Goal: Task Accomplishment & Management: Manage account settings

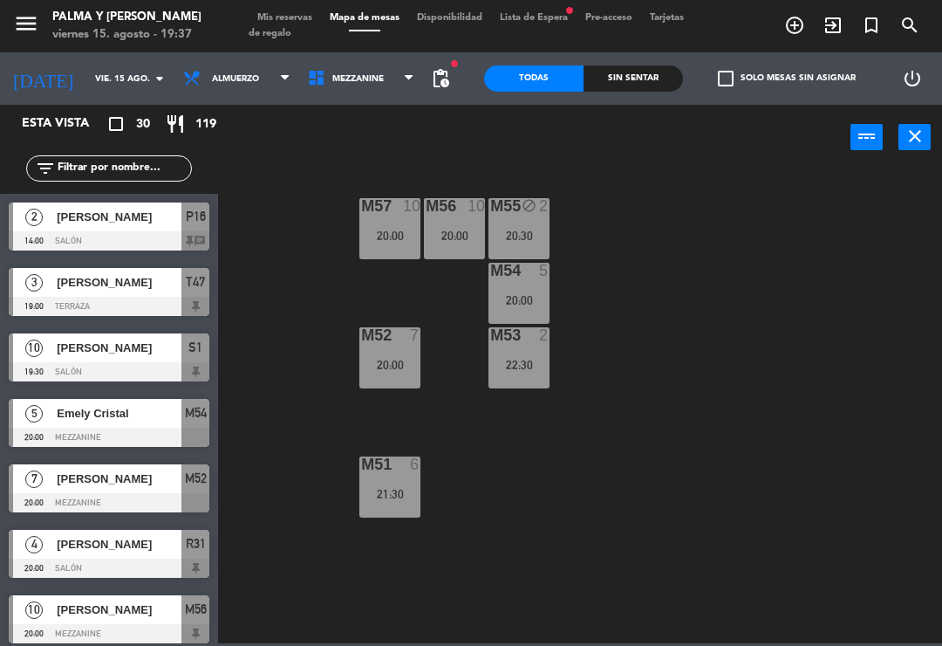
click at [364, 83] on span "Mezzanine" at bounding box center [357, 79] width 51 height 10
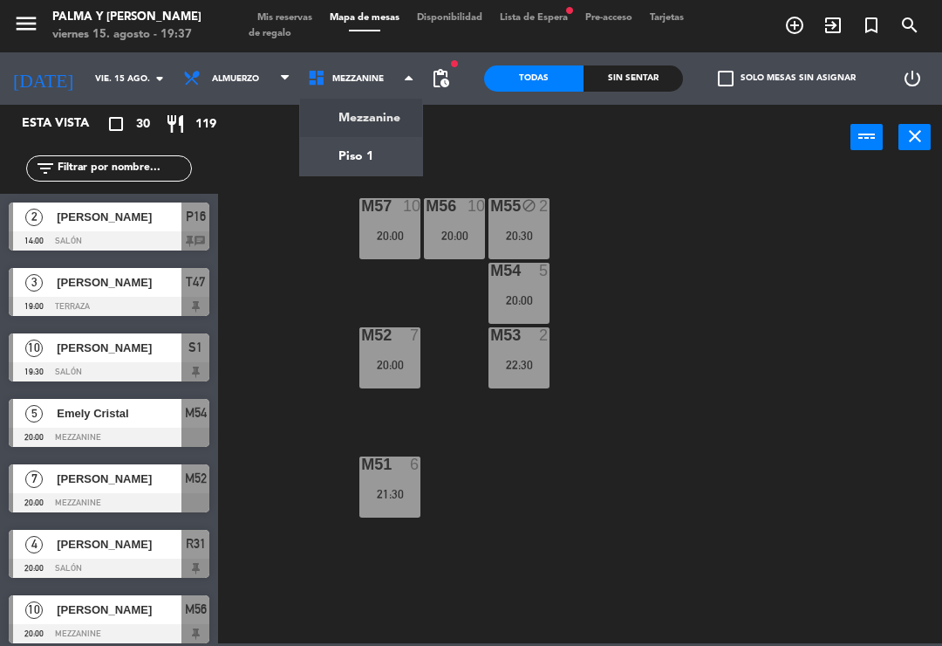
click at [375, 151] on ng-component "menu Palma y [PERSON_NAME] 15. [PERSON_NAME] - 19:37 Mis reservas Mapa de mesas…" at bounding box center [471, 321] width 942 height 643
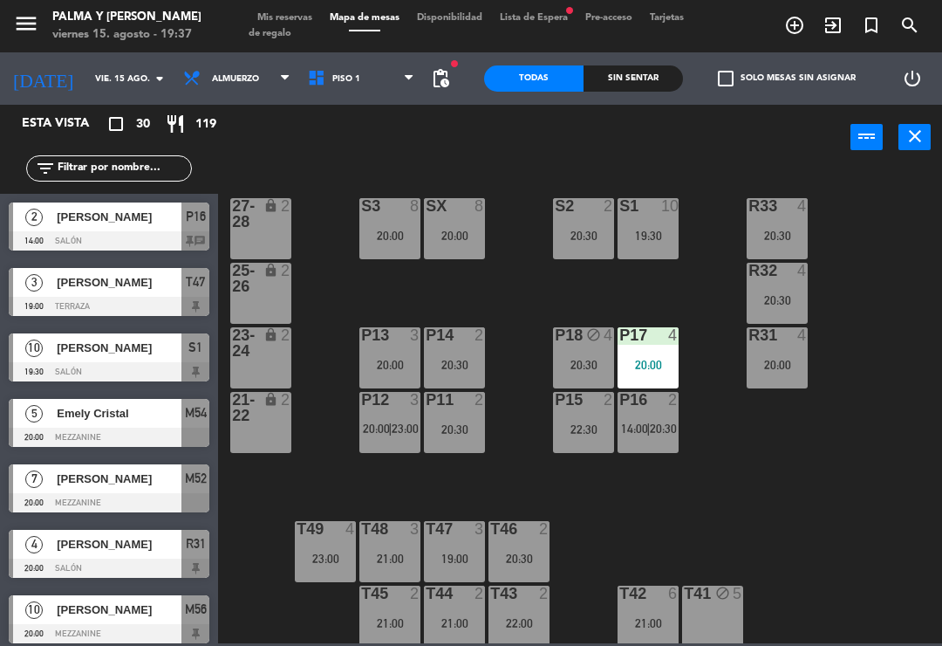
click at [934, 490] on div "R33 4 20:30 S1 10 19:30 S2 2 20:30 S3 8 20:00 SX 8 20:00 27-28 lock 2 R32 4 20:…" at bounding box center [585, 406] width 715 height 476
click at [371, 90] on span "Piso 1" at bounding box center [361, 78] width 125 height 38
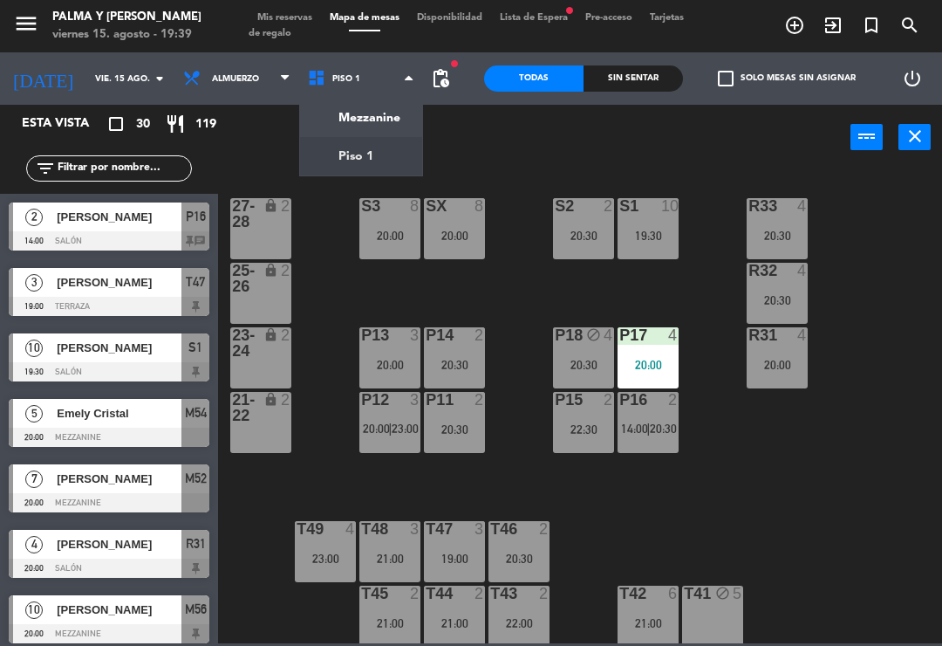
click at [638, 422] on span "14:00" at bounding box center [634, 428] width 27 height 14
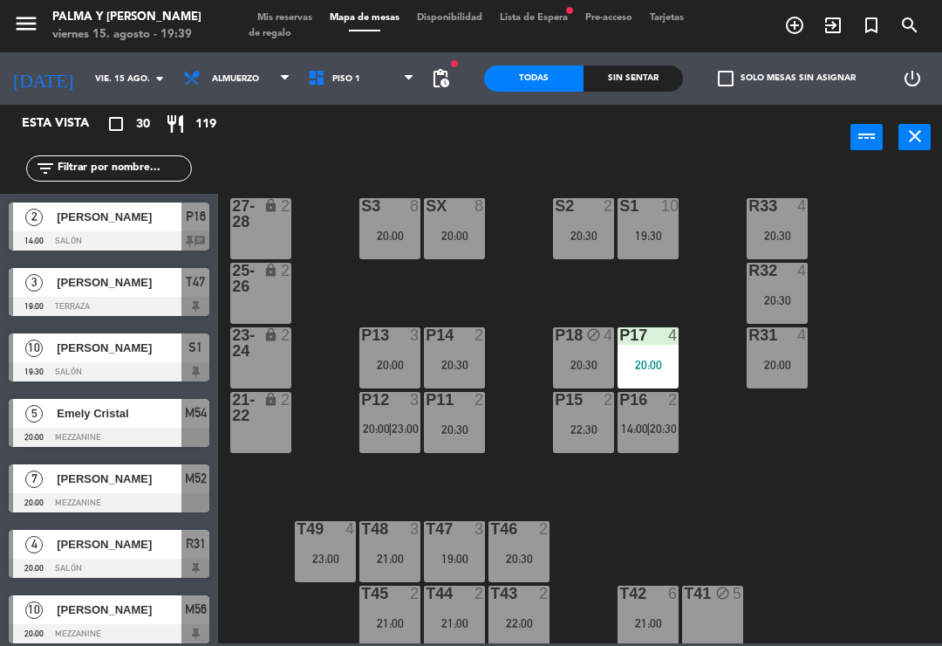
click at [771, 421] on div "R33 4 20:30 S1 10 19:30 S2 2 20:30 S3 8 20:00 SX 8 20:00 27-28 lock 2 R32 4 20:…" at bounding box center [585, 406] width 715 height 476
click at [388, 77] on span "Piso 1" at bounding box center [361, 78] width 125 height 38
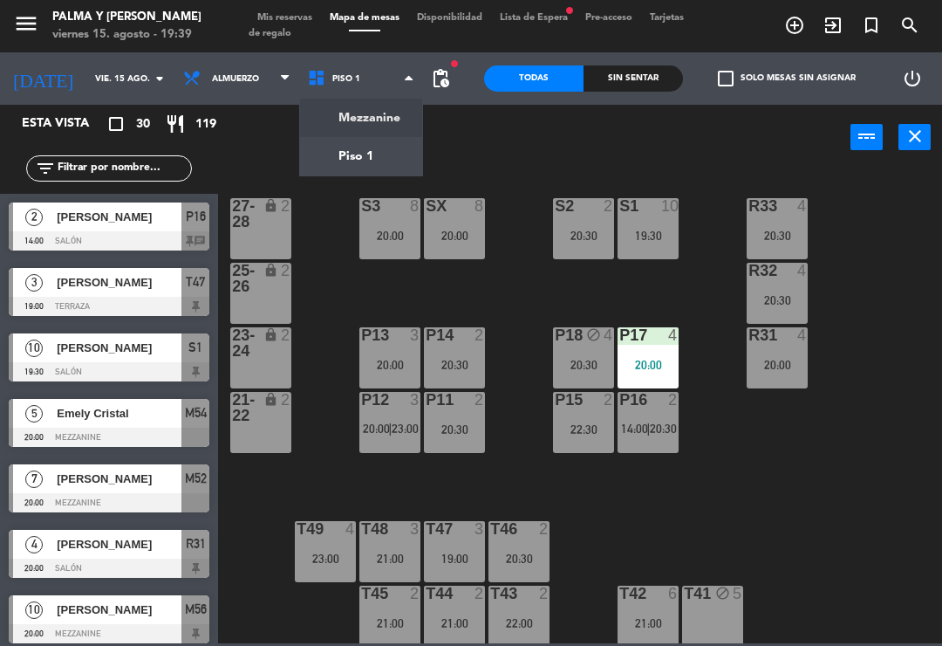
click at [380, 128] on ng-component "menu Palma y [PERSON_NAME] 15. [PERSON_NAME] - 19:39 Mis reservas Mapa de mesas…" at bounding box center [471, 321] width 942 height 643
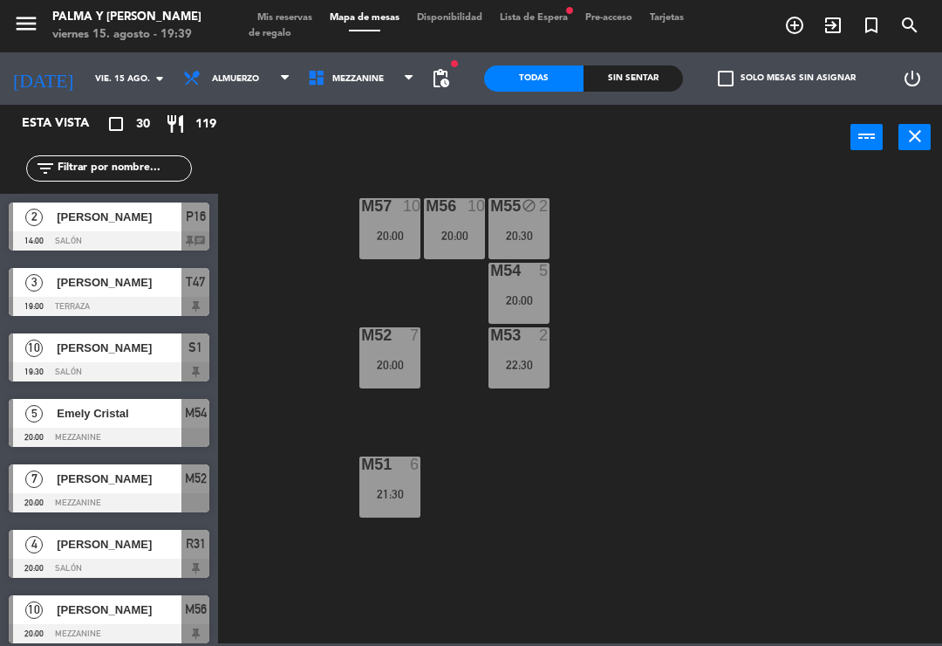
click at [297, 17] on span "Mis reservas" at bounding box center [285, 18] width 72 height 10
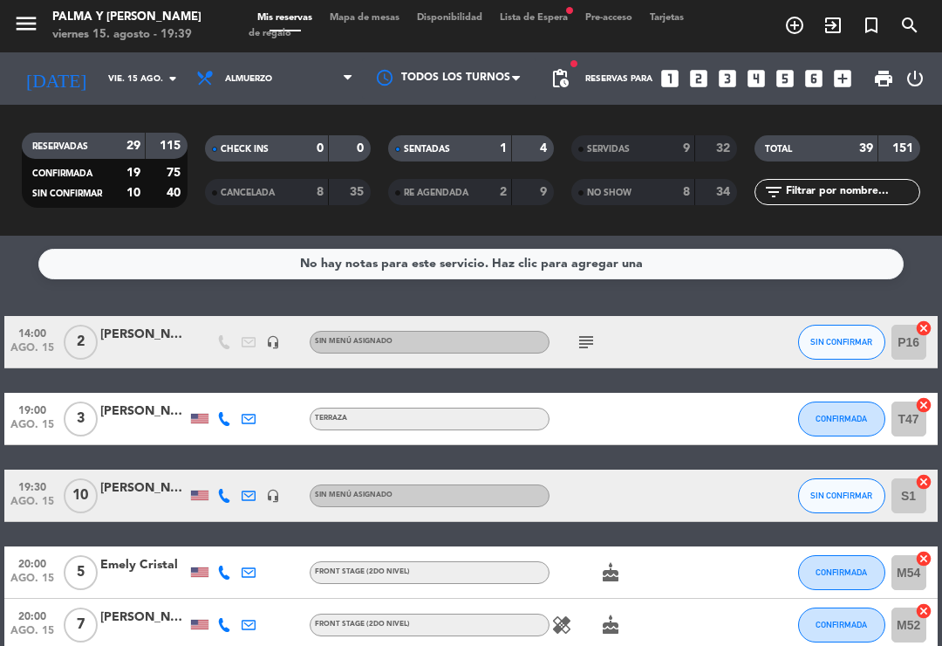
click at [582, 332] on icon "subject" at bounding box center [586, 342] width 21 height 21
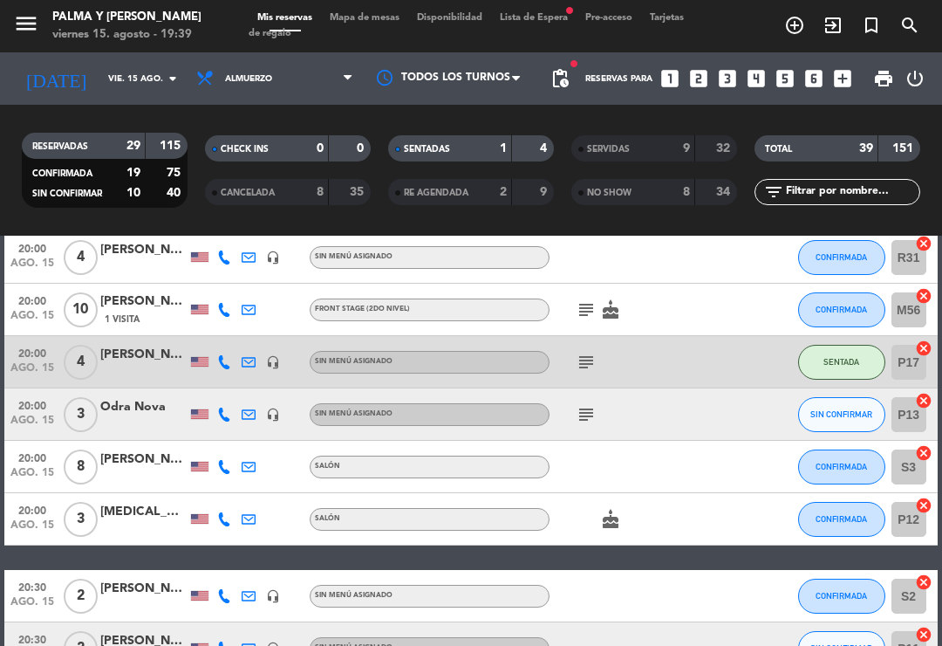
scroll to position [309, 0]
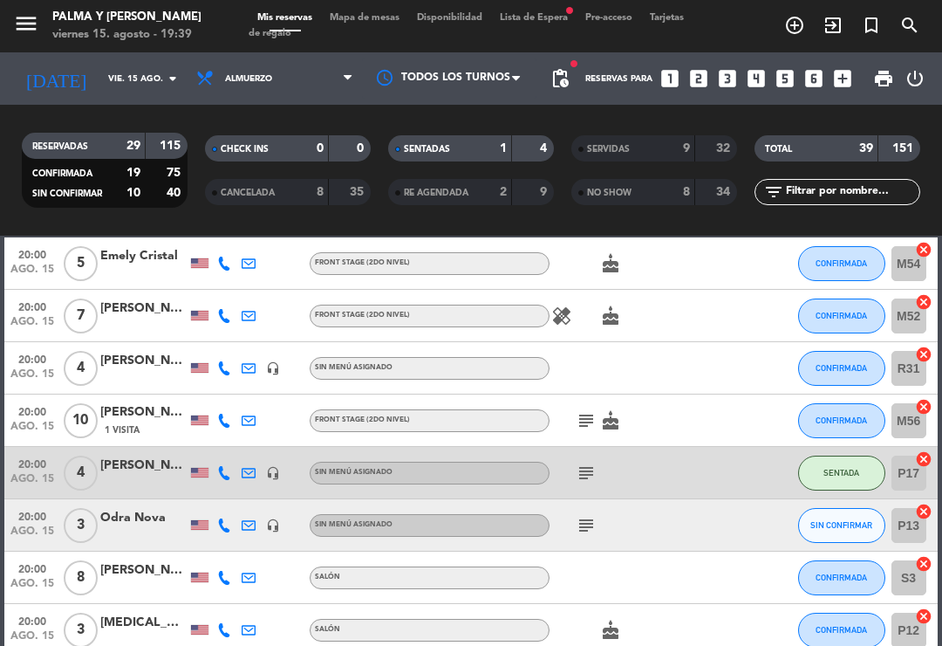
click at [586, 428] on icon "subject" at bounding box center [586, 420] width 21 height 21
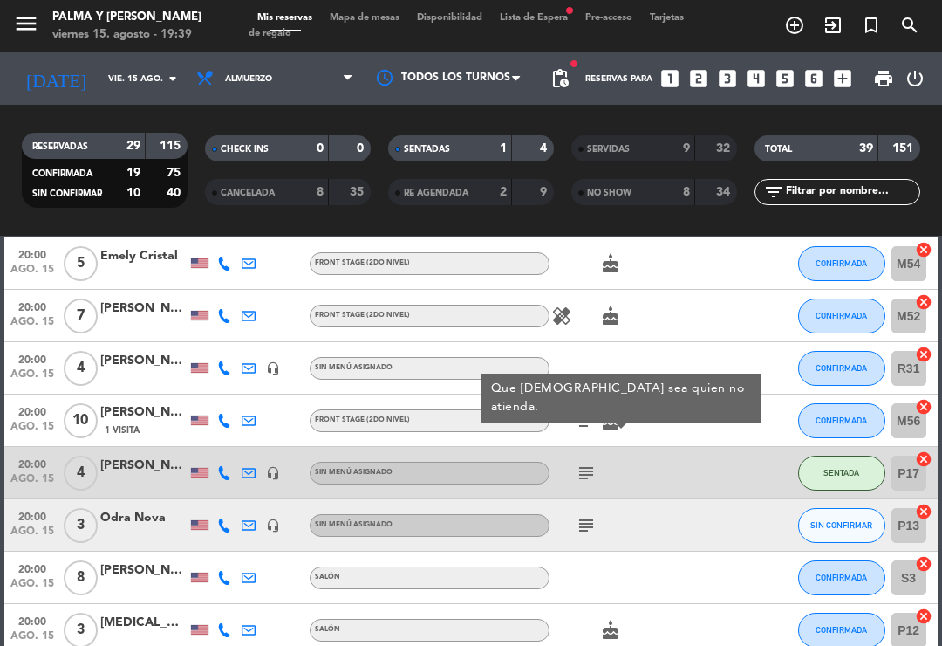
click at [586, 476] on icon "subject" at bounding box center [586, 472] width 21 height 21
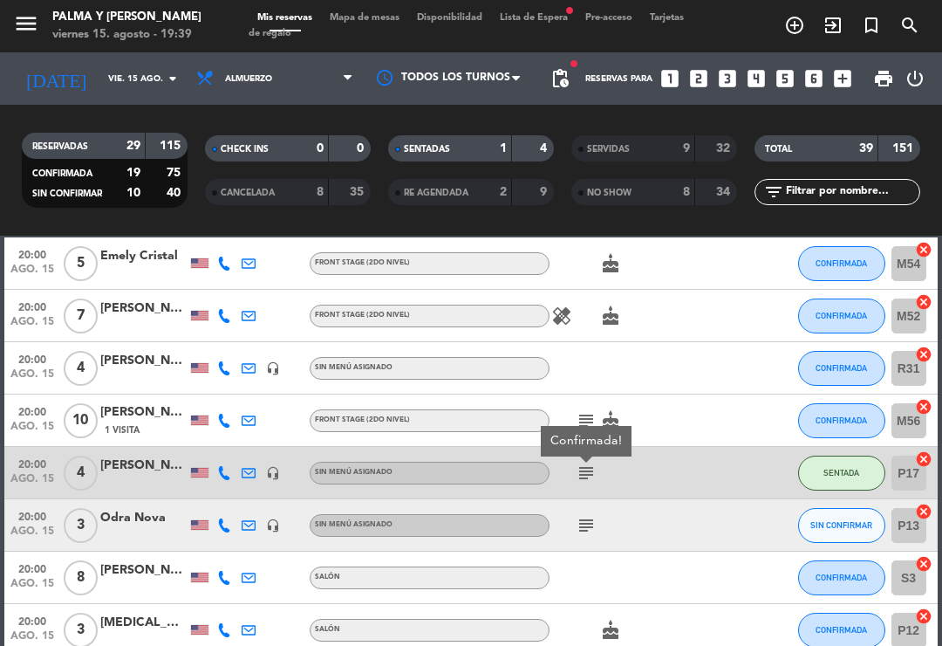
click at [576, 531] on icon "subject" at bounding box center [586, 525] width 21 height 21
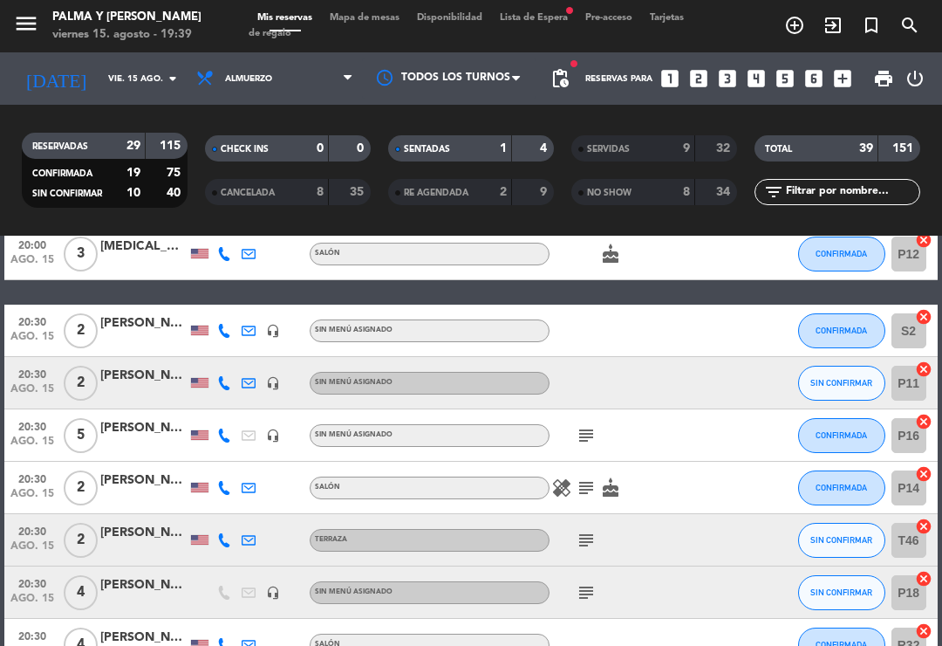
scroll to position [687, 0]
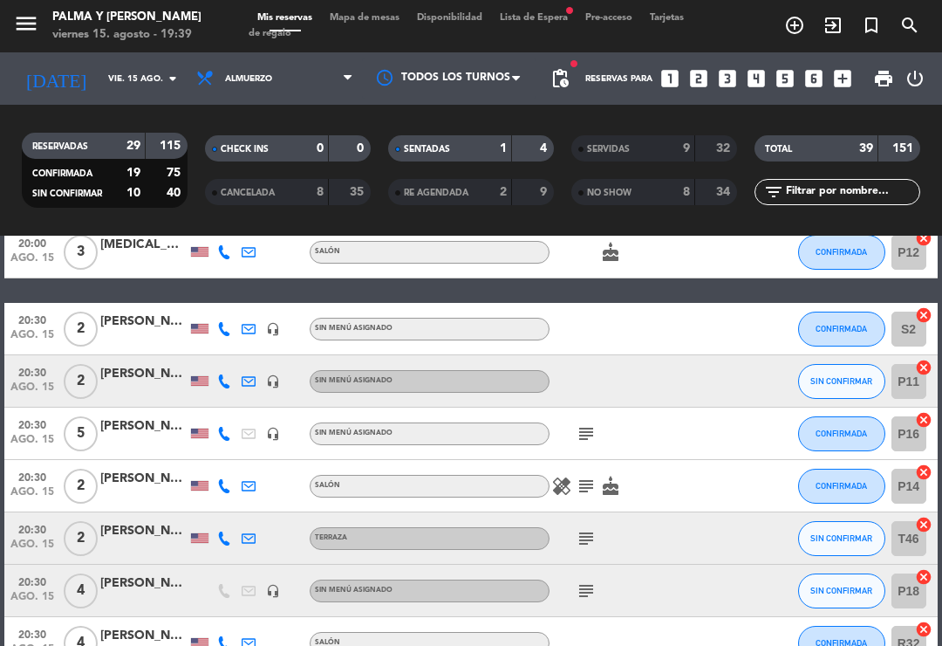
click at [585, 441] on icon "subject" at bounding box center [586, 433] width 21 height 21
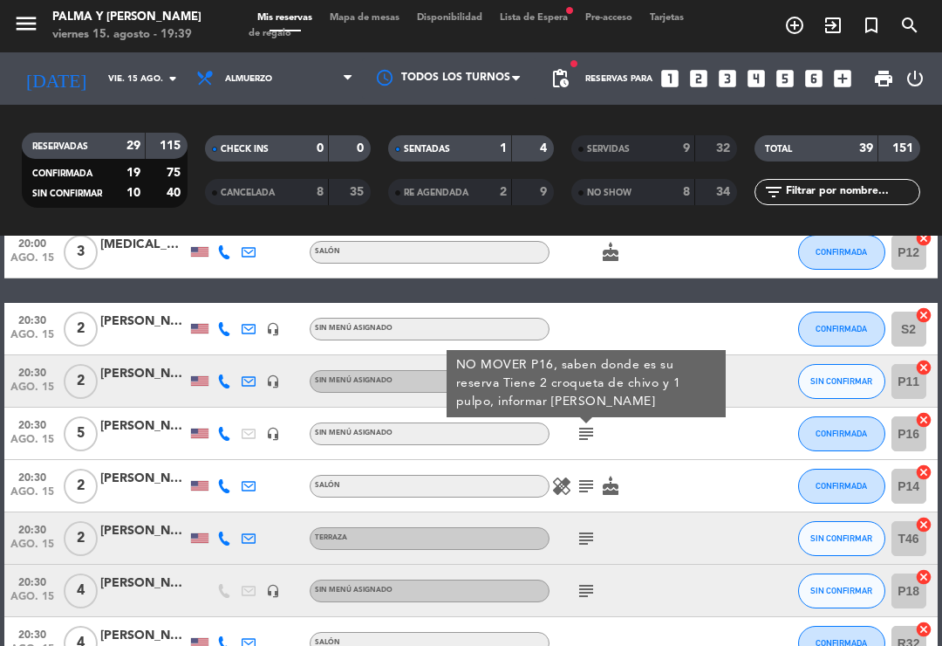
click at [361, 35] on div "Mis reservas Mapa de mesas Disponibilidad Lista de Espera fiber_manual_record P…" at bounding box center [471, 25] width 445 height 31
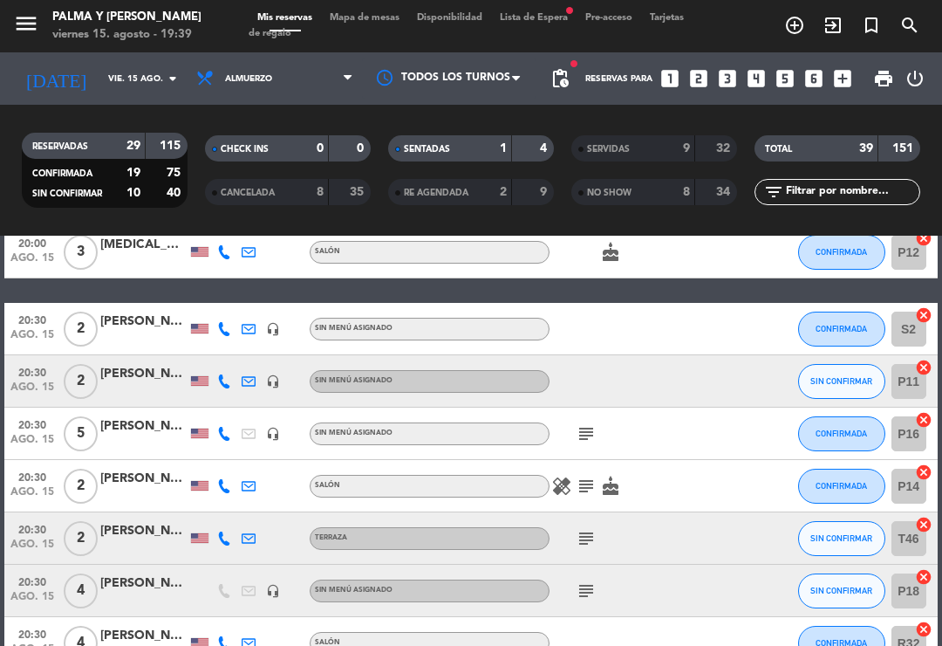
click at [399, 17] on span "Mapa de mesas" at bounding box center [364, 18] width 87 height 10
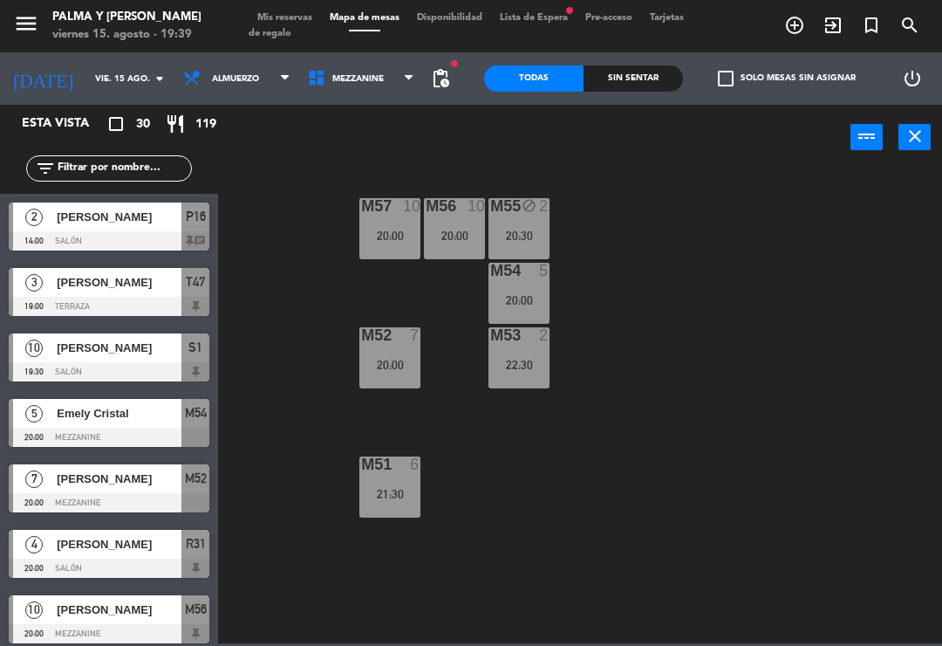
click at [355, 78] on span "Mezzanine" at bounding box center [357, 79] width 51 height 10
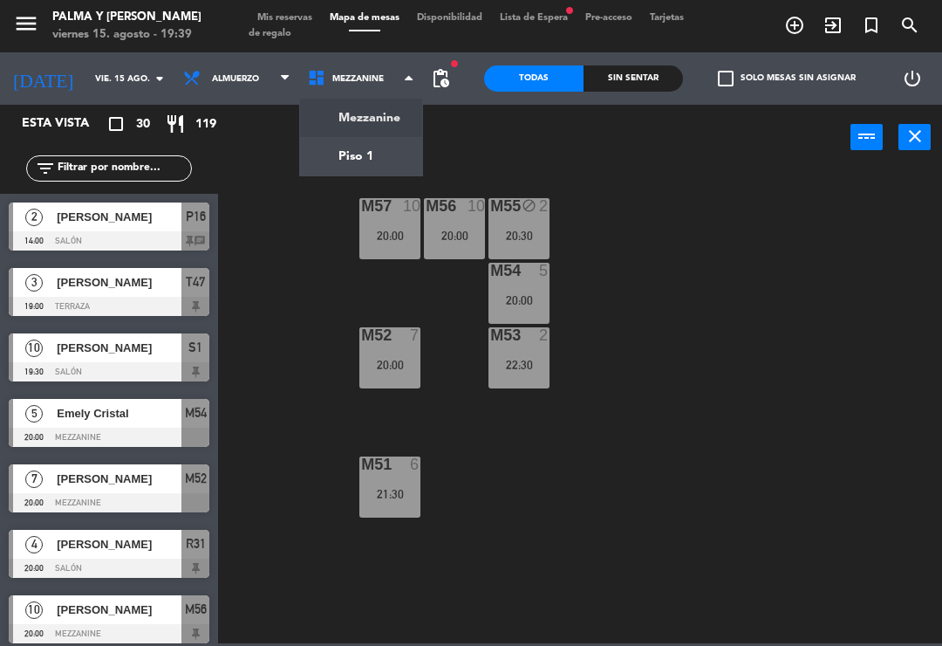
click at [377, 149] on ng-component "menu Palma y [PERSON_NAME] 15. [PERSON_NAME] - 19:39 Mis reservas Mapa de mesas…" at bounding box center [471, 321] width 942 height 643
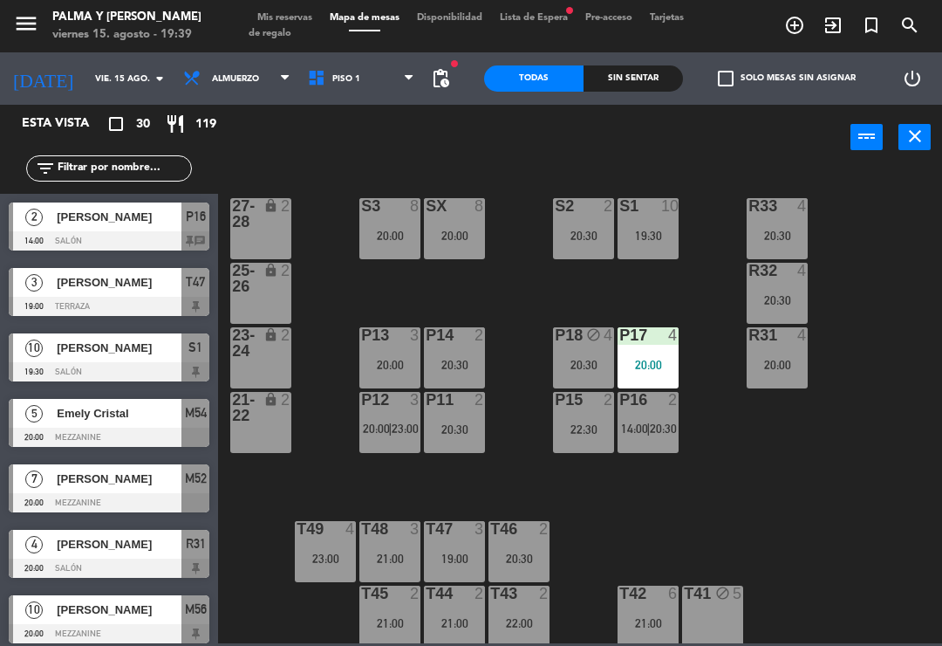
click at [591, 359] on div "20:30" at bounding box center [583, 365] width 61 height 12
click at [666, 283] on div "R33 4 20:30 S1 10 19:30 S2 2 20:30 S3 8 20:00 SX 8 20:00 27-28 lock 2 R32 4 20:…" at bounding box center [585, 406] width 715 height 476
click at [468, 355] on div "P14 2 20:30" at bounding box center [454, 357] width 61 height 61
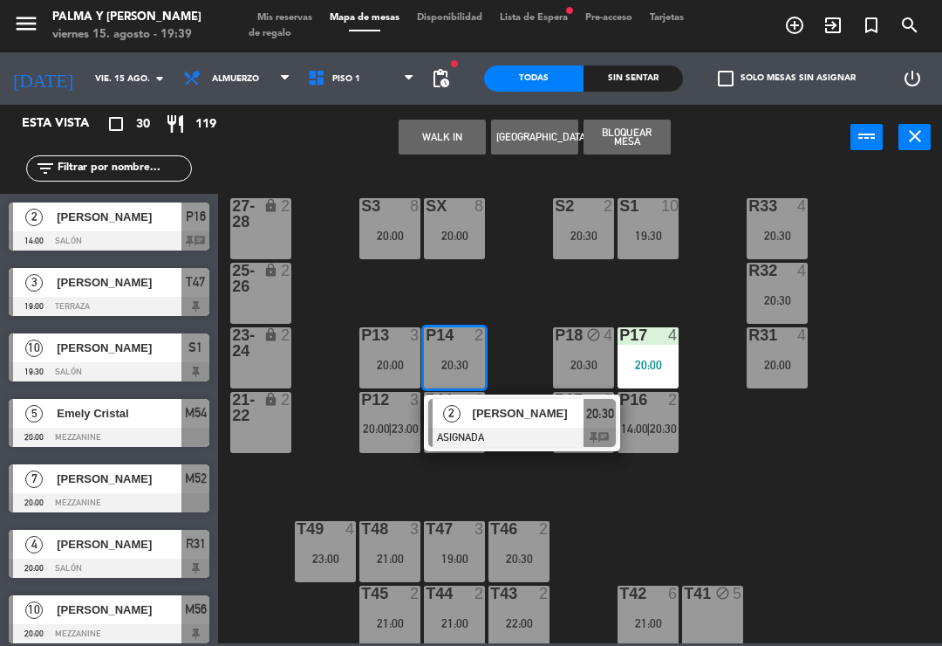
click at [759, 493] on div "R33 4 20:30 S1 10 19:30 S2 2 20:30 S3 8 20:00 SX 8 20:00 27-28 lock 2 R32 4 20:…" at bounding box center [585, 406] width 715 height 476
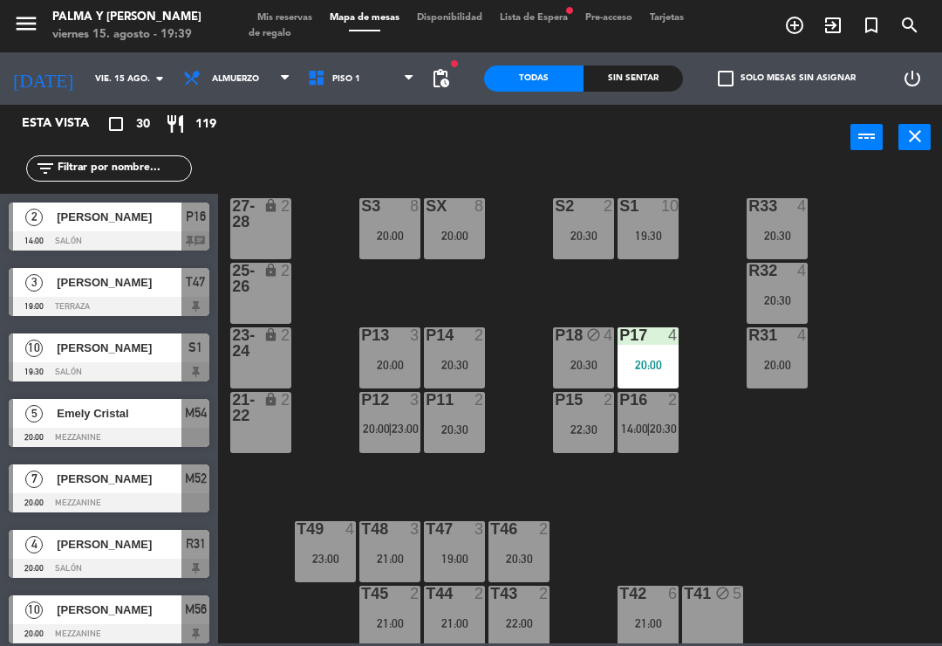
click at [654, 400] on div at bounding box center [648, 400] width 29 height 16
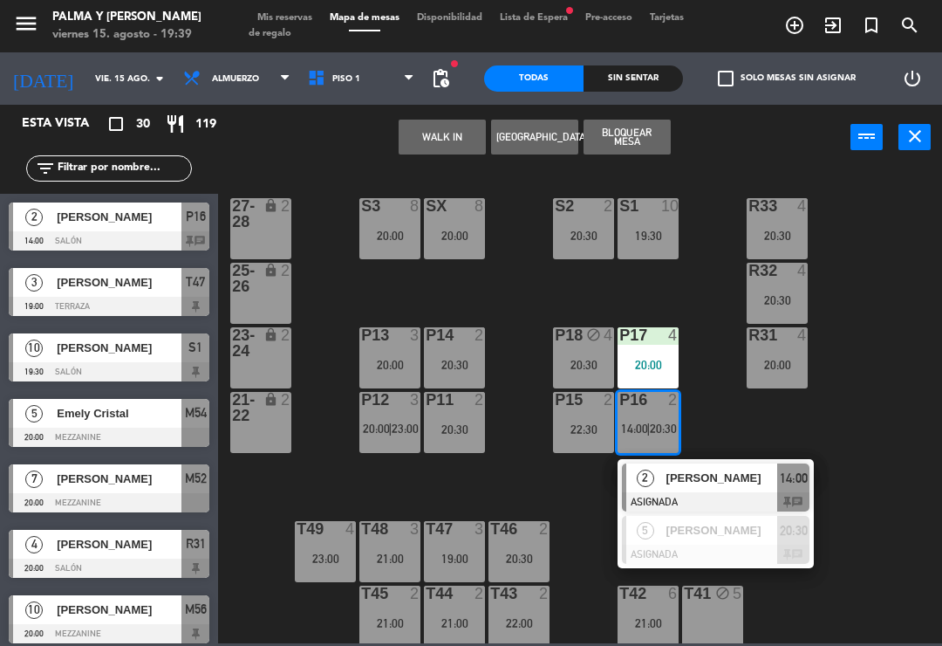
click at [775, 483] on span "[PERSON_NAME]" at bounding box center [723, 478] width 112 height 18
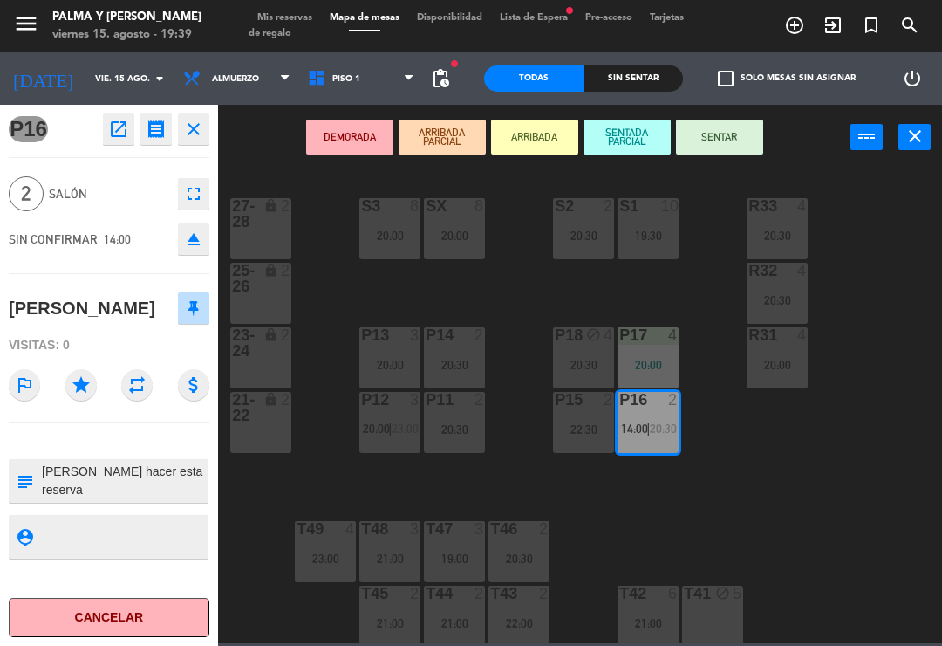
click at [278, 362] on div "23-24 lock 2" at bounding box center [260, 357] width 61 height 61
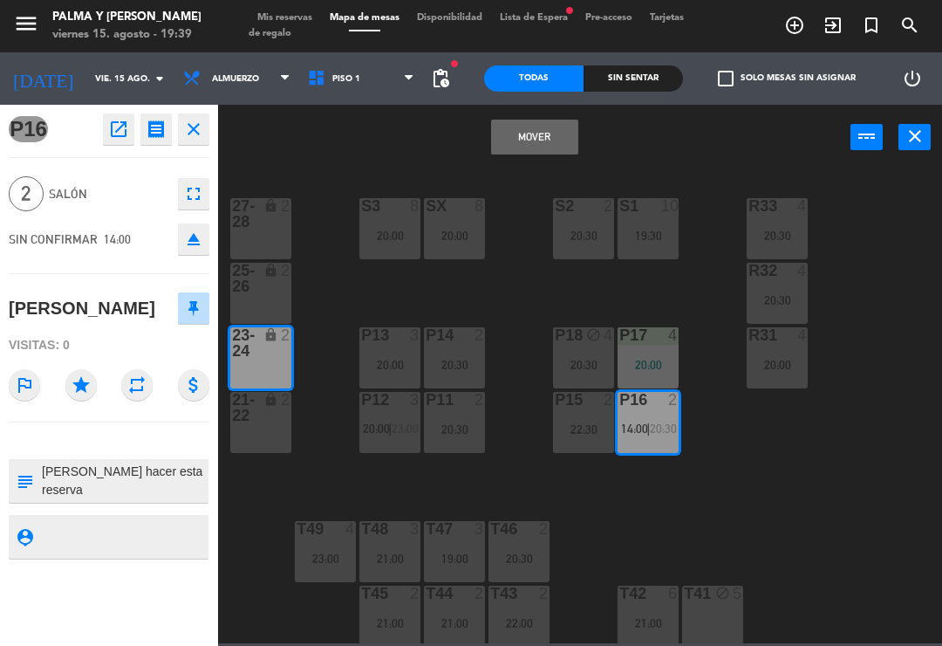
click at [497, 154] on button "Mover" at bounding box center [534, 137] width 87 height 35
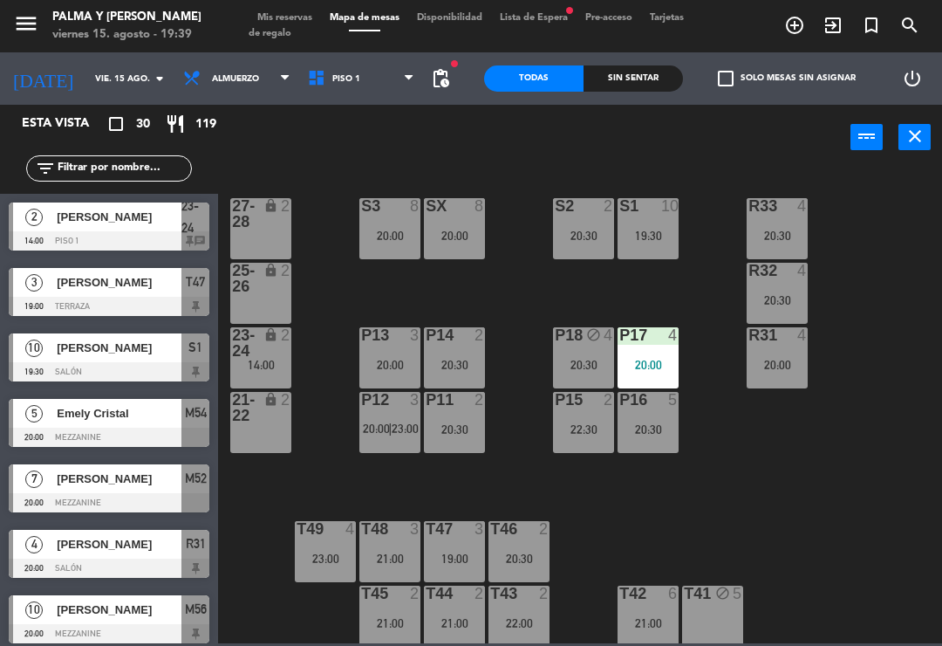
click at [276, 351] on div "2" at bounding box center [290, 342] width 29 height 31
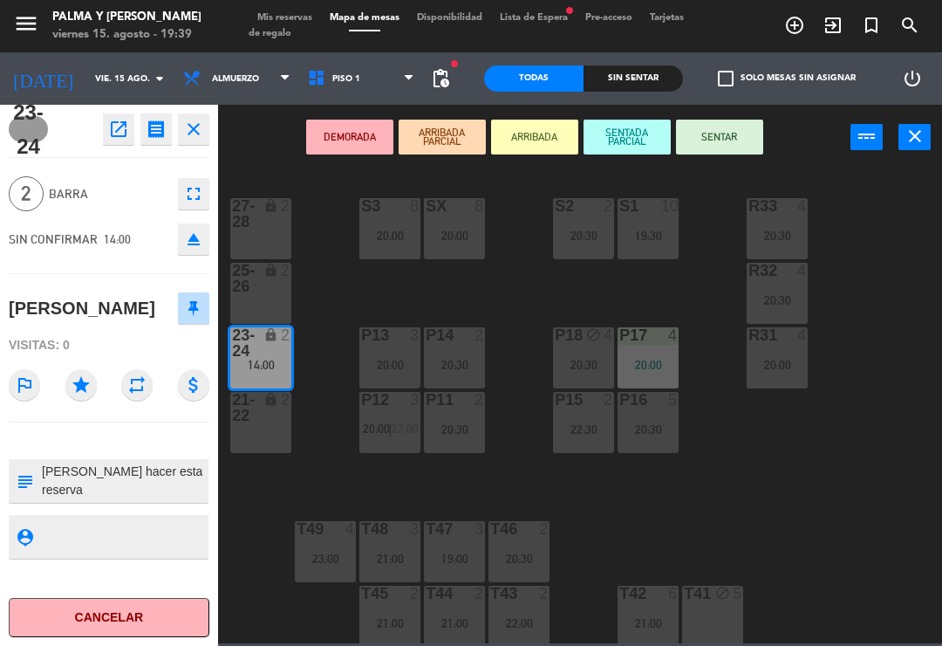
click at [114, 122] on icon "open_in_new" at bounding box center [118, 129] width 21 height 21
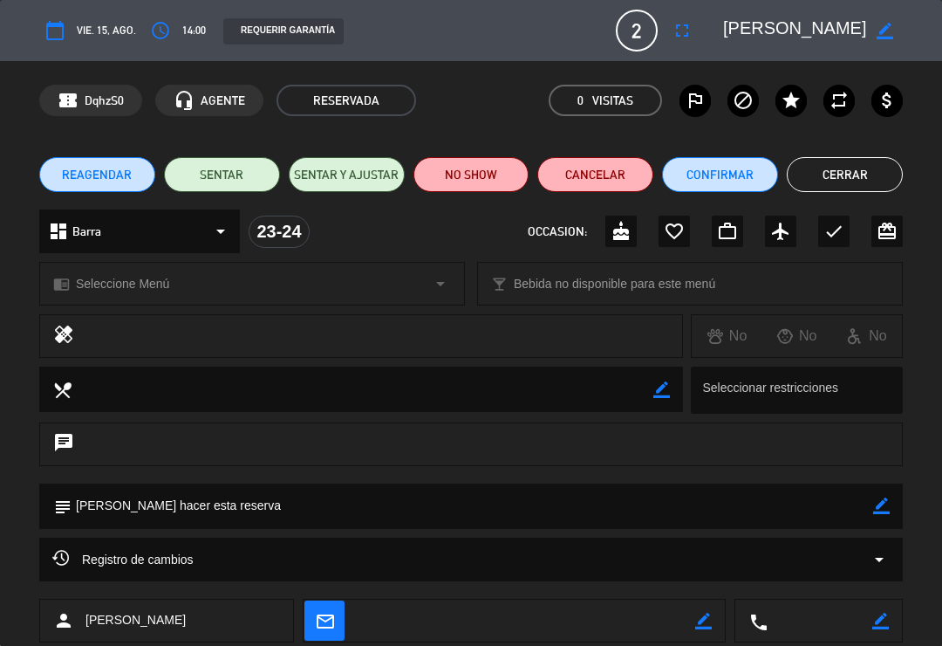
click at [495, 167] on button "NO SHOW" at bounding box center [472, 174] width 116 height 35
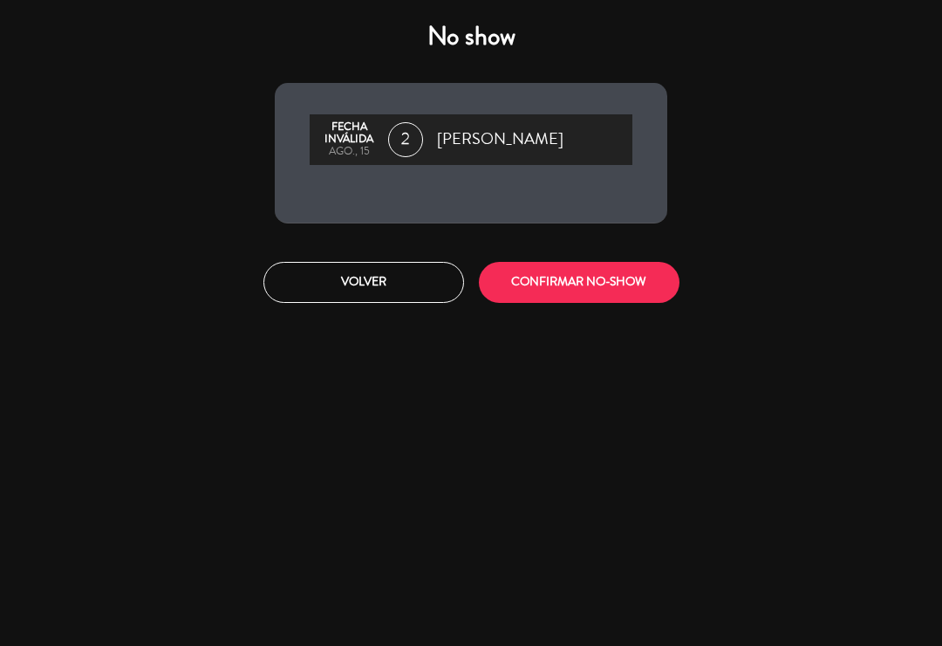
click at [561, 278] on button "CONFIRMAR NO-SHOW" at bounding box center [579, 282] width 201 height 41
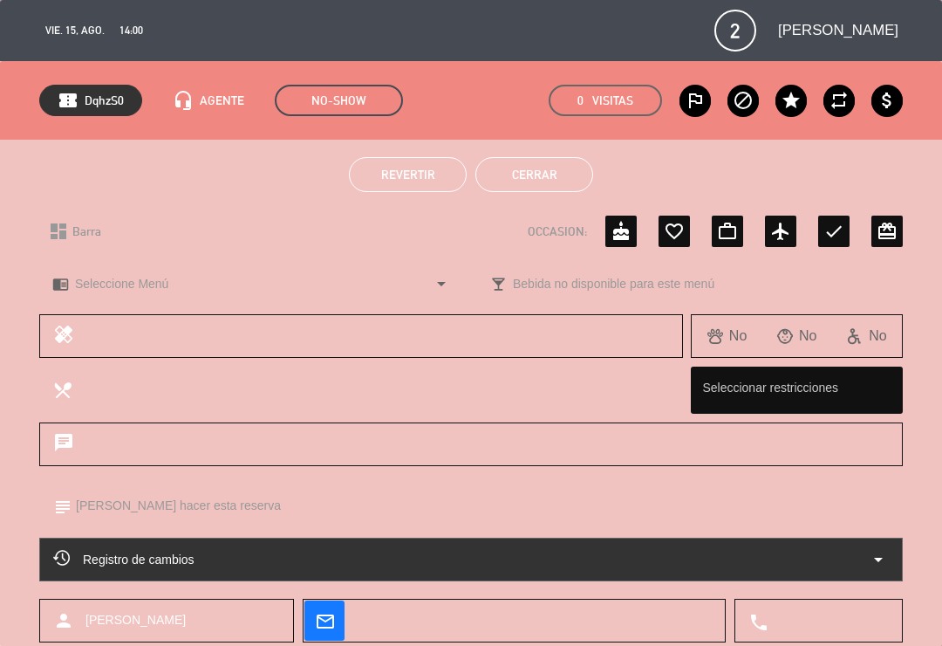
click at [560, 186] on button "Cerrar" at bounding box center [535, 174] width 118 height 35
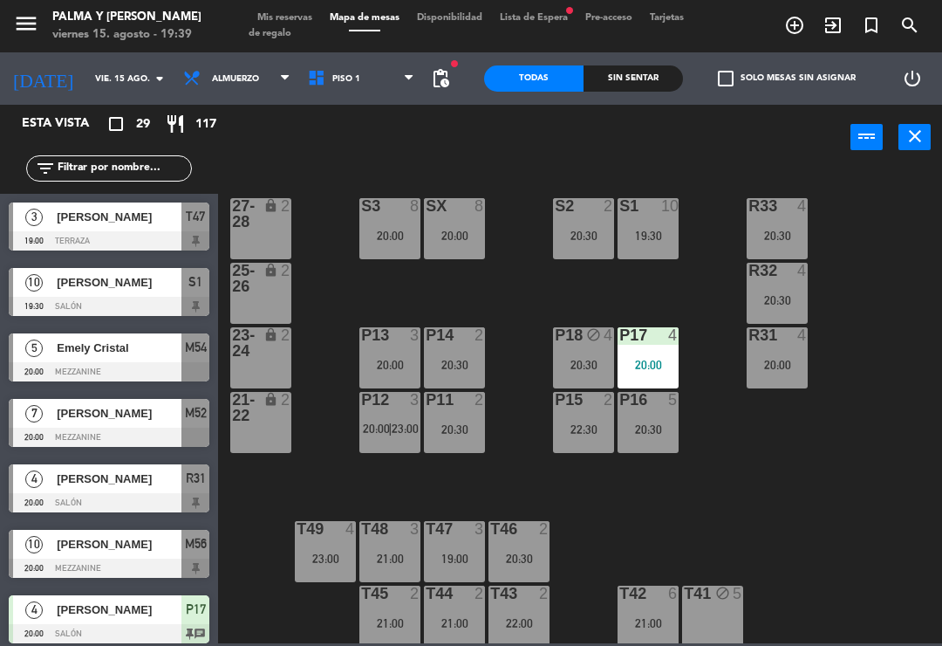
click at [653, 423] on div "20:30" at bounding box center [648, 429] width 61 height 12
click at [862, 441] on div "R33 4 20:30 S1 10 19:30 S2 2 20:30 S3 8 20:00 SX 8 20:00 27-28 lock 2 R32 4 20:…" at bounding box center [585, 406] width 715 height 476
click at [650, 423] on div "20:30" at bounding box center [648, 429] width 61 height 12
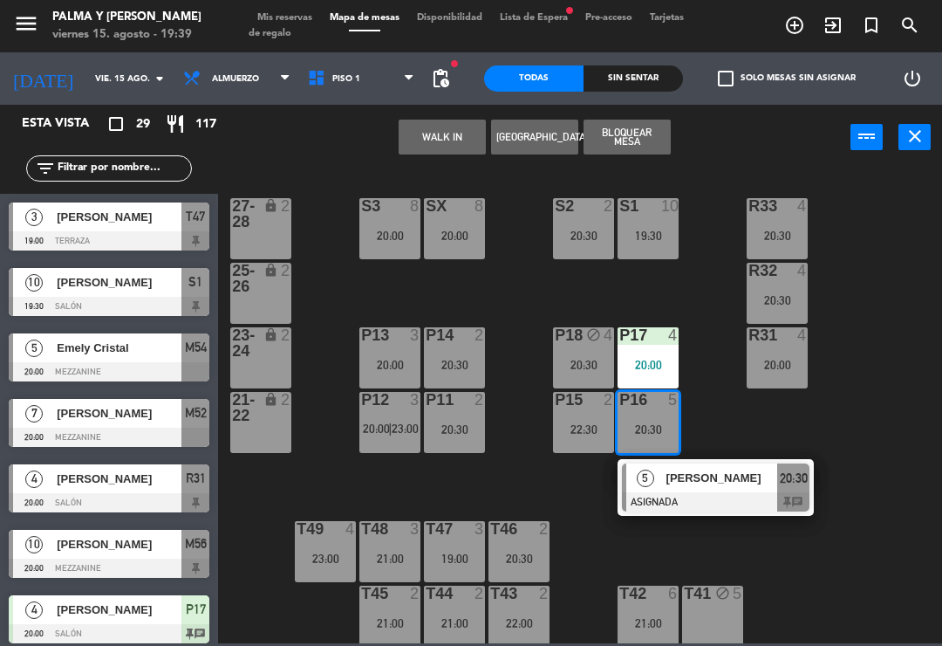
click at [740, 490] on div "[PERSON_NAME]" at bounding box center [721, 477] width 113 height 29
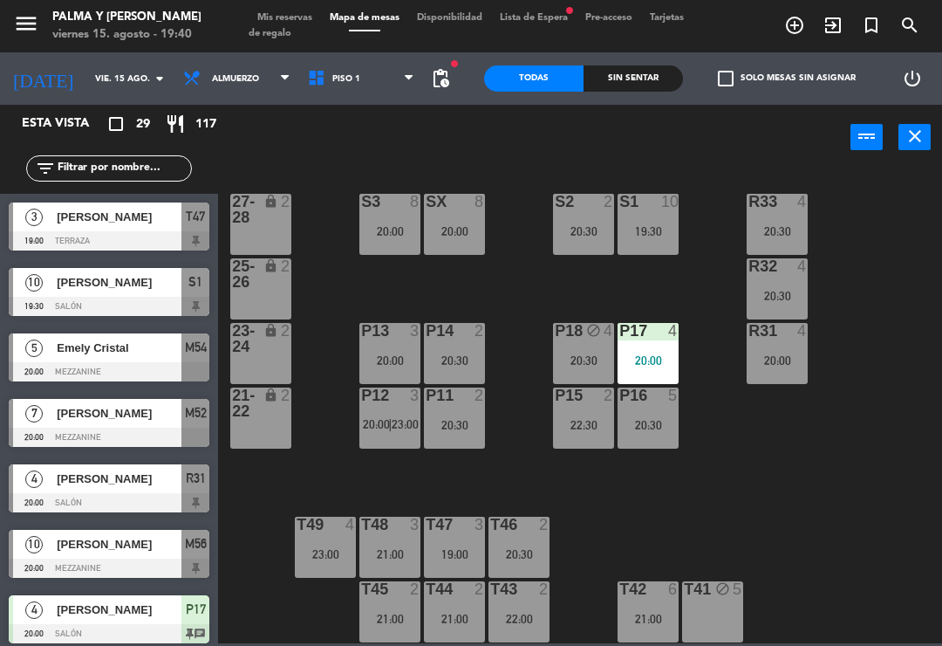
scroll to position [4, 0]
click at [471, 524] on div "3" at bounding box center [483, 525] width 29 height 16
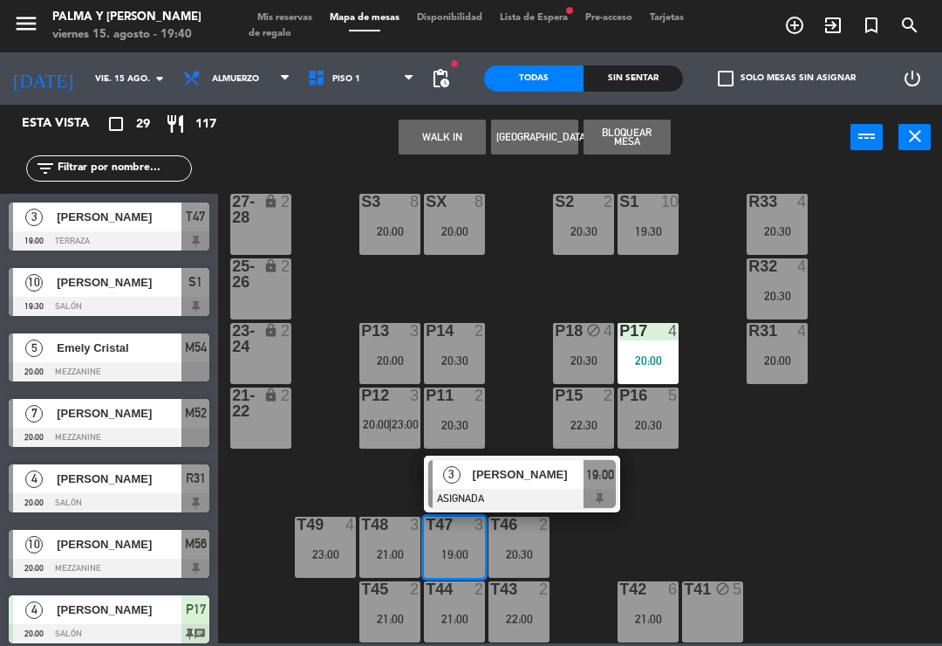
click at [729, 547] on div "R33 4 20:30 S1 10 19:30 S2 2 20:30 S3 8 20:00 SX 8 20:00 27-28 lock 2 R32 4 20:…" at bounding box center [585, 406] width 715 height 476
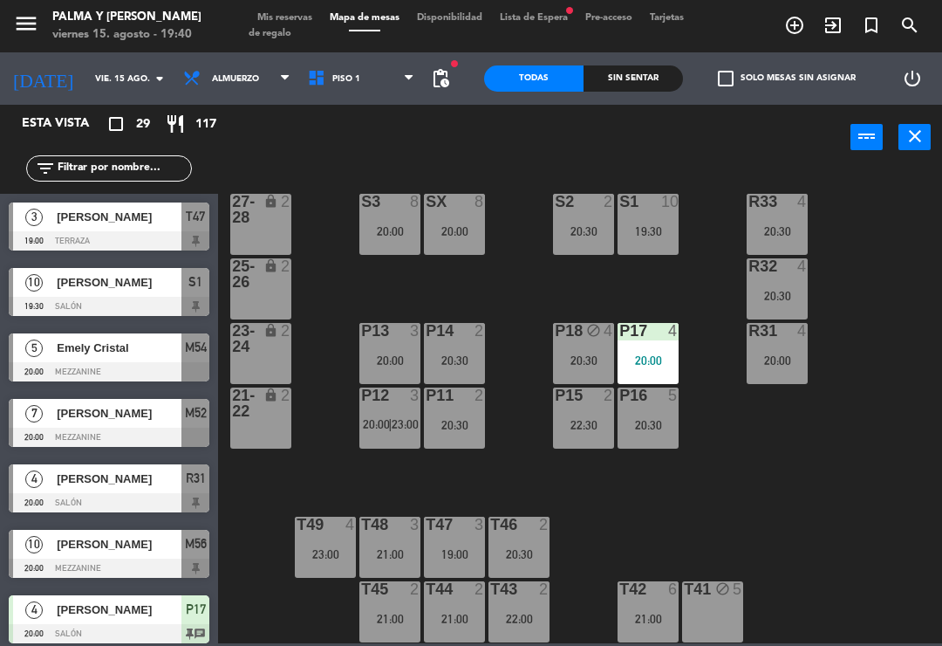
click at [458, 555] on div "19:00" at bounding box center [454, 554] width 61 height 12
click at [723, 526] on div "R33 4 20:30 S1 10 19:30 S2 2 20:30 S3 8 20:00 SX 8 20:00 27-28 lock 2 R32 4 20:…" at bounding box center [585, 406] width 715 height 476
click at [466, 552] on div "19:00" at bounding box center [454, 554] width 61 height 12
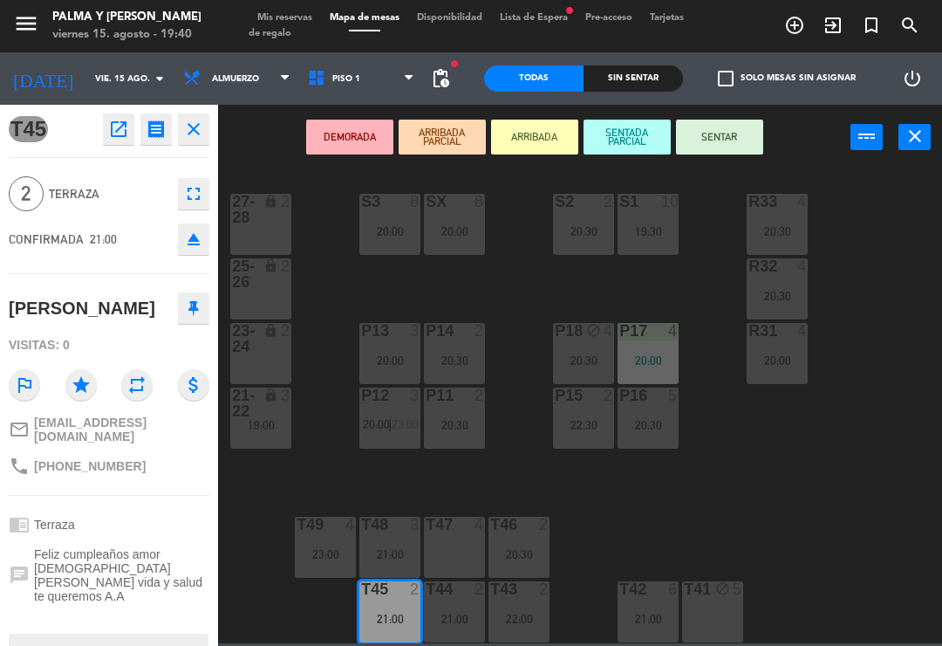
click at [472, 546] on div "T47 4" at bounding box center [454, 547] width 61 height 61
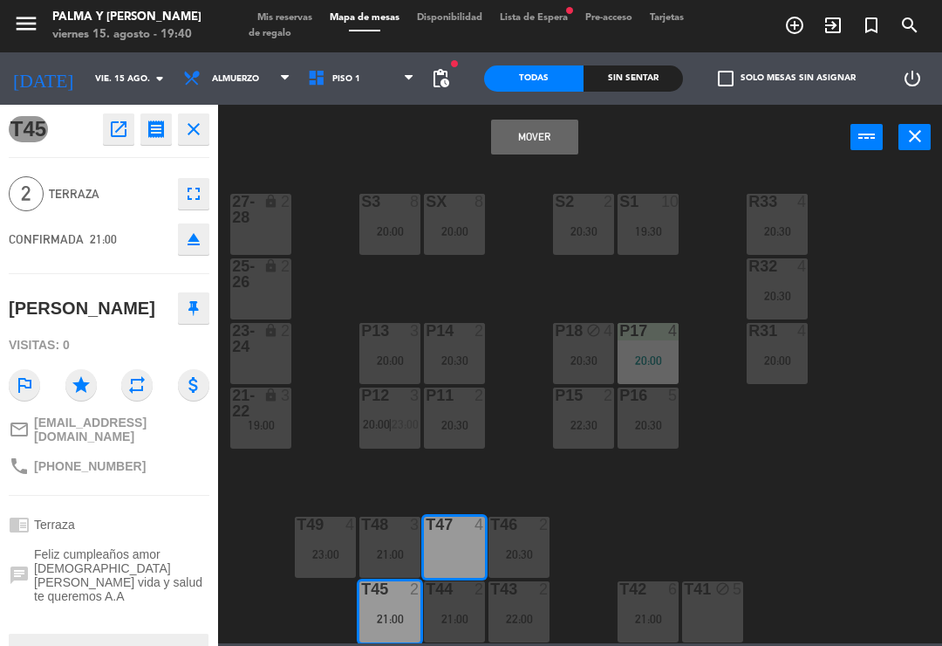
click at [527, 142] on button "Mover" at bounding box center [534, 137] width 87 height 35
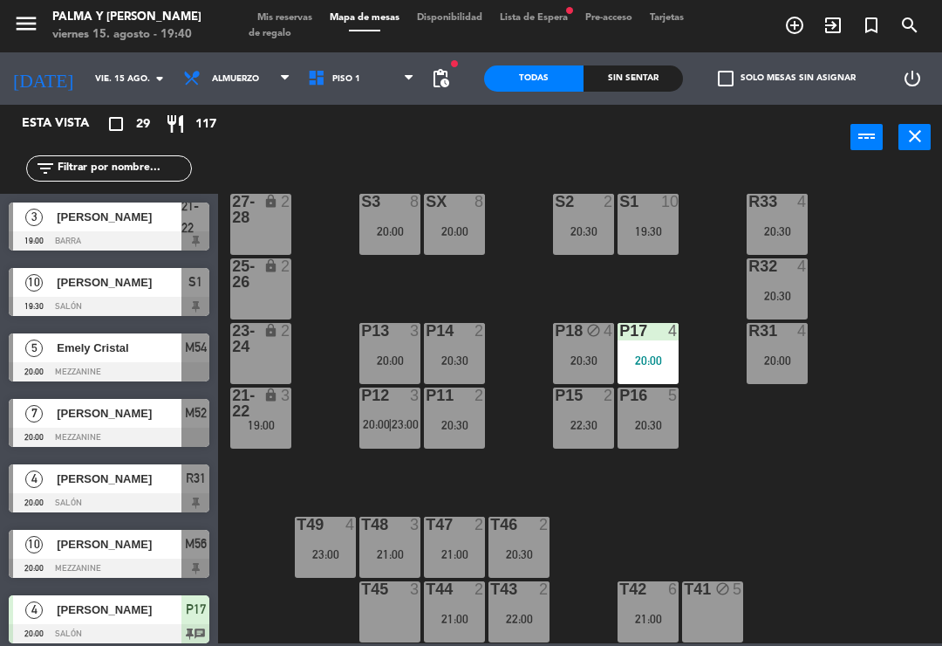
scroll to position [148, 0]
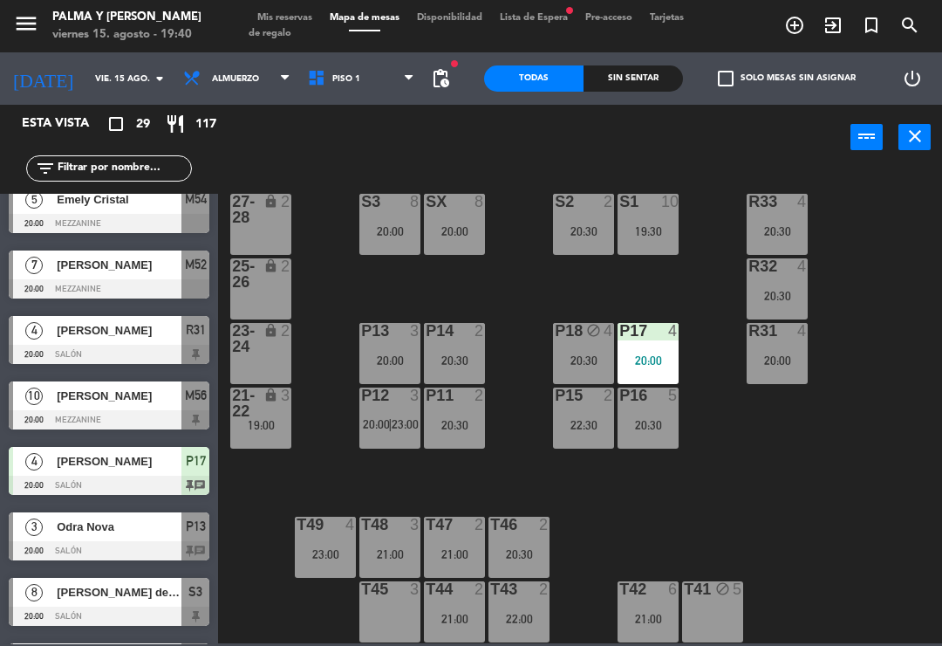
click at [401, 597] on div at bounding box center [390, 589] width 29 height 16
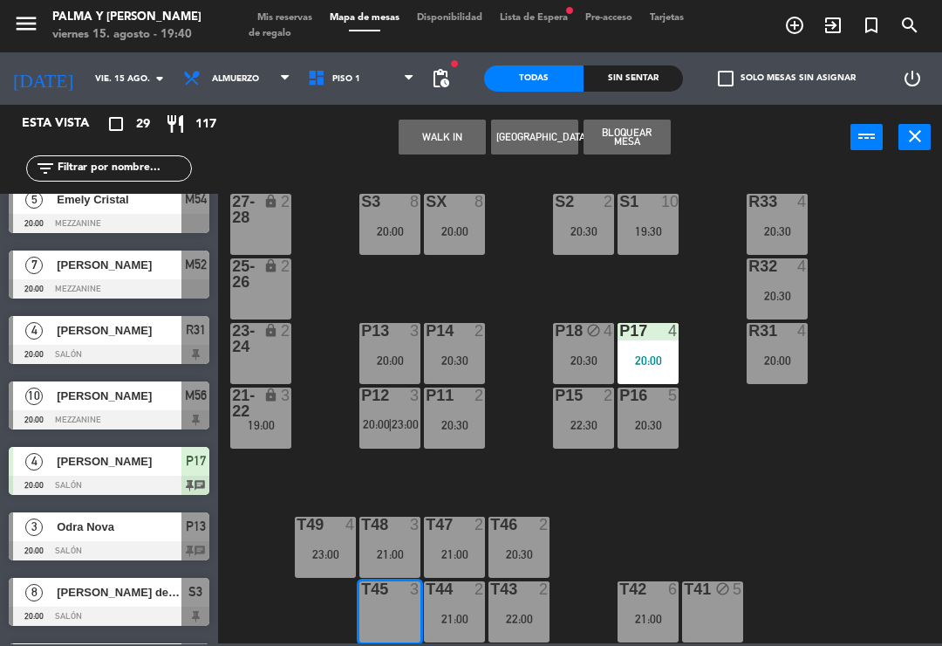
click at [448, 147] on button "WALK IN" at bounding box center [442, 137] width 87 height 35
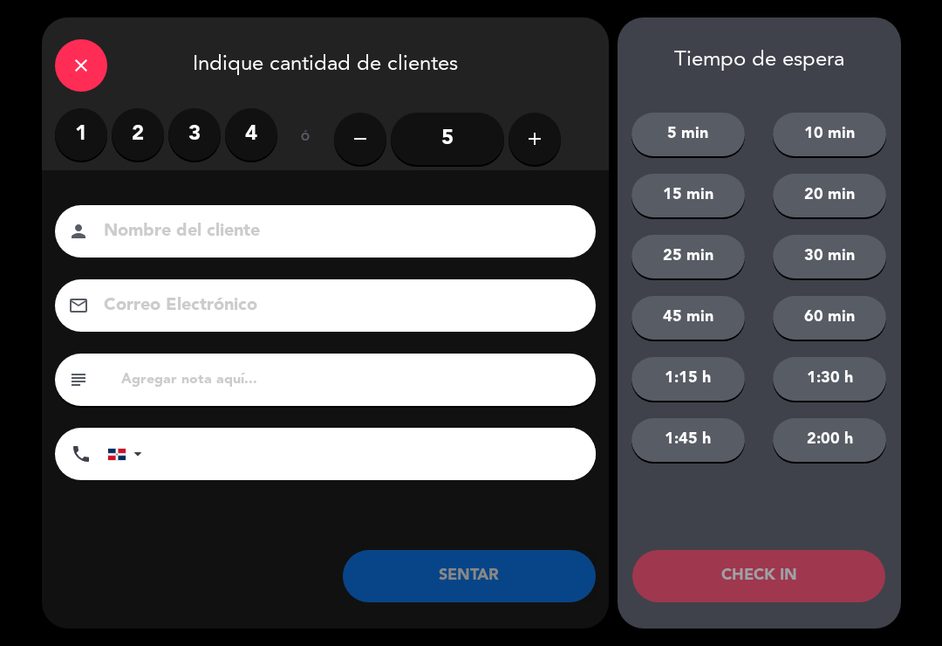
click at [131, 130] on label "2" at bounding box center [138, 134] width 52 height 52
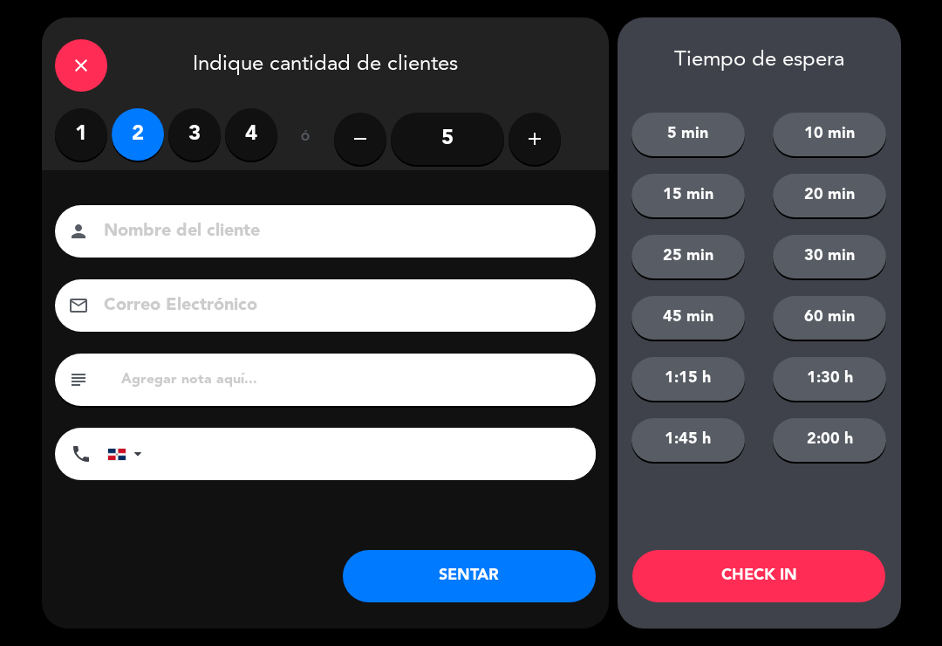
click at [443, 585] on button "SENTAR" at bounding box center [469, 576] width 253 height 52
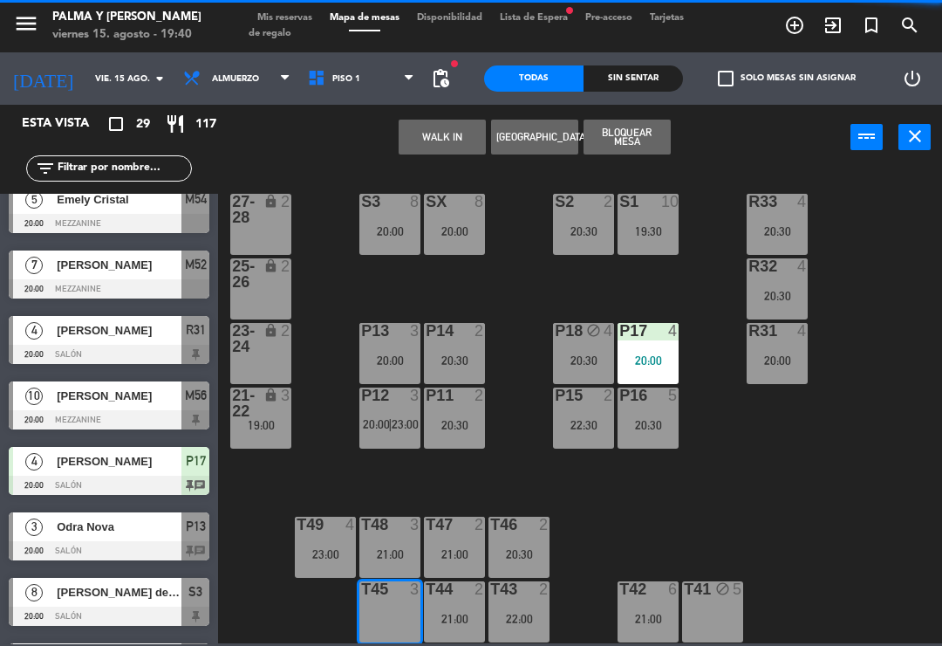
scroll to position [0, 0]
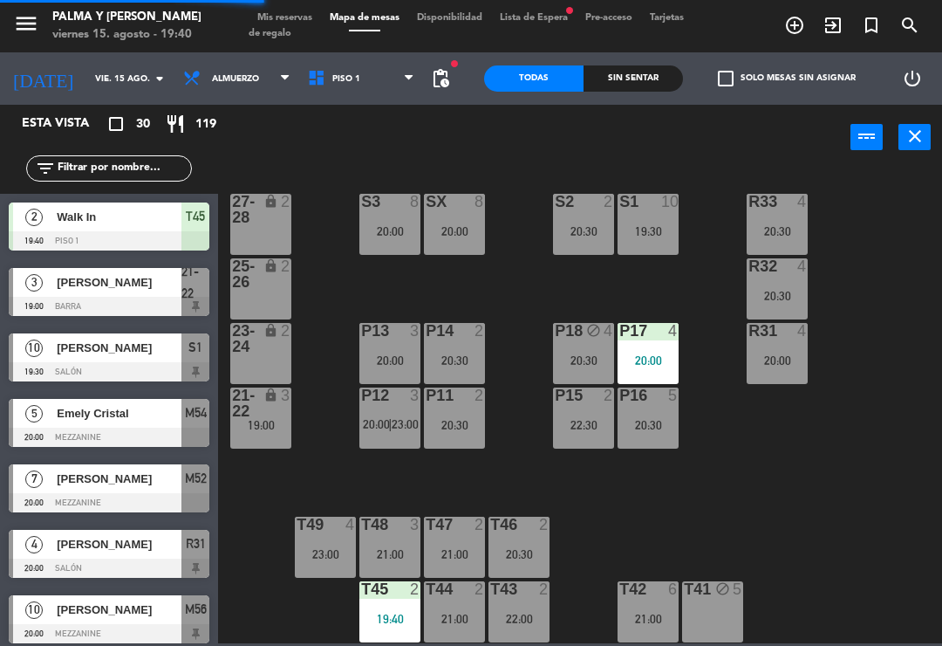
click at [651, 540] on div "R33 4 20:30 S1 10 19:30 S2 2 20:30 S3 8 20:00 SX 8 20:00 27-28 lock 2 R32 4 20:…" at bounding box center [585, 406] width 715 height 476
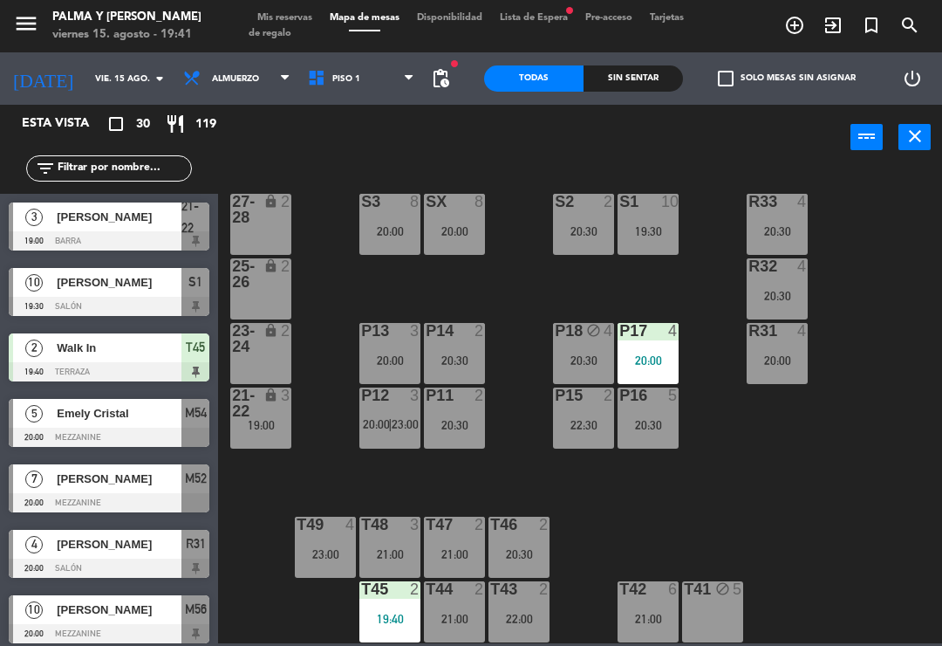
click at [842, 585] on div "R33 4 20:30 S1 10 19:30 S2 2 20:30 S3 8 20:00 SX 8 20:00 27-28 lock 2 R32 4 20:…" at bounding box center [585, 406] width 715 height 476
click at [86, 75] on input "vie. 15 ago." at bounding box center [146, 78] width 120 height 27
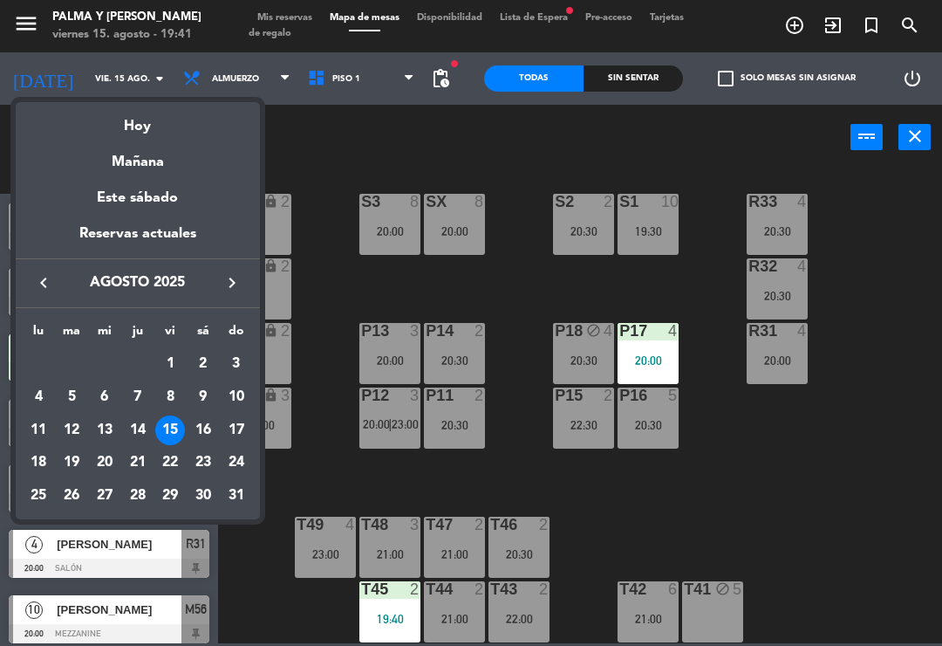
click at [131, 202] on div "Este sábado" at bounding box center [138, 198] width 244 height 49
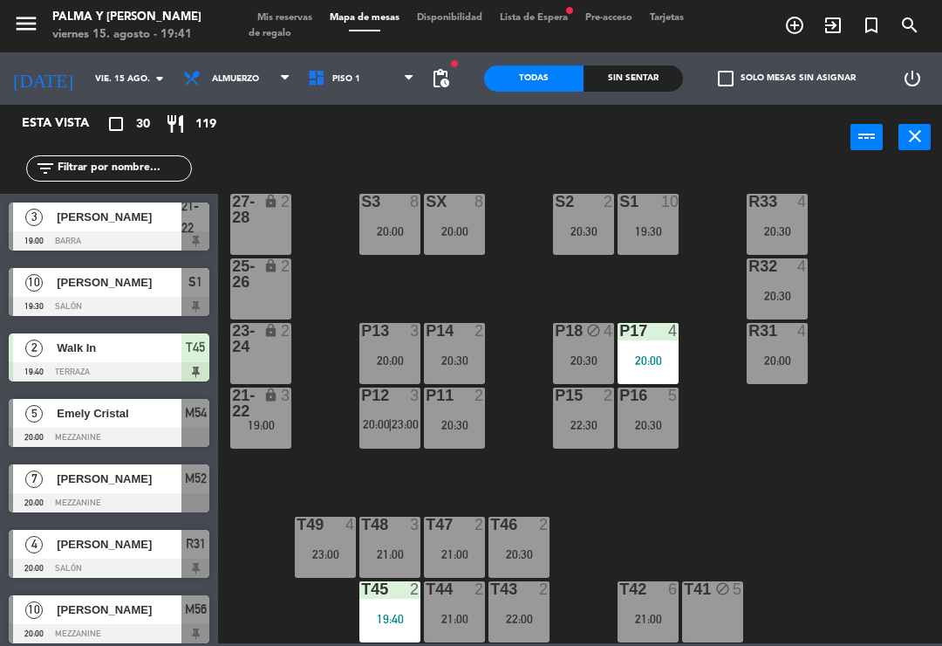
type input "sáb. 16 ago."
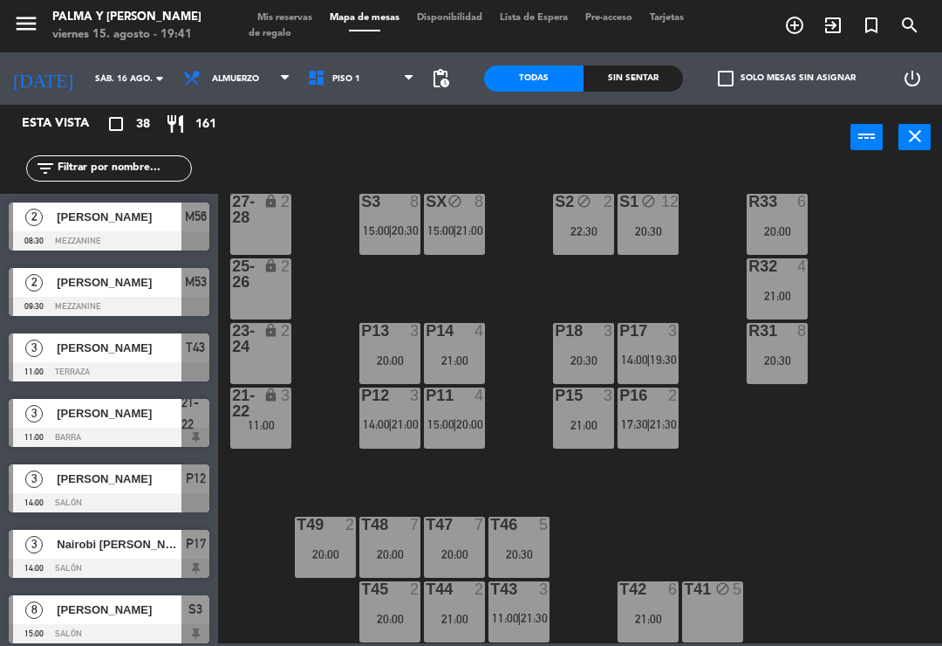
scroll to position [4, 0]
click at [333, 74] on span "Piso 1" at bounding box center [346, 79] width 28 height 10
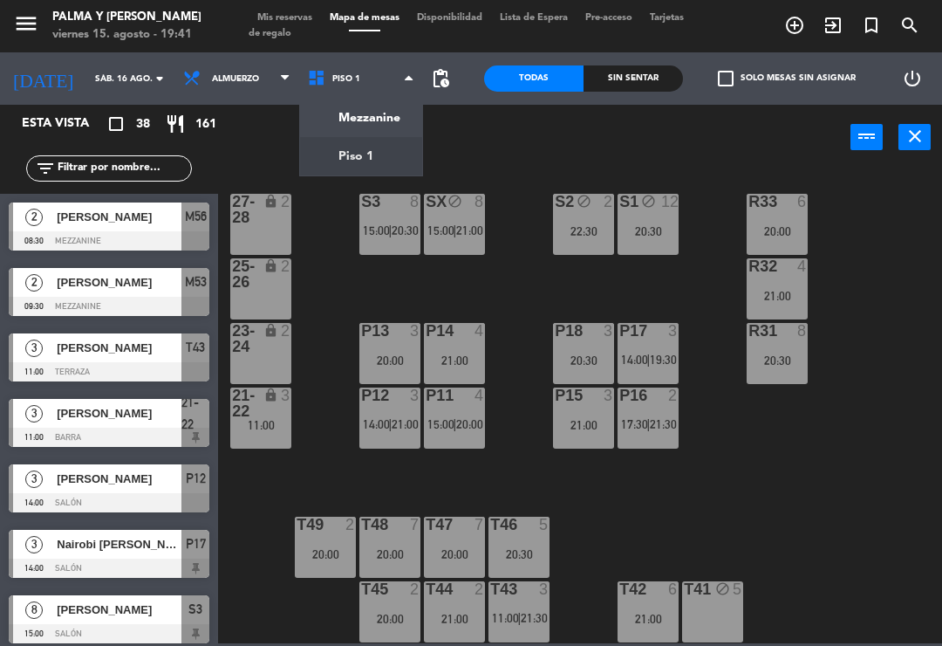
click at [351, 110] on ng-component "menu Palma y [PERSON_NAME] 15. [PERSON_NAME] - 19:41 Mis reservas Mapa de mesas…" at bounding box center [471, 321] width 942 height 643
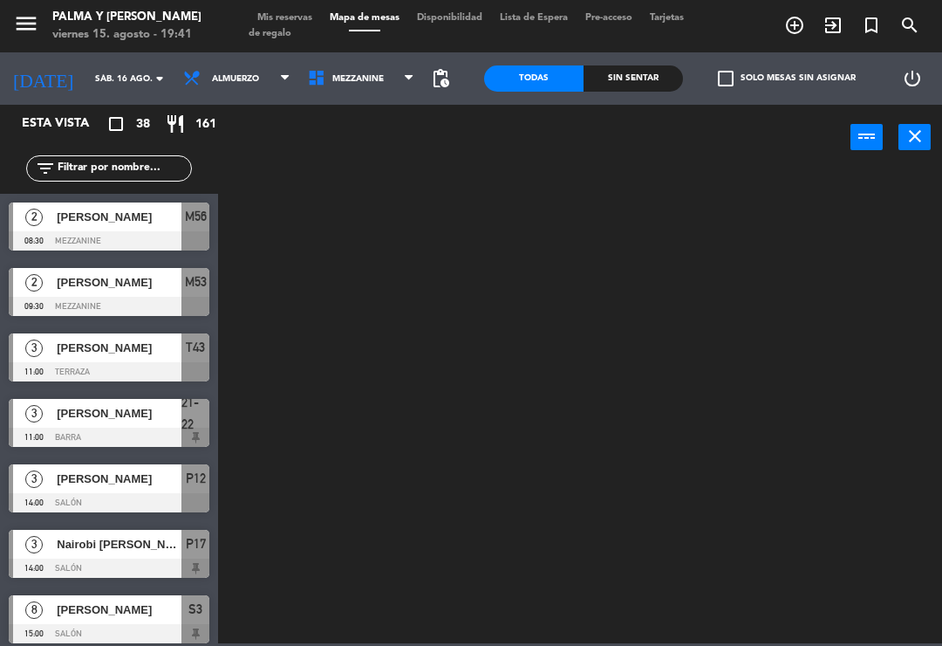
scroll to position [0, 0]
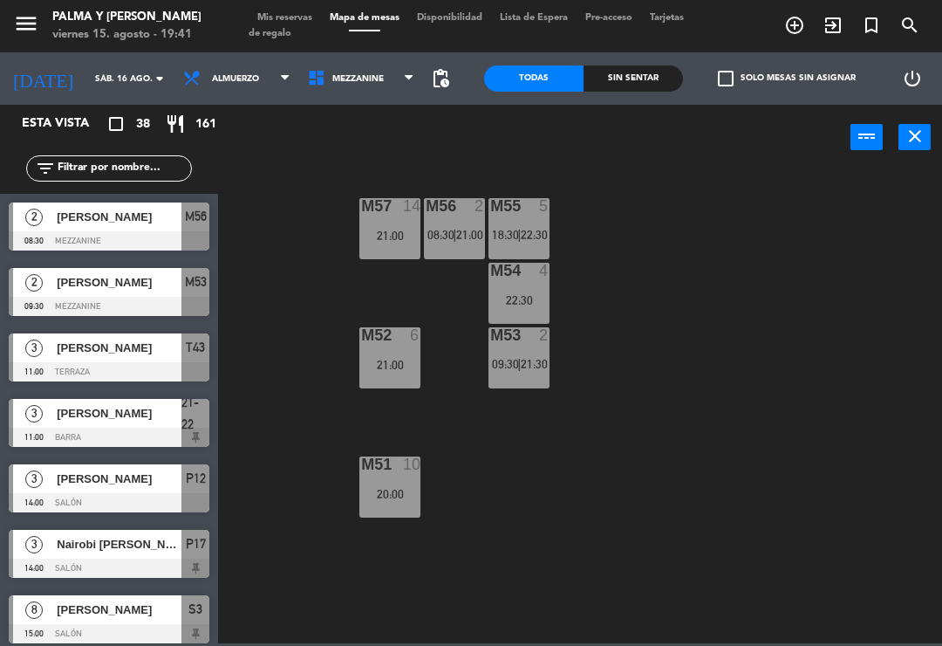
click at [382, 83] on span "Mezzanine" at bounding box center [361, 78] width 125 height 38
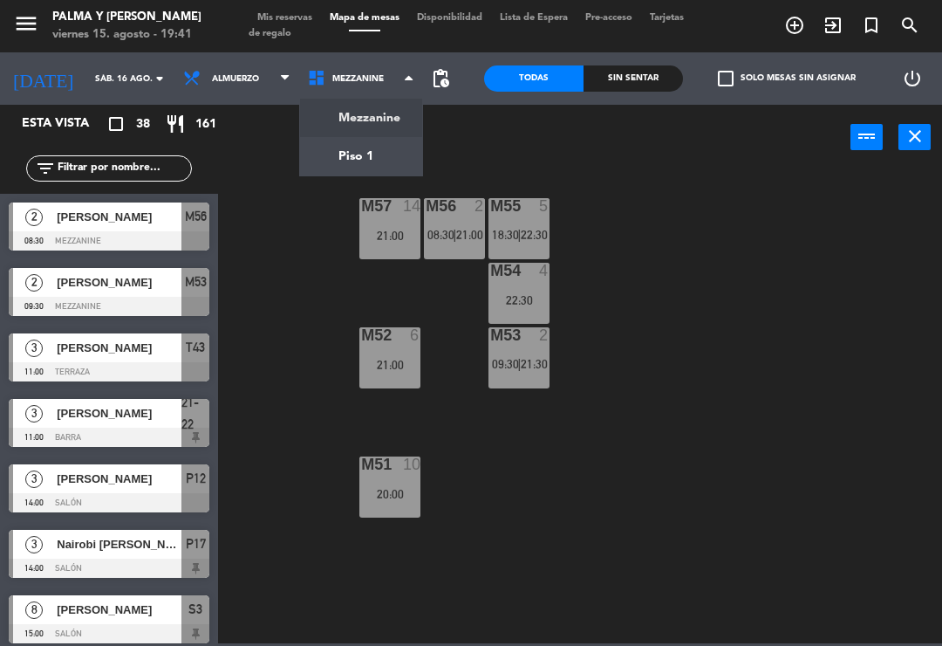
click at [351, 146] on ng-component "menu Palma y [PERSON_NAME] 15. [PERSON_NAME] - 19:41 Mis reservas Mapa de mesas…" at bounding box center [471, 321] width 942 height 643
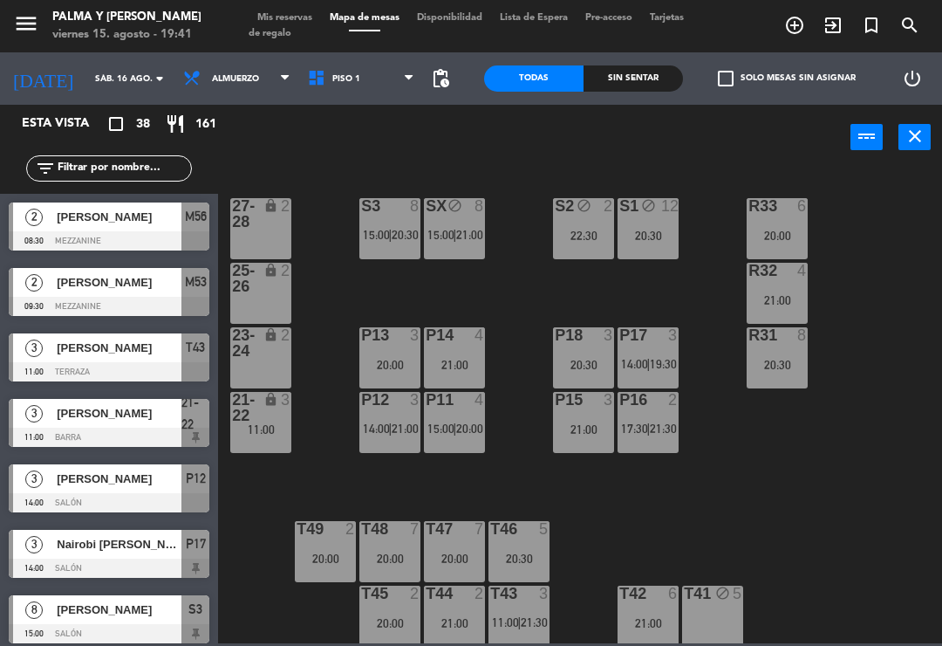
click at [898, 407] on div "R33 6 20:00 S1 block 12 20:30 S2 block 2 22:30 S3 8 15:00 | 20:30 SX block 8 15…" at bounding box center [585, 406] width 715 height 476
click at [256, 356] on div "lock" at bounding box center [261, 342] width 29 height 31
click at [752, 510] on div "R33 6 20:00 S1 block 12 20:30 S2 block 2 22:30 S3 8 15:00 | 20:30 SX block 8 15…" at bounding box center [585, 406] width 715 height 476
click at [270, 420] on div "lock" at bounding box center [261, 407] width 29 height 31
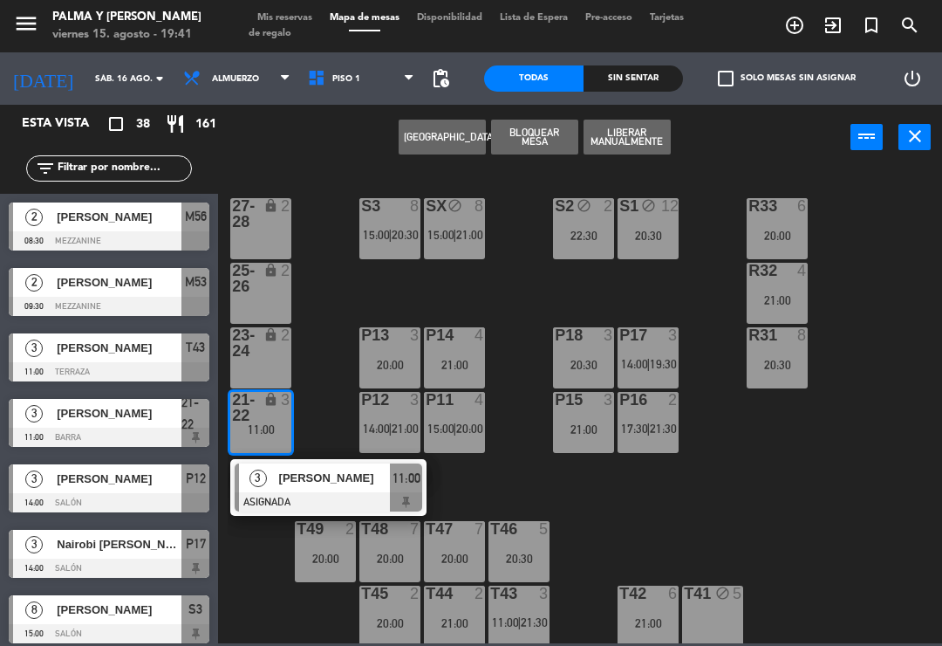
click at [325, 490] on div "[PERSON_NAME]" at bounding box center [333, 477] width 113 height 29
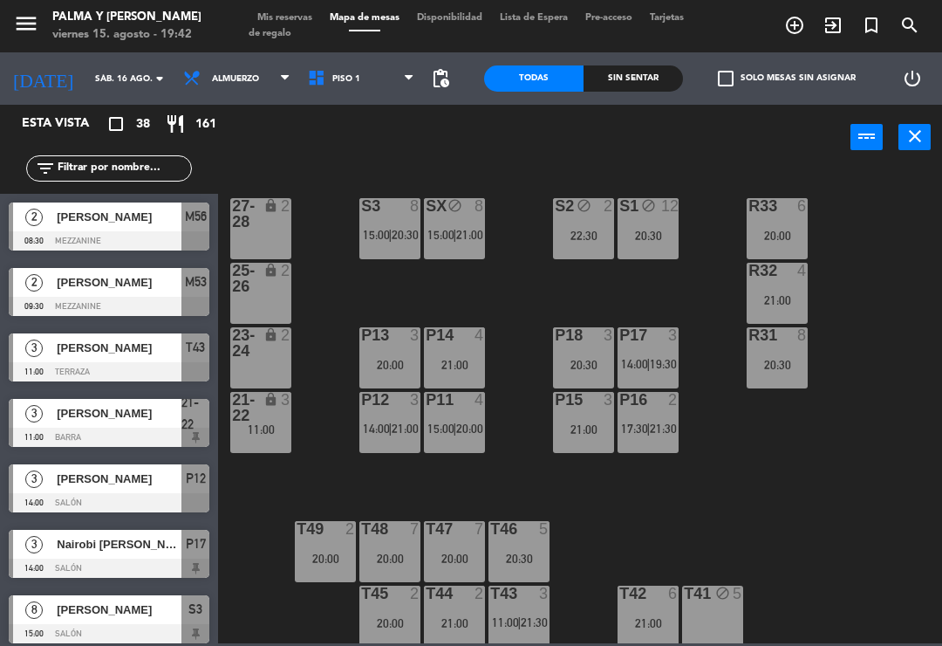
click at [275, 365] on div "23-24 lock 2" at bounding box center [260, 357] width 61 height 61
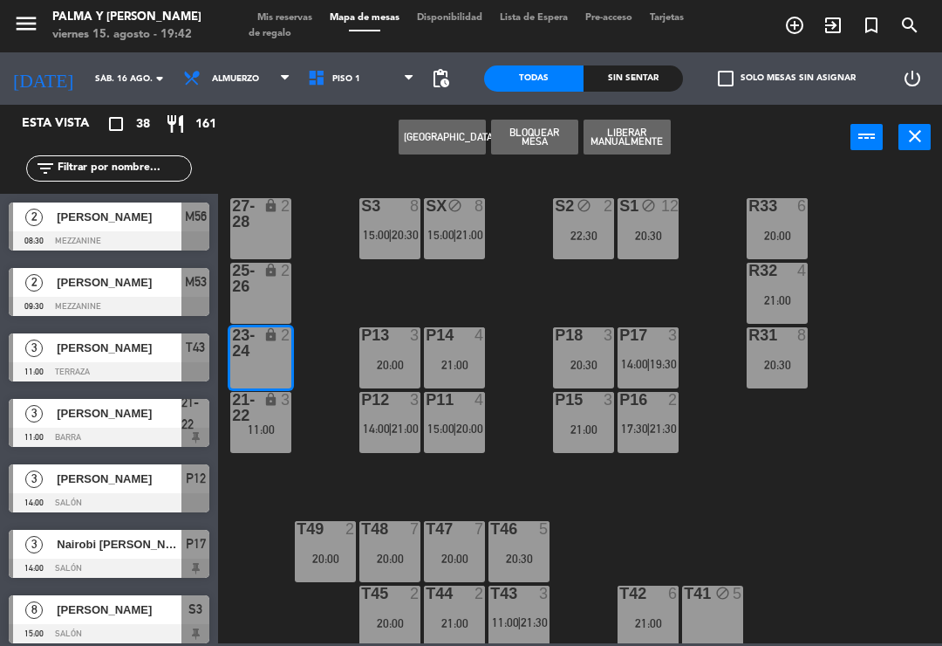
click at [455, 136] on button "[GEOGRAPHIC_DATA]" at bounding box center [442, 137] width 87 height 35
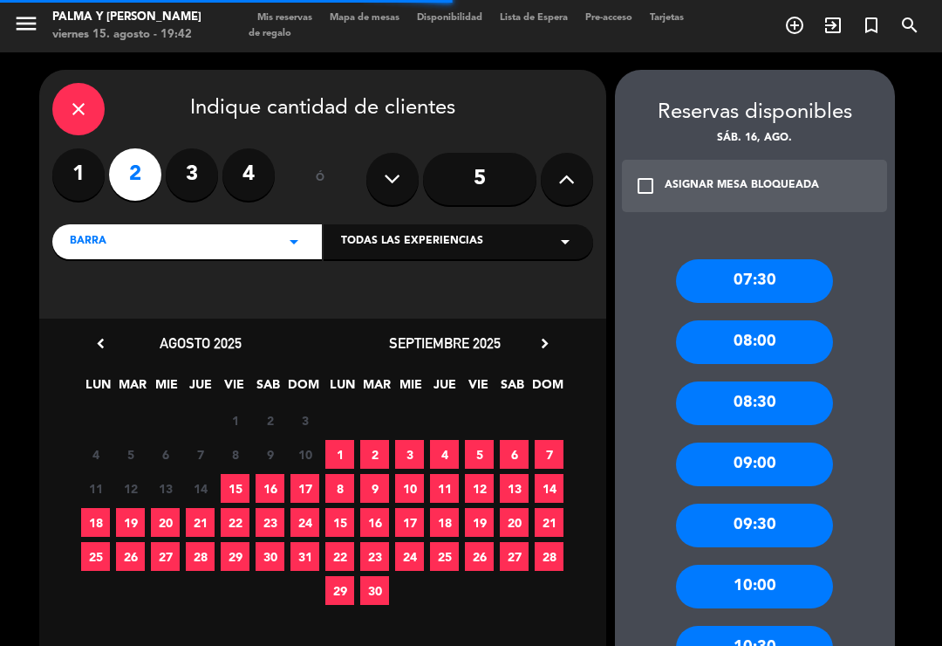
click at [243, 160] on label "4" at bounding box center [248, 174] width 52 height 52
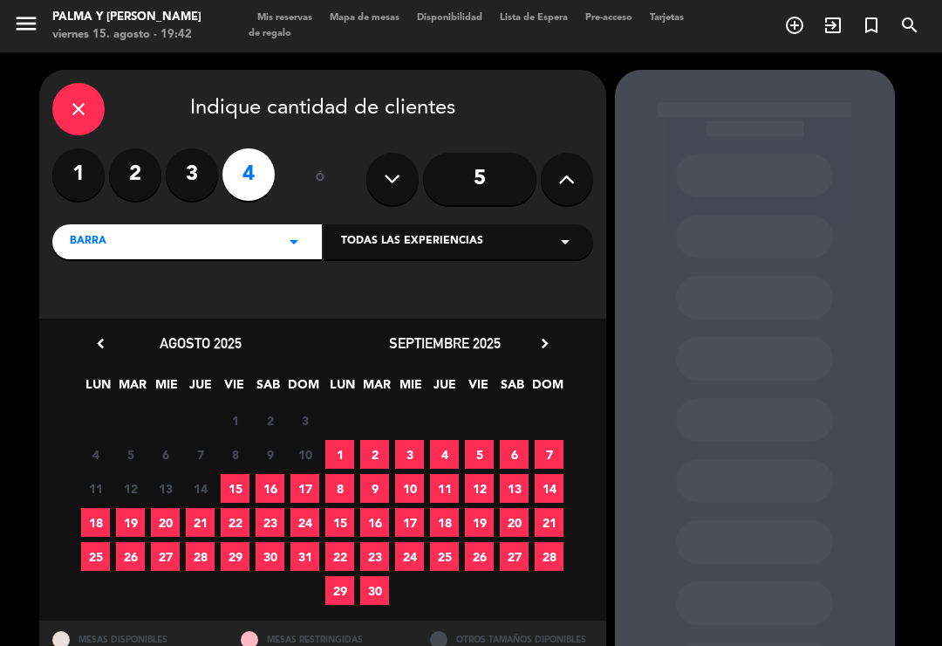
click at [271, 467] on span "9" at bounding box center [270, 454] width 29 height 29
click at [270, 492] on span "16" at bounding box center [270, 488] width 29 height 29
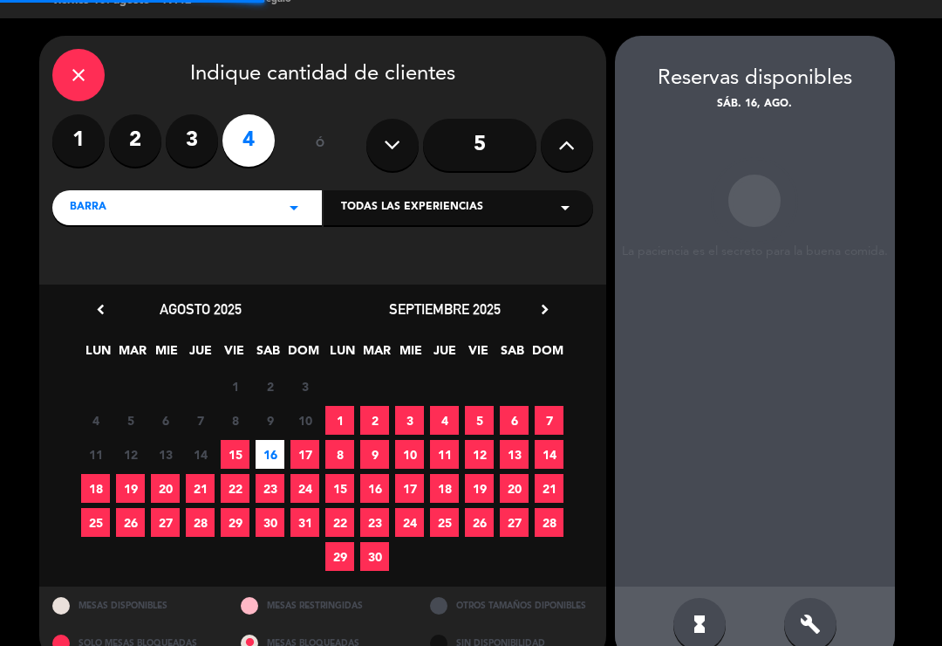
scroll to position [27, 0]
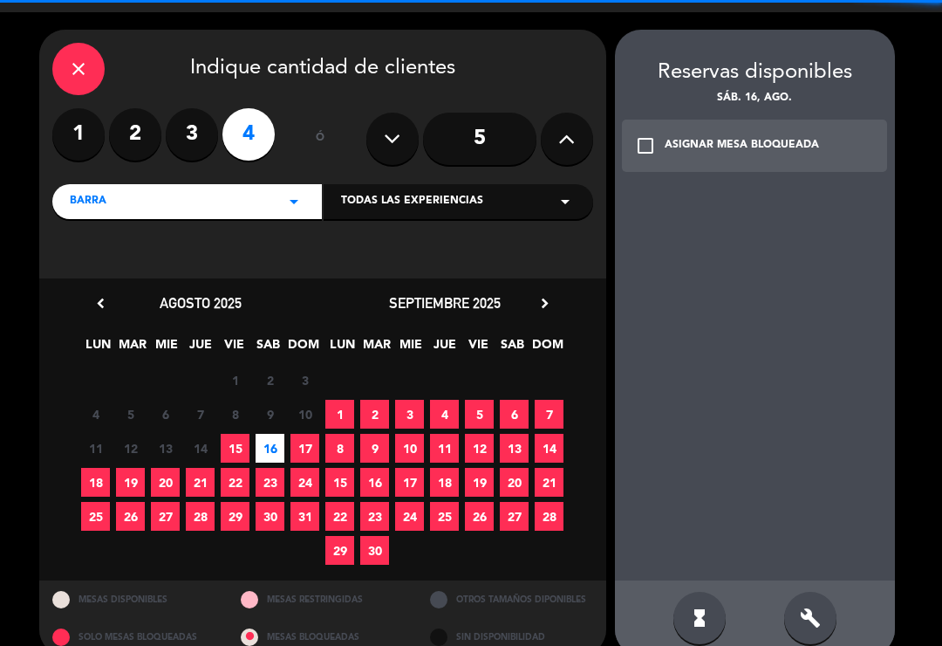
click at [465, 113] on input "5" at bounding box center [479, 139] width 113 height 52
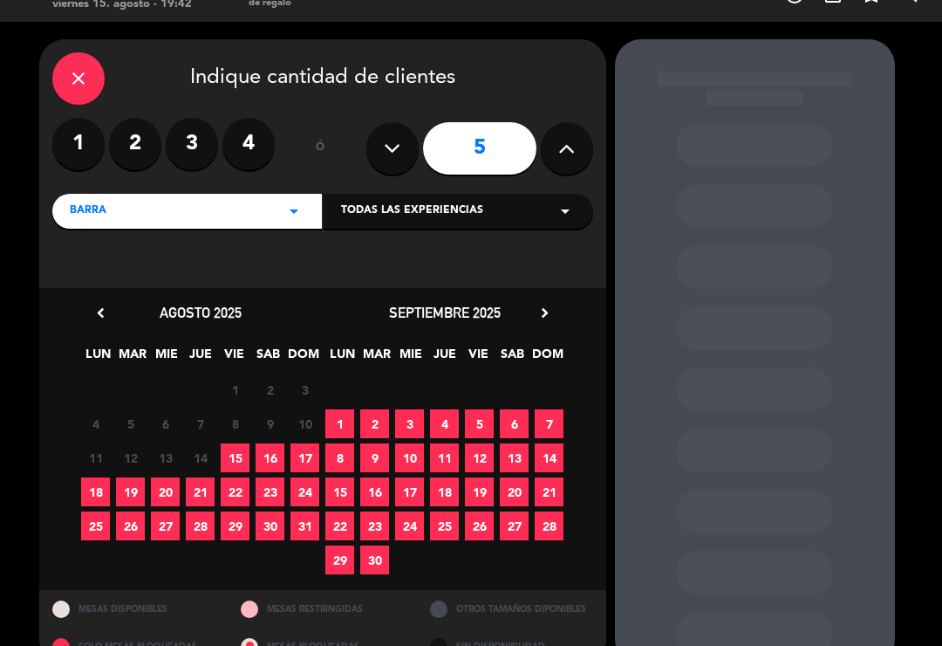
click at [260, 443] on span "16" at bounding box center [270, 457] width 29 height 29
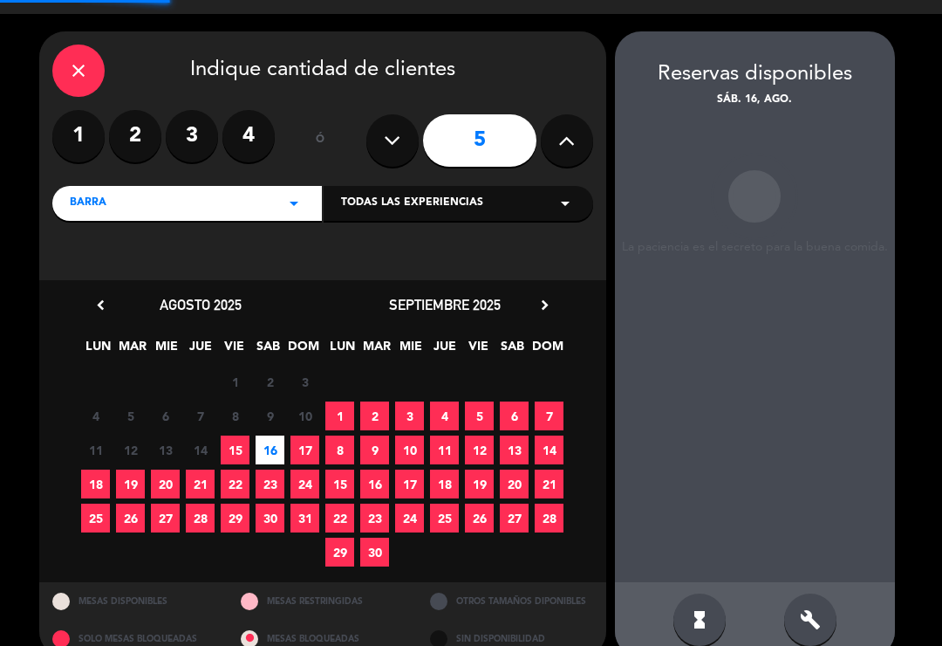
scroll to position [40, 0]
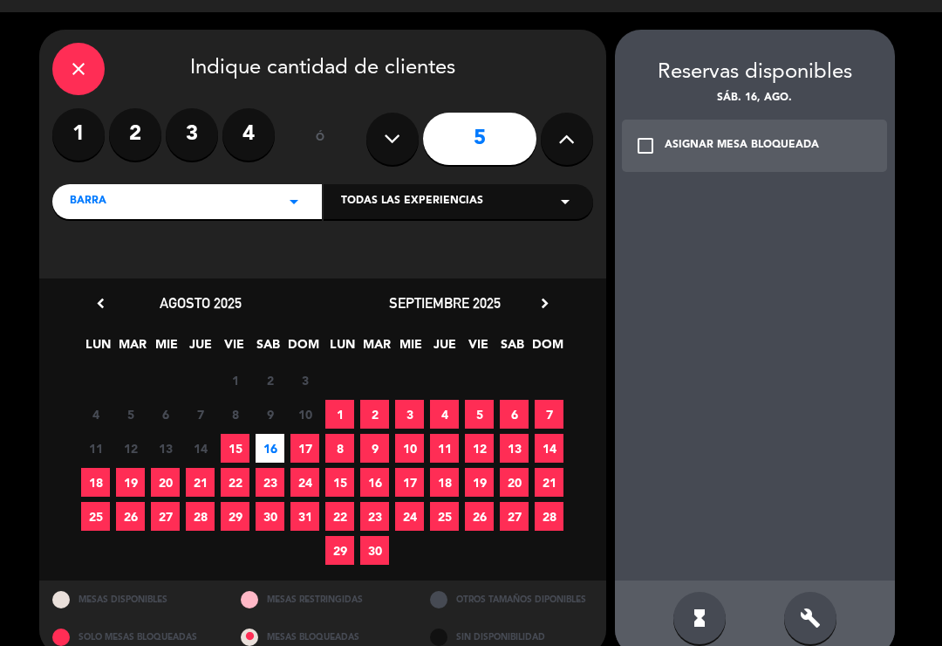
click at [633, 120] on div "check_box_outline_blank ASIGNAR MESA BLOQUEADA" at bounding box center [755, 146] width 266 height 52
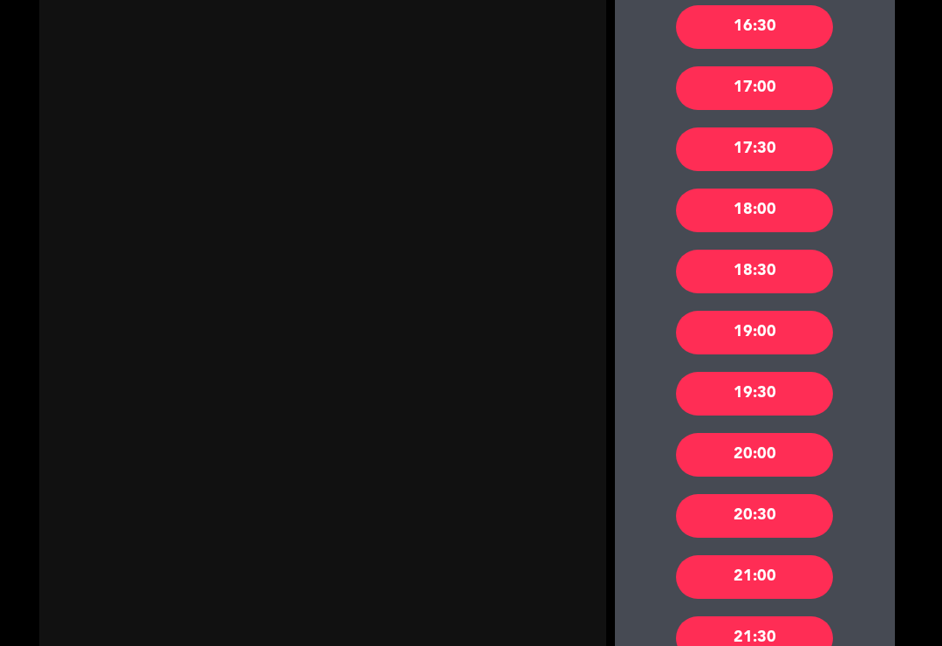
scroll to position [1353, 0]
click at [788, 372] on div "19:30" at bounding box center [754, 394] width 157 height 44
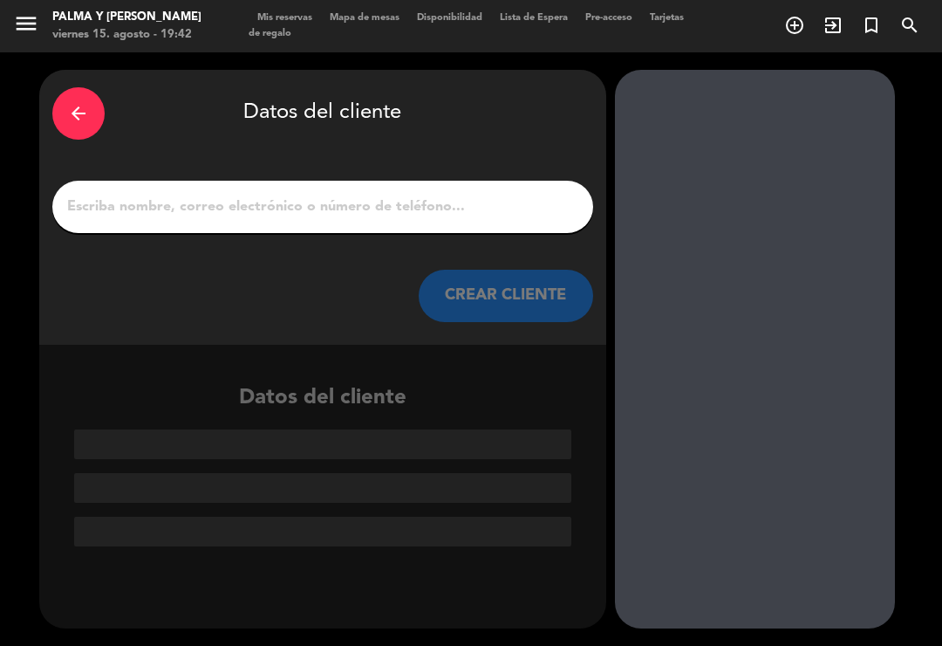
click at [367, 195] on input "1" at bounding box center [322, 207] width 515 height 24
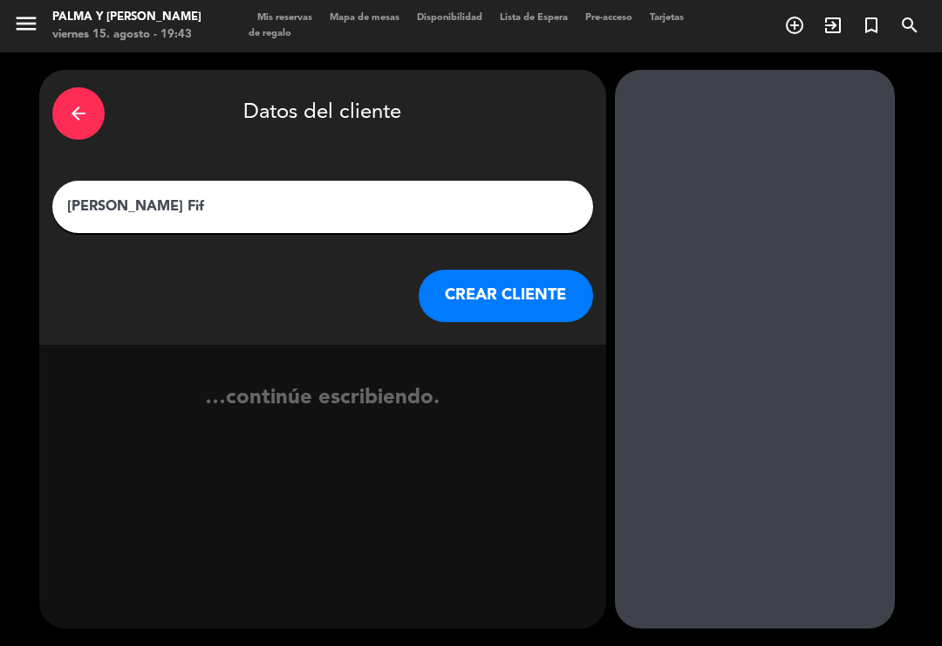
type input "[PERSON_NAME]"
click at [511, 288] on button "CREAR CLIENTE" at bounding box center [506, 296] width 174 height 52
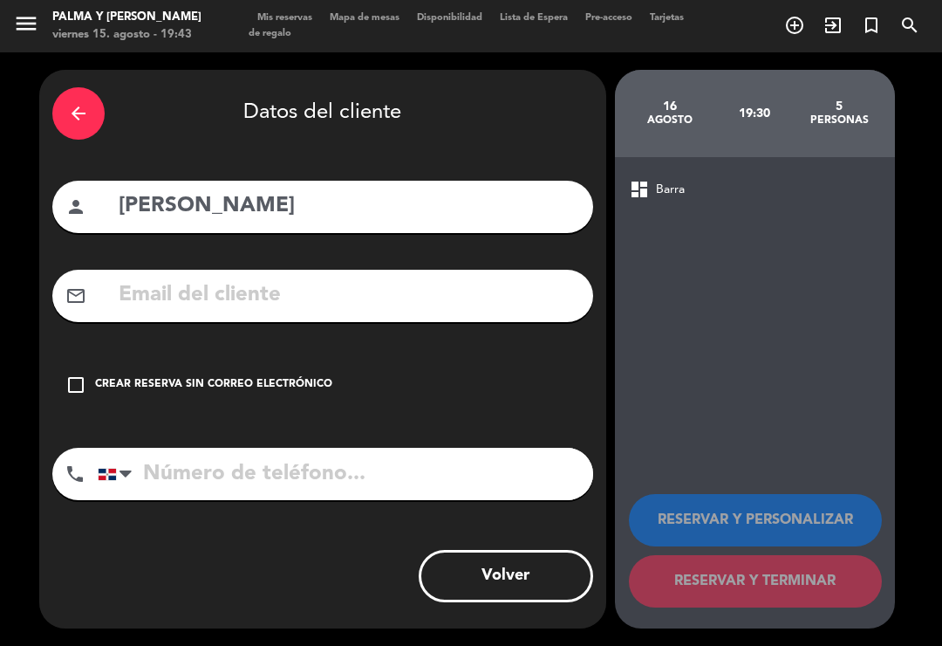
click at [285, 448] on input "tel" at bounding box center [346, 474] width 496 height 52
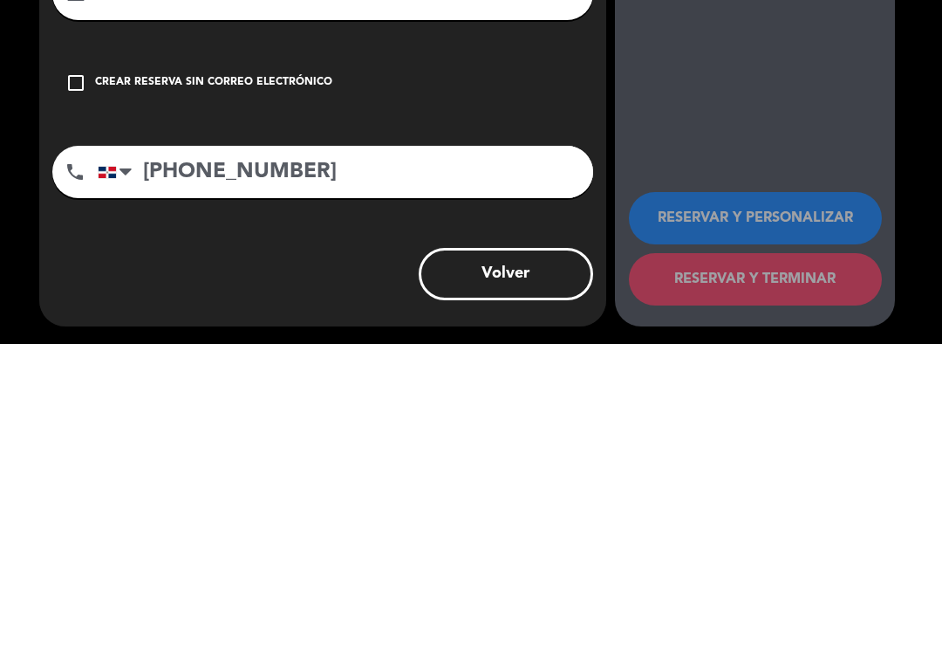
type input "[PHONE_NUMBER]"
click at [102, 359] on div "check_box_outline_blank Crear reserva sin correo electrónico" at bounding box center [322, 385] width 541 height 52
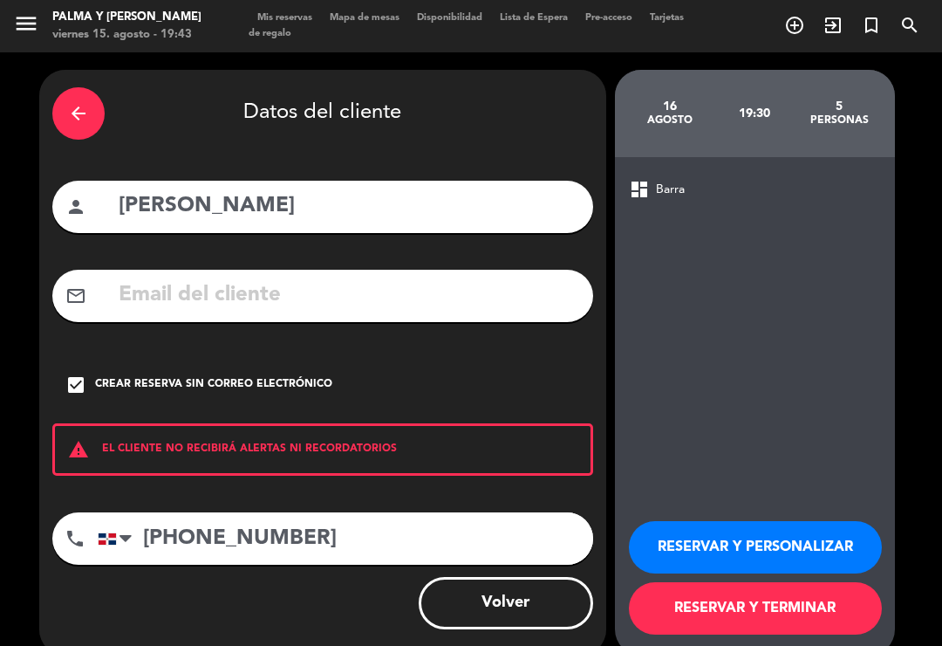
click at [793, 605] on button "RESERVAR Y TERMINAR" at bounding box center [755, 608] width 253 height 52
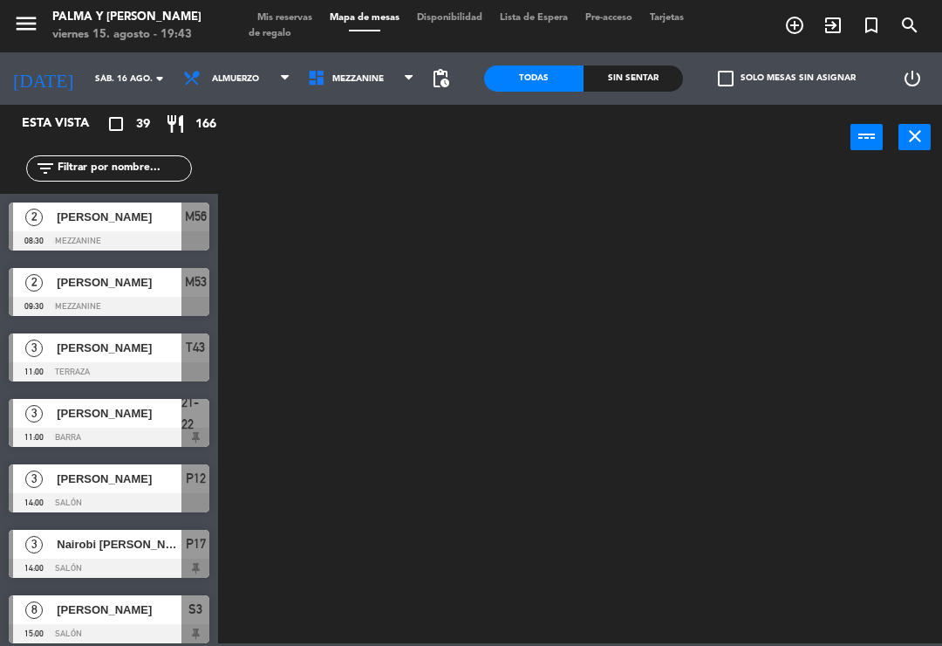
click at [563, 478] on div at bounding box center [585, 406] width 715 height 476
click at [344, 93] on span "Mezzanine" at bounding box center [361, 78] width 125 height 38
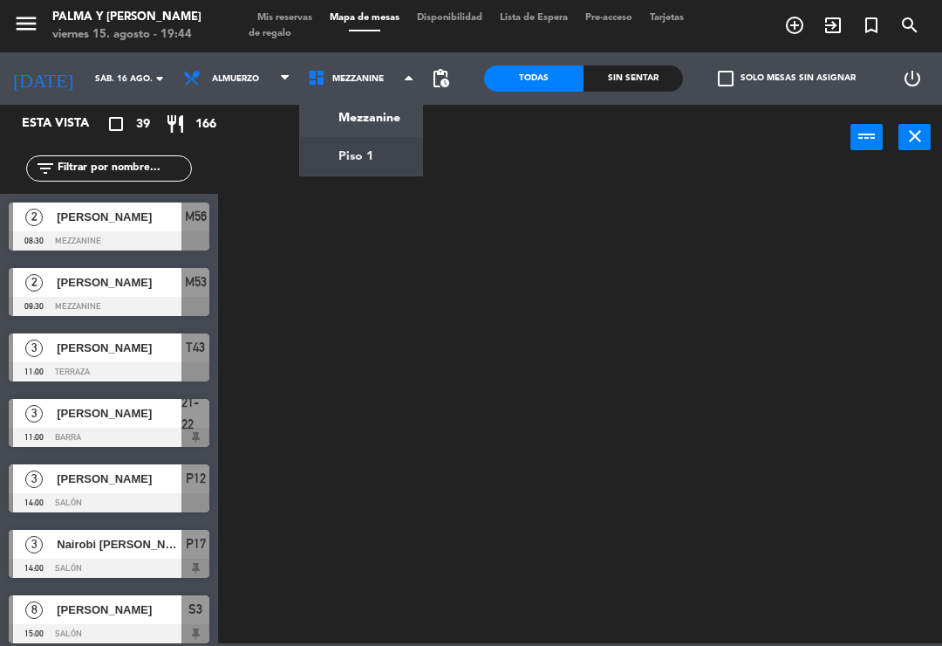
click at [361, 161] on ng-component "menu Palma y [PERSON_NAME] 15. [PERSON_NAME] - 19:44 Mis reservas Mapa de mesas…" at bounding box center [471, 321] width 942 height 643
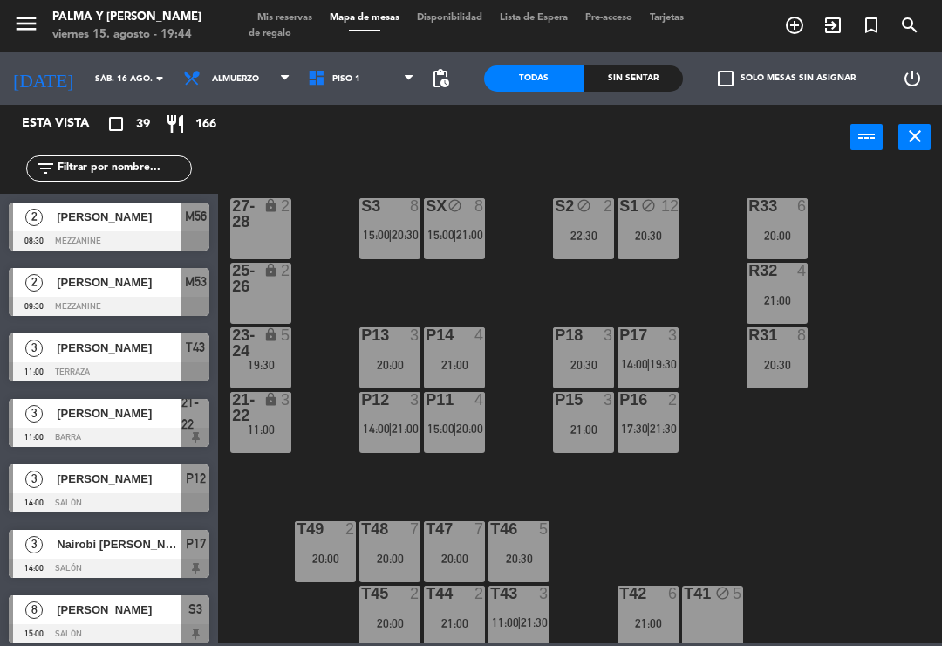
click at [126, 178] on input "text" at bounding box center [123, 168] width 135 height 19
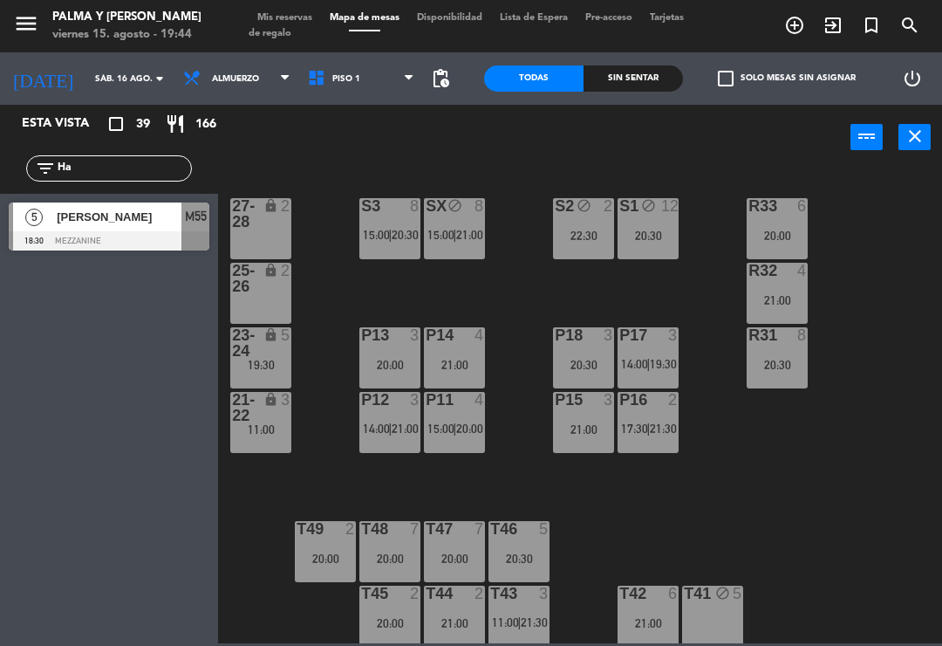
type input "H"
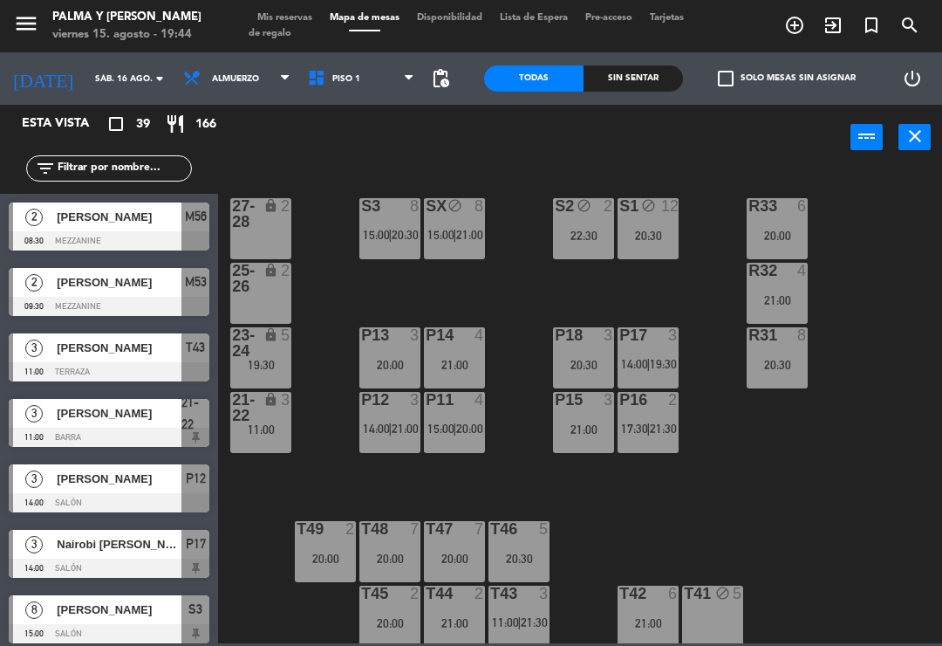
click at [117, 68] on input "sáb. 16 ago." at bounding box center [146, 78] width 120 height 27
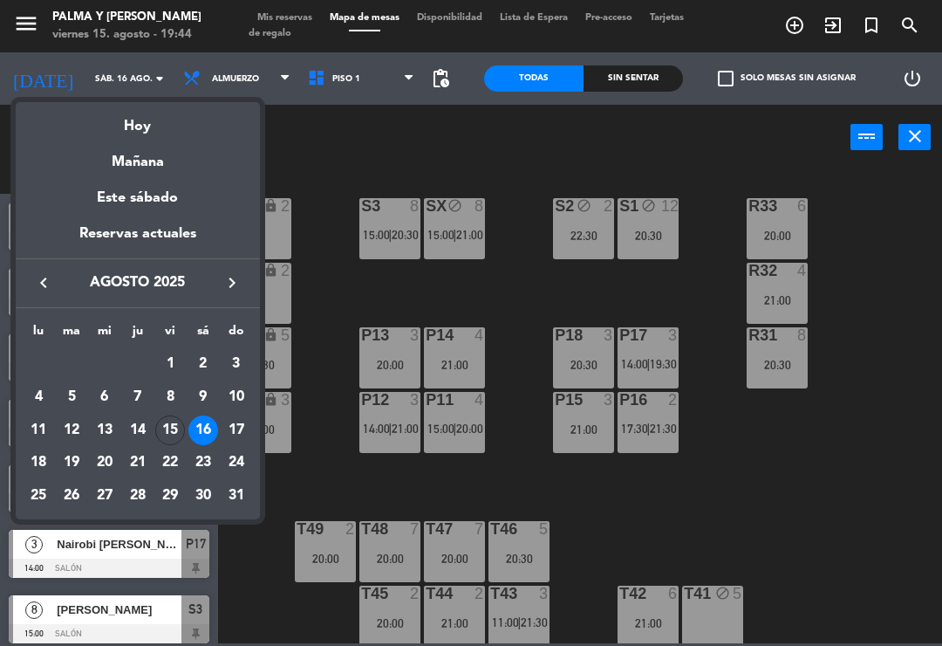
click at [133, 125] on div "Hoy" at bounding box center [138, 120] width 244 height 36
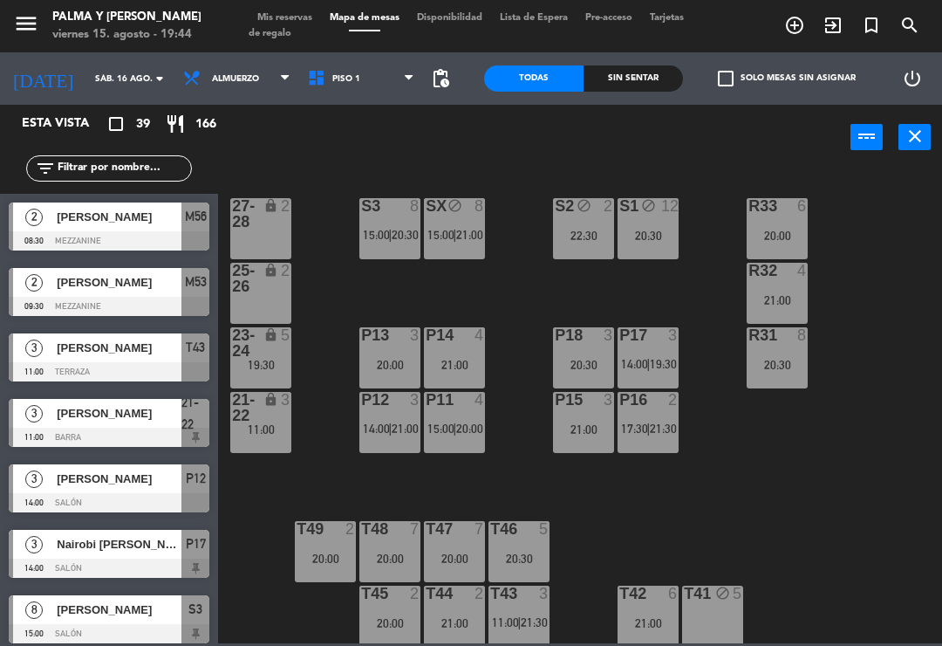
type input "vie. 15 ago."
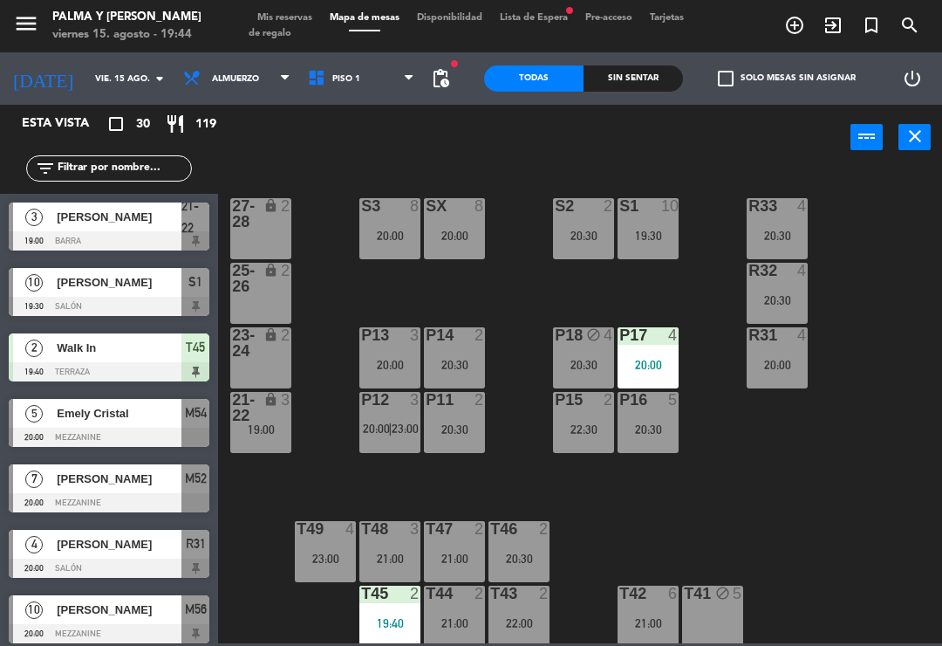
click at [167, 168] on input "text" at bounding box center [123, 168] width 135 height 19
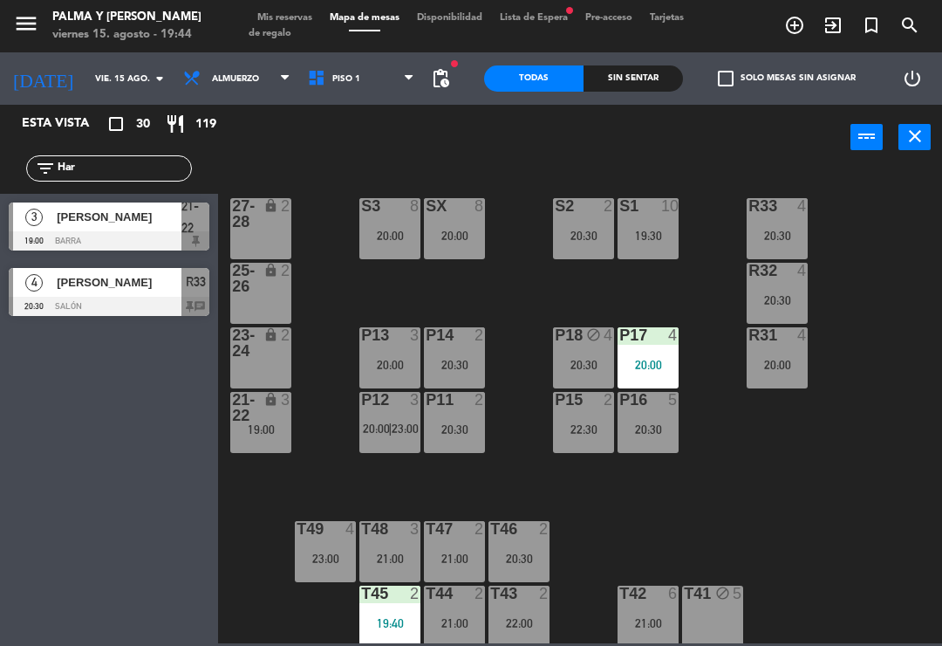
type input "Har"
click at [129, 226] on div "[PERSON_NAME]" at bounding box center [118, 216] width 127 height 29
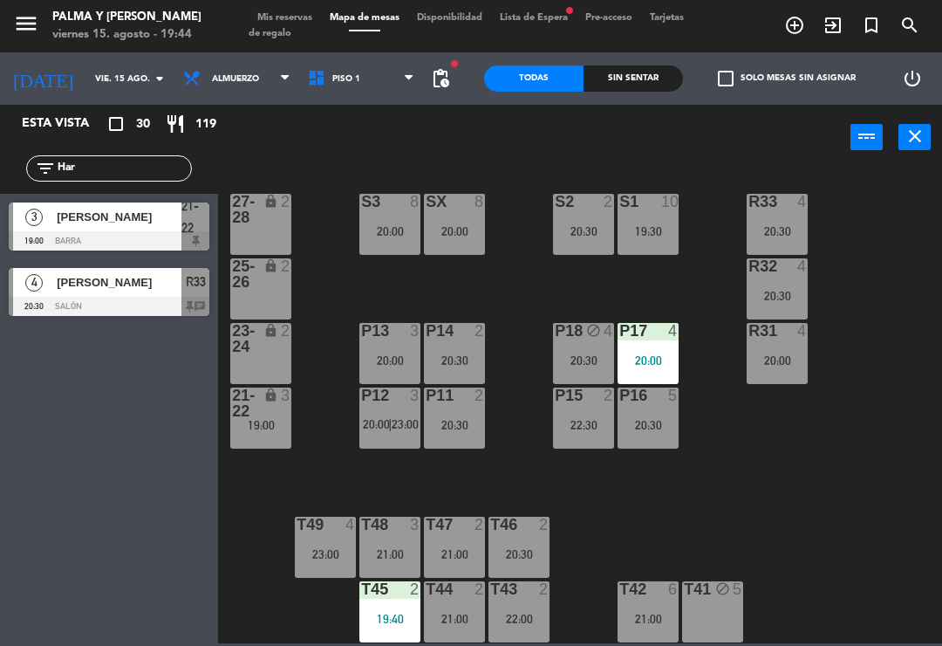
scroll to position [4, 0]
click at [279, 411] on div "3" at bounding box center [290, 402] width 29 height 31
click at [650, 521] on div "R33 4 20:30 S1 10 19:30 S2 2 20:30 S3 8 20:00 SX 8 20:00 27-28 lock 2 R32 4 20:…" at bounding box center [585, 406] width 715 height 476
click at [527, 633] on div "T43 2 22:00" at bounding box center [519, 611] width 61 height 61
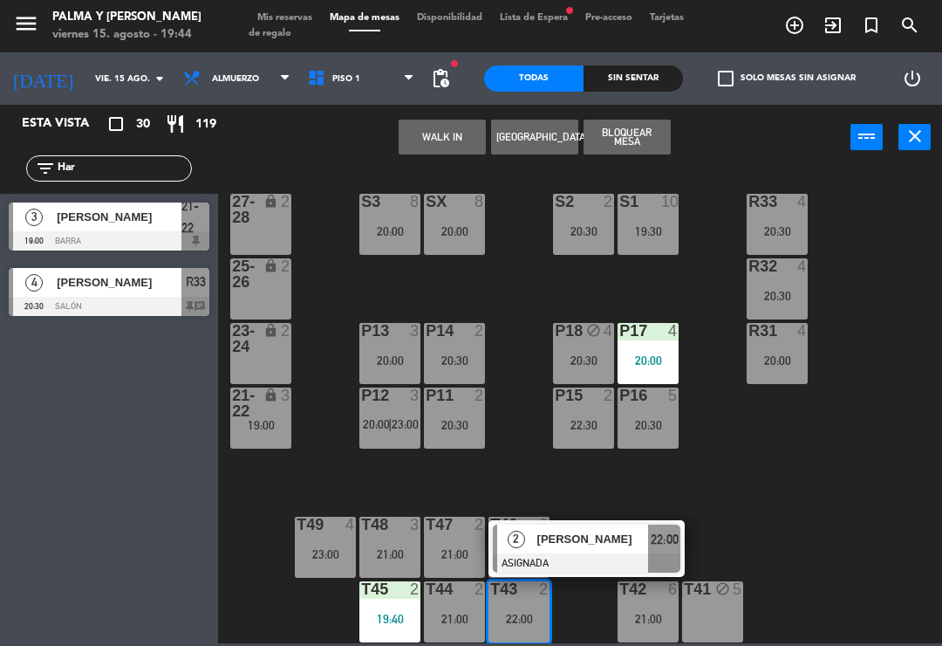
click at [458, 612] on div "21:00" at bounding box center [454, 618] width 61 height 12
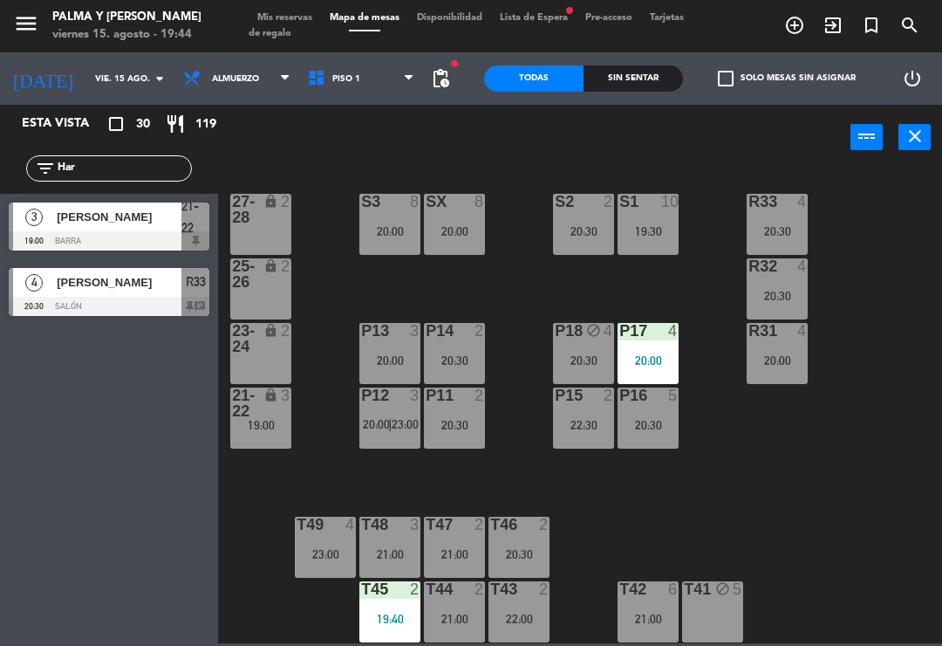
click at [675, 518] on div "R33 4 20:30 S1 10 19:30 S2 2 20:30 S3 8 20:00 SX 8 20:00 27-28 lock 2 R32 4 20:…" at bounding box center [585, 406] width 715 height 476
click at [526, 603] on div "T43 2 22:00" at bounding box center [519, 611] width 61 height 61
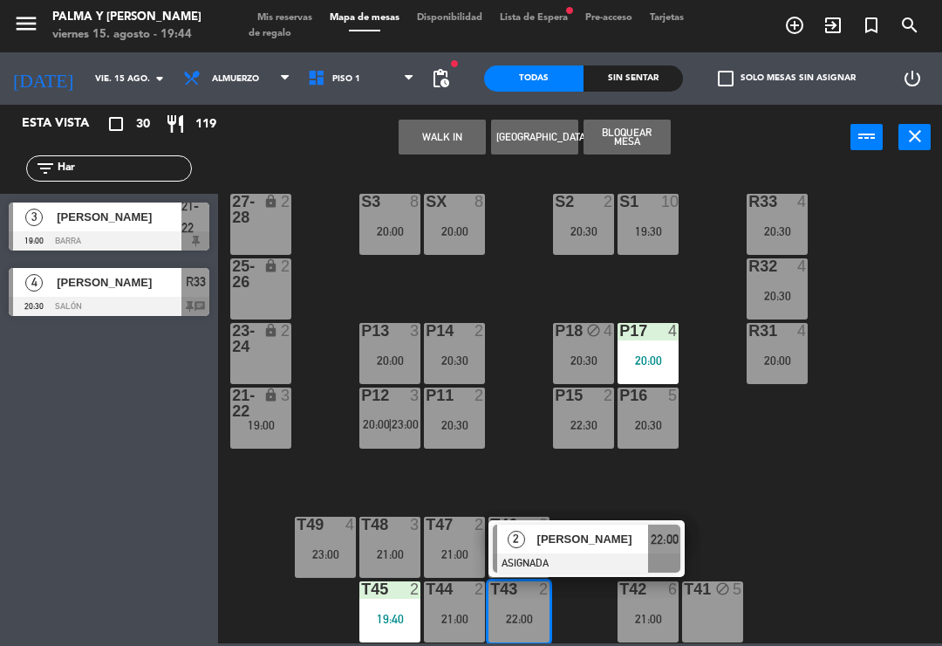
click at [600, 545] on span "[PERSON_NAME]" at bounding box center [593, 539] width 112 height 18
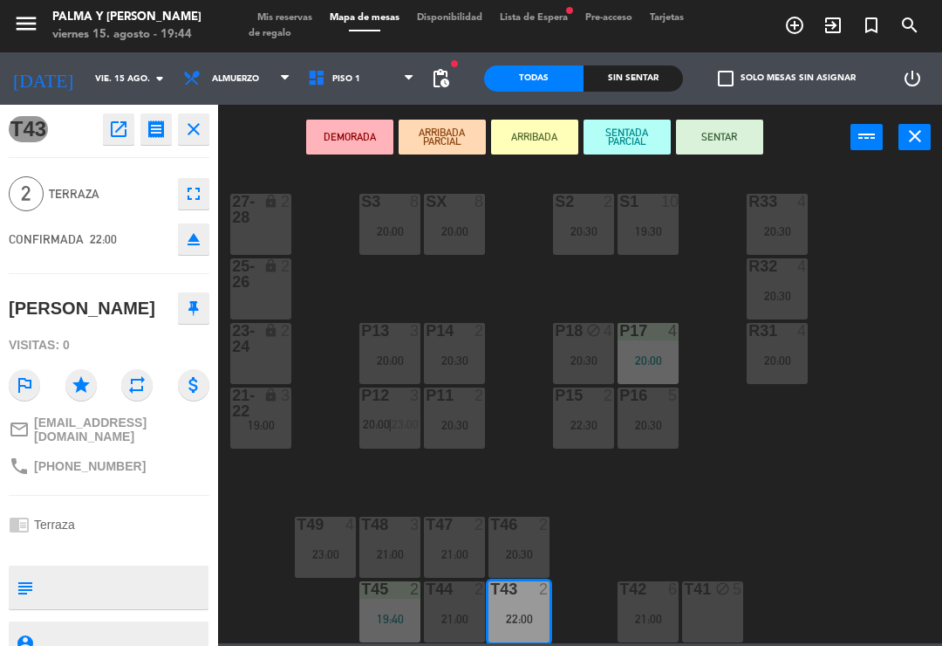
click at [452, 613] on div "21:00" at bounding box center [454, 618] width 61 height 12
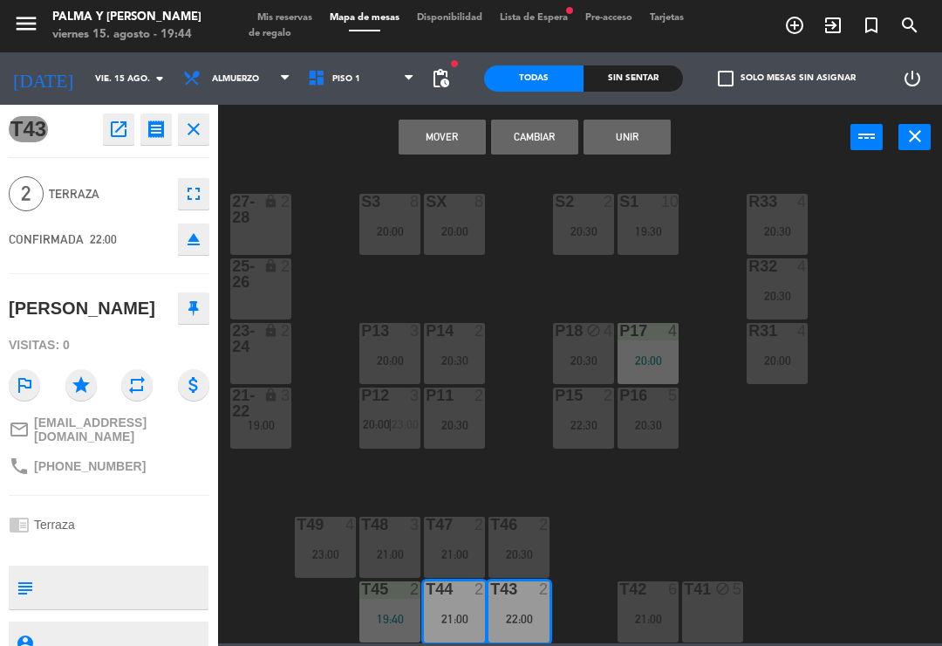
click at [517, 130] on button "Cambiar" at bounding box center [534, 137] width 87 height 35
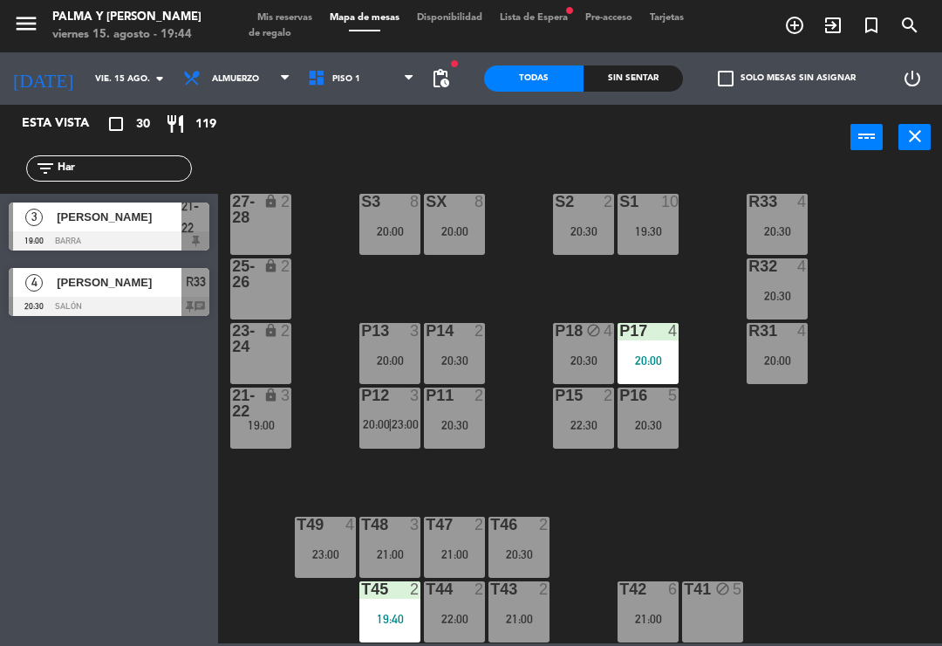
click at [251, 411] on div "lock" at bounding box center [261, 402] width 29 height 31
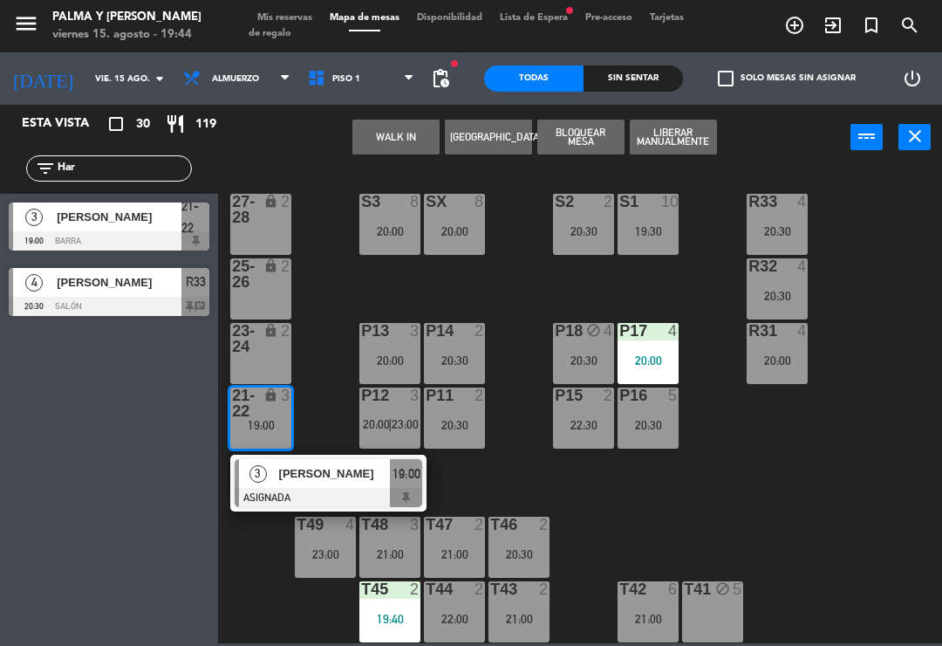
click at [317, 485] on div "[PERSON_NAME]" at bounding box center [333, 473] width 113 height 29
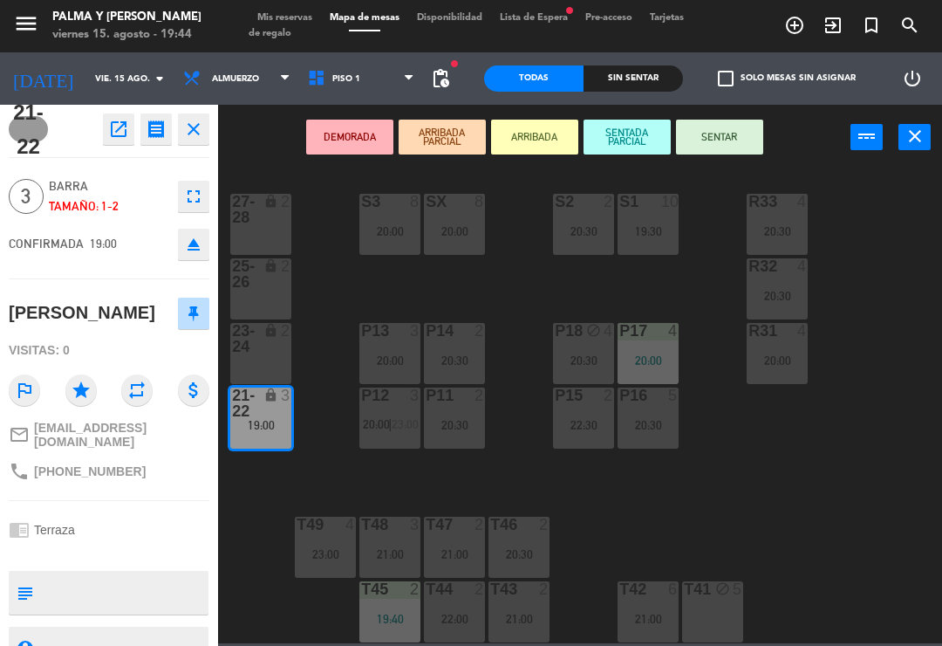
click at [459, 607] on div "T44 2 22:00" at bounding box center [454, 611] width 61 height 61
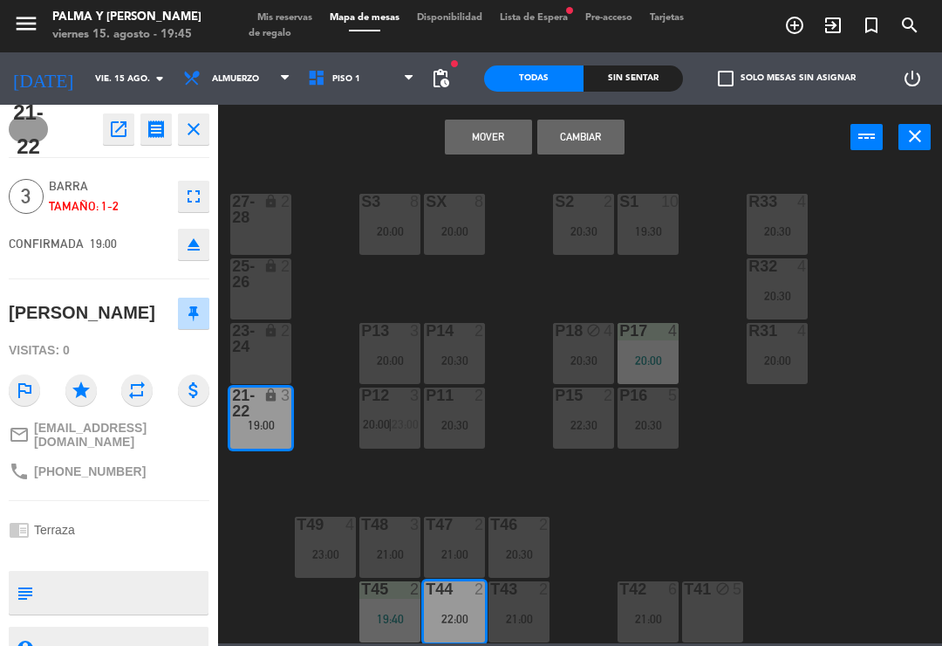
click at [504, 135] on button "Mover" at bounding box center [488, 137] width 87 height 35
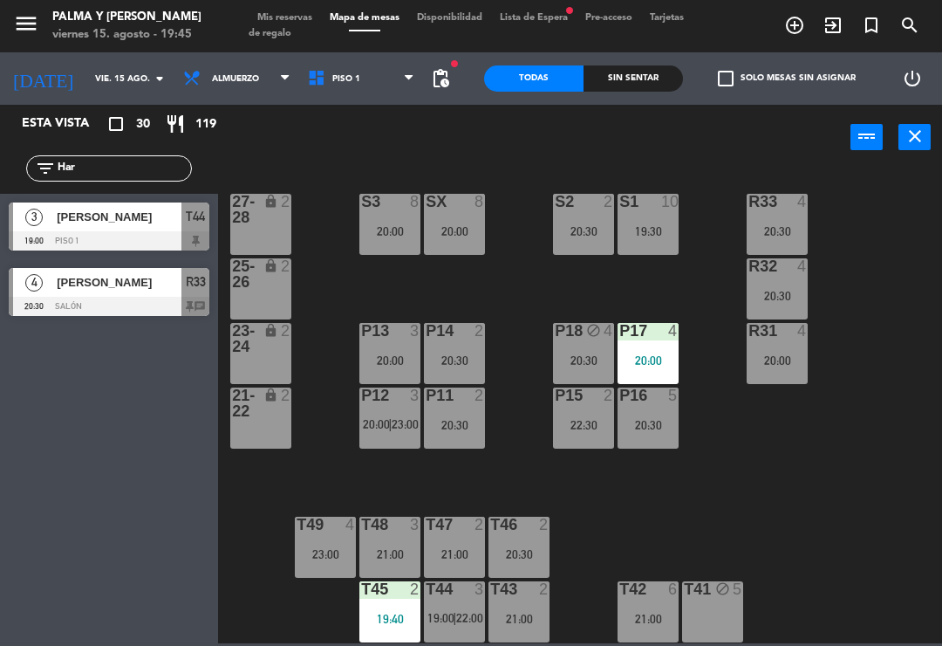
scroll to position [0, 0]
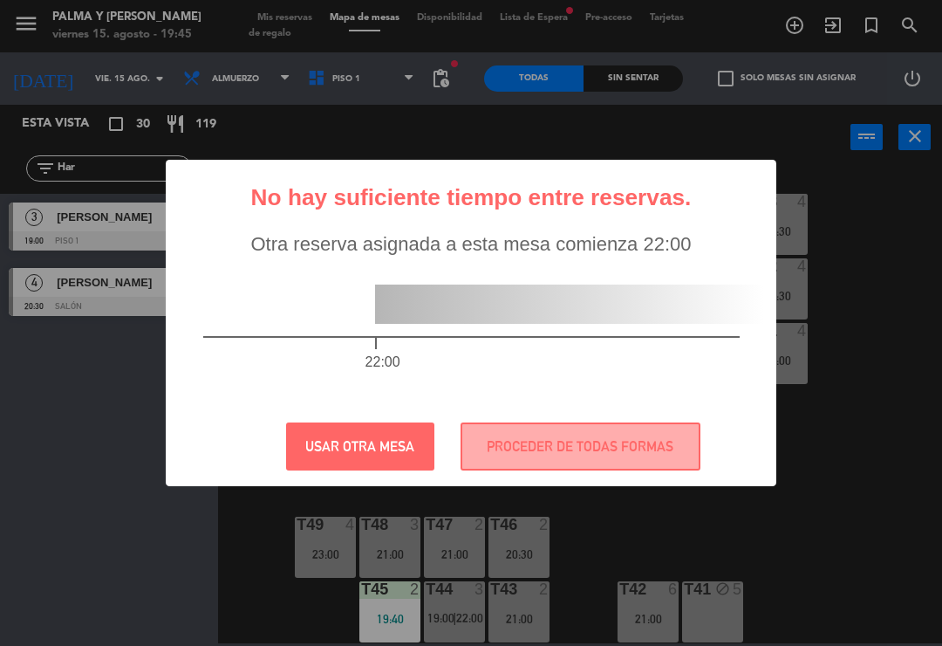
click at [445, 601] on div "? ! i No hay suficiente tiempo entre reservas. × Otra reserva asignada a esta m…" at bounding box center [471, 323] width 942 height 646
click at [577, 445] on button "PROCEDER DE TODAS FORMAS" at bounding box center [581, 446] width 240 height 48
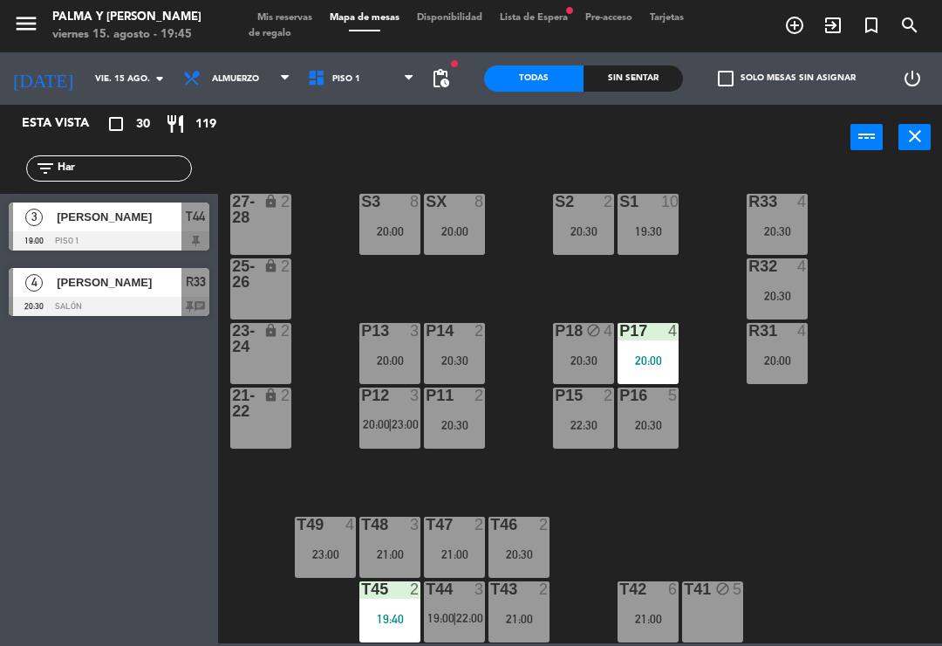
click at [454, 618] on span "|" at bounding box center [454, 618] width 3 height 14
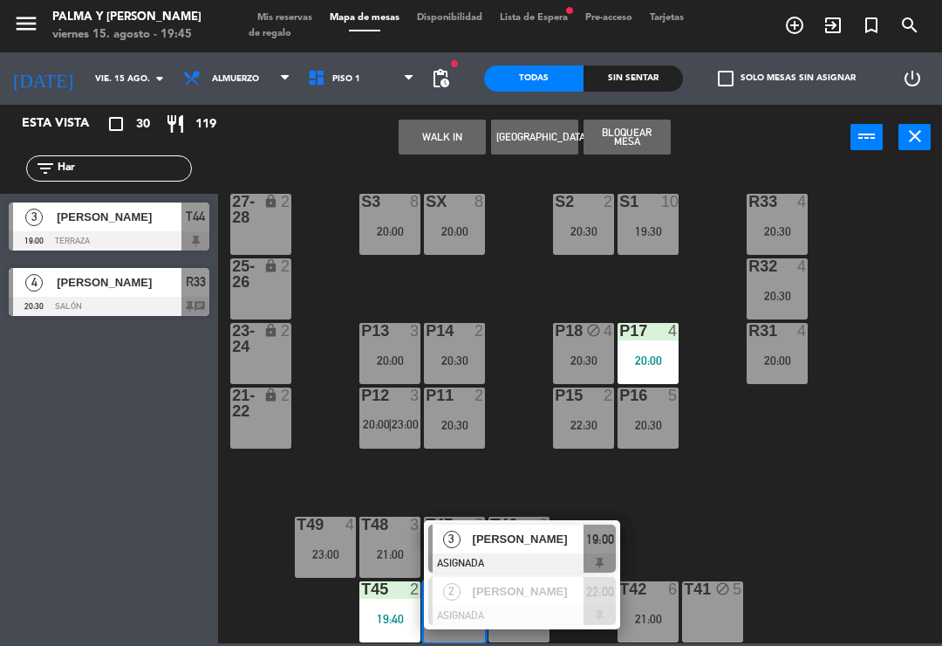
click at [551, 543] on span "[PERSON_NAME]" at bounding box center [529, 539] width 112 height 18
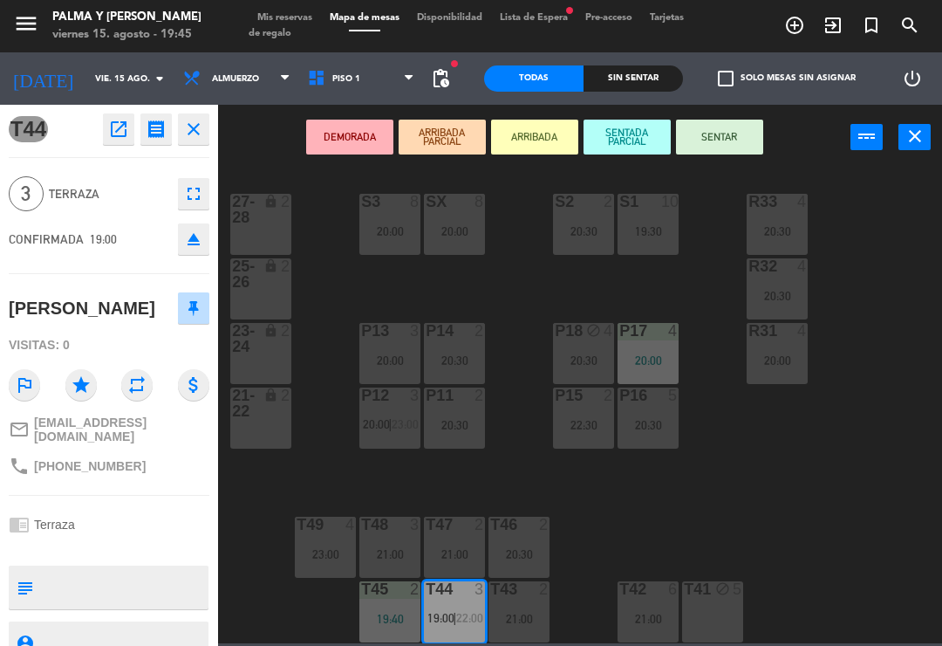
click at [715, 140] on button "SENTAR" at bounding box center [719, 137] width 87 height 35
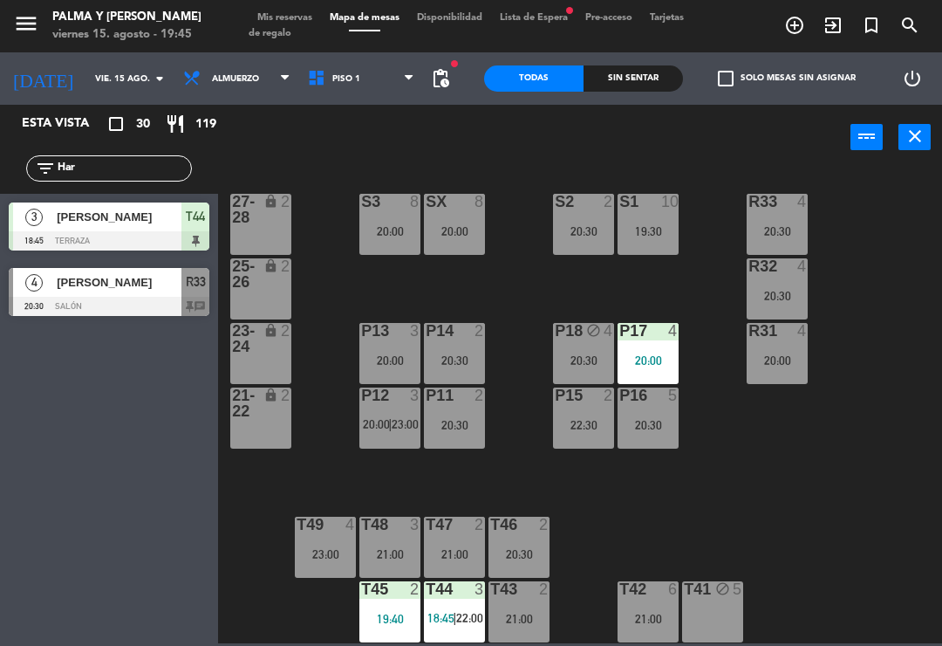
click at [708, 498] on div "R33 4 20:30 S1 10 19:30 S2 2 20:30 S3 8 20:00 SX 8 20:00 27-28 lock 2 R32 4 20:…" at bounding box center [585, 406] width 715 height 476
click at [147, 154] on div "filter_list Har" at bounding box center [109, 168] width 218 height 51
click at [142, 169] on input "Har" at bounding box center [123, 168] width 135 height 19
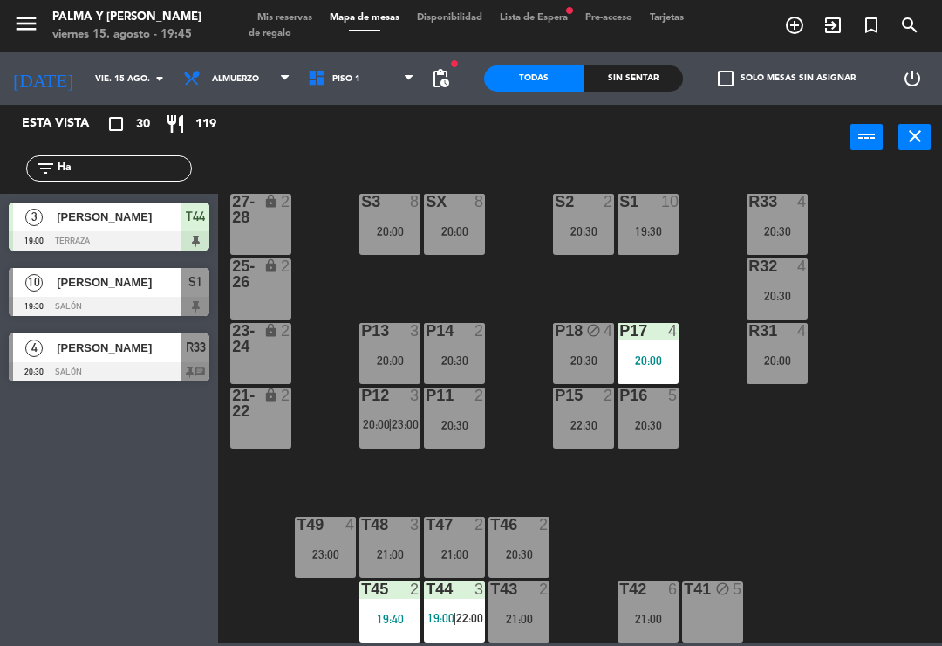
type input "H"
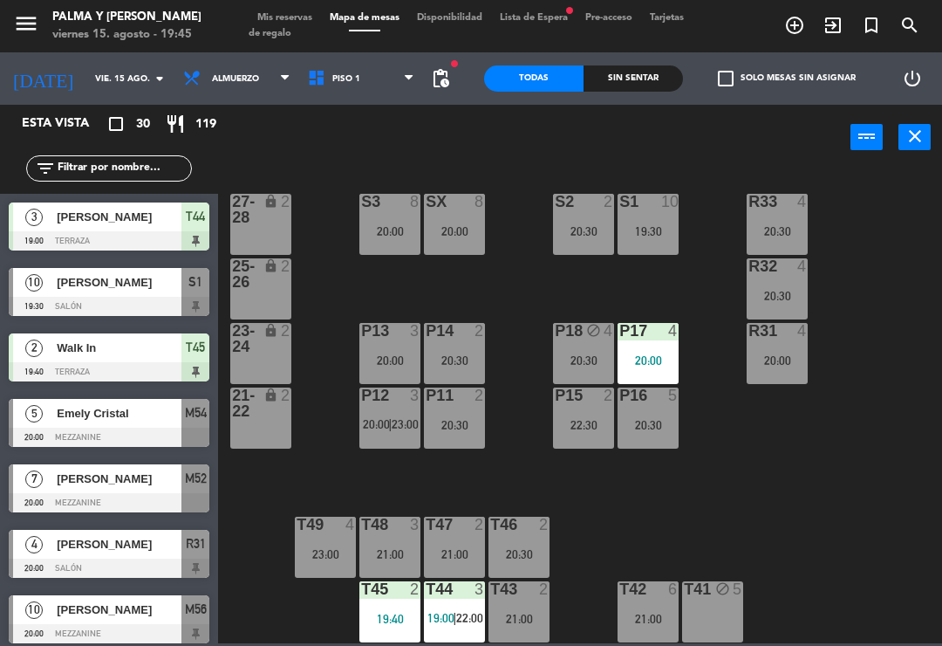
click at [889, 223] on div "R33 4 20:30 S1 10 19:30 S2 2 20:30 S3 8 20:00 SX 8 20:00 27-28 lock 2 R32 4 20:…" at bounding box center [585, 406] width 715 height 476
click at [470, 619] on span "22:00" at bounding box center [469, 618] width 27 height 14
click at [764, 544] on div "R33 4 20:30 S1 10 19:30 S2 2 20:30 S3 8 20:00 SX 8 20:00 27-28 lock 2 R32 4 20:…" at bounding box center [585, 406] width 715 height 476
click at [315, 540] on div "T49 4 23:00" at bounding box center [325, 547] width 61 height 61
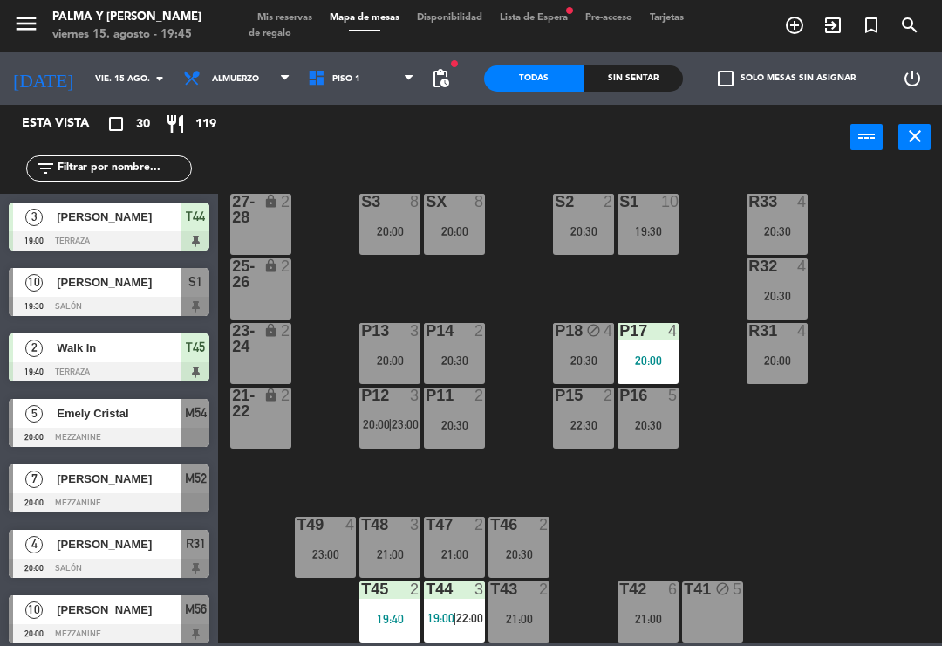
click at [704, 521] on div "R33 4 20:30 S1 10 19:30 S2 2 20:30 S3 8 20:00 SX 8 20:00 27-28 lock 2 R32 4 20:…" at bounding box center [585, 406] width 715 height 476
click at [928, 534] on div "R33 4 20:30 S1 10 19:30 S2 2 20:30 S3 8 20:00 SX 8 20:00 27-28 lock 2 R32 4 20:…" at bounding box center [585, 406] width 715 height 476
click at [598, 350] on div "P18 block 4 20:30" at bounding box center [583, 353] width 61 height 61
click at [814, 471] on div "R33 4 20:30 S1 10 19:30 S2 2 20:30 S3 8 20:00 SX 8 20:00 27-28 lock 2 R32 4 20:…" at bounding box center [585, 406] width 715 height 476
click at [614, 400] on div "P16" at bounding box center [619, 395] width 29 height 16
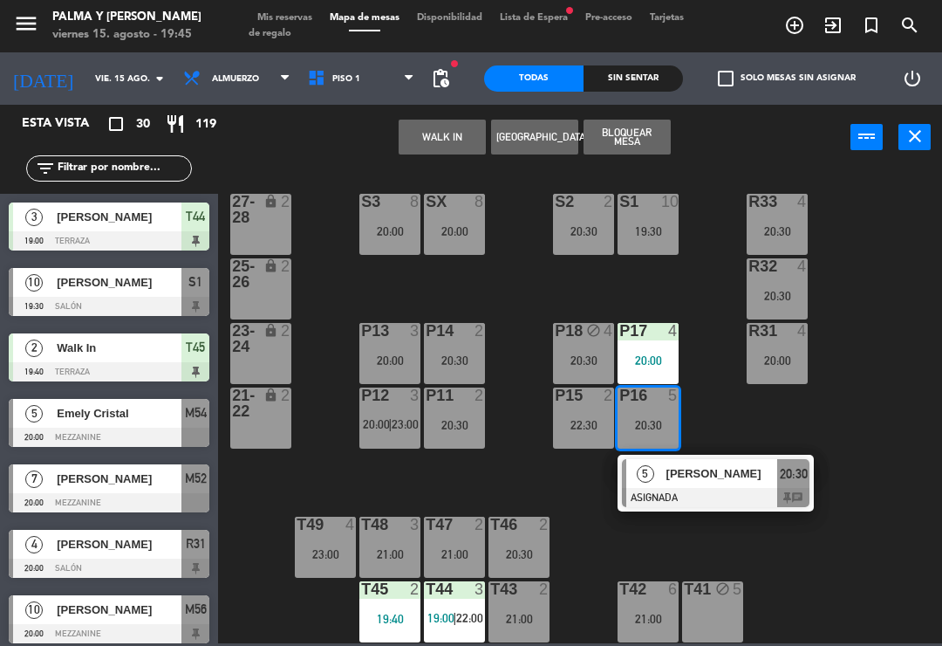
click at [784, 472] on span "20:30" at bounding box center [794, 473] width 28 height 21
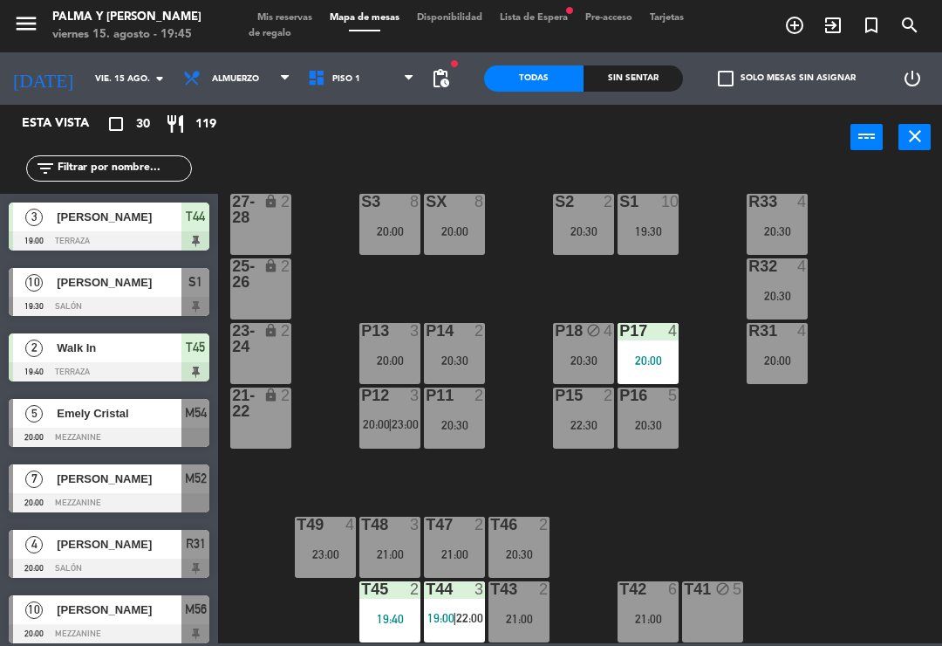
scroll to position [0, 0]
click at [663, 425] on div "20:30" at bounding box center [648, 425] width 61 height 12
click at [844, 453] on div "R33 4 20:30 S1 10 19:30 S2 2 20:30 S3 8 20:00 SX 8 20:00 27-28 lock 2 R32 4 20:…" at bounding box center [585, 406] width 715 height 476
click at [318, 535] on div "T49 4 23:00" at bounding box center [325, 547] width 61 height 61
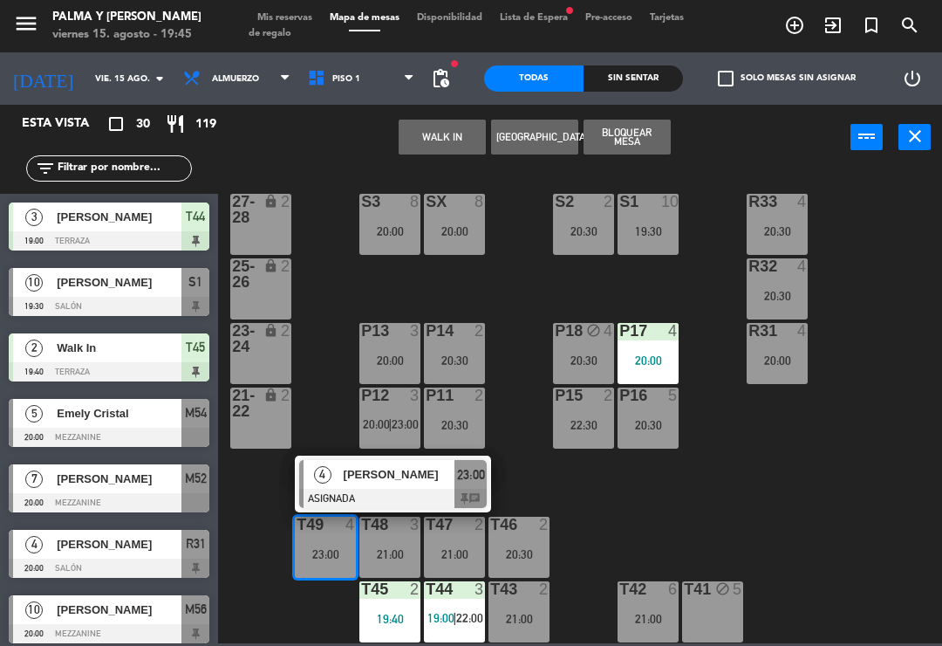
click at [443, 488] on div "[PERSON_NAME]" at bounding box center [398, 474] width 113 height 29
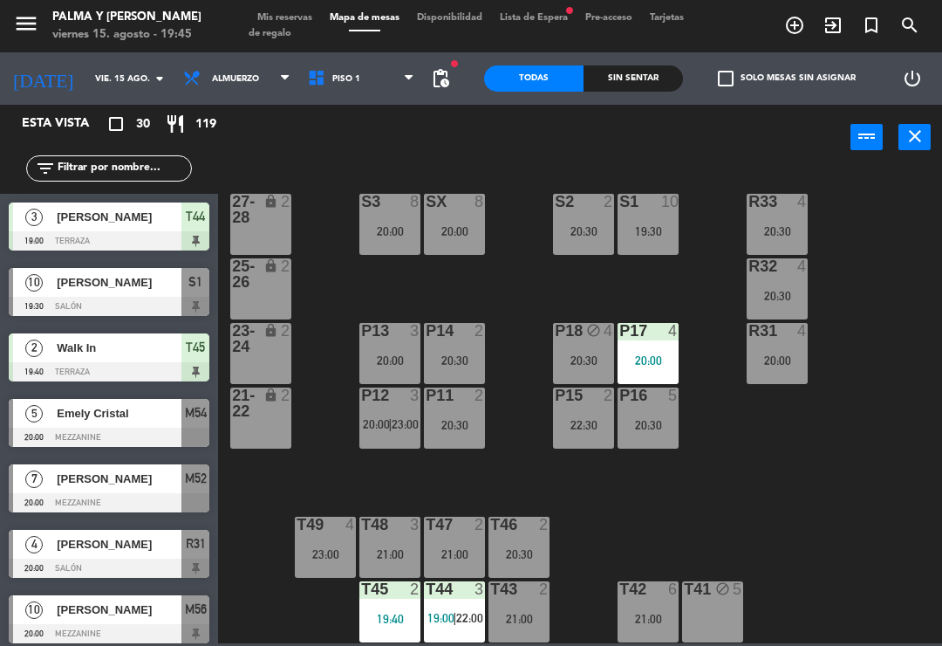
scroll to position [629, 0]
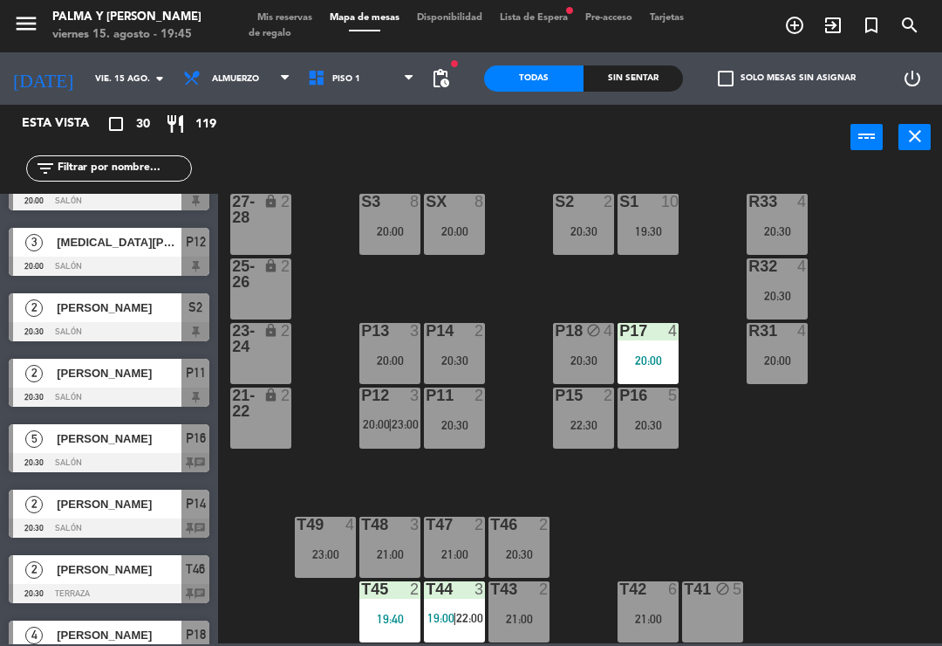
click at [111, 83] on input "vie. 15 ago." at bounding box center [146, 78] width 120 height 27
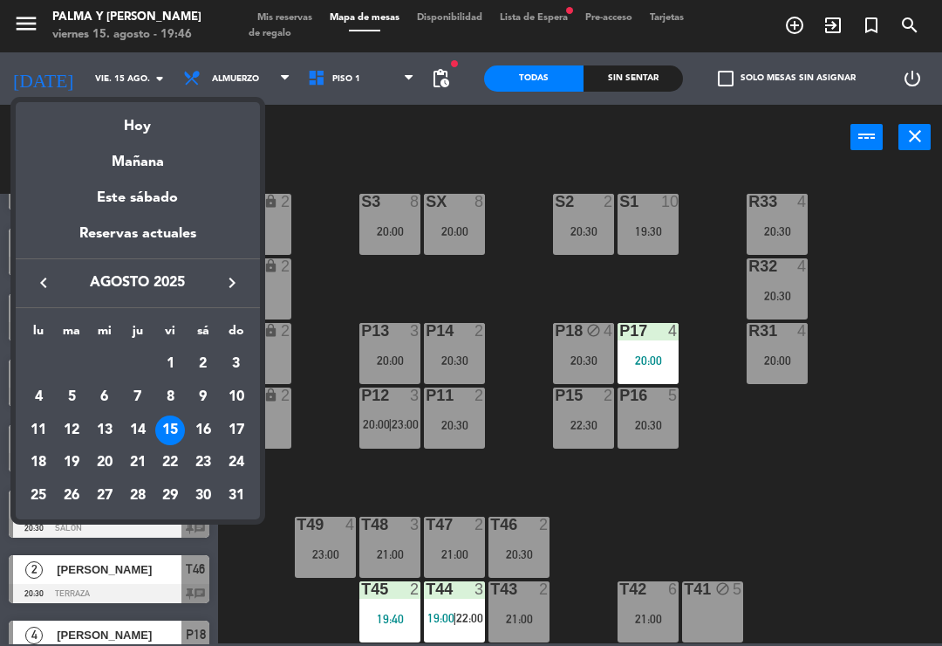
click at [160, 161] on div "Mañana" at bounding box center [138, 156] width 244 height 36
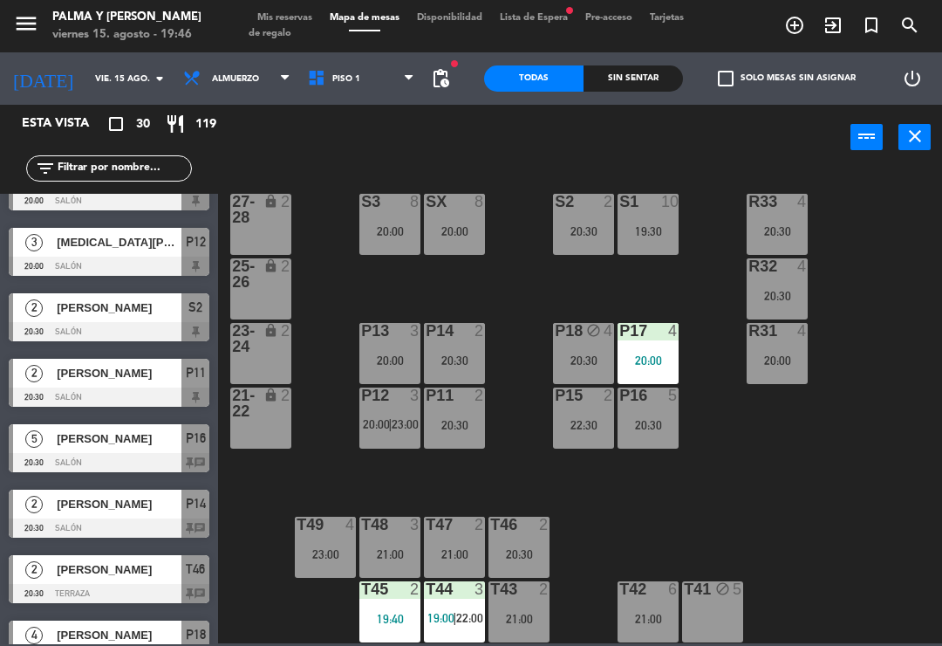
type input "sáb. 16 ago."
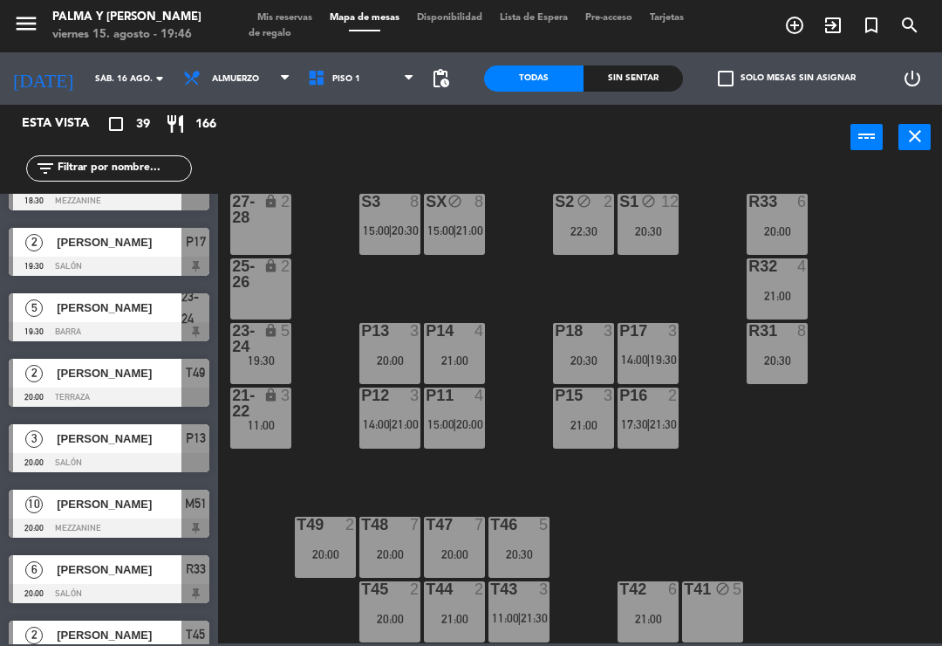
click at [264, 425] on div "11:00" at bounding box center [260, 425] width 61 height 12
click at [329, 422] on div "R33 6 20:00 S1 block 12 20:30 S2 block 2 22:30 S3 8 15:00 | 20:30 SX block 8 15…" at bounding box center [585, 406] width 715 height 476
click at [286, 368] on div "23-24 lock 5 19:30" at bounding box center [260, 353] width 61 height 61
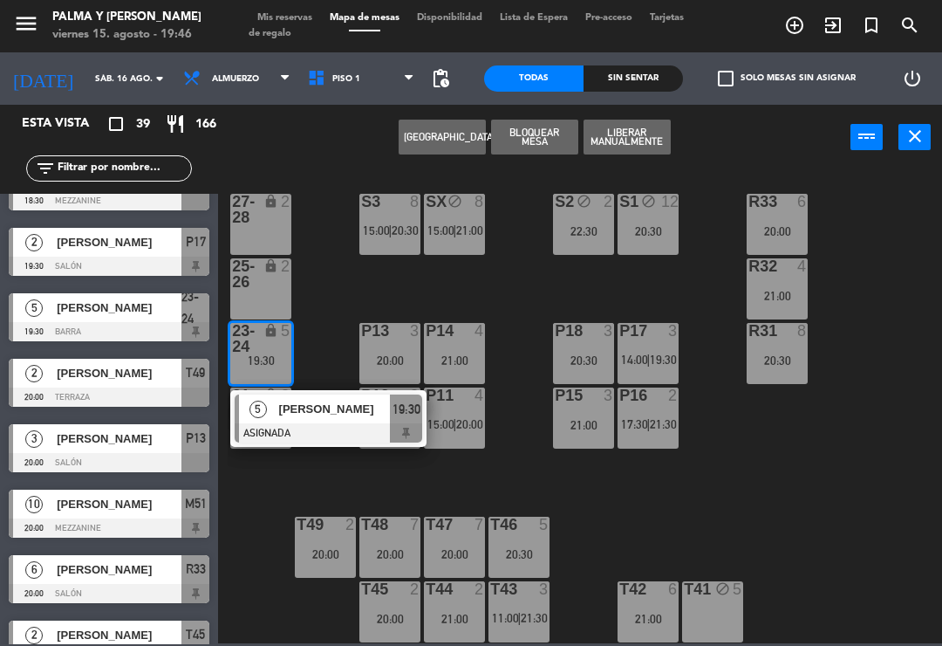
click at [312, 434] on div at bounding box center [329, 432] width 188 height 19
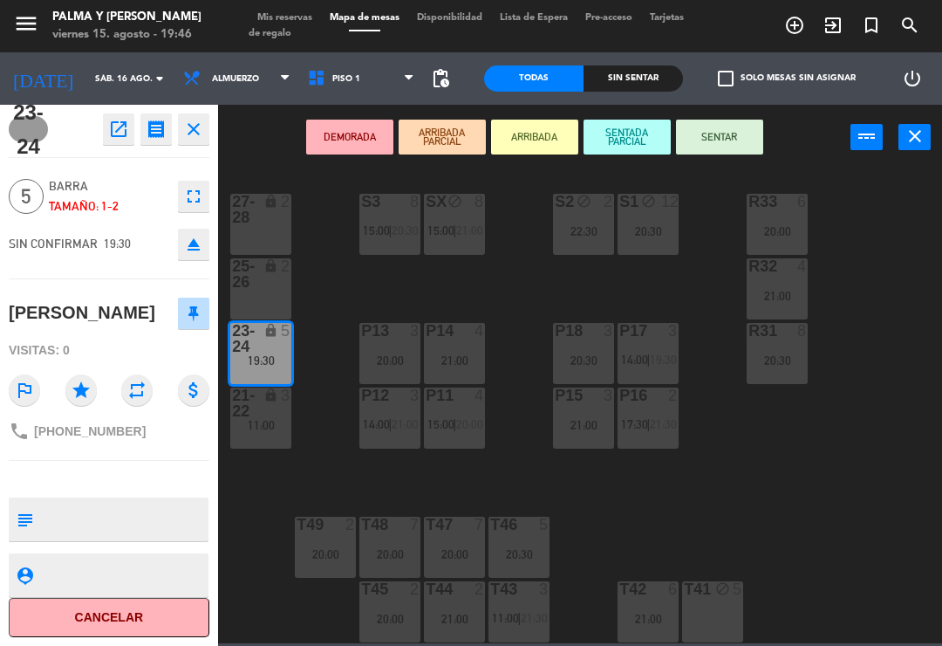
click at [86, 512] on textarea at bounding box center [123, 519] width 167 height 37
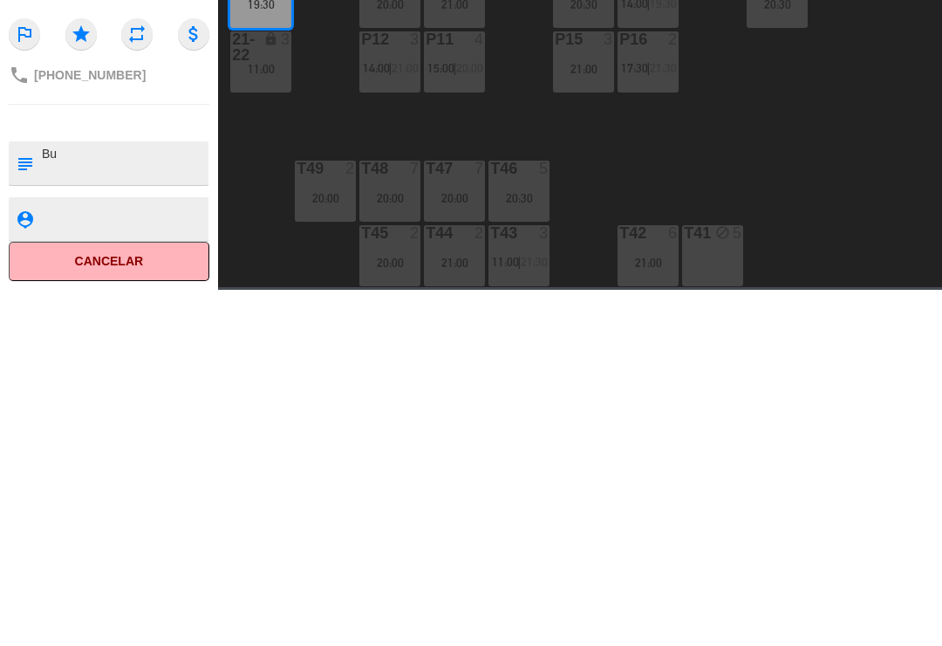
type textarea "B"
type textarea "BUSCAR MESA!!!"
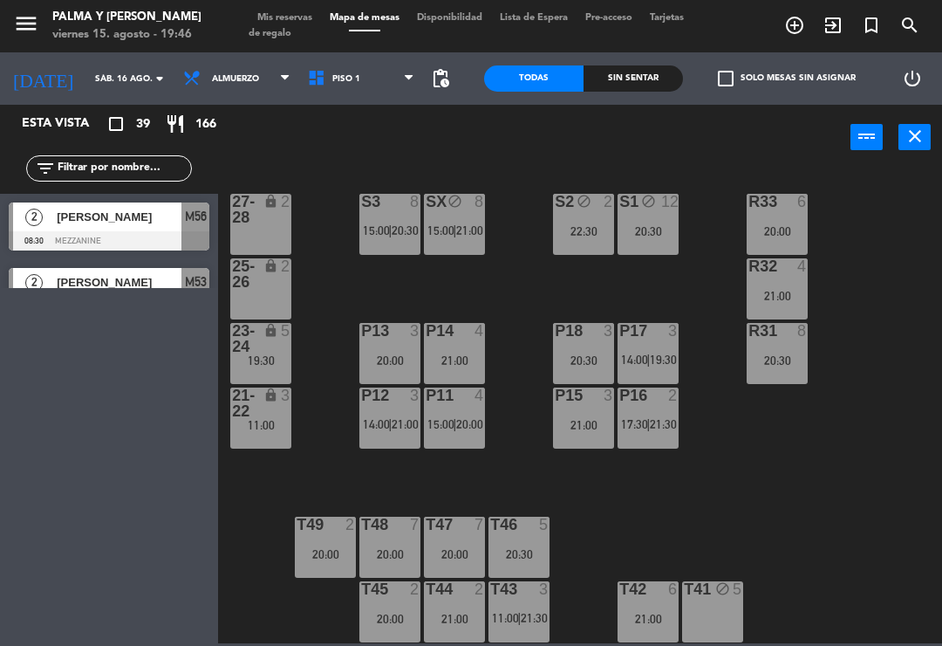
scroll to position [0, 0]
click at [256, 343] on div "lock" at bounding box center [261, 338] width 29 height 31
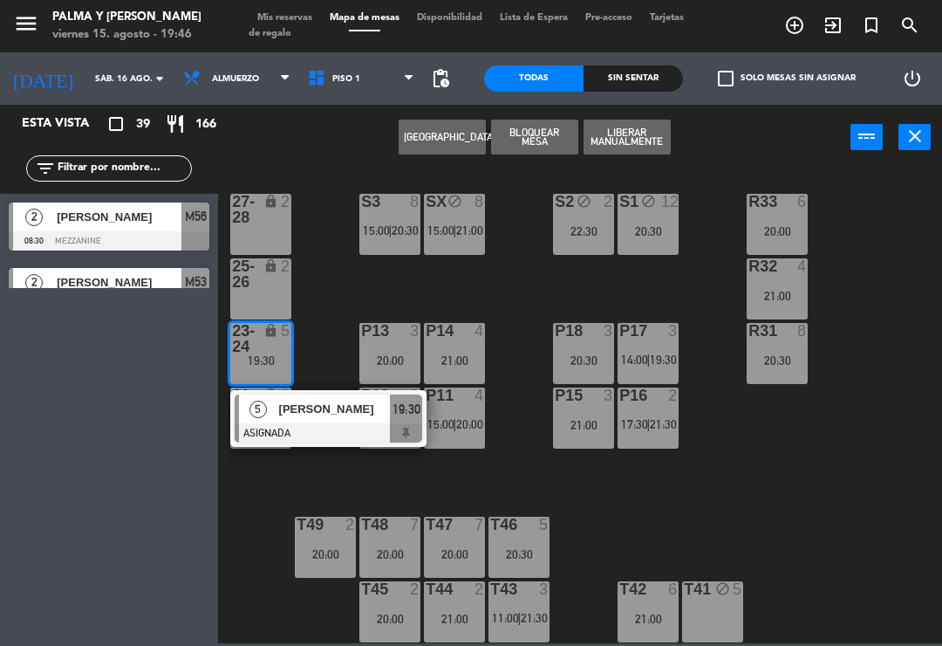
click at [357, 419] on div "[PERSON_NAME]" at bounding box center [333, 408] width 113 height 29
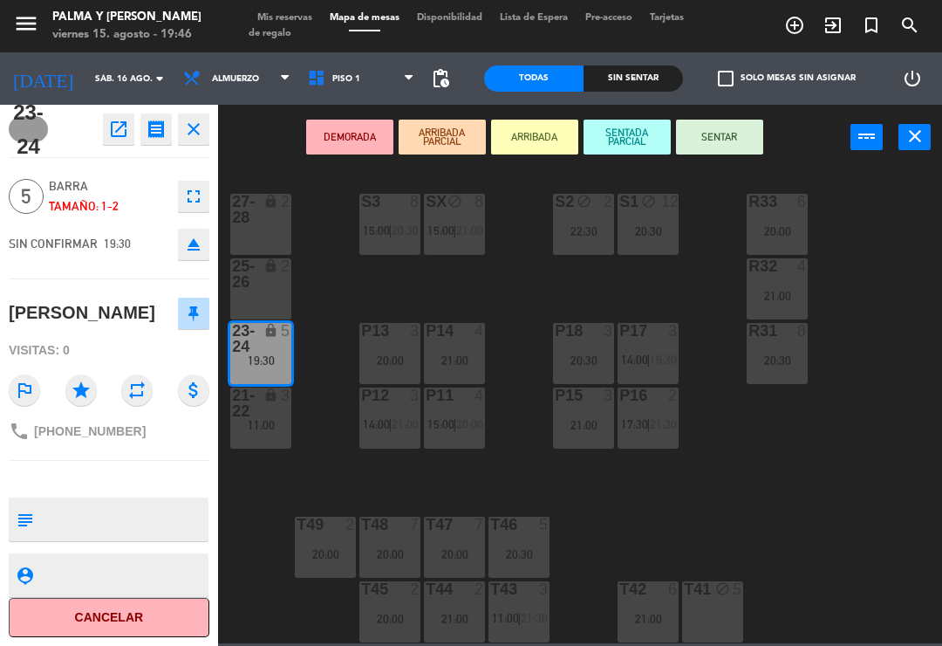
click at [56, 524] on textarea at bounding box center [123, 519] width 167 height 37
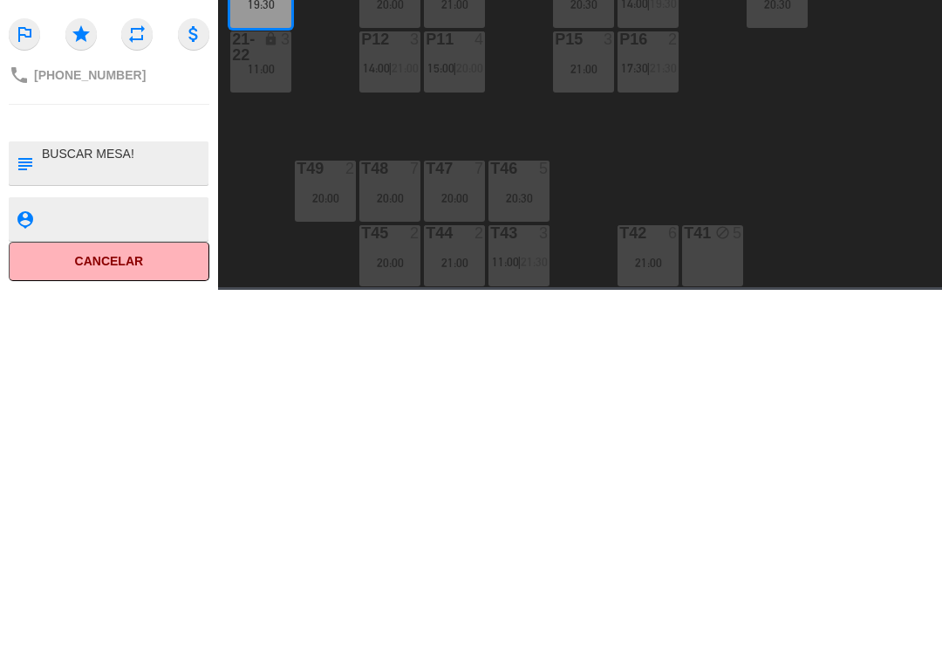
type textarea "BUSCAR MESA!!"
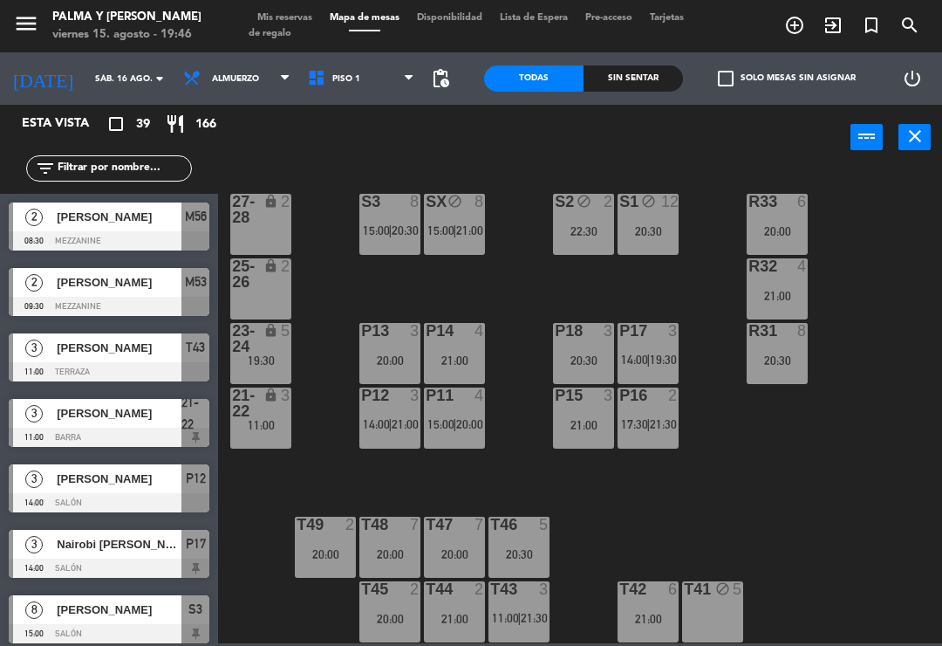
click at [914, 374] on div "R33 6 20:00 S1 block 12 20:30 S2 block 2 22:30 S3 8 15:00 | 20:30 SX block 8 15…" at bounding box center [585, 406] width 715 height 476
click at [263, 323] on icon "lock" at bounding box center [270, 330] width 15 height 15
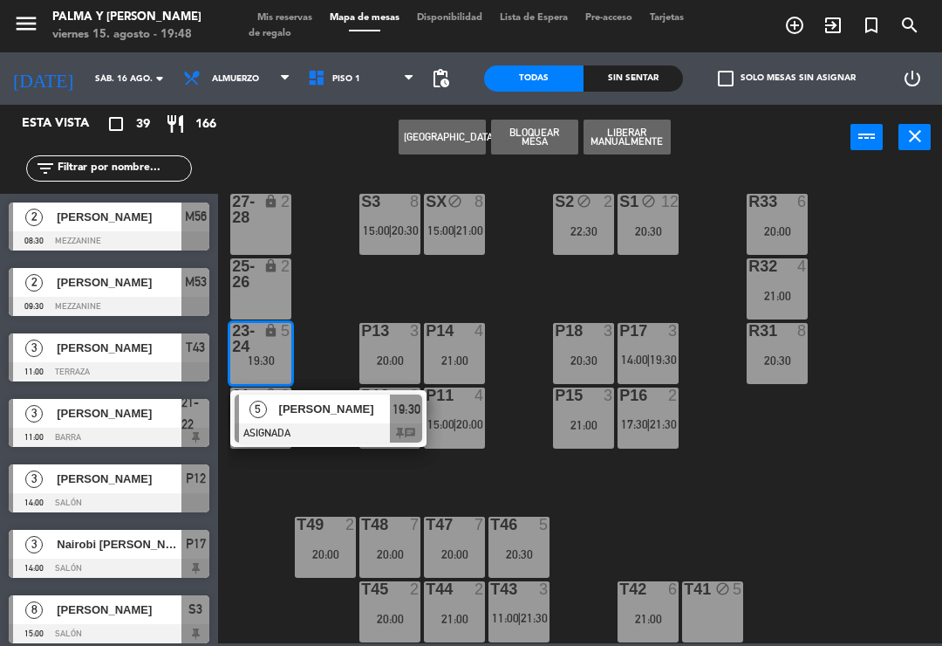
click at [104, 87] on input "sáb. 16 ago." at bounding box center [146, 78] width 120 height 27
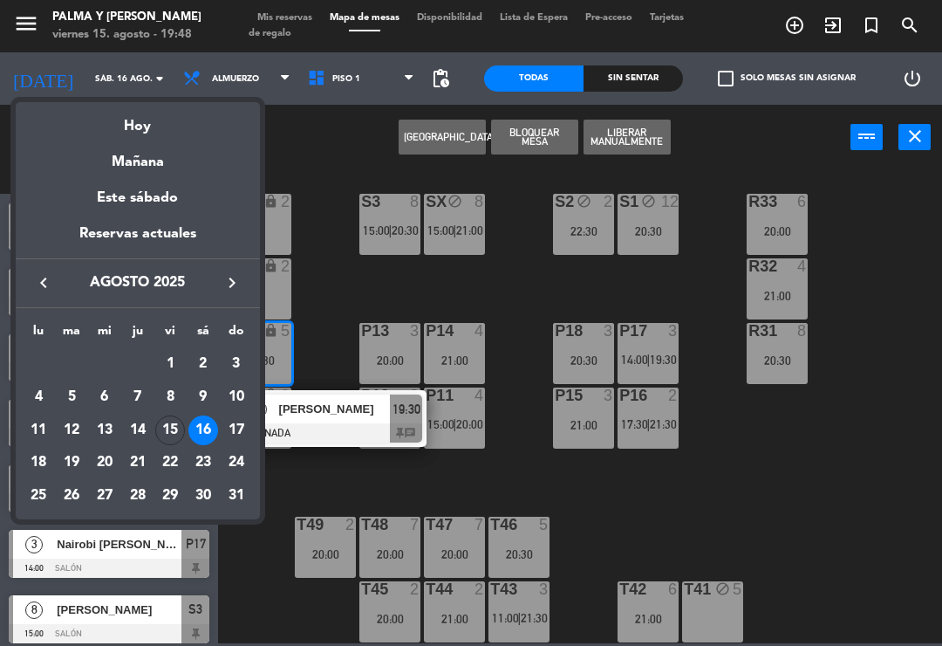
click at [120, 123] on div "Hoy" at bounding box center [138, 120] width 244 height 36
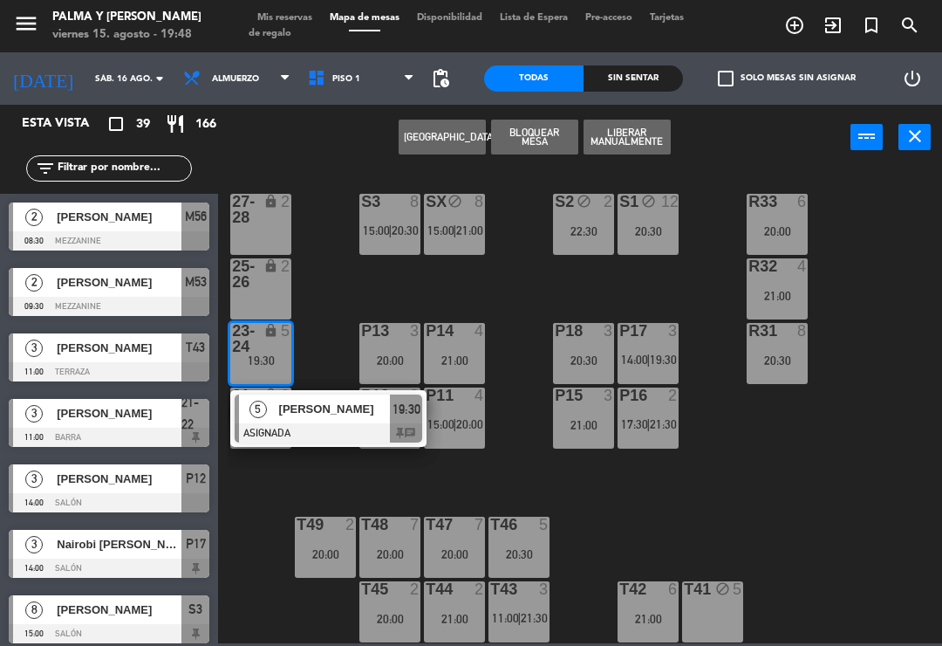
type input "vie. 15 ago."
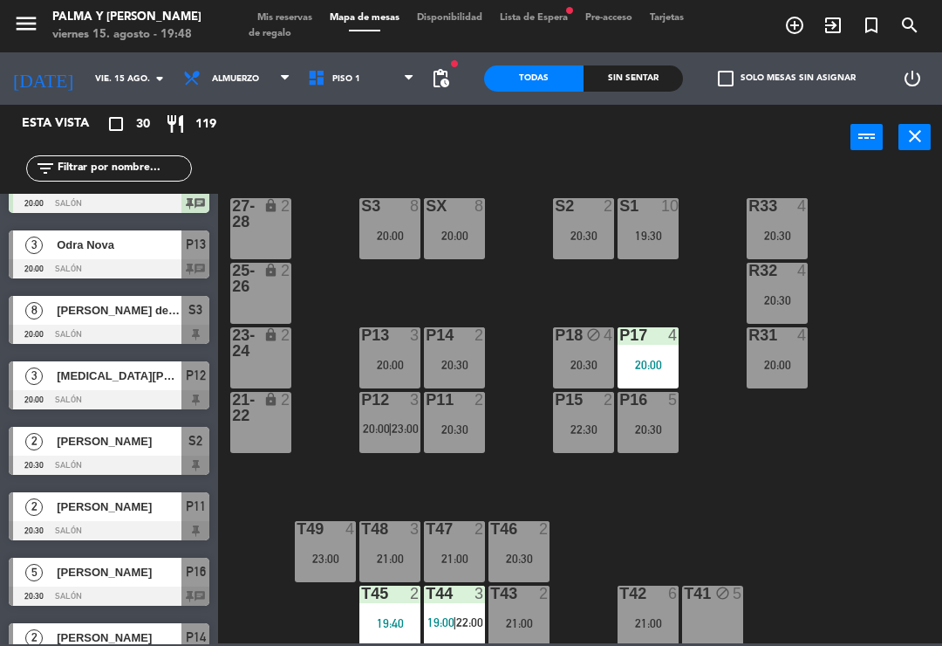
scroll to position [498, 0]
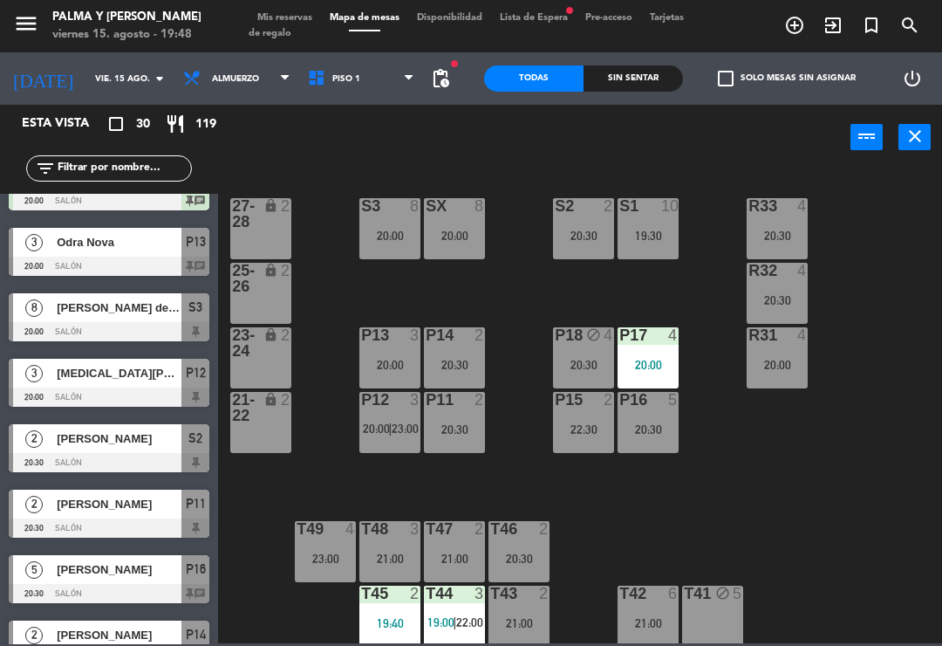
click at [399, 359] on div "20:00" at bounding box center [389, 365] width 61 height 12
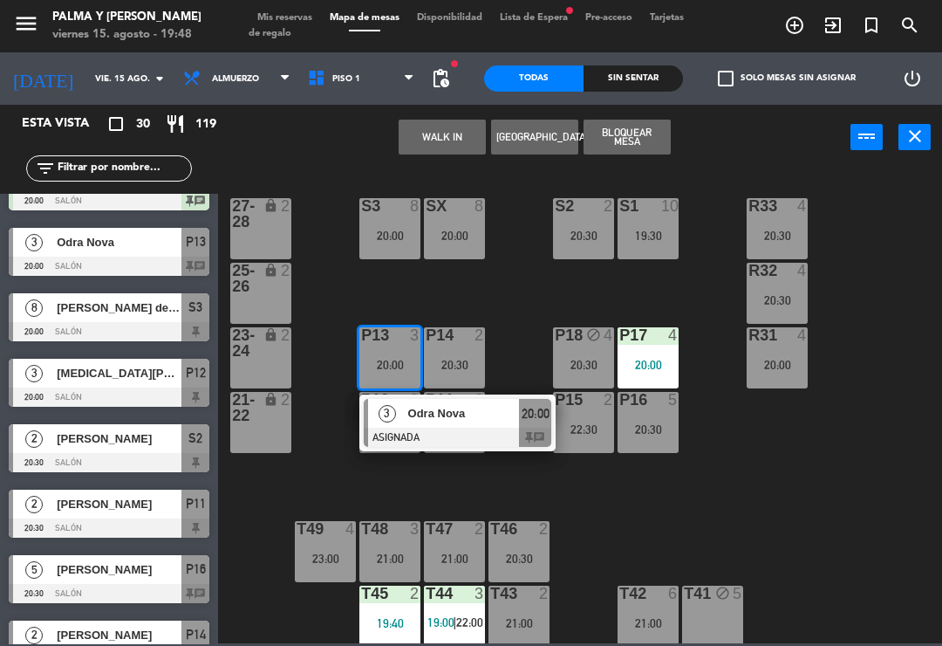
click at [59, 255] on div "Odra Nova" at bounding box center [118, 242] width 127 height 29
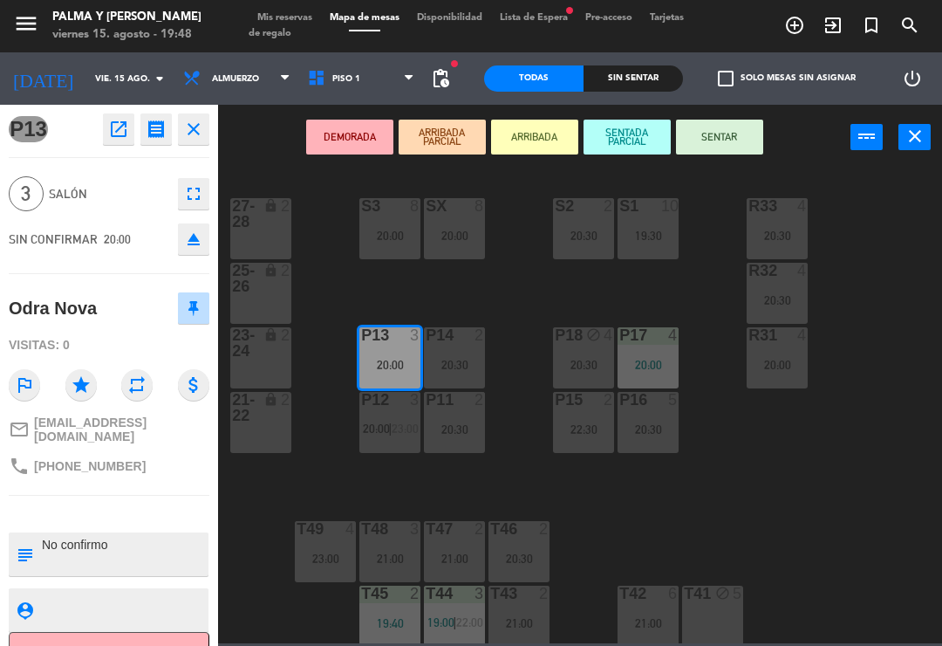
click at [647, 619] on div "21:00" at bounding box center [648, 623] width 61 height 12
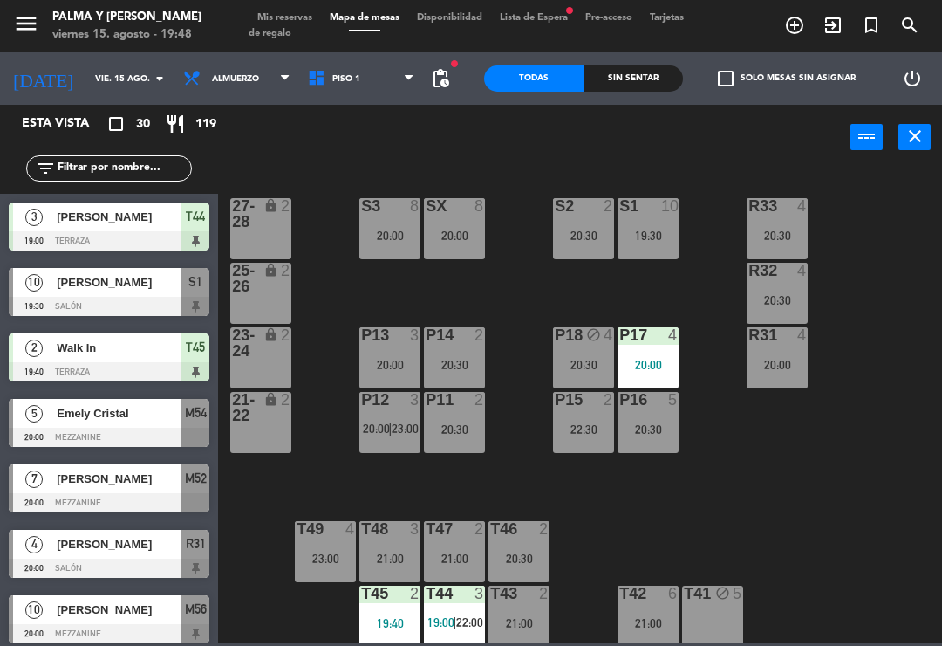
scroll to position [0, 0]
click at [387, 419] on div "P12 3 20:00 | 23:00" at bounding box center [389, 422] width 61 height 61
click at [864, 403] on div "R33 4 20:30 S1 10 19:30 S2 2 20:30 S3 8 20:00 SX 8 20:00 27-28 lock 2 R32 4 20:…" at bounding box center [585, 406] width 715 height 476
click at [653, 393] on div at bounding box center [648, 400] width 29 height 16
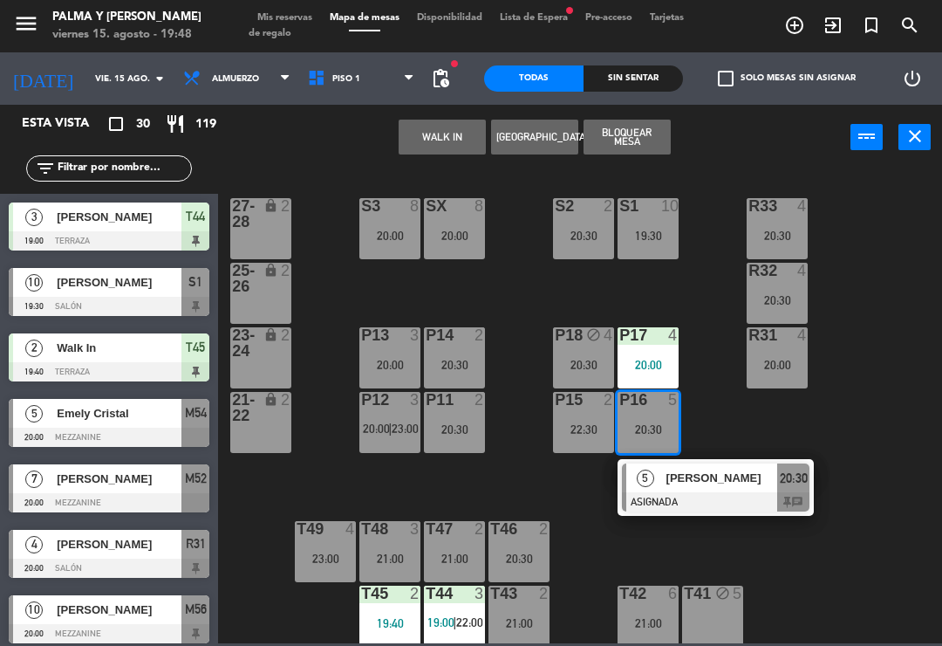
click at [921, 332] on div "R33 4 20:30 S1 10 19:30 S2 2 20:30 S3 8 20:00 SX 8 20:00 27-28 lock 2 R32 4 20:…" at bounding box center [585, 406] width 715 height 476
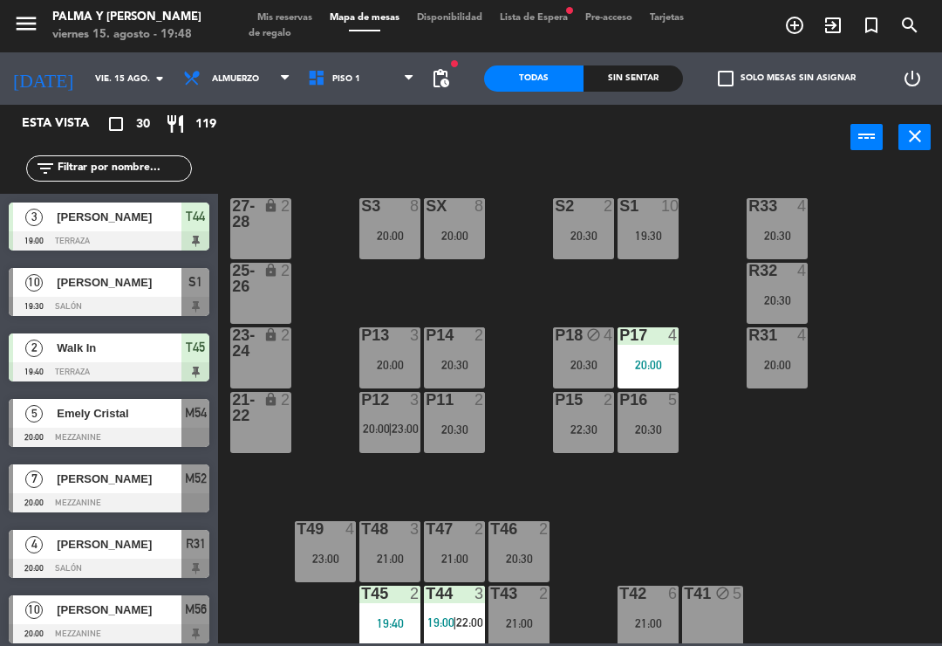
click at [634, 606] on div "T42 6 21:00" at bounding box center [648, 615] width 61 height 61
click at [825, 441] on div "R33 4 20:30 S1 10 19:30 S2 2 20:30 S3 8 20:00 SX 8 20:00 27-28 lock 2 R32 4 20:…" at bounding box center [585, 406] width 715 height 476
click at [770, 348] on div "R31 4 20:00" at bounding box center [777, 357] width 61 height 61
click at [537, 467] on div "R33 4 20:30 S1 10 19:30 S2 2 20:30 S3 8 20:00 SX 8 20:00 27-28 lock 2 R32 4 20:…" at bounding box center [585, 406] width 715 height 476
click at [369, 352] on div "P13 3 20:00" at bounding box center [389, 357] width 61 height 61
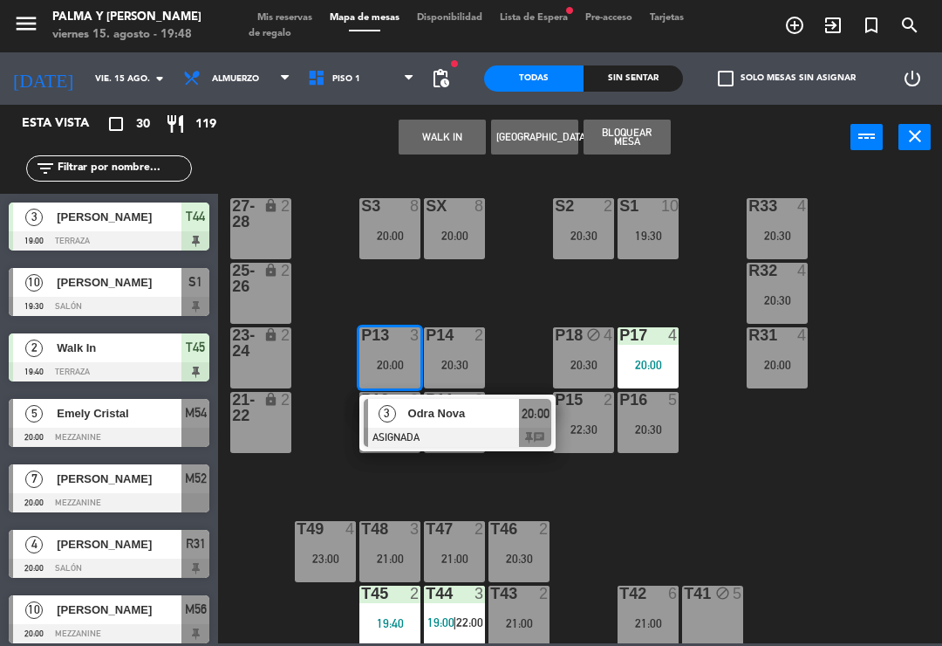
click at [646, 138] on button "Bloquear Mesa" at bounding box center [627, 137] width 87 height 35
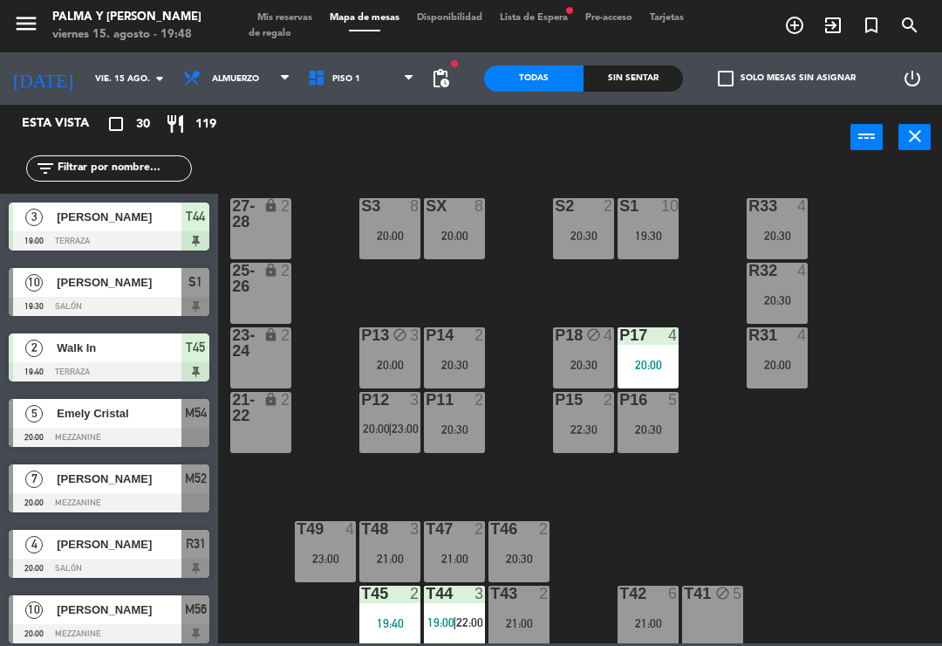
click at [388, 351] on div "P13 block 3 20:00" at bounding box center [389, 357] width 61 height 61
click at [917, 217] on div "R33 4 20:30 S1 10 19:30 S2 2 20:30 S3 8 20:00 SX 8 20:00 27-28 lock 2 R32 4 20:…" at bounding box center [585, 406] width 715 height 476
click at [779, 345] on div "R31 4" at bounding box center [777, 335] width 61 height 17
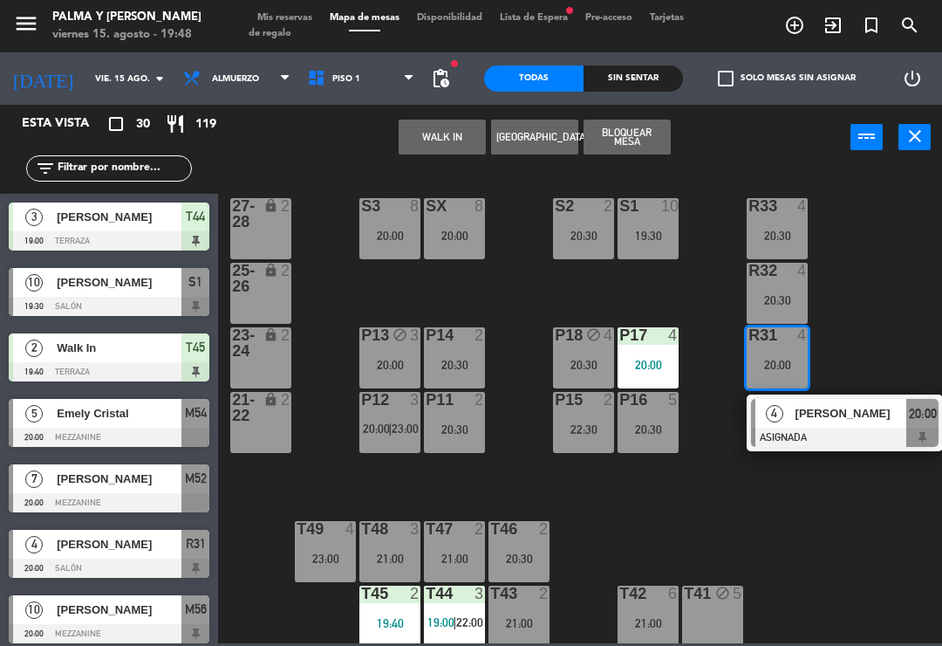
click at [898, 241] on div "R33 4 20:30 S1 10 19:30 S2 2 20:30 S3 8 20:00 SX 8 20:00 27-28 lock 2 R32 4 20:…" at bounding box center [585, 406] width 715 height 476
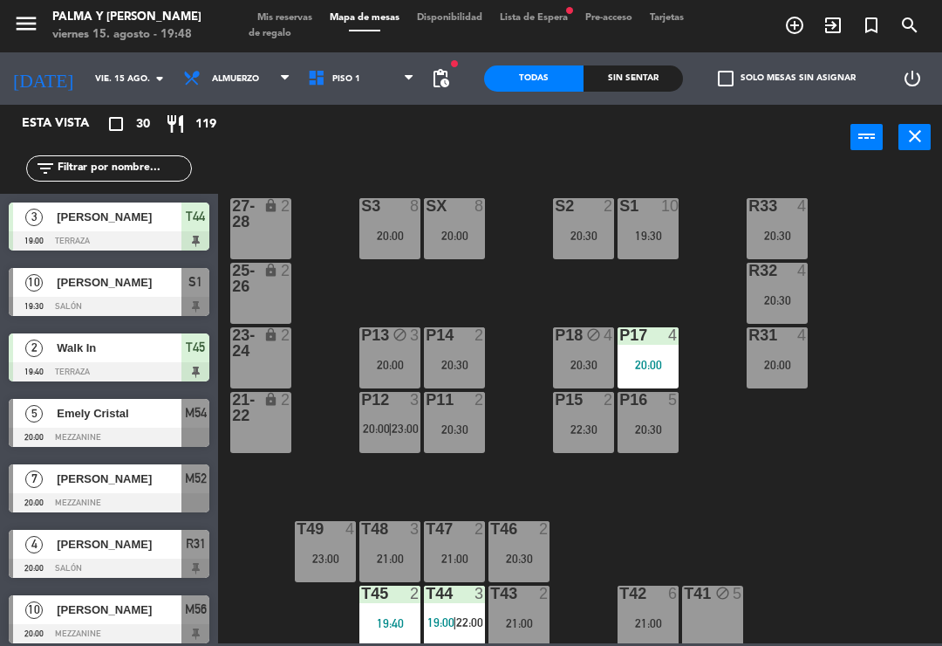
click at [798, 343] on div "4" at bounding box center [802, 335] width 10 height 16
click at [893, 279] on div "R33 4 20:30 S1 10 19:30 S2 2 20:30 S3 8 20:00 SX 8 20:00 27-28 lock 2 R32 4 20:…" at bounding box center [585, 406] width 715 height 476
click at [903, 332] on div "R33 4 20:30 S1 10 19:30 S2 2 20:30 S3 8 20:00 SX 8 20:00 27-28 lock 2 R32 4 20:…" at bounding box center [585, 406] width 715 height 476
click at [787, 348] on div "R31 4 20:00" at bounding box center [777, 357] width 61 height 61
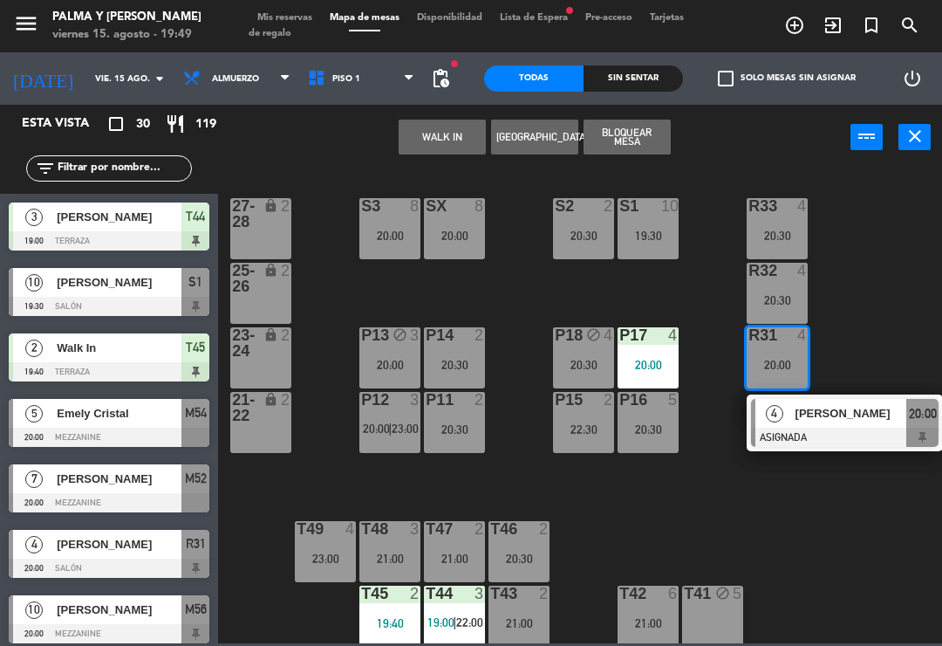
click at [919, 327] on div "R33 4 20:30 S1 10 19:30 S2 2 20:30 S3 8 20:00 SX 8 20:00 27-28 lock 2 R32 4 20:…" at bounding box center [585, 406] width 715 height 476
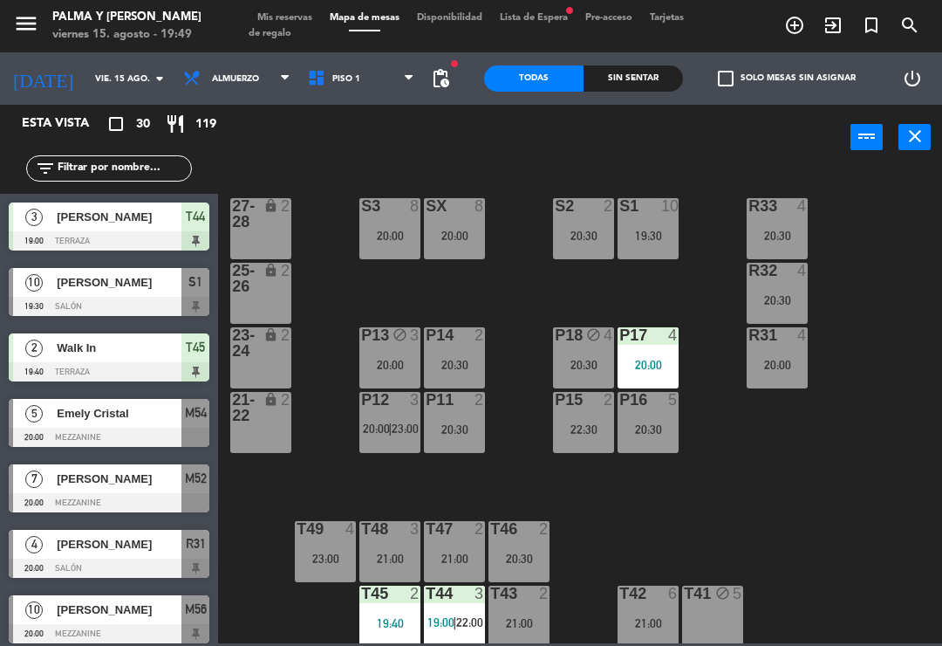
click at [892, 291] on div "R33 4 20:30 S1 10 19:30 S2 2 20:30 S3 8 20:00 SX 8 20:00 27-28 lock 2 R32 4 20:…" at bounding box center [585, 406] width 715 height 476
click at [775, 366] on div "20:00" at bounding box center [777, 365] width 61 height 12
click at [924, 537] on div "R33 4 20:30 S1 10 19:30 S2 2 20:30 S3 8 20:00 SX 8 20:00 27-28 lock 2 R32 4 20:…" at bounding box center [585, 406] width 715 height 476
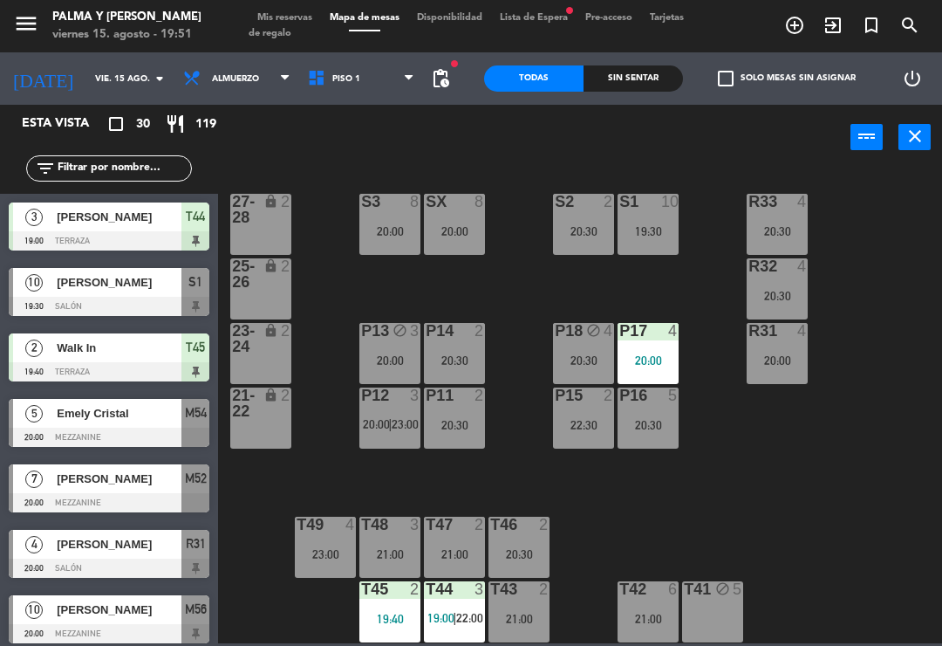
scroll to position [4, 0]
click at [464, 599] on div "T44 3" at bounding box center [454, 589] width 61 height 17
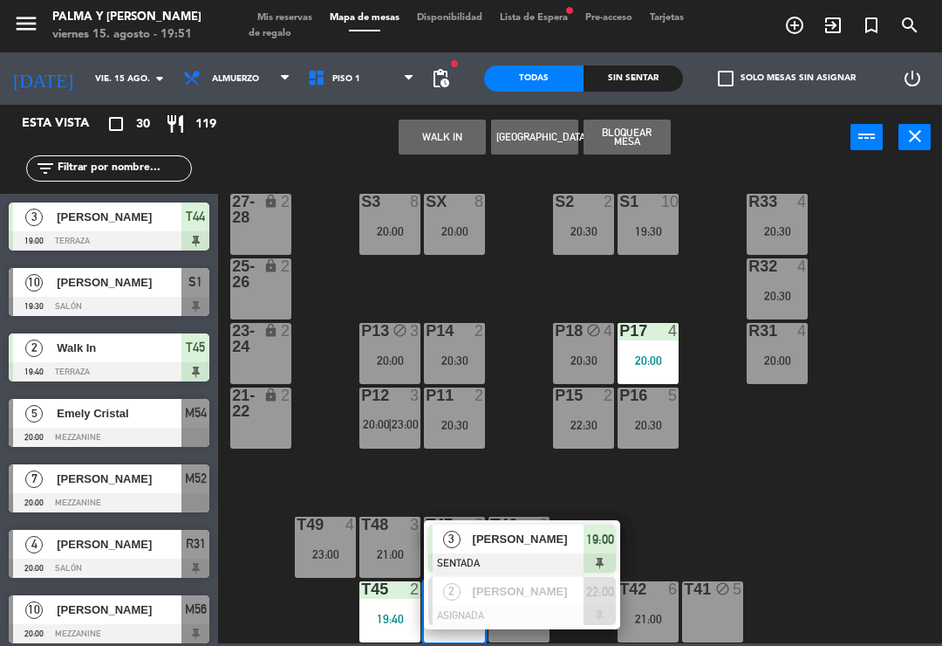
click at [798, 473] on div "R33 4 20:30 S1 10 19:30 S2 2 20:30 S3 8 20:00 SX 8 20:00 27-28 lock 2 R32 4 20:…" at bounding box center [585, 406] width 715 height 476
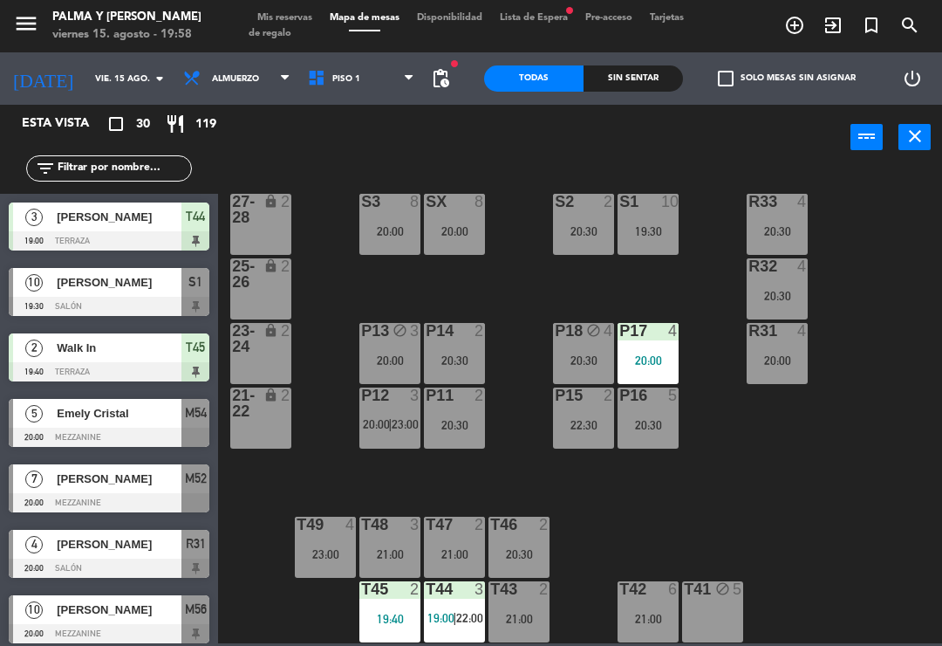
click at [878, 456] on div "R33 4 20:30 S1 10 19:30 S2 2 20:30 S3 8 20:00 SX 8 20:00 27-28 lock 2 R32 4 20:…" at bounding box center [585, 406] width 715 height 476
click at [598, 229] on div "20:30" at bounding box center [583, 231] width 61 height 12
click at [715, 190] on div "R33 4 20:30 S1 10 19:30 S2 2 20:30 S3 8 20:00 SX 8 20:00 27-28 lock 2 R32 4 20:…" at bounding box center [585, 406] width 715 height 476
click at [662, 206] on div "10" at bounding box center [669, 202] width 17 height 16
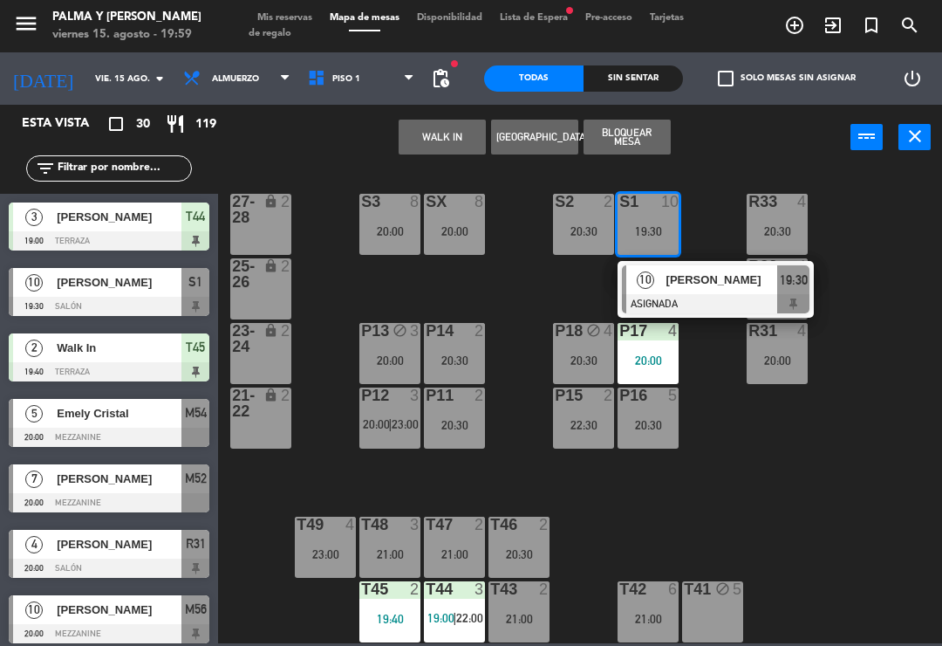
click at [656, 287] on div "10" at bounding box center [645, 279] width 38 height 29
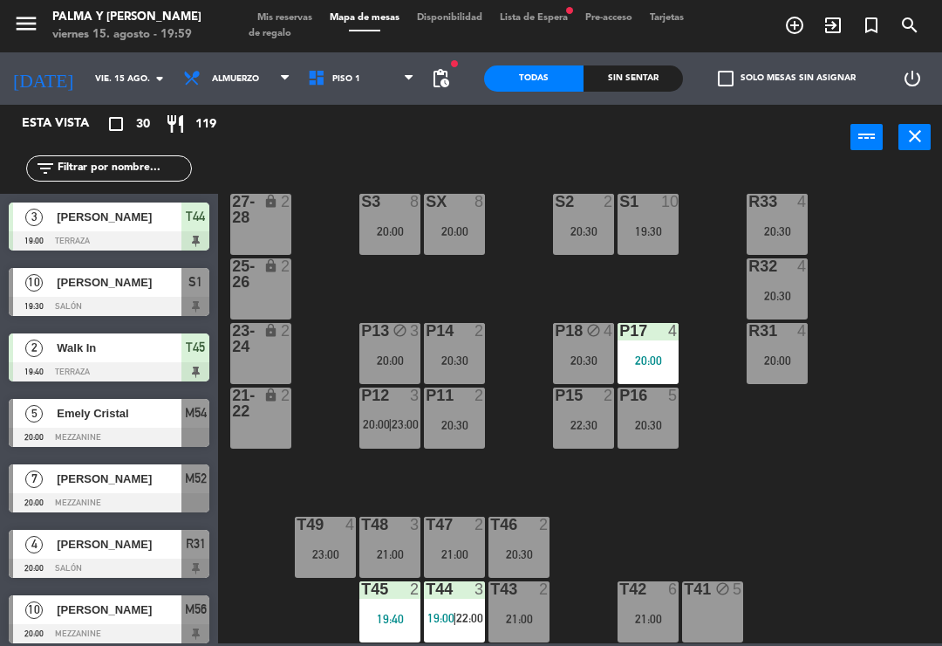
click at [400, 215] on div "S3 8 20:00" at bounding box center [389, 224] width 61 height 61
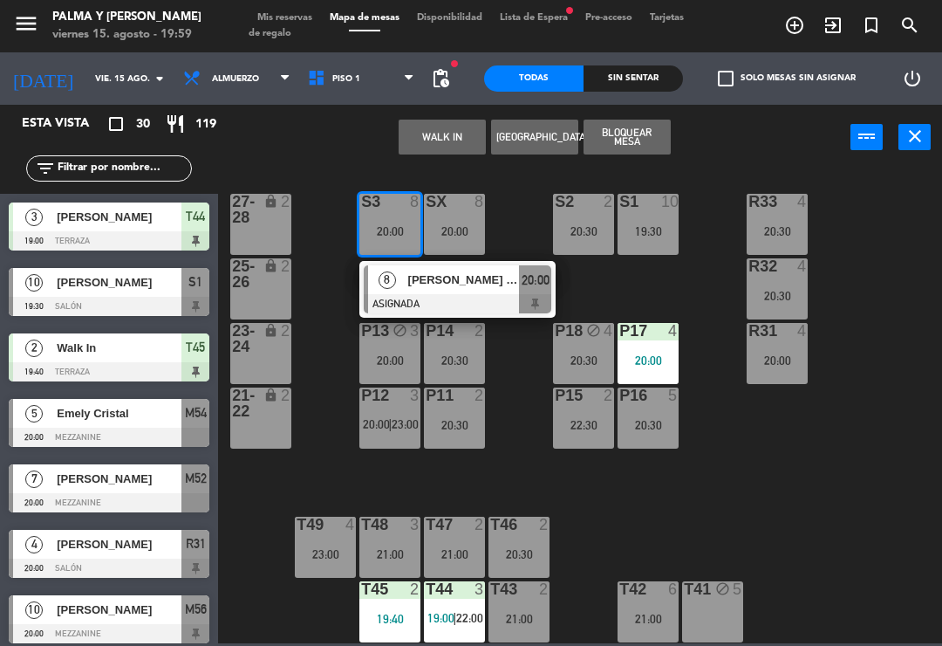
click at [392, 295] on div at bounding box center [458, 303] width 188 height 19
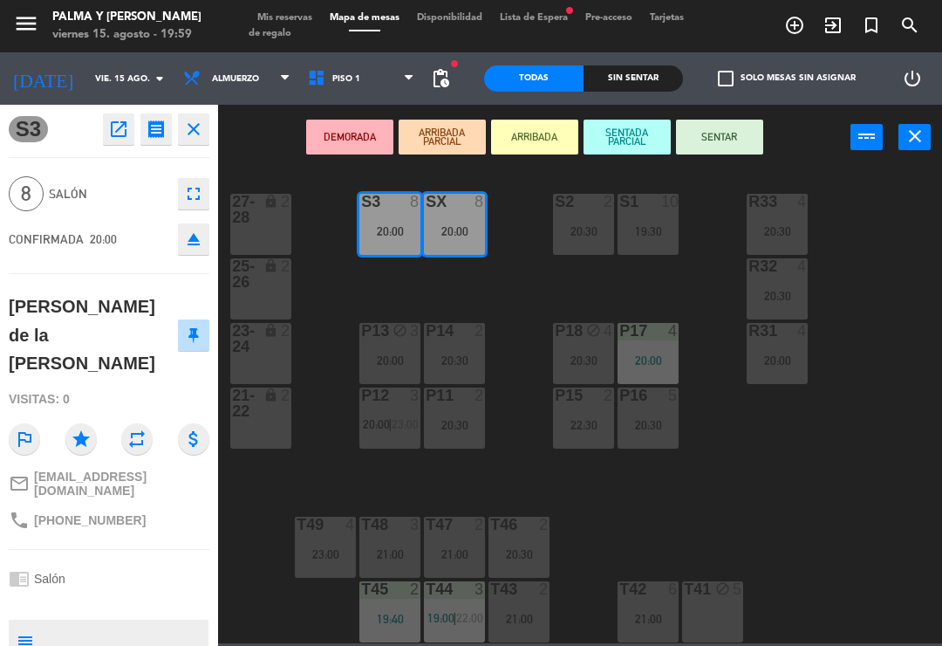
scroll to position [0, 0]
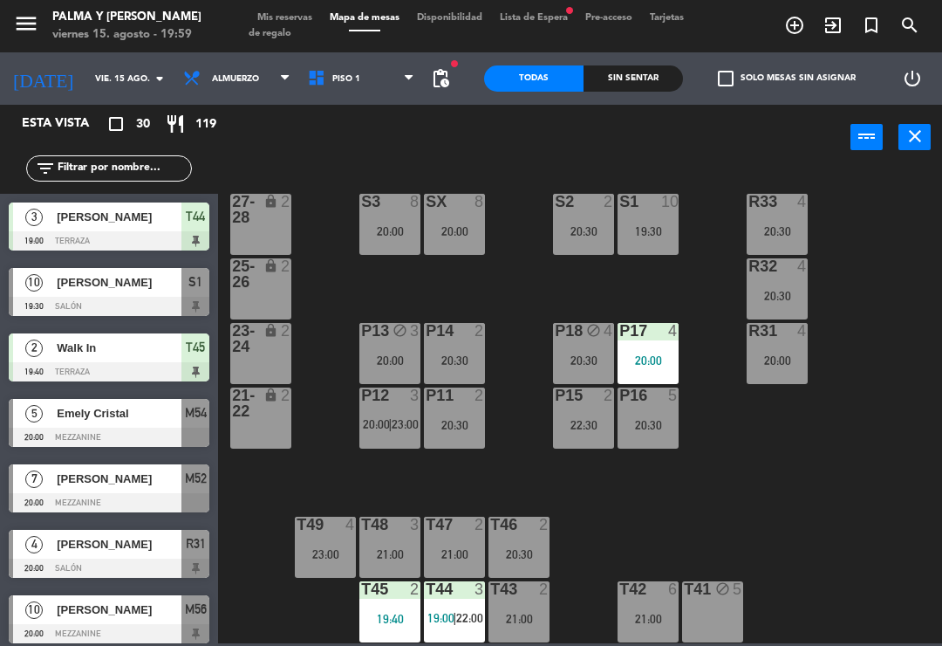
click at [287, 23] on span "Mis reservas" at bounding box center [285, 18] width 72 height 10
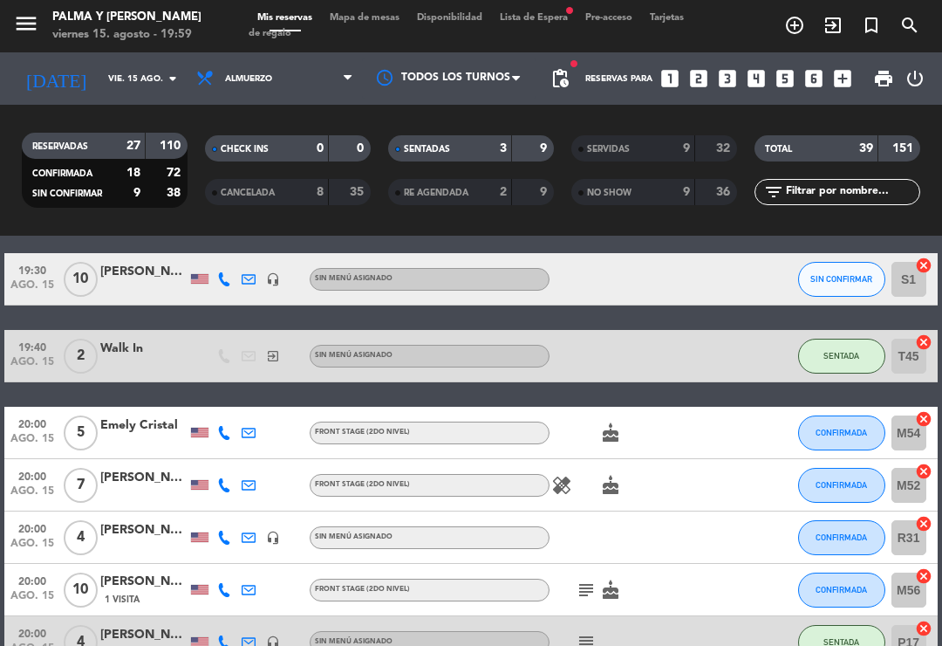
scroll to position [248, 0]
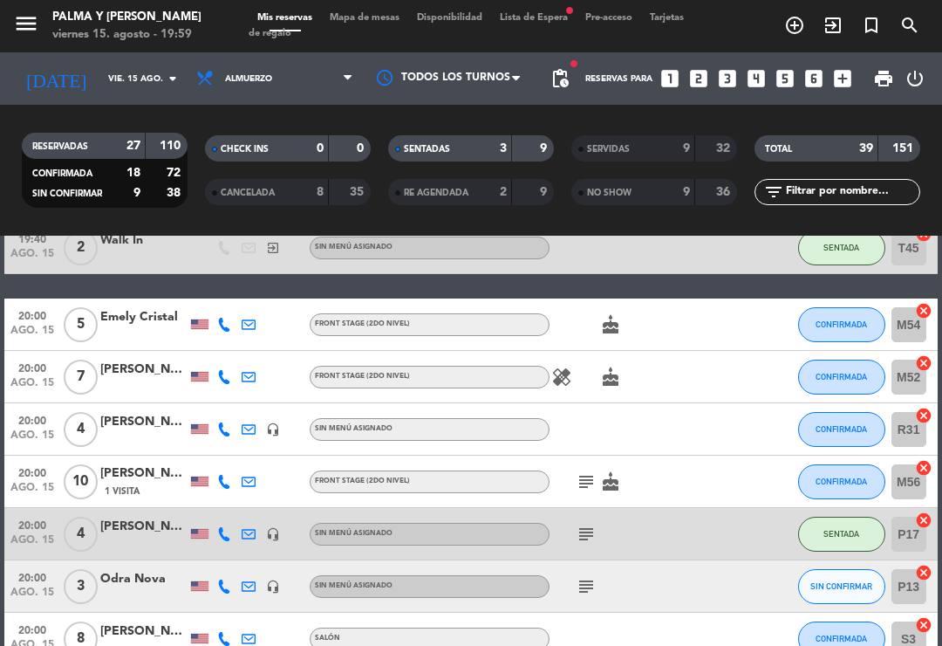
click at [595, 476] on icon "subject" at bounding box center [586, 481] width 21 height 21
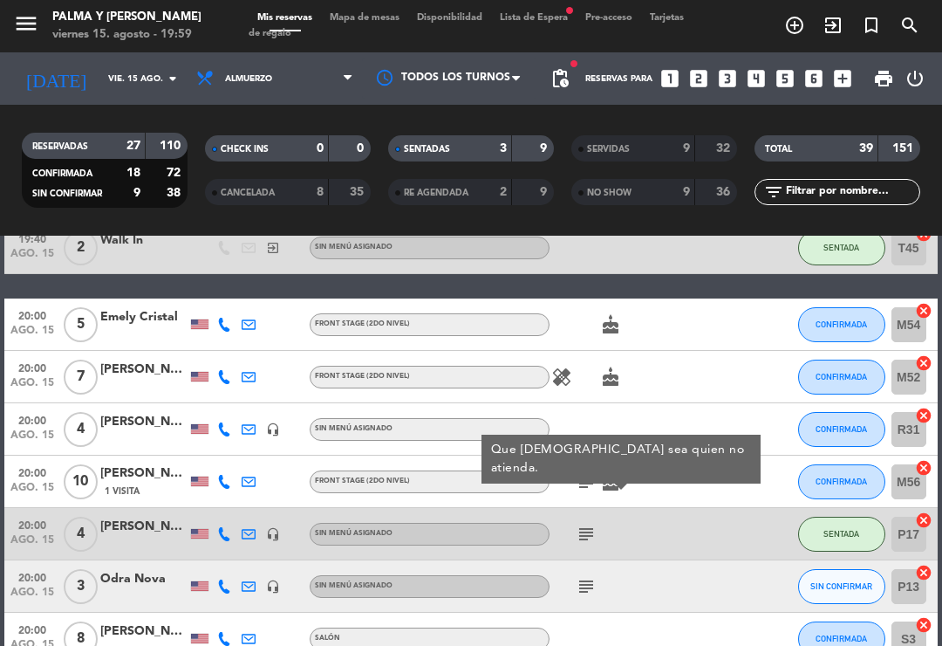
click at [585, 530] on icon "subject" at bounding box center [586, 533] width 21 height 21
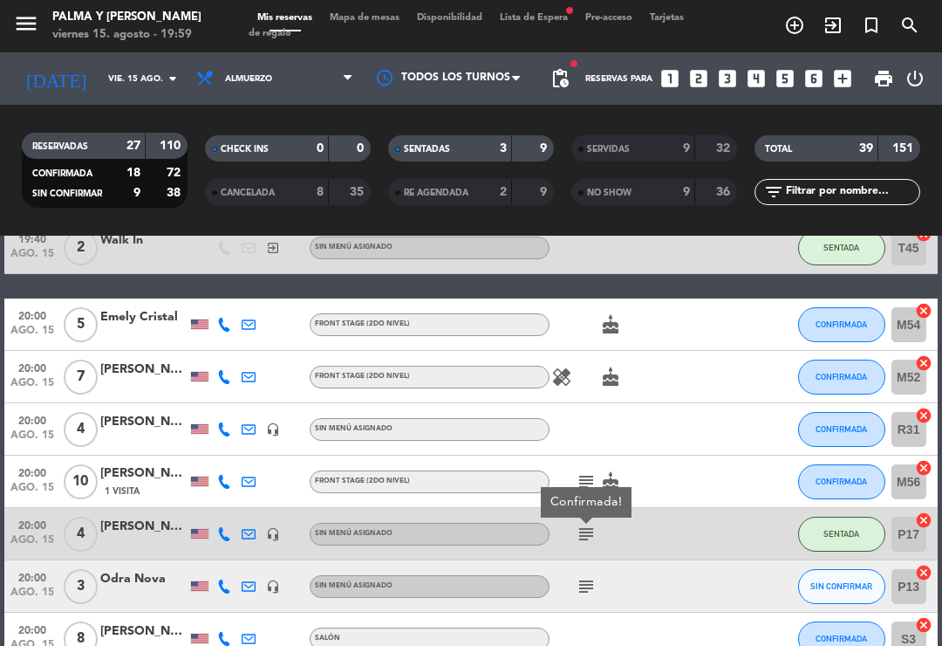
click at [587, 475] on icon "subject" at bounding box center [586, 481] width 21 height 21
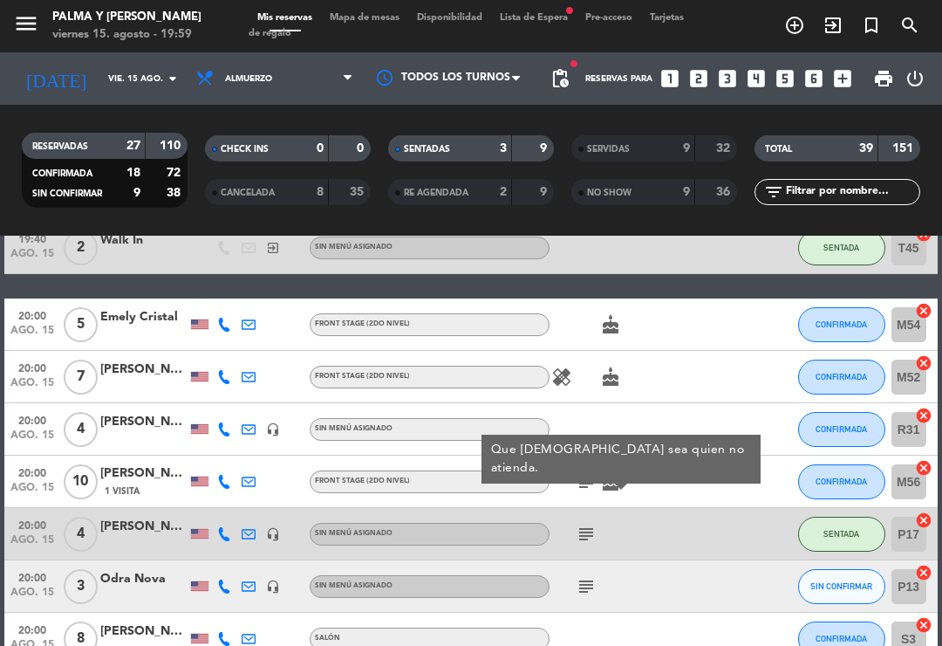
click at [356, 22] on span "Mapa de mesas" at bounding box center [364, 18] width 87 height 10
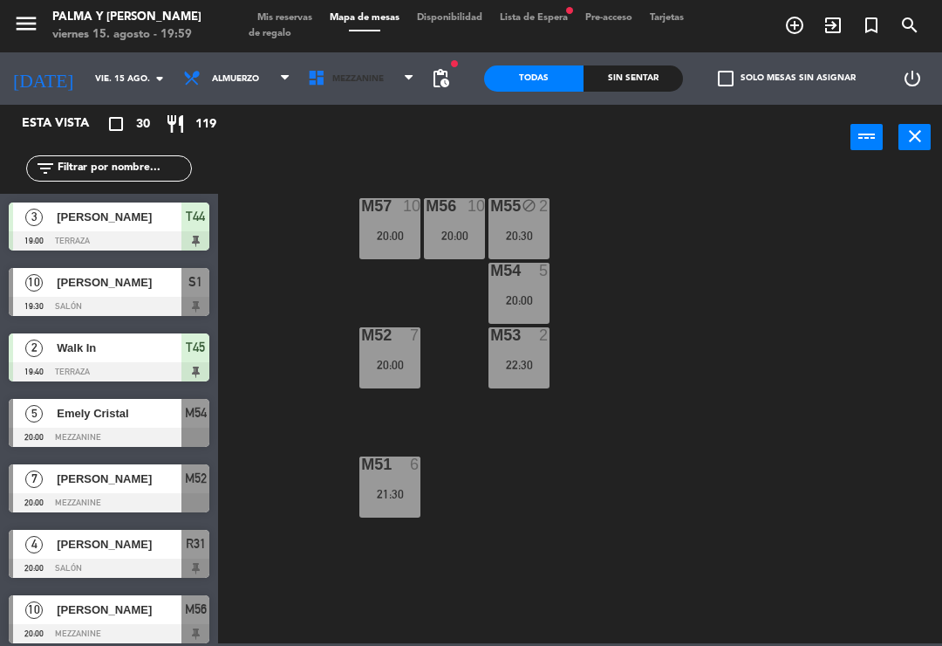
click at [367, 94] on span "Mezzanine" at bounding box center [361, 78] width 125 height 38
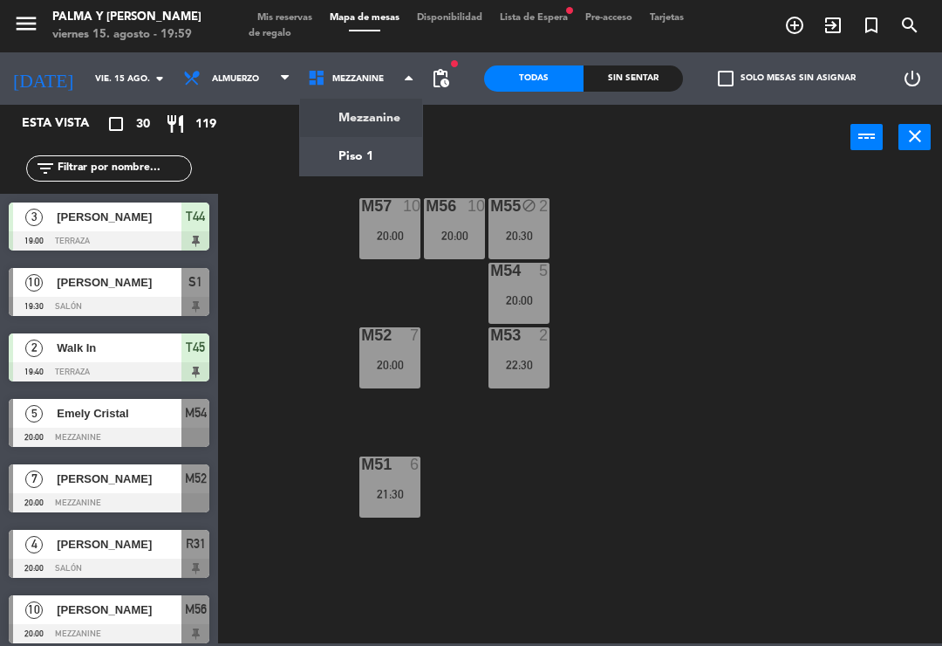
click at [393, 149] on ng-component "menu Palma y [PERSON_NAME] 15. [PERSON_NAME] - 19:59 Mis reservas Mapa de mesas…" at bounding box center [471, 321] width 942 height 643
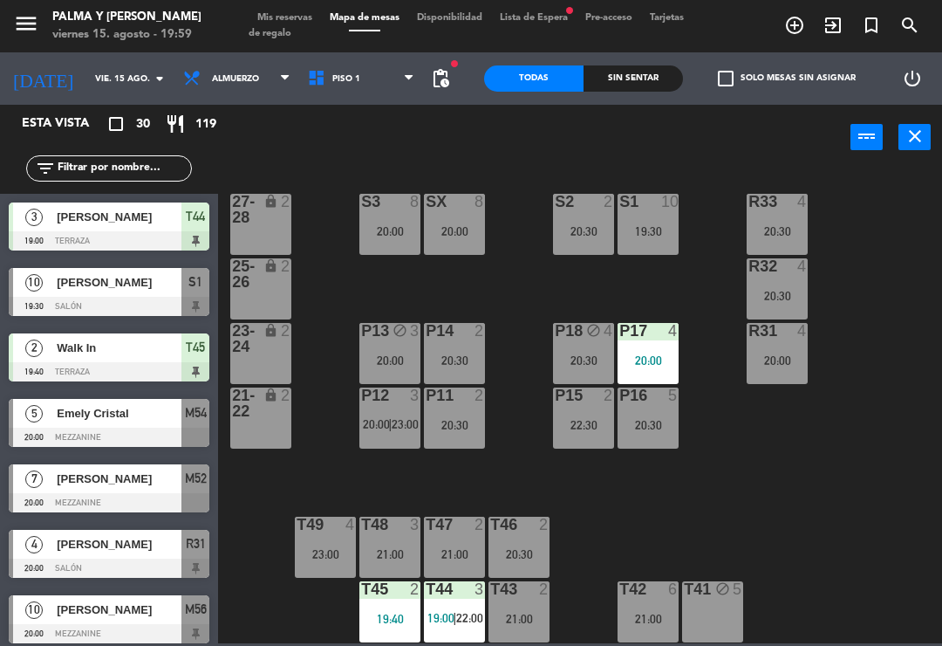
scroll to position [4, 0]
click at [575, 354] on div "20:30" at bounding box center [583, 360] width 61 height 12
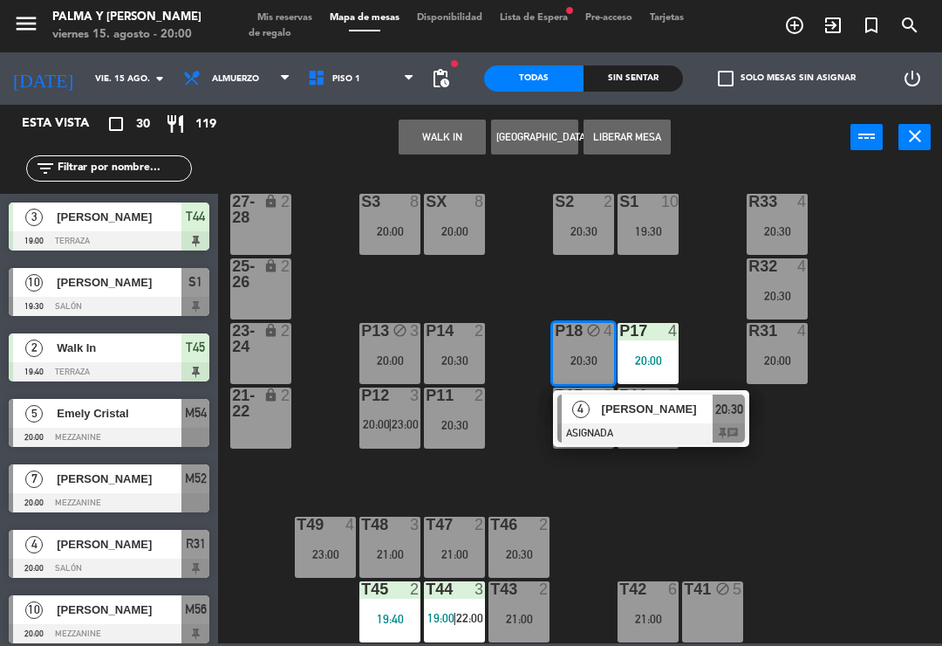
click at [717, 409] on span "20:30" at bounding box center [729, 409] width 28 height 21
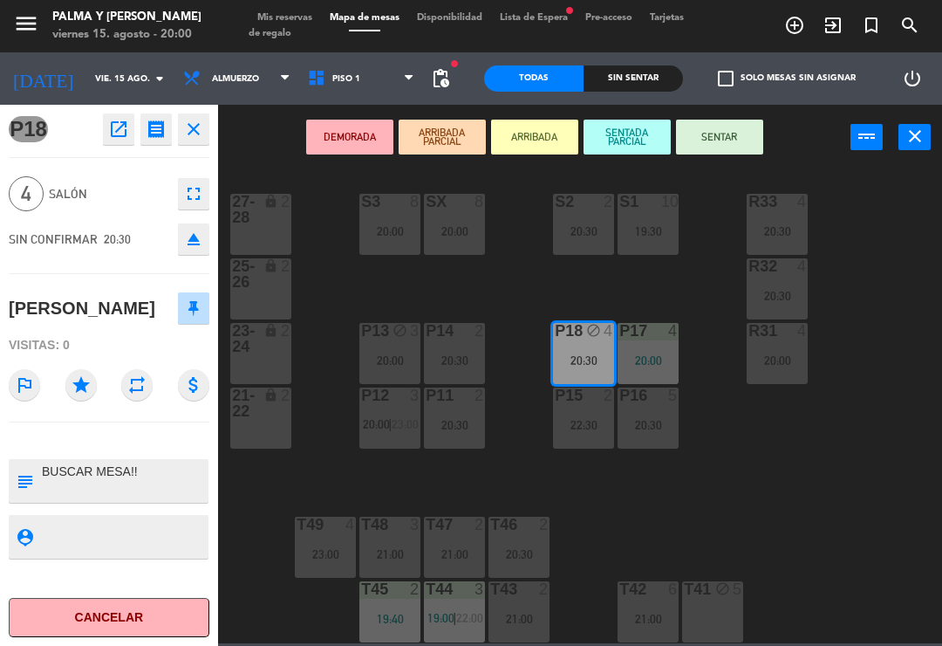
scroll to position [0, 0]
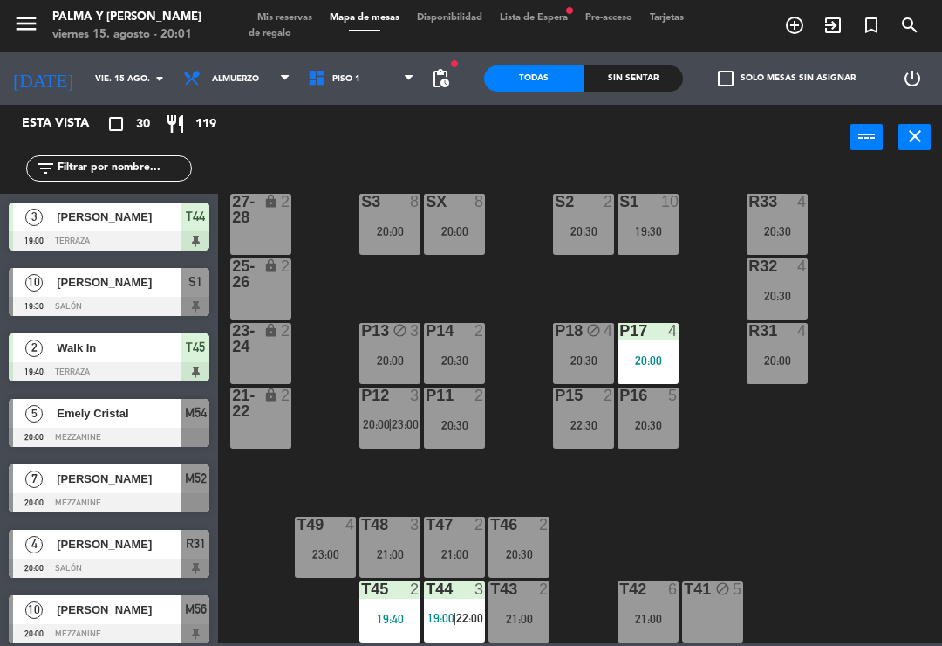
click at [125, 177] on input "text" at bounding box center [123, 168] width 135 height 19
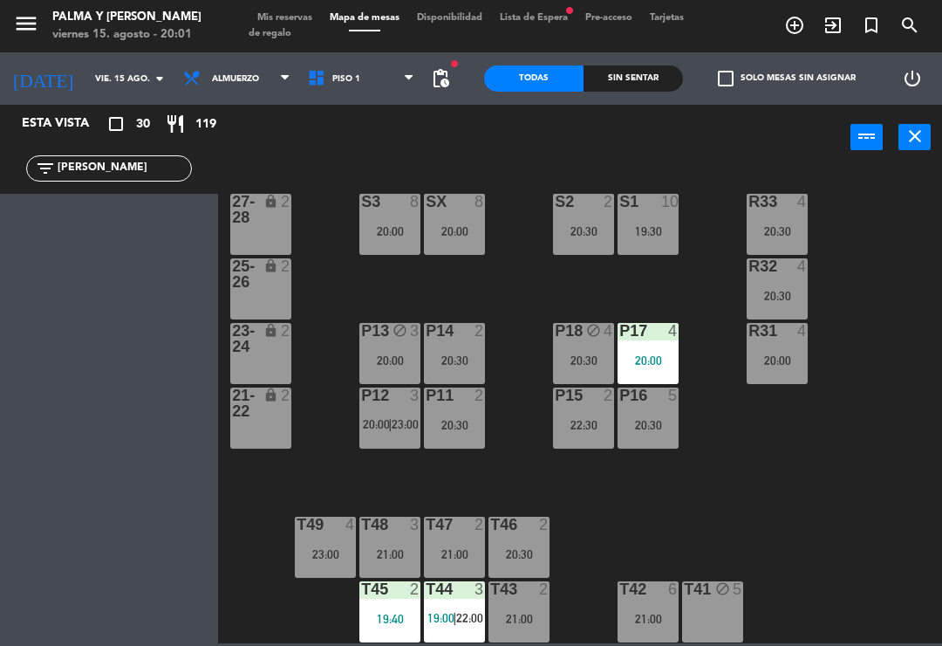
type input "J"
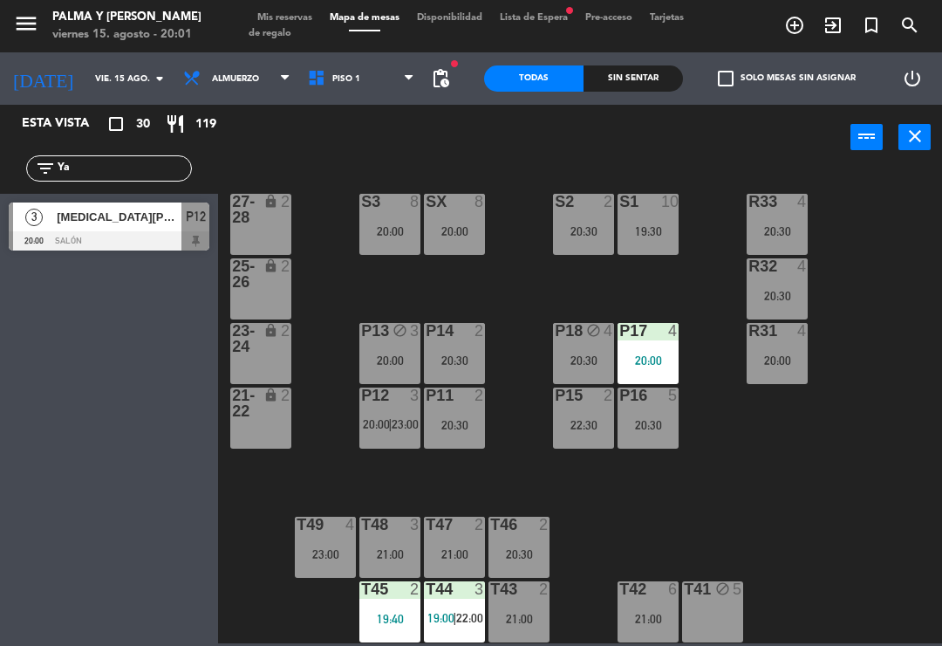
type input "Ya"
click at [136, 222] on span "[MEDICAL_DATA][PERSON_NAME]" at bounding box center [119, 217] width 125 height 18
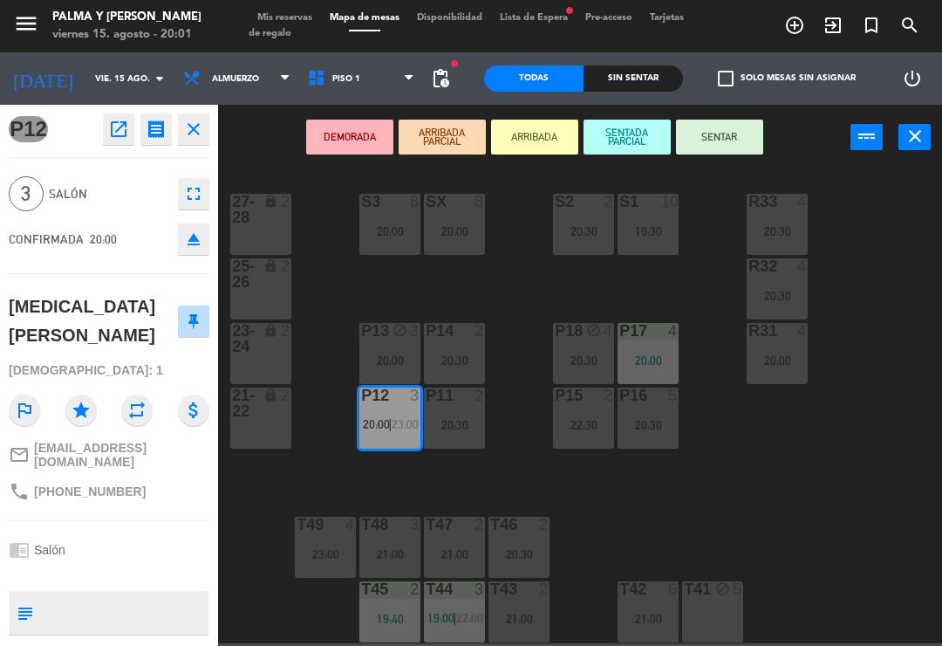
click at [717, 123] on button "SENTAR" at bounding box center [719, 137] width 87 height 35
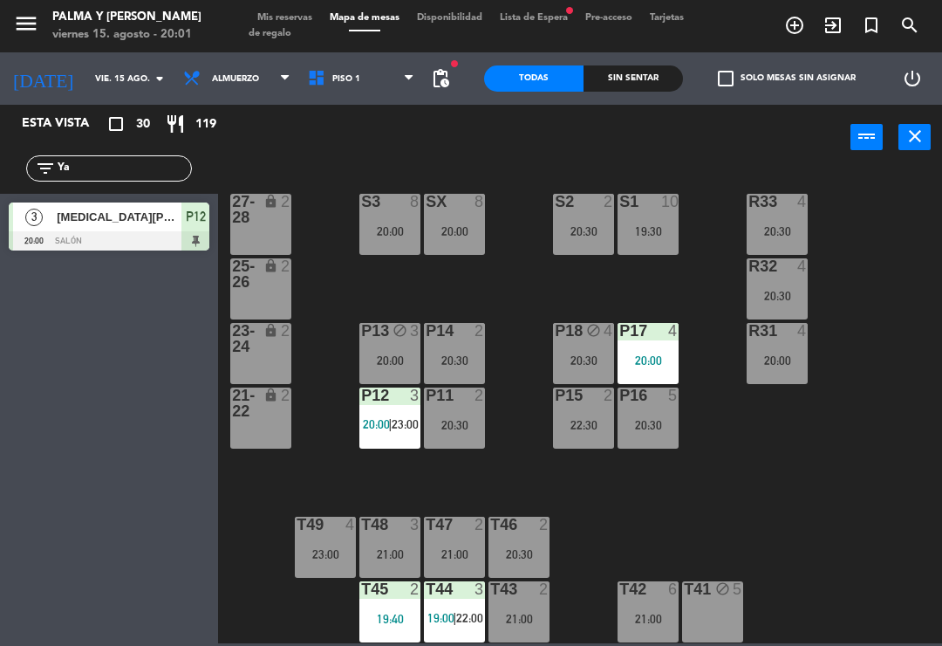
click at [79, 153] on div "filter_list Ya" at bounding box center [109, 168] width 218 height 51
click at [86, 176] on input "Ya" at bounding box center [123, 168] width 135 height 19
type input "Y"
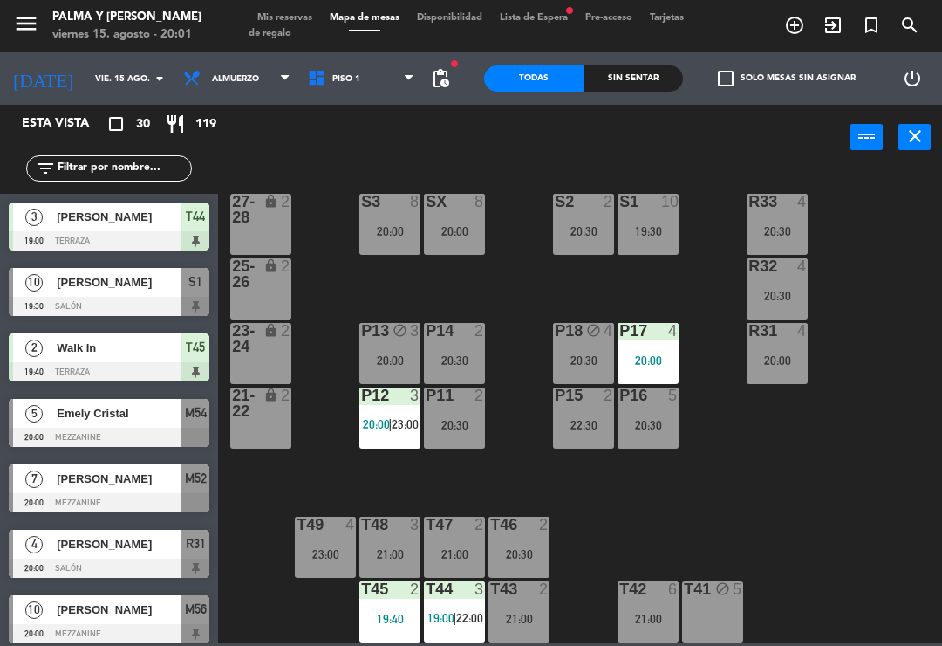
click at [902, 188] on div "R33 4 20:30 S1 10 19:30 S2 2 20:30 S3 8 20:00 SX 8 20:00 27-28 lock 2 R32 4 20:…" at bounding box center [585, 406] width 715 height 476
click at [887, 323] on div "R33 4 20:30 S1 10 19:30 S2 2 20:30 S3 8 20:00 SX 8 20:00 27-28 lock 2 R32 4 20:…" at bounding box center [585, 406] width 715 height 476
click at [483, 229] on div "20:00" at bounding box center [454, 231] width 61 height 12
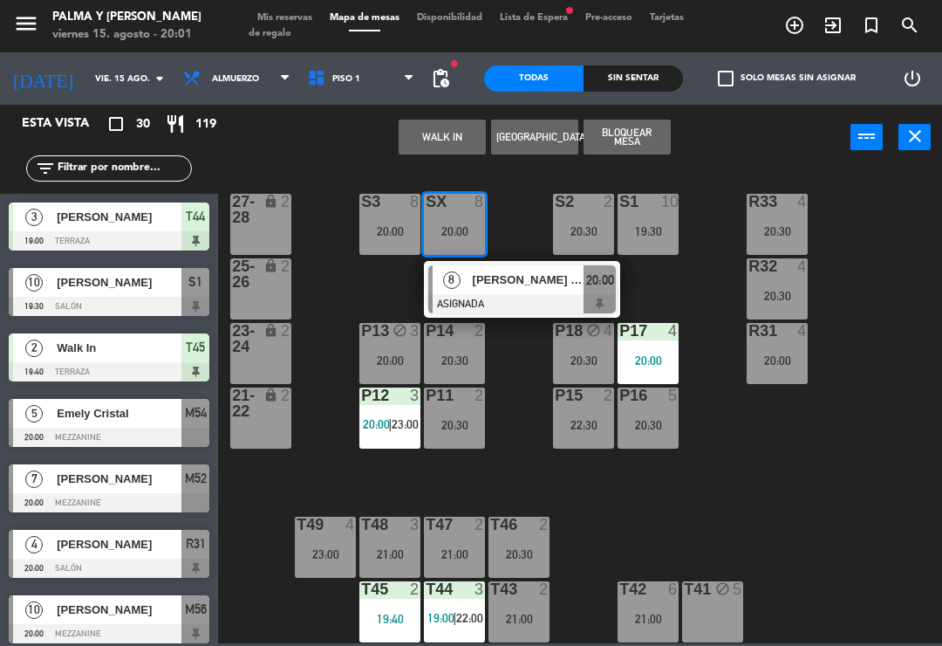
click at [510, 291] on div "[PERSON_NAME] de la [PERSON_NAME]" at bounding box center [527, 279] width 113 height 29
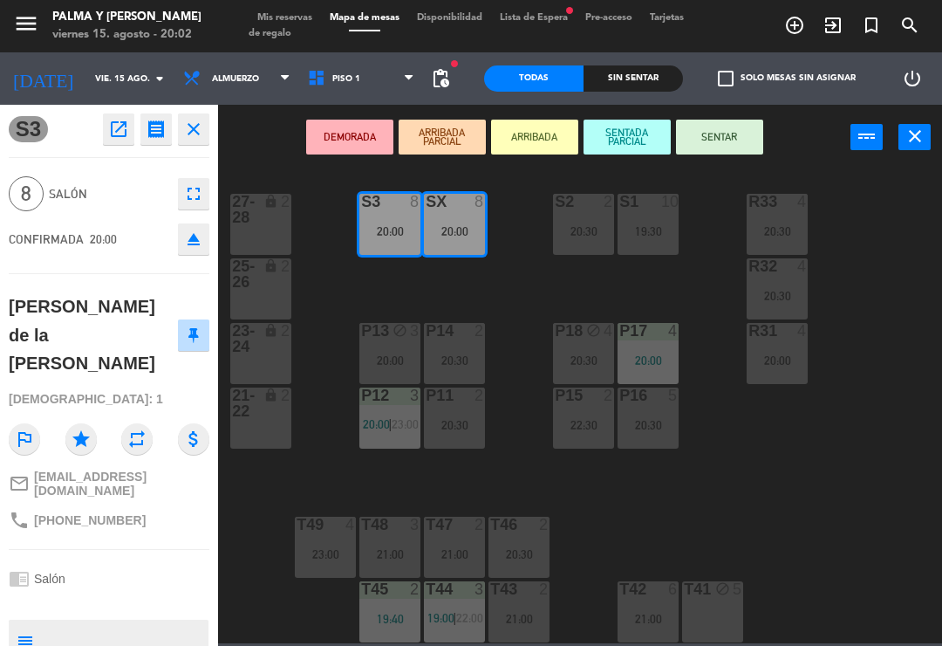
click at [7, 321] on div "S3 open_in_new receipt 8:00 PM vie., 15 ago. 8 personas [PERSON_NAME] de la [PE…" at bounding box center [109, 375] width 218 height 541
click at [394, 425] on span "23:00" at bounding box center [405, 424] width 27 height 14
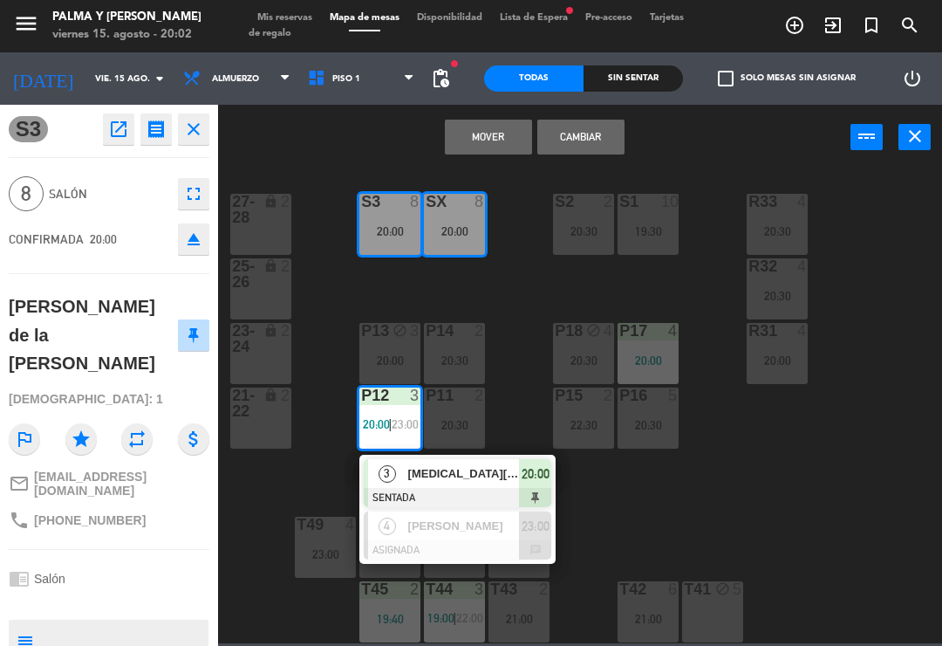
click at [497, 463] on div "[MEDICAL_DATA][PERSON_NAME]" at bounding box center [463, 473] width 113 height 29
click at [442, 402] on div at bounding box center [455, 395] width 29 height 16
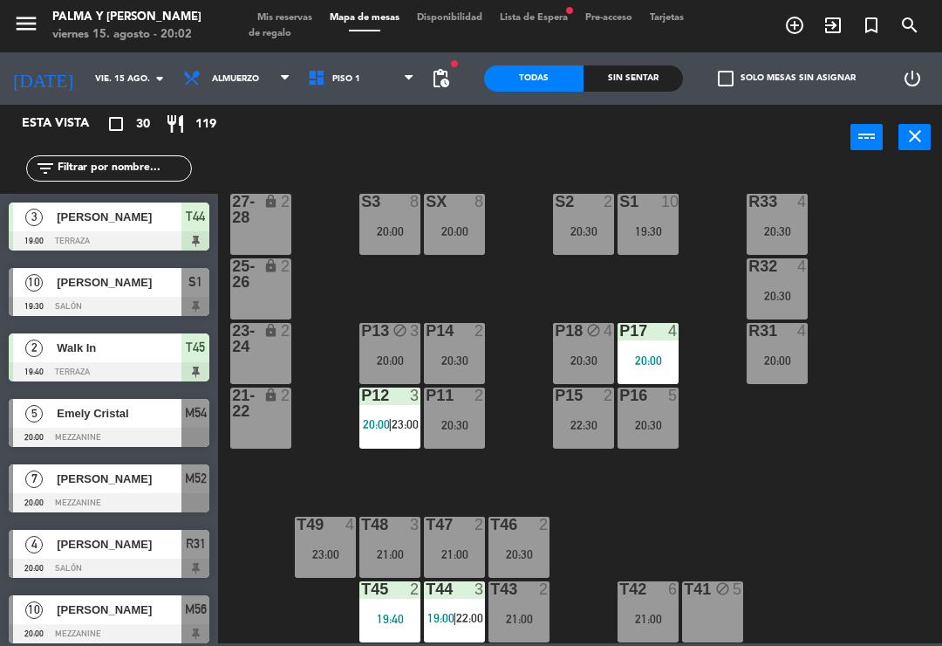
click at [466, 433] on div "P11 2 20:30" at bounding box center [454, 417] width 61 height 61
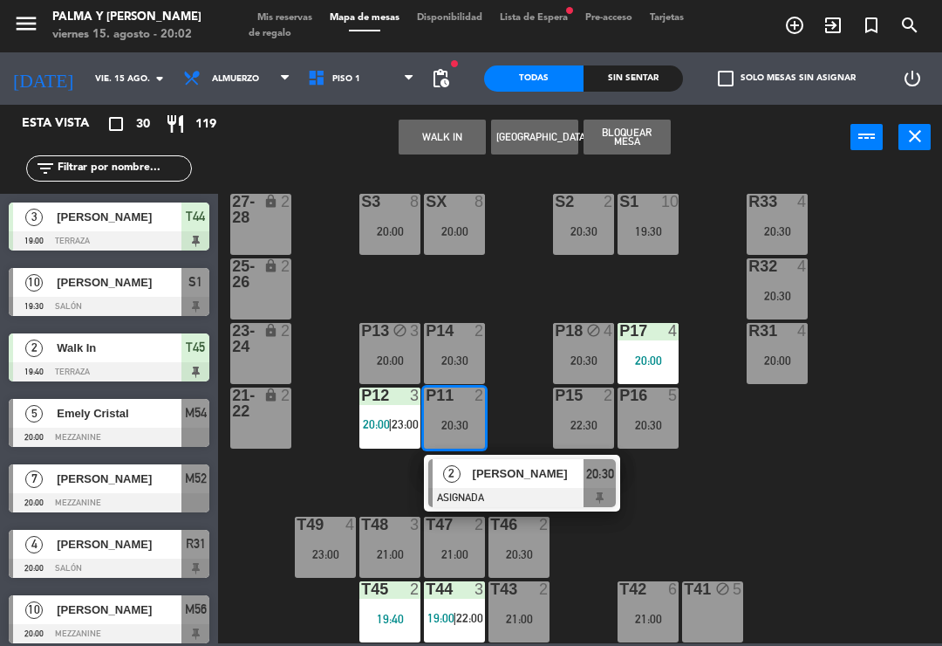
click at [538, 487] on div "[PERSON_NAME]" at bounding box center [527, 473] width 113 height 29
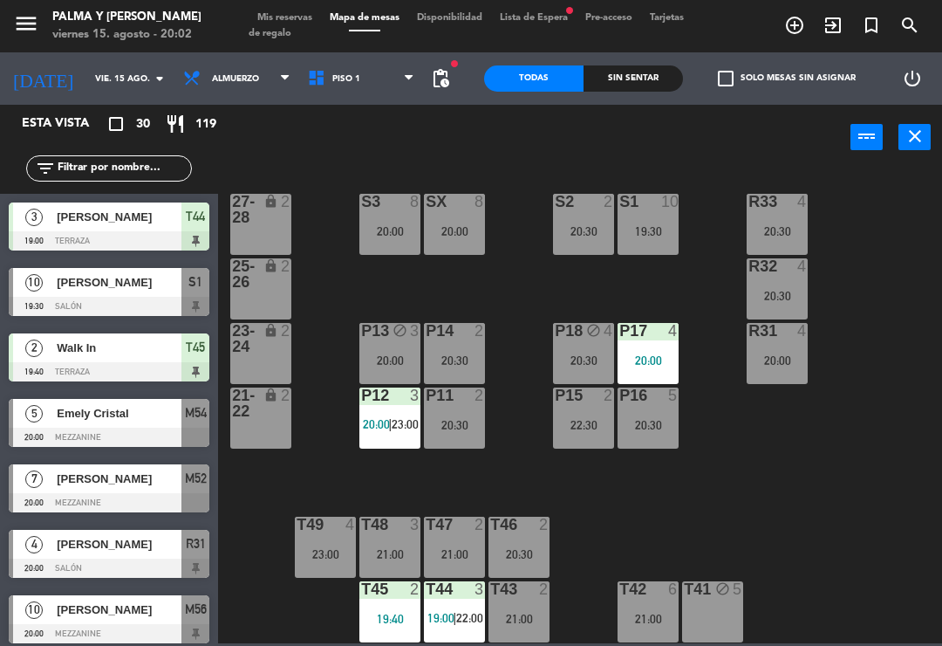
click at [476, 410] on div "P11 2 20:30" at bounding box center [454, 417] width 61 height 61
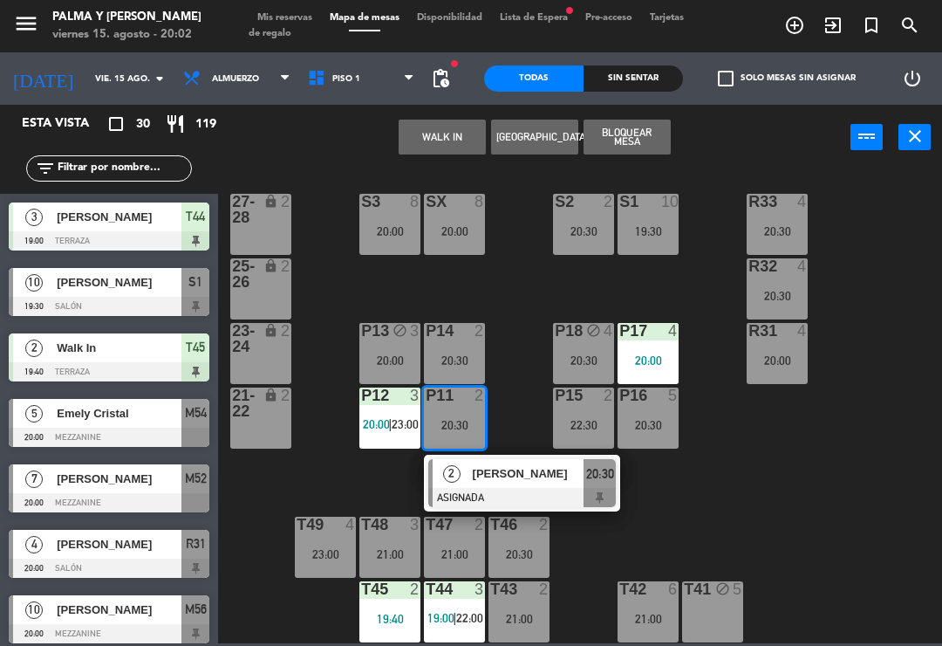
click at [544, 491] on div at bounding box center [522, 497] width 188 height 19
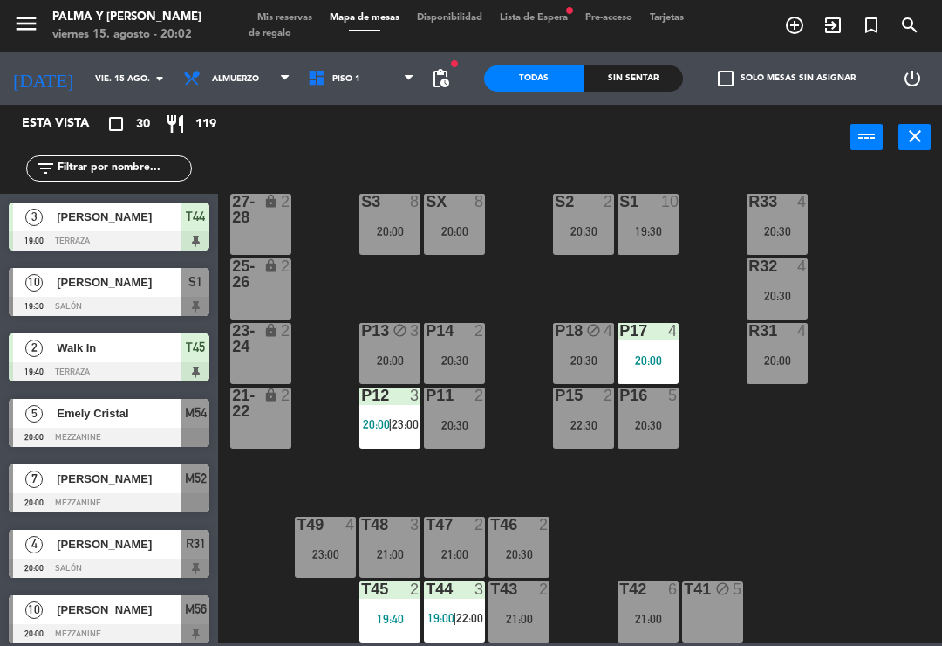
click at [384, 423] on span "20:00" at bounding box center [376, 424] width 27 height 14
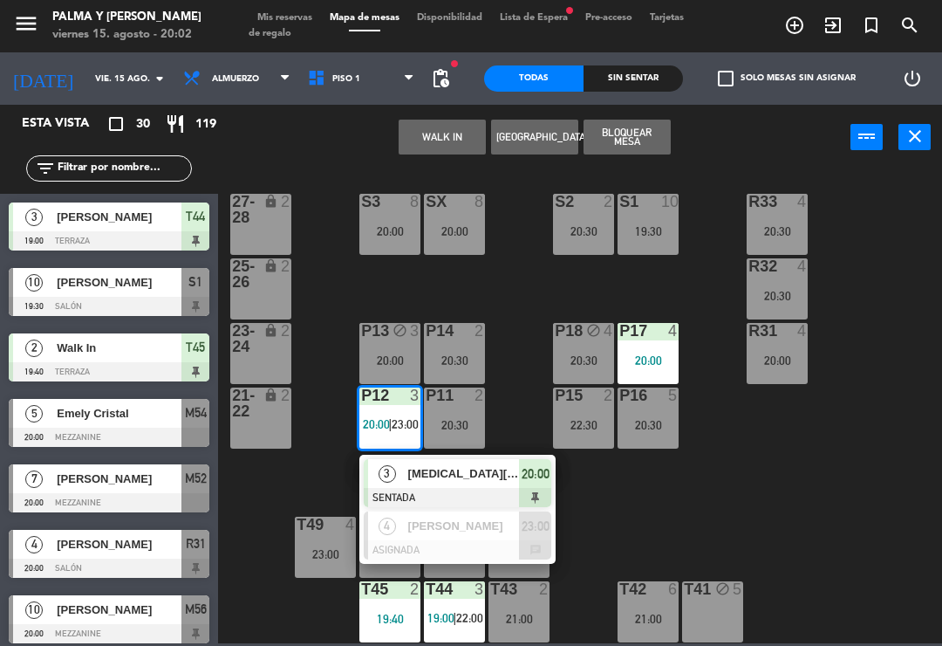
click at [494, 537] on div "[PERSON_NAME]" at bounding box center [463, 525] width 113 height 29
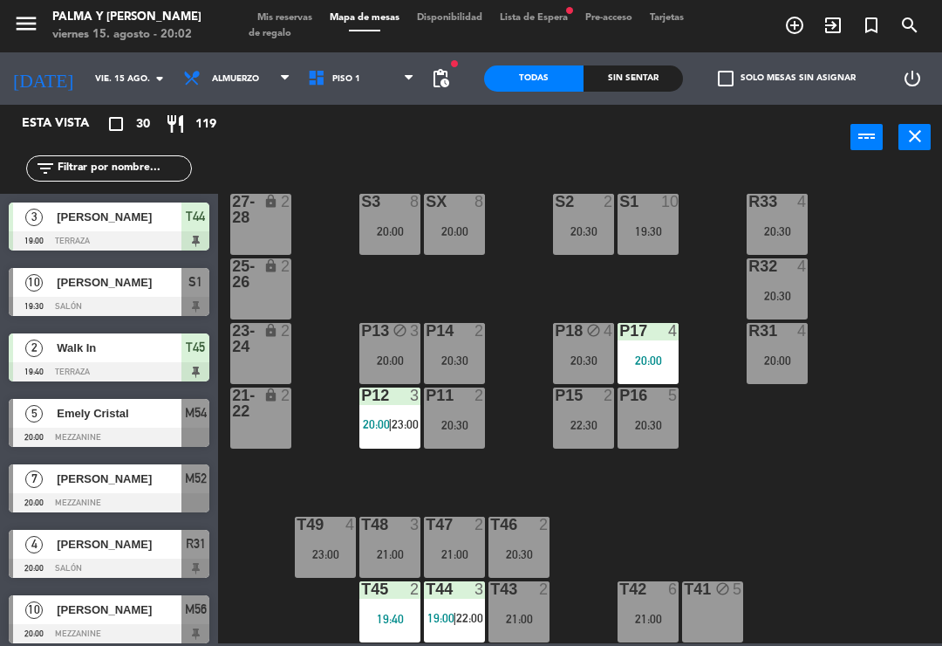
scroll to position [564, 0]
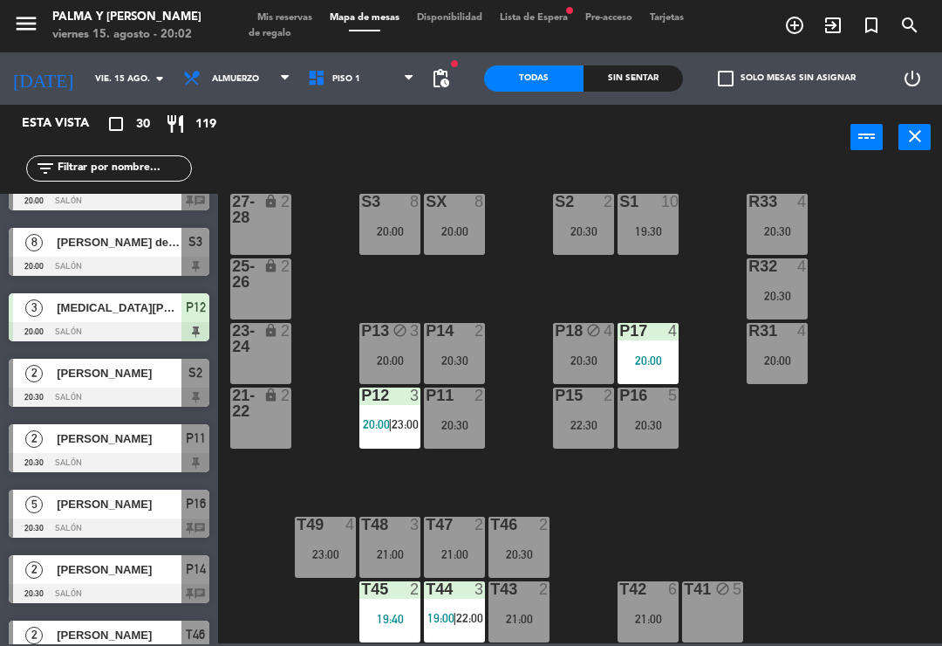
click at [393, 417] on span "23:00" at bounding box center [405, 424] width 27 height 14
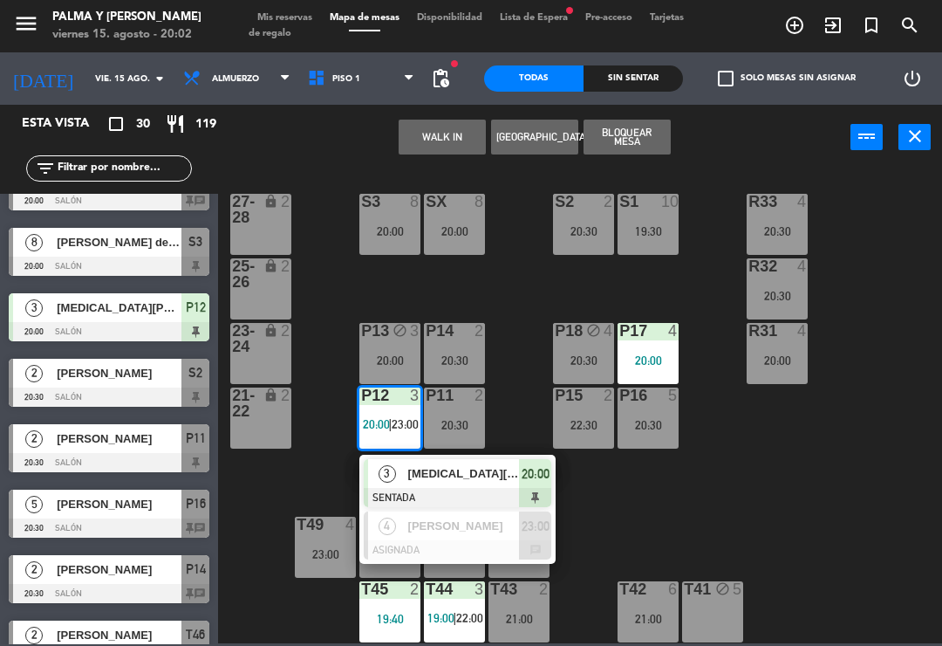
click at [444, 462] on div "[MEDICAL_DATA][PERSON_NAME]" at bounding box center [463, 473] width 113 height 29
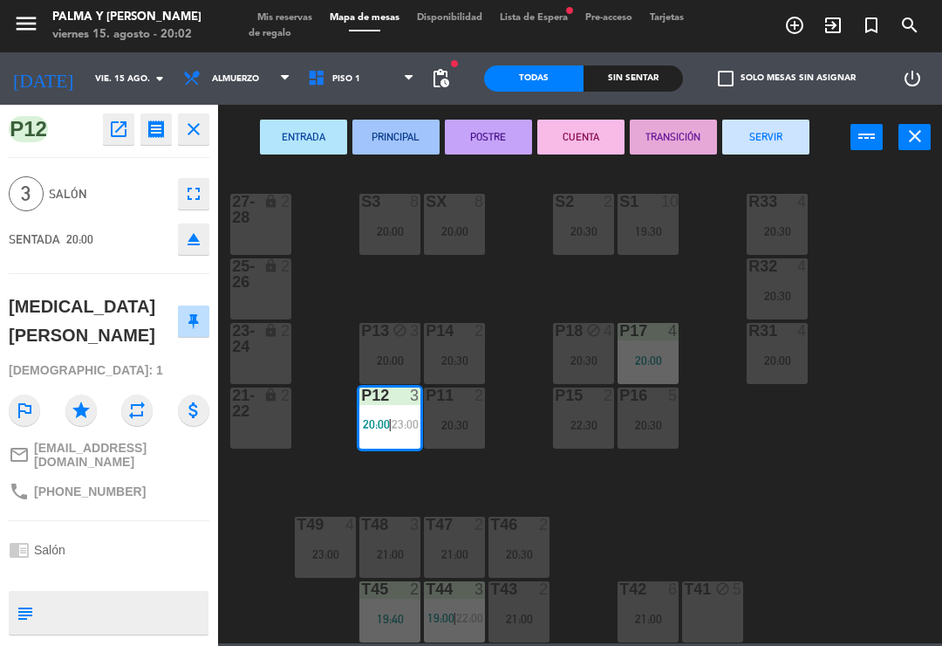
click at [469, 425] on div "20:30" at bounding box center [454, 425] width 61 height 12
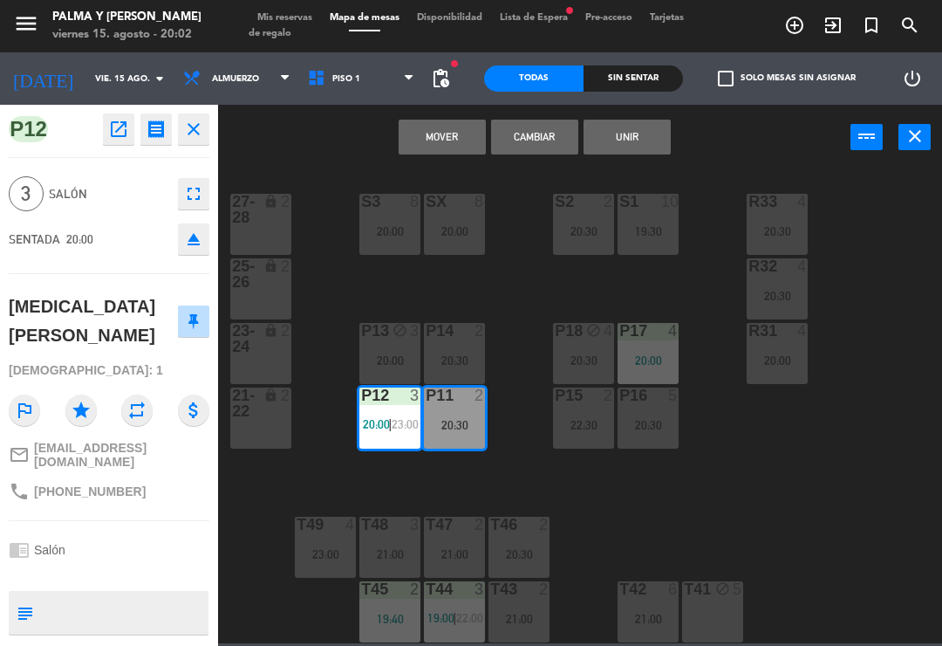
click at [443, 134] on button "Mover" at bounding box center [442, 137] width 87 height 35
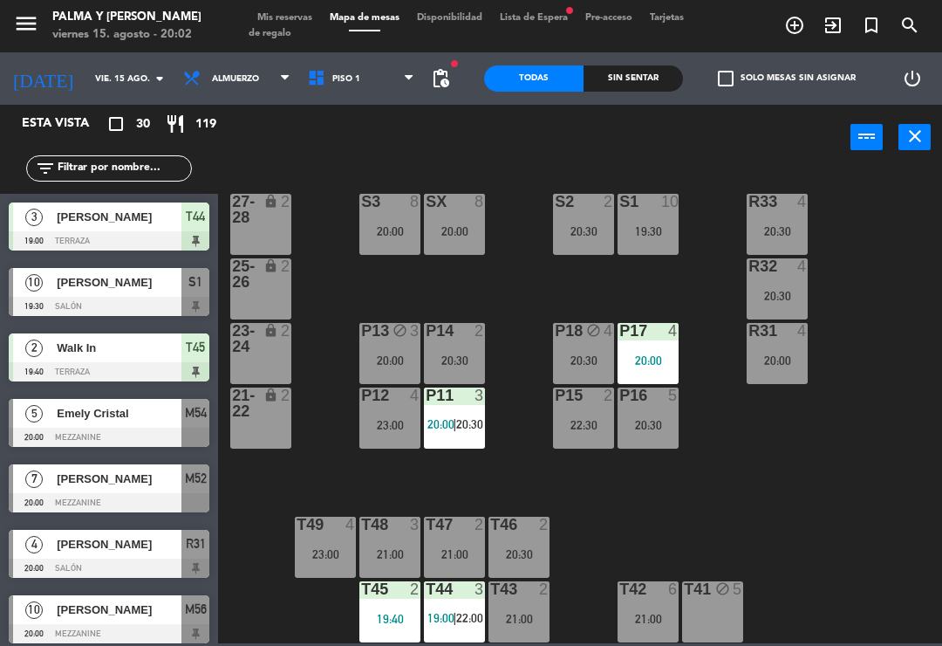
click at [453, 425] on span "20:00" at bounding box center [441, 424] width 27 height 14
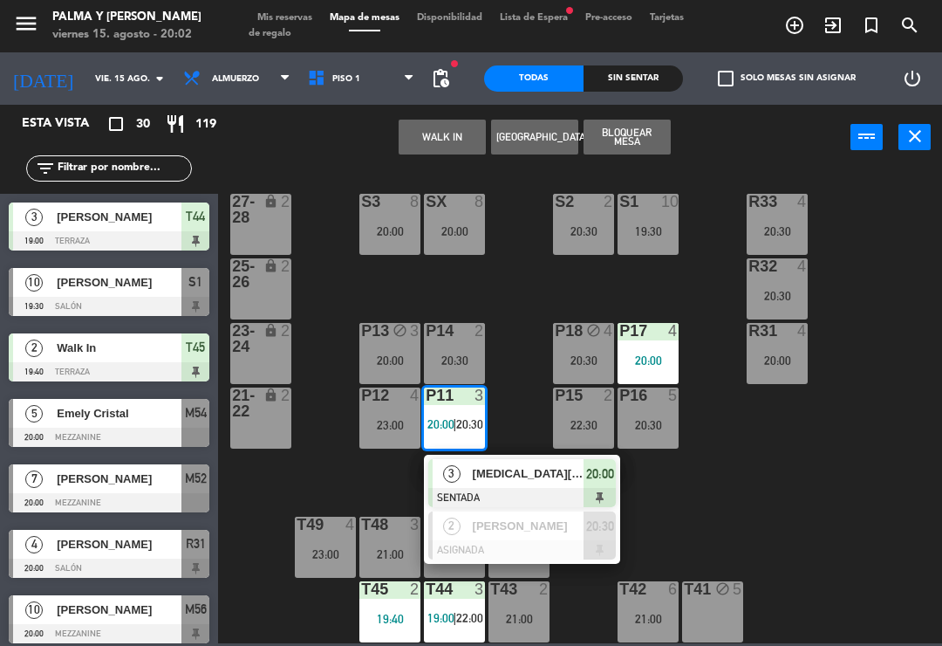
click at [395, 423] on div "23:00" at bounding box center [389, 425] width 61 height 12
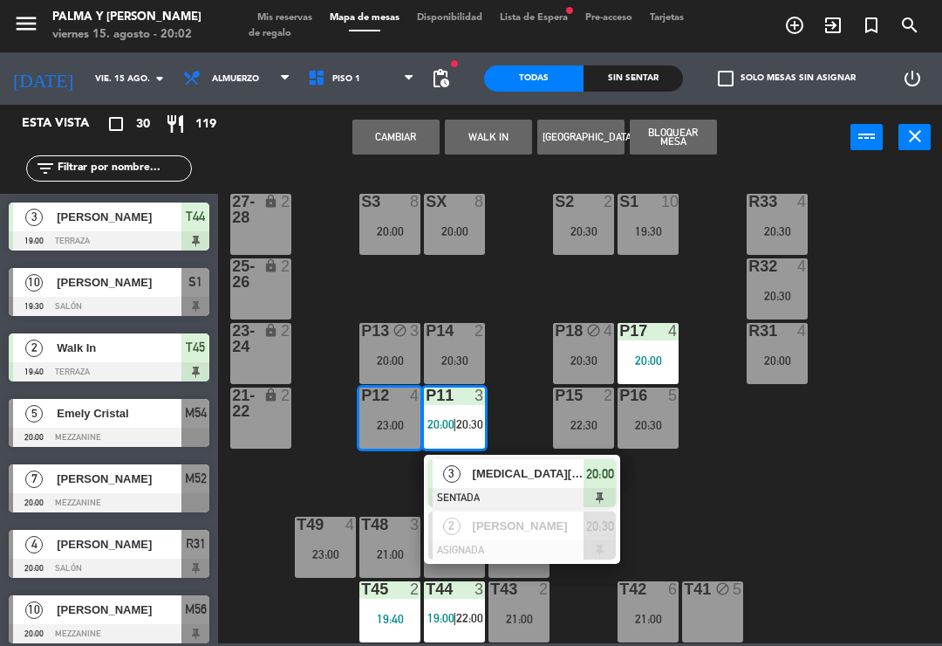
click at [527, 536] on div "[PERSON_NAME]" at bounding box center [527, 525] width 113 height 29
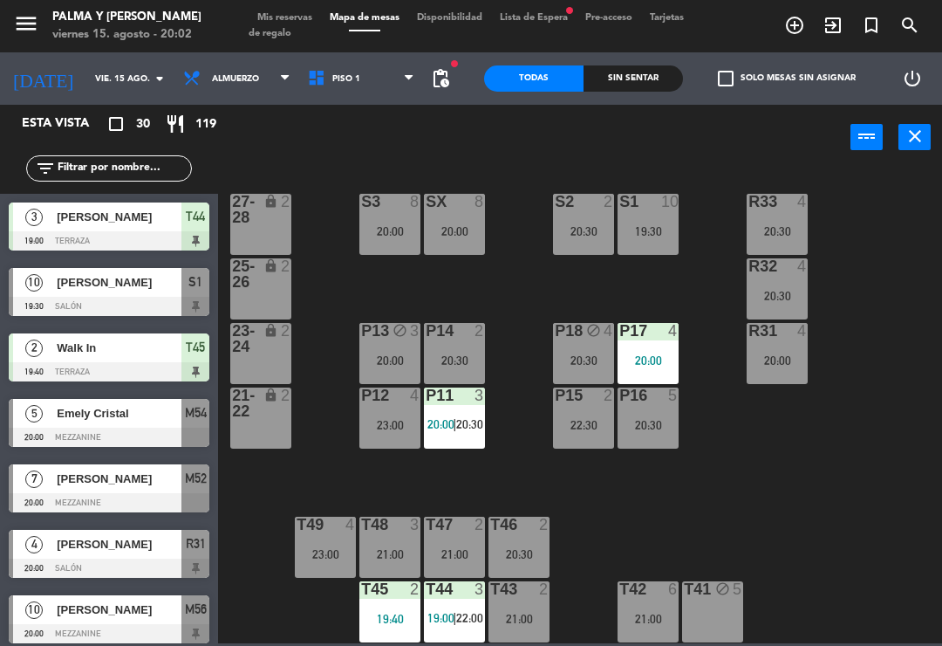
click at [462, 414] on div "P11 3 20:00 | 20:30" at bounding box center [454, 417] width 61 height 61
click at [693, 520] on div "R33 4 20:30 S1 10 19:30 S2 2 20:30 S3 8 20:00 SX 8 20:00 27-28 lock 2 R32 4 20:…" at bounding box center [585, 406] width 715 height 476
click at [464, 421] on span "20:30" at bounding box center [469, 424] width 27 height 14
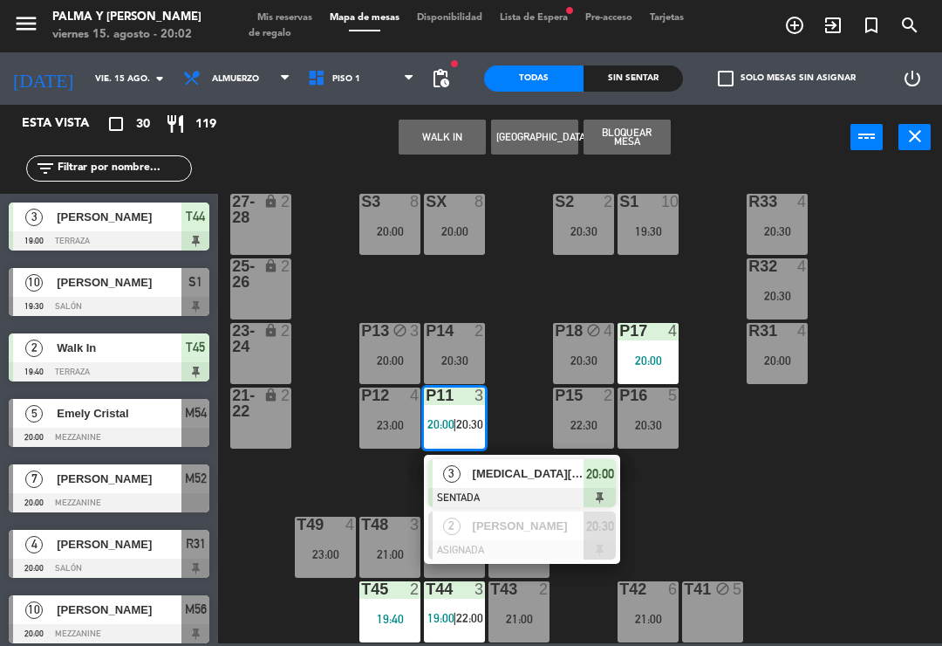
click at [510, 530] on span "[PERSON_NAME]" at bounding box center [529, 526] width 112 height 18
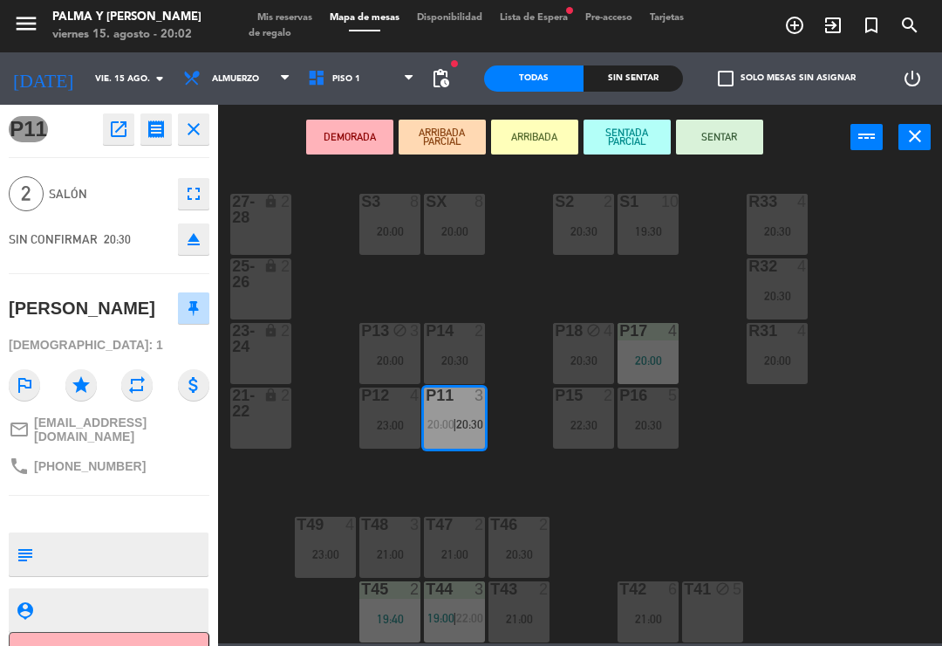
click at [395, 423] on div "23:00" at bounding box center [389, 425] width 61 height 12
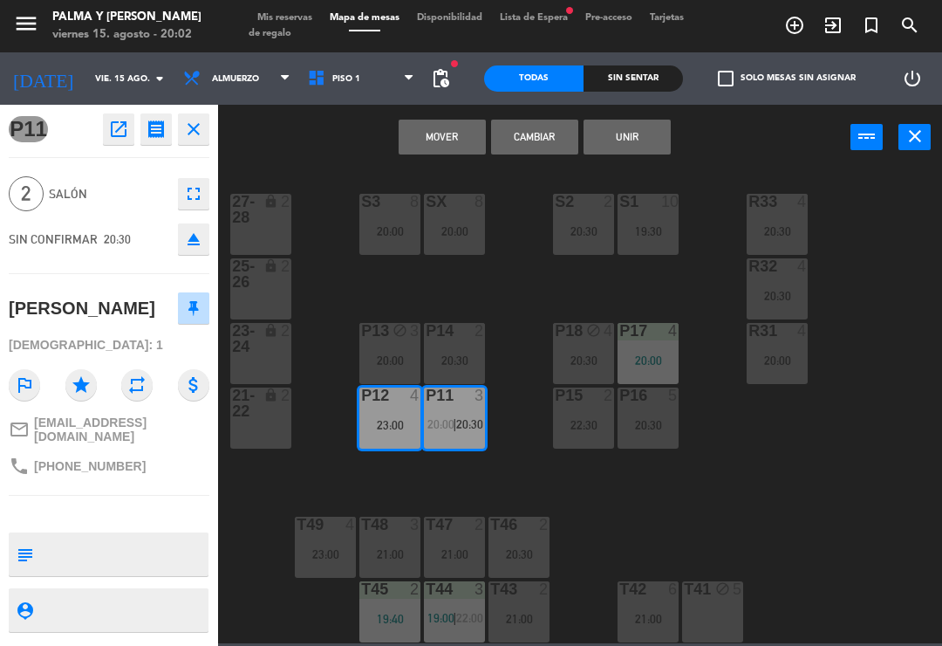
click at [530, 142] on button "Cambiar" at bounding box center [534, 137] width 87 height 35
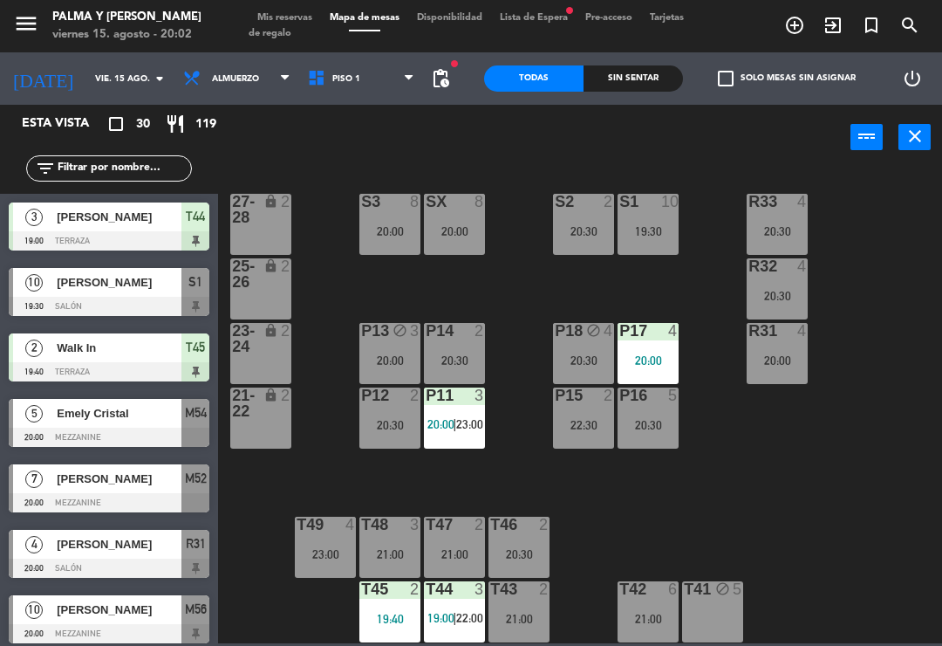
click at [766, 487] on div "R33 4 20:30 S1 10 19:30 S2 2 20:30 S3 8 20:00 SX 8 20:00 27-28 lock 2 R32 4 20:…" at bounding box center [585, 406] width 715 height 476
click at [129, 168] on input "text" at bounding box center [123, 168] width 135 height 19
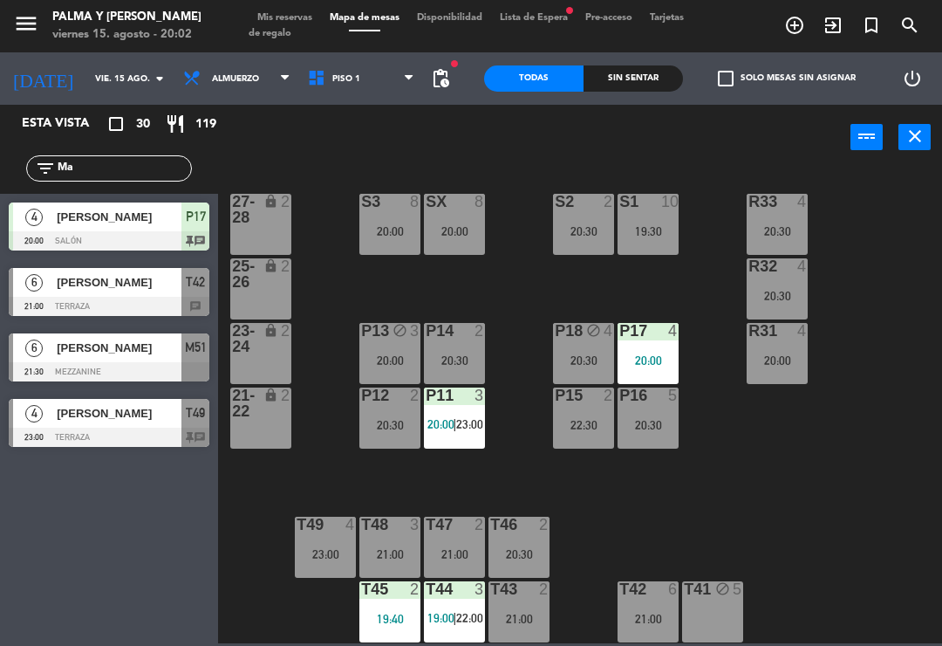
type input "M"
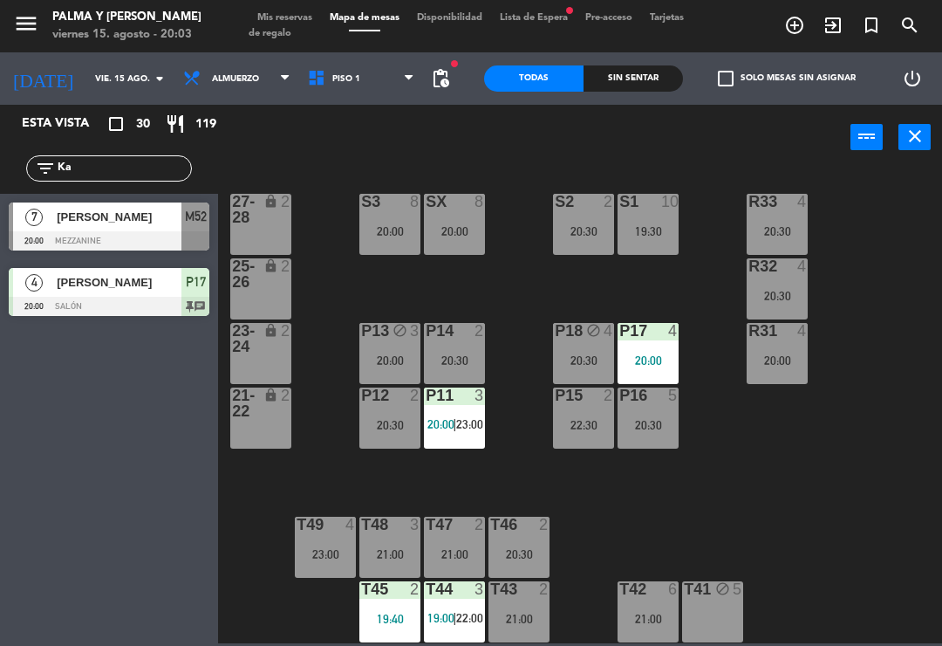
type input "Ka"
click at [918, 216] on div "R33 4 20:30 S1 10 19:30 S2 2 20:30 S3 8 20:00 SX 8 20:00 27-28 lock 2 R32 4 20:…" at bounding box center [585, 406] width 715 height 476
click at [128, 159] on input "Ka" at bounding box center [123, 168] width 135 height 19
click at [140, 236] on div at bounding box center [109, 240] width 201 height 19
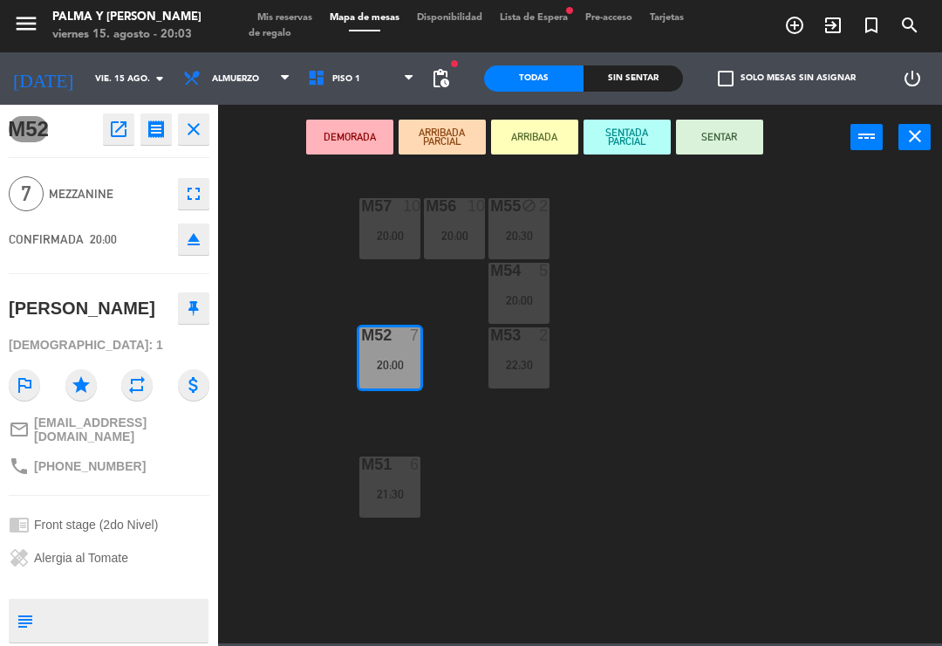
click at [729, 147] on button "SENTAR" at bounding box center [719, 137] width 87 height 35
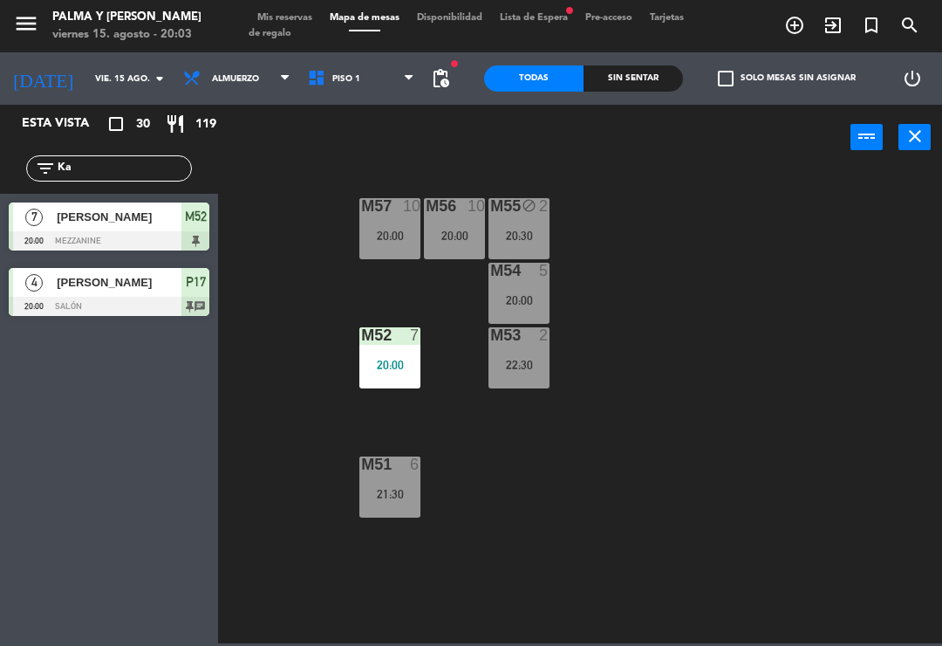
click at [393, 81] on span "Piso 1" at bounding box center [361, 78] width 125 height 38
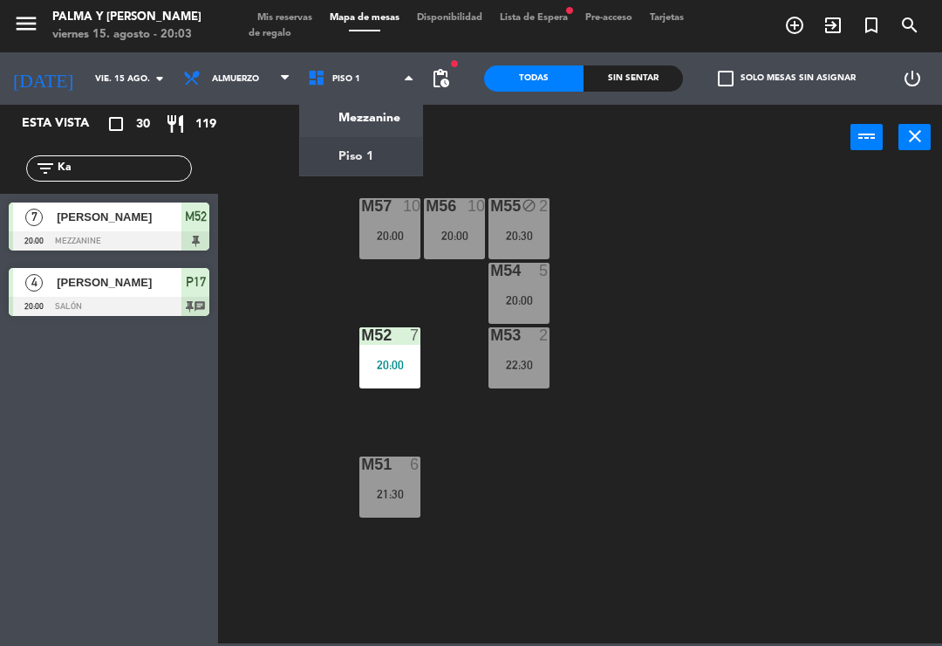
click at [367, 168] on ng-component "menu Palma y [PERSON_NAME] 15. [PERSON_NAME] - 20:03 Mis reservas Mapa de mesas…" at bounding box center [471, 321] width 942 height 643
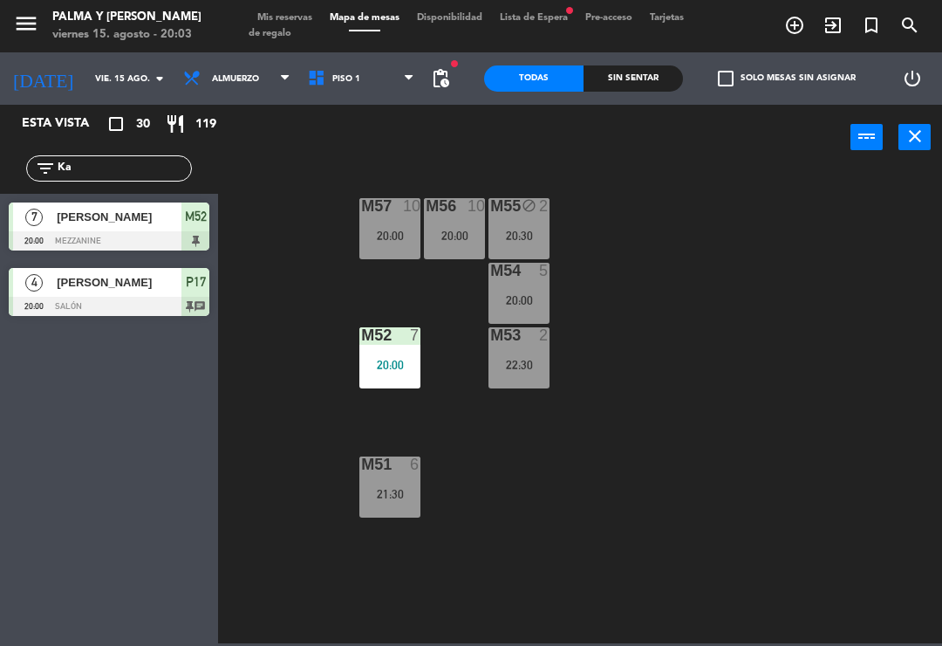
click at [332, 92] on span "Piso 1" at bounding box center [361, 78] width 125 height 38
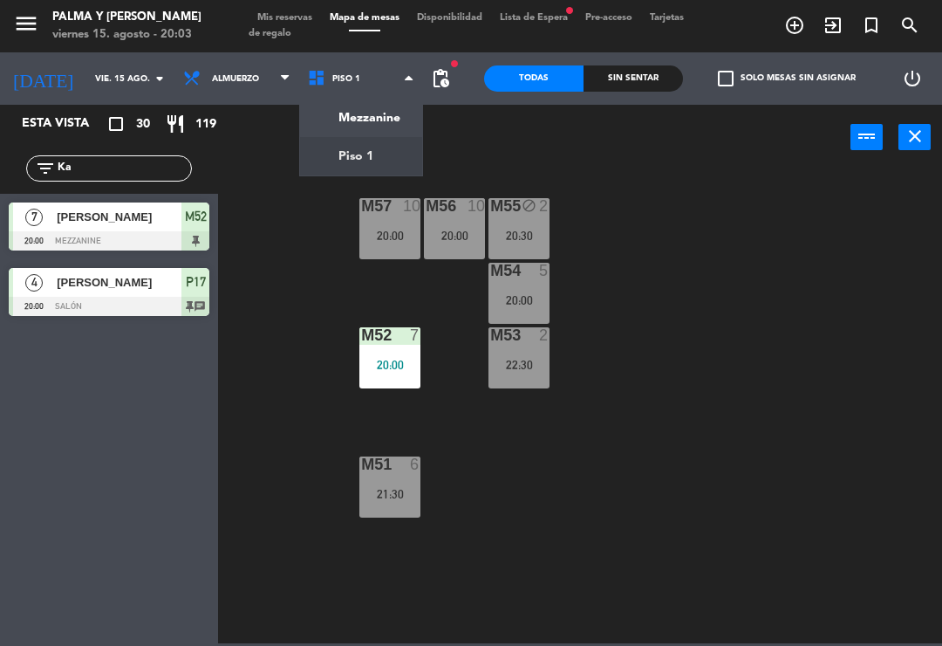
click at [342, 115] on ng-component "menu Palma y [PERSON_NAME] 15. [PERSON_NAME] - 20:03 Mis reservas Mapa de mesas…" at bounding box center [471, 321] width 942 height 643
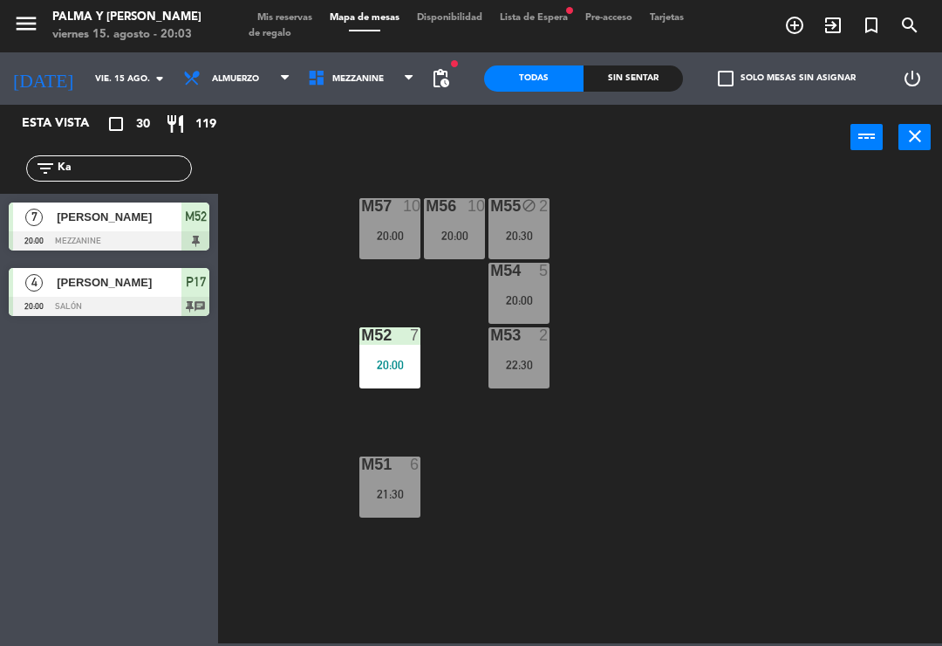
click at [142, 162] on input "Ka" at bounding box center [123, 168] width 135 height 19
type input "K"
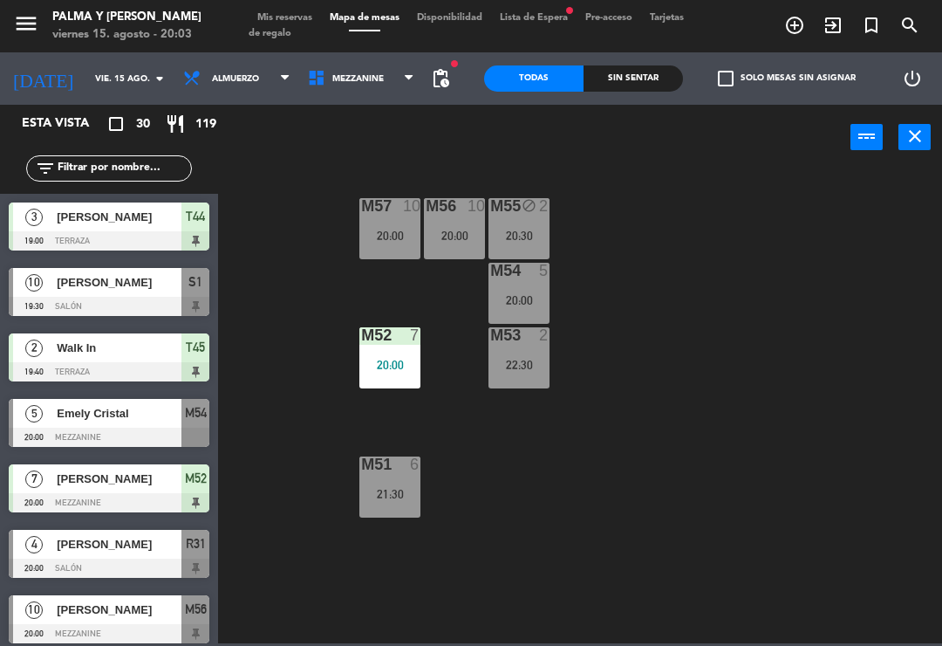
click at [898, 215] on div "M57 10 20:00 M56 10 20:00 M55 block 2 20:30 M54 5 20:00 M52 7 20:00 M53 2 22:30…" at bounding box center [585, 406] width 715 height 476
click at [325, 66] on span "Mezzanine" at bounding box center [361, 78] width 125 height 38
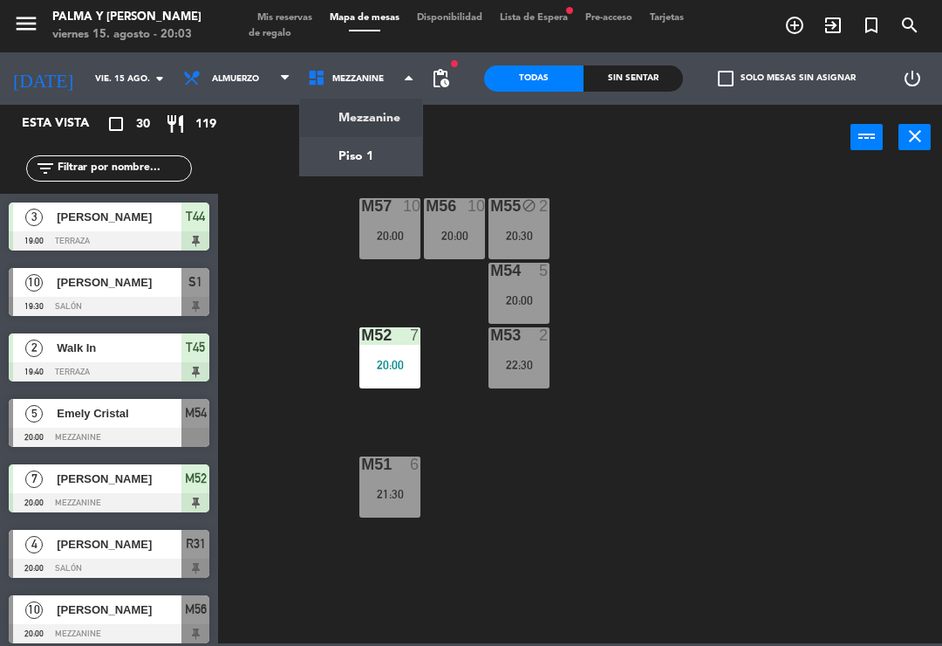
click at [346, 165] on ng-component "menu Palma y [PERSON_NAME] 15. [PERSON_NAME] - 20:03 Mis reservas Mapa de mesas…" at bounding box center [471, 321] width 942 height 643
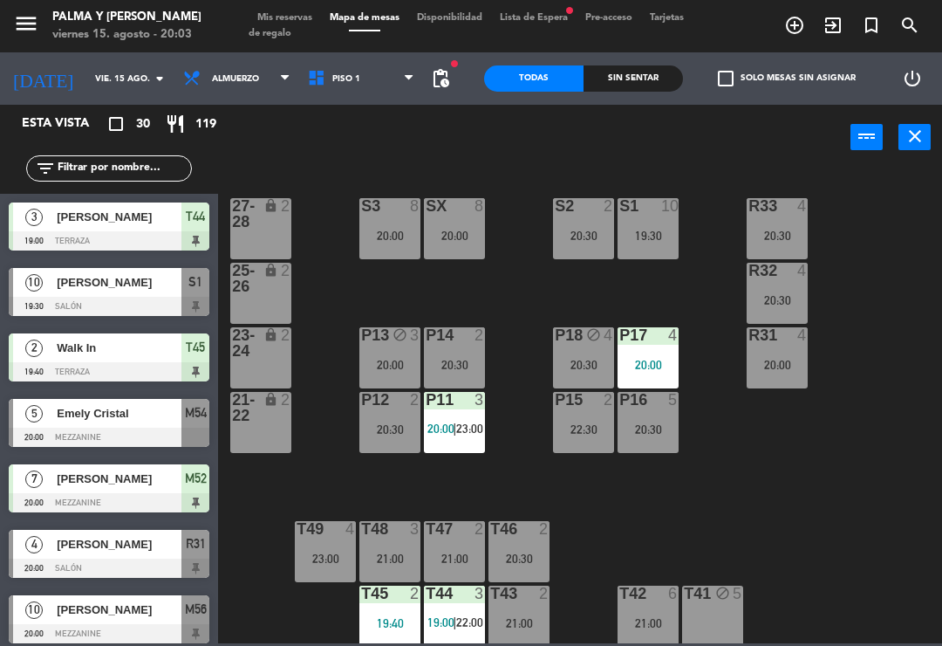
click at [653, 425] on div "20:30" at bounding box center [648, 429] width 61 height 12
click at [910, 243] on div "R33 4 20:30 S1 10 19:30 S2 2 20:30 S3 8 20:00 SX 8 20:00 27-28 lock 2 R32 4 20:…" at bounding box center [585, 406] width 715 height 476
click at [778, 365] on div "20:00" at bounding box center [777, 365] width 61 height 12
click at [920, 253] on div "R33 4 20:30 S1 10 19:30 S2 2 20:30 S3 8 20:00 SX 8 20:00 27-28 lock 2 R32 4 20:…" at bounding box center [585, 406] width 715 height 476
click at [762, 468] on div "R33 4 20:30 S1 10 19:30 S2 2 20:30 S3 8 20:00 SX 8 20:00 27-28 lock 2 R32 4 20:…" at bounding box center [585, 406] width 715 height 476
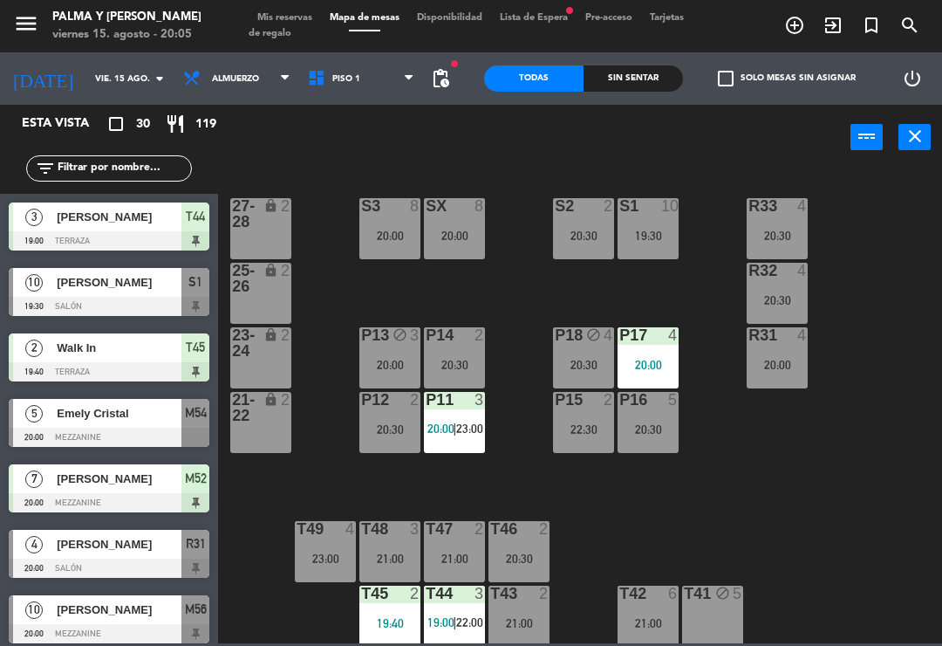
click at [453, 421] on span "20:00" at bounding box center [441, 428] width 27 height 14
click at [724, 464] on div "R33 4 20:30 S1 10 19:30 S2 2 20:30 S3 8 20:00 SX 8 20:00 27-28 lock 2 R32 4 20:…" at bounding box center [585, 406] width 715 height 476
click at [693, 543] on div "R33 4 20:30 S1 10 19:30 S2 2 20:30 S3 8 20:00 SX 8 20:00 27-28 lock 2 R32 4 20:…" at bounding box center [585, 406] width 715 height 476
click at [466, 427] on span "23:00" at bounding box center [469, 428] width 27 height 14
click at [517, 428] on div "R33 4 20:30 S1 10 19:30 S2 2 20:30 S3 8 20:00 SX 8 20:00 27-28 lock 2 R32 4 20:…" at bounding box center [585, 406] width 715 height 476
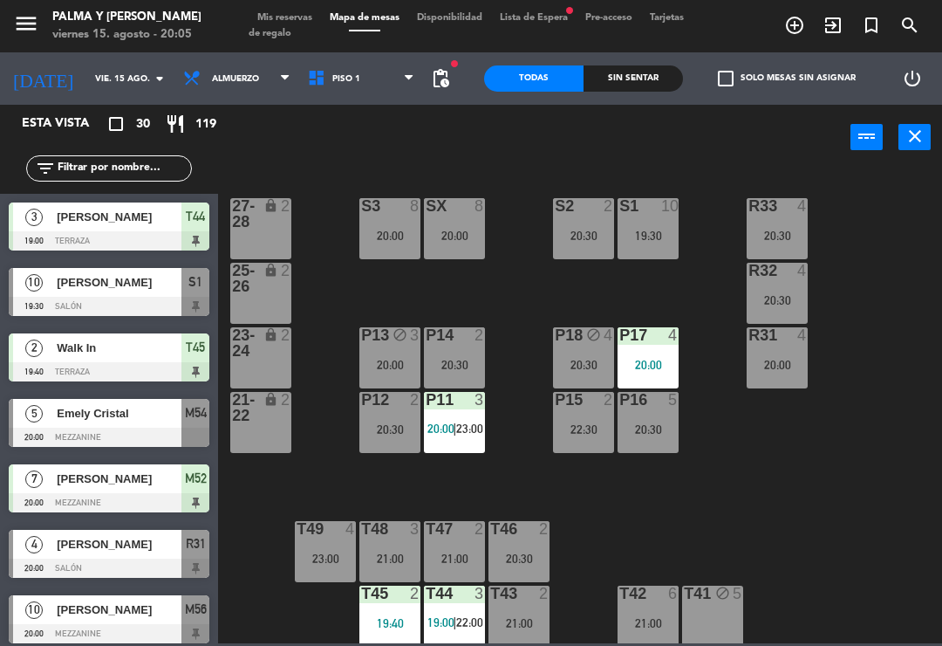
click at [523, 476] on div "R33 4 20:30 S1 10 19:30 S2 2 20:30 S3 8 20:00 SX 8 20:00 27-28 lock 2 R32 4 20:…" at bounding box center [585, 406] width 715 height 476
click at [441, 433] on span "20:00" at bounding box center [441, 428] width 27 height 14
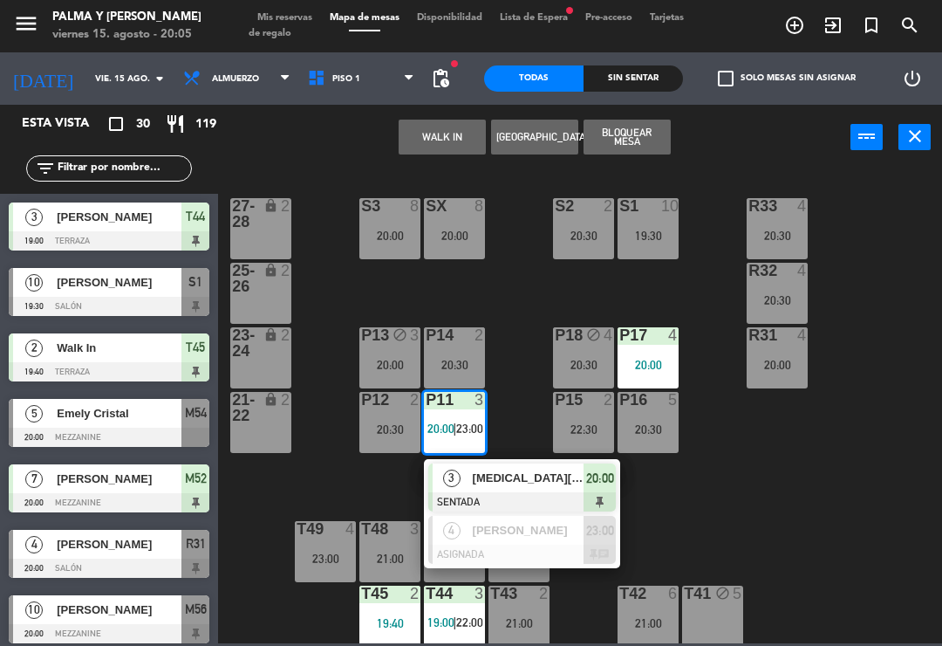
click at [550, 530] on span "[PERSON_NAME]" at bounding box center [529, 530] width 112 height 18
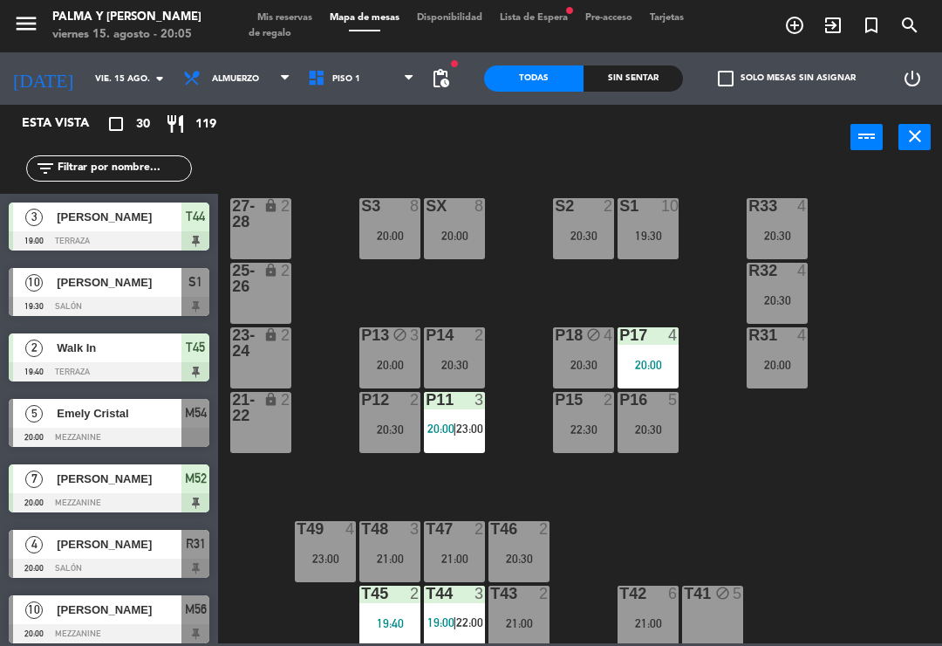
scroll to position [564, 0]
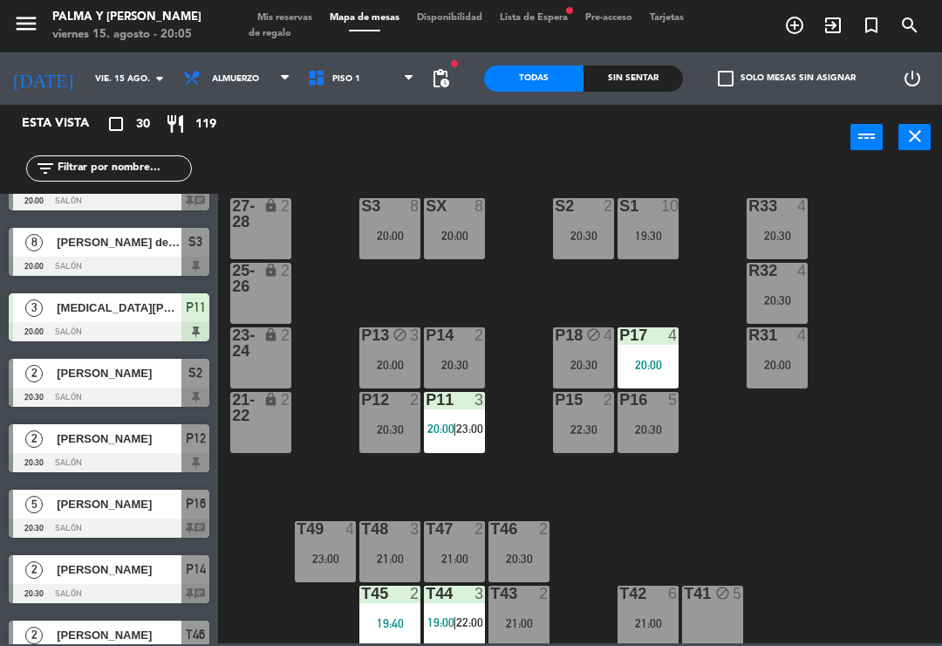
click at [483, 432] on span "23:00" at bounding box center [469, 428] width 27 height 14
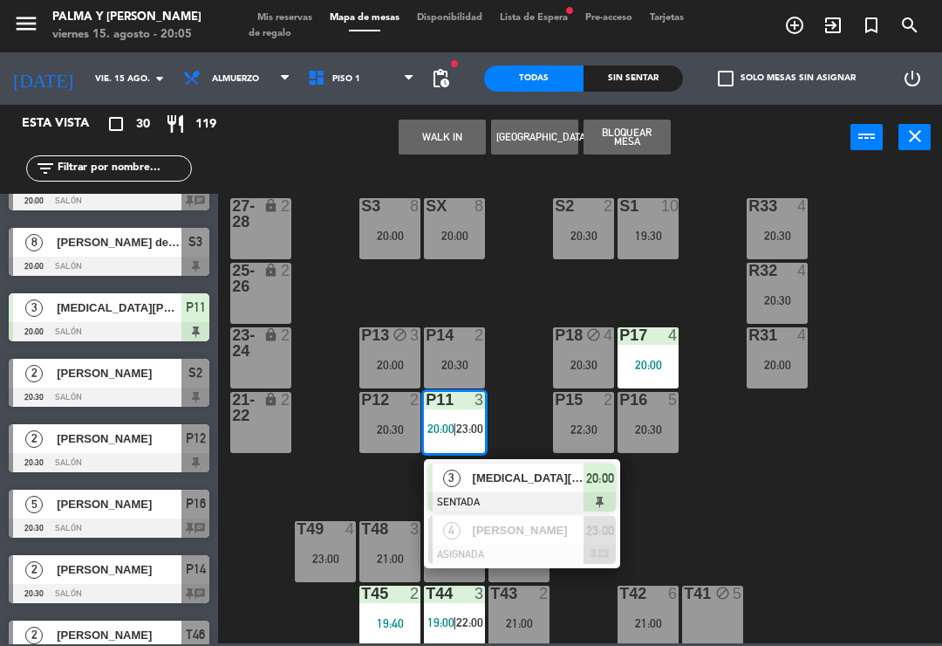
click at [530, 527] on span "[PERSON_NAME]" at bounding box center [529, 530] width 112 height 18
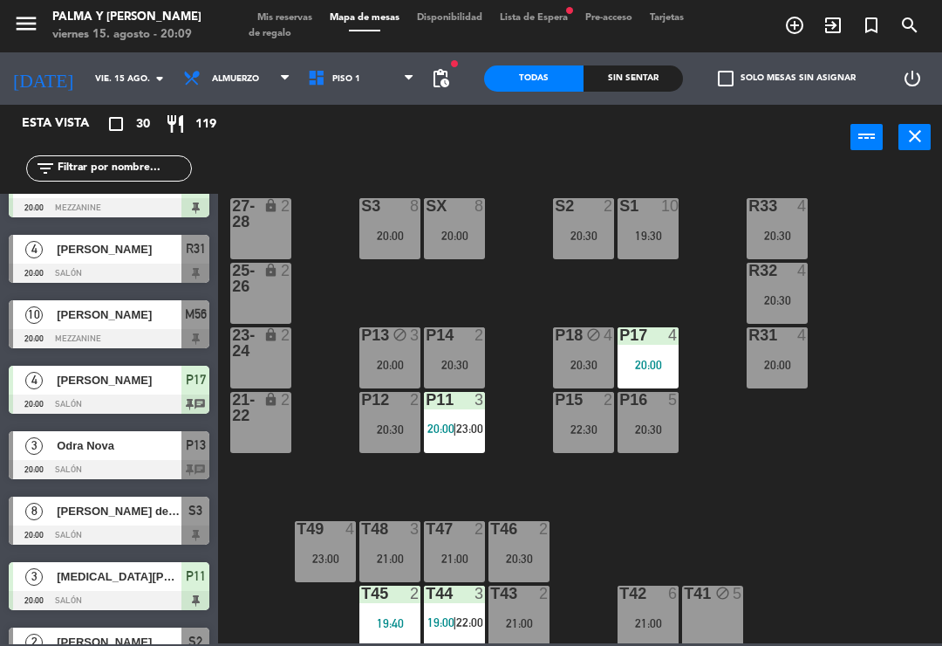
scroll to position [302, 0]
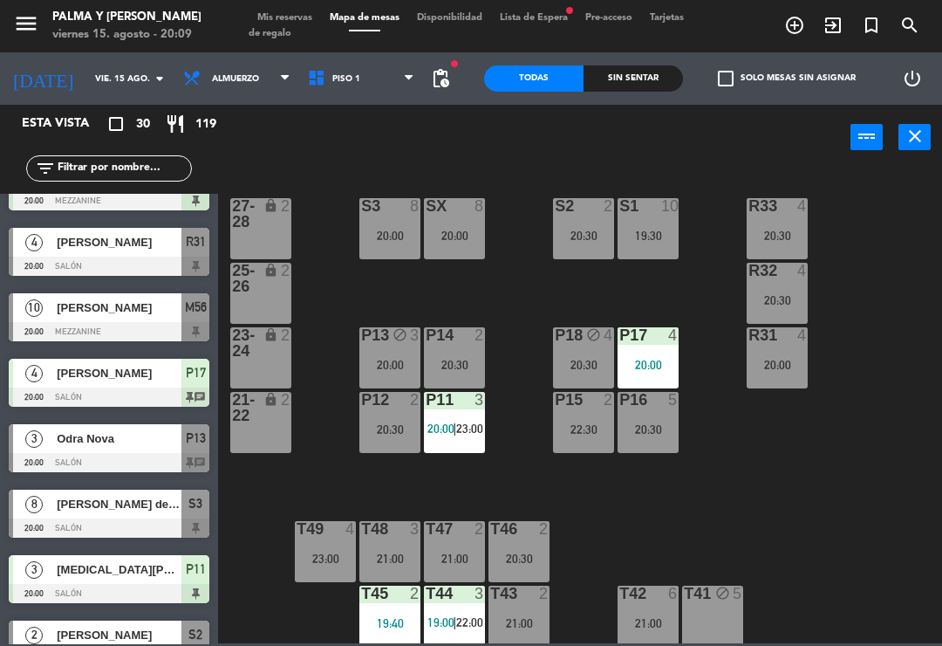
click at [135, 522] on div at bounding box center [109, 527] width 201 height 19
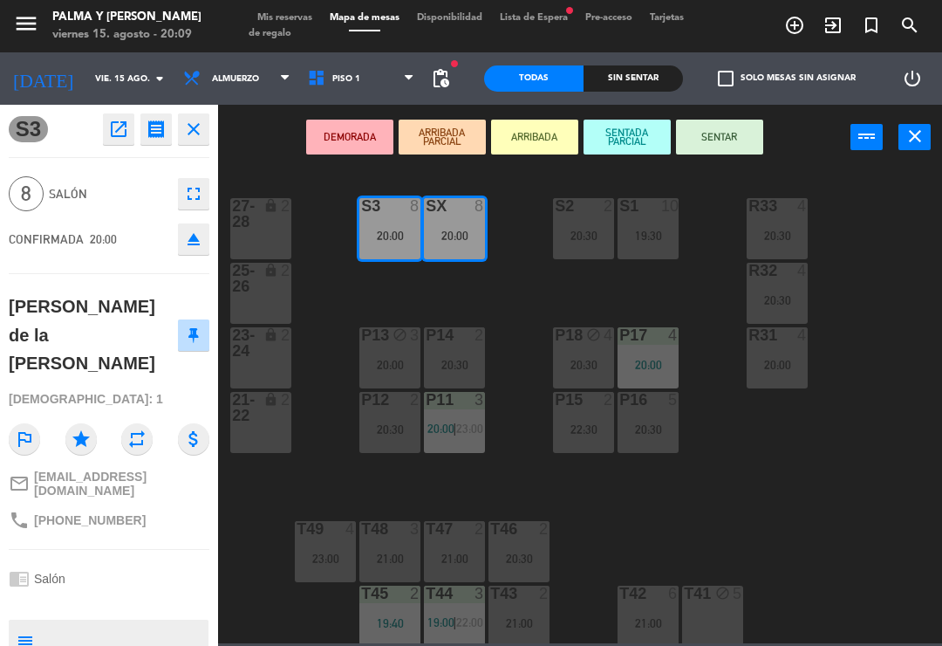
click at [10, 79] on icon "[DATE]" at bounding box center [43, 78] width 86 height 37
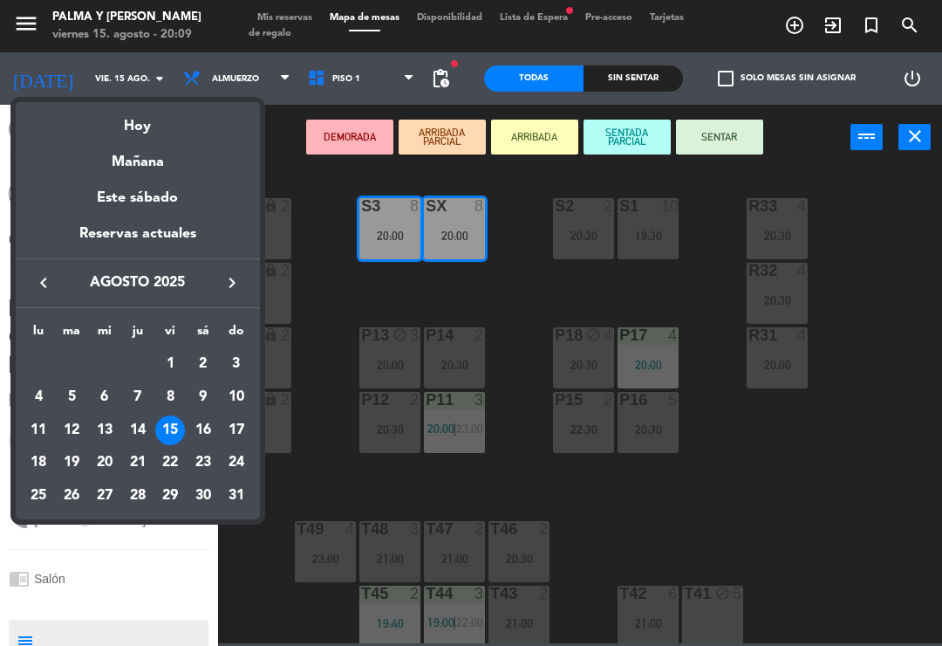
click at [750, 139] on div at bounding box center [471, 323] width 942 height 646
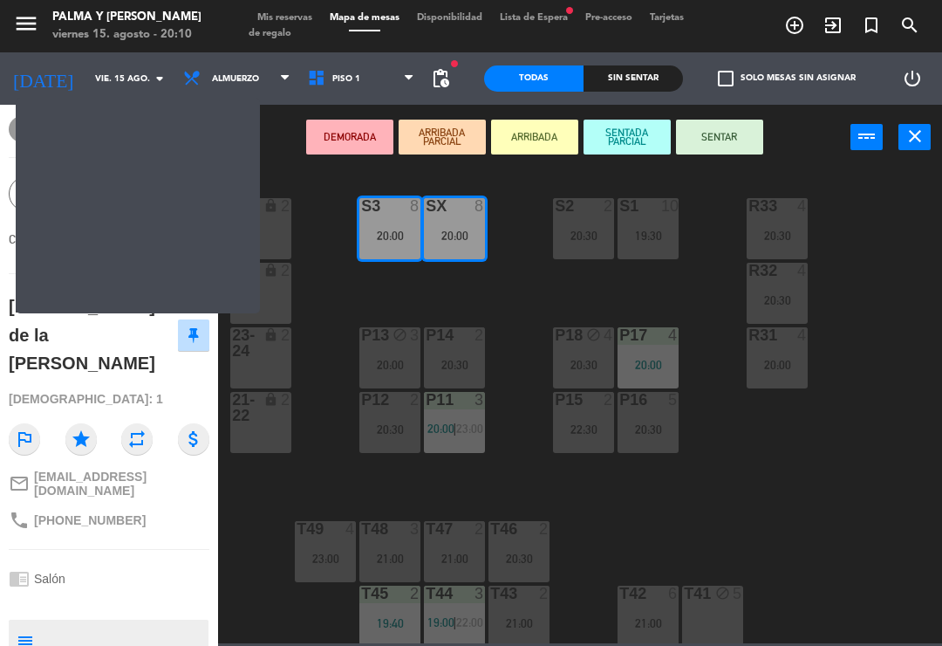
click at [760, 121] on button "SENTAR" at bounding box center [719, 137] width 87 height 35
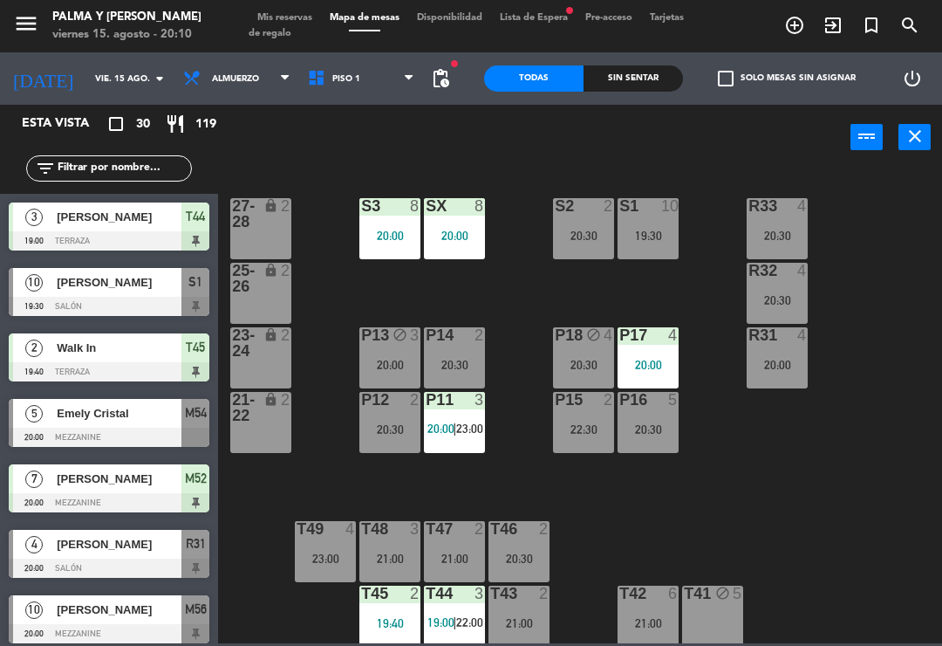
scroll to position [0, 0]
click at [851, 400] on div "R33 4 20:30 S1 10 19:30 S2 2 20:30 S3 8 20:00 SX 8 20:00 27-28 lock 2 R32 4 20:…" at bounding box center [585, 406] width 715 height 476
click at [666, 90] on div "Sin sentar" at bounding box center [633, 78] width 99 height 26
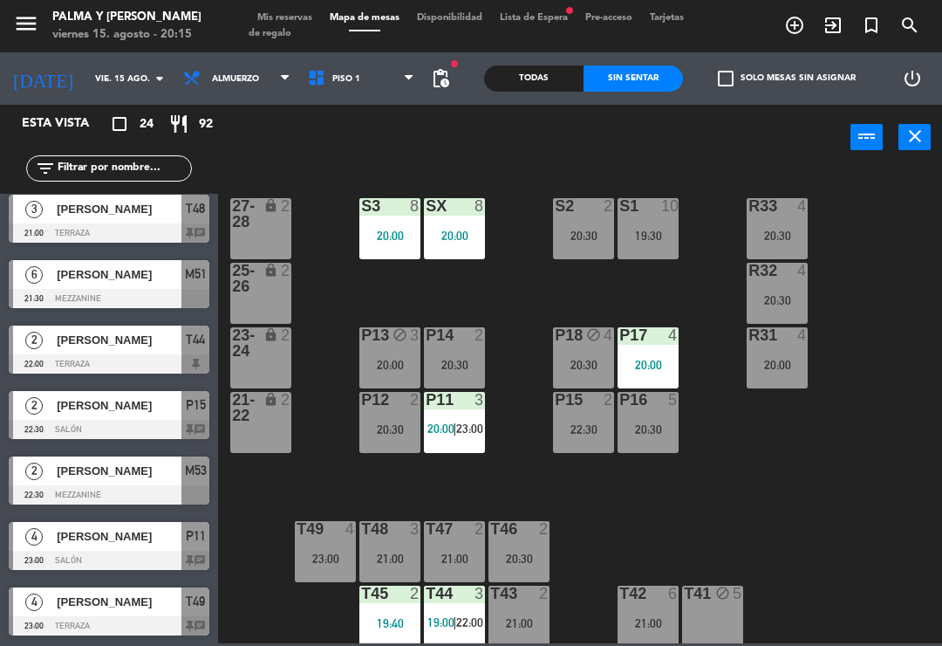
scroll to position [1120, 0]
click at [549, 88] on div "Todas" at bounding box center [533, 78] width 99 height 26
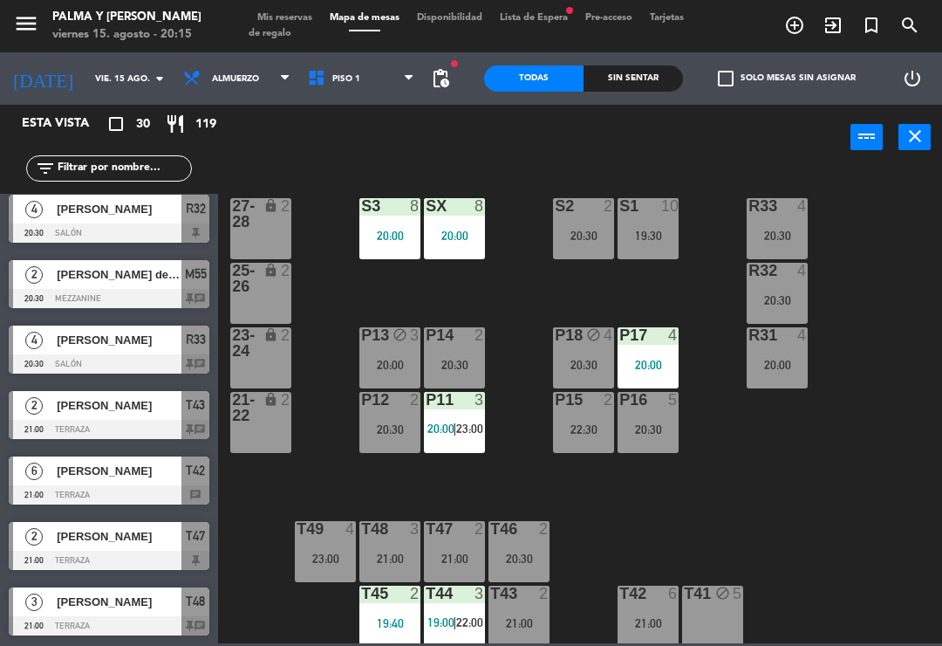
scroll to position [0, 0]
click at [366, 79] on span "Piso 1" at bounding box center [361, 78] width 125 height 38
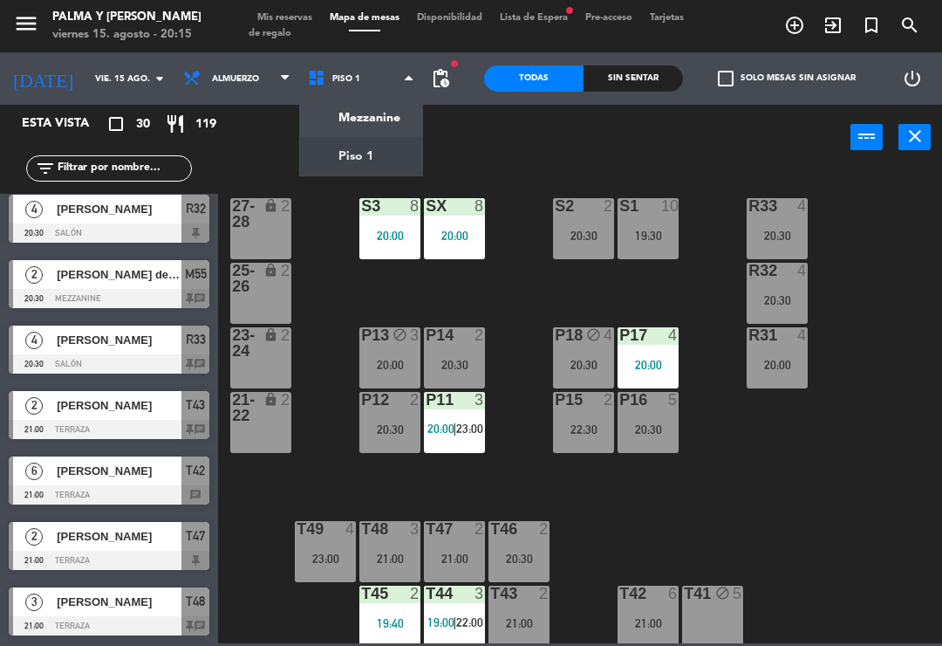
click at [383, 120] on ng-component "menu Palma y [PERSON_NAME] 15. [PERSON_NAME] - 20:15 Mis reservas Mapa de mesas…" at bounding box center [471, 321] width 942 height 643
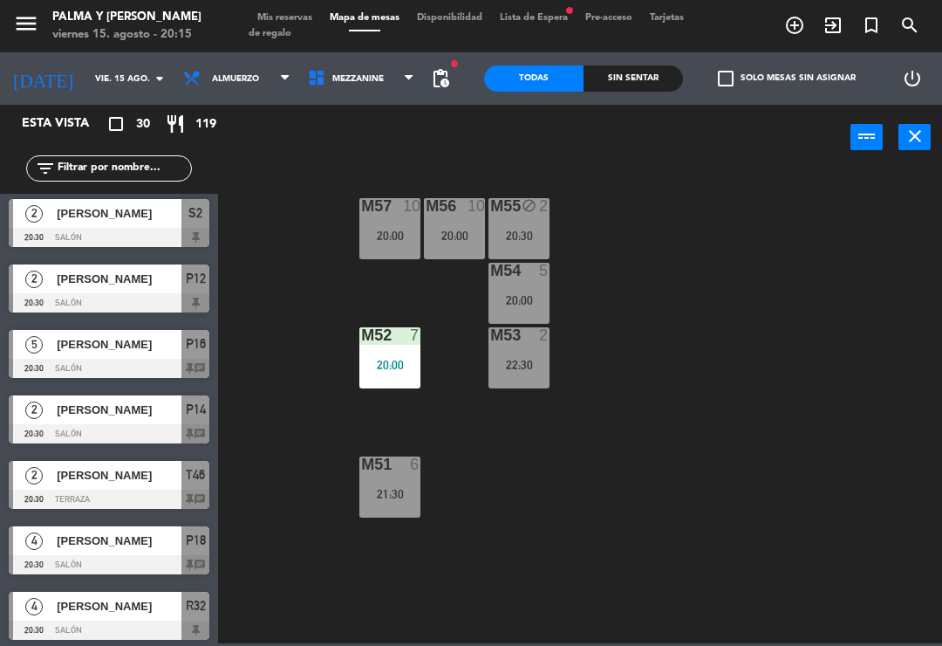
scroll to position [722, 0]
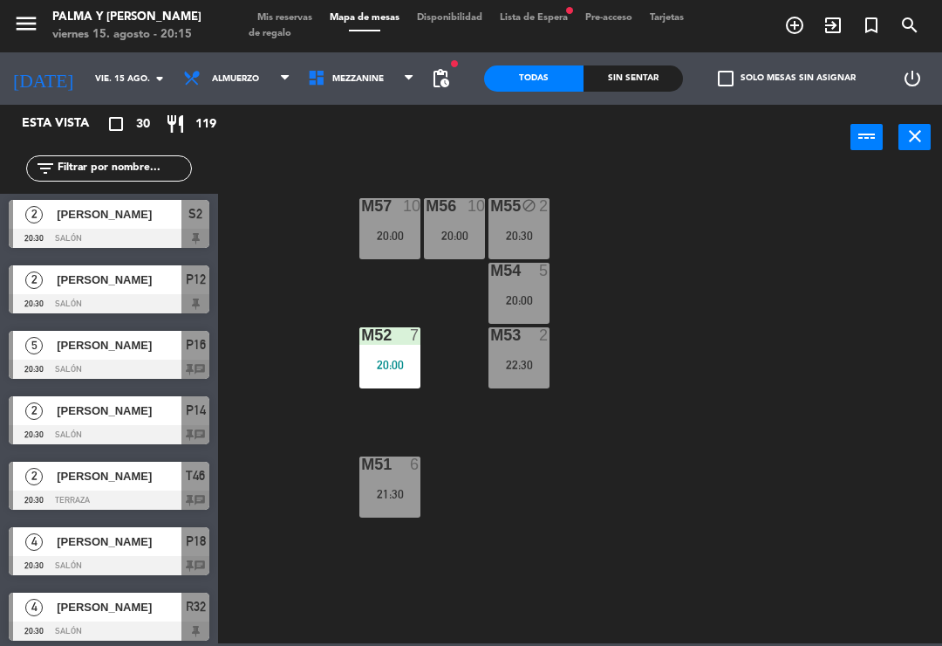
click at [123, 546] on span "[PERSON_NAME]" at bounding box center [119, 541] width 125 height 18
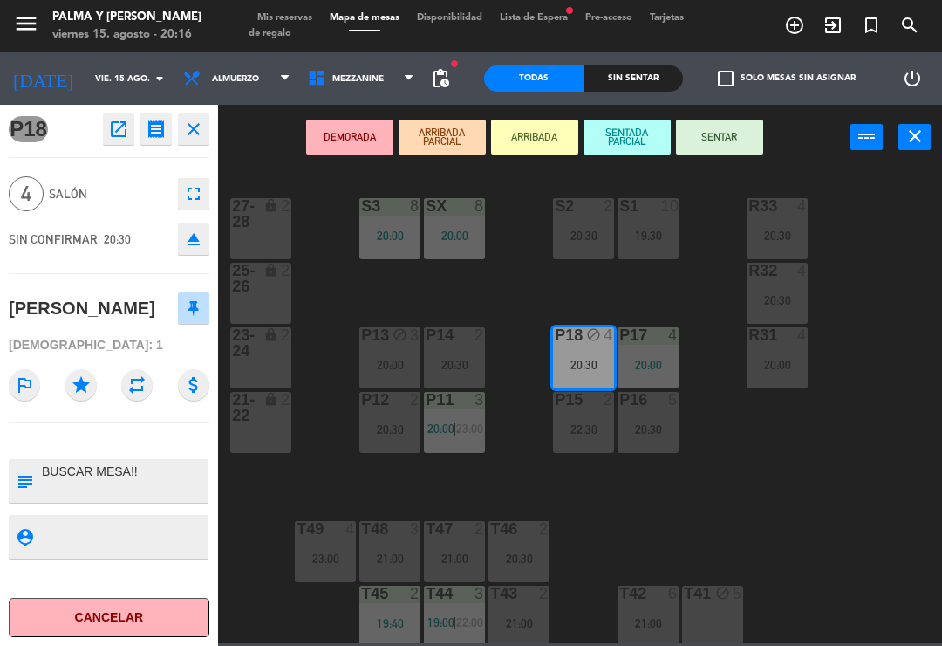
click at [744, 133] on button "SENTAR" at bounding box center [719, 137] width 87 height 35
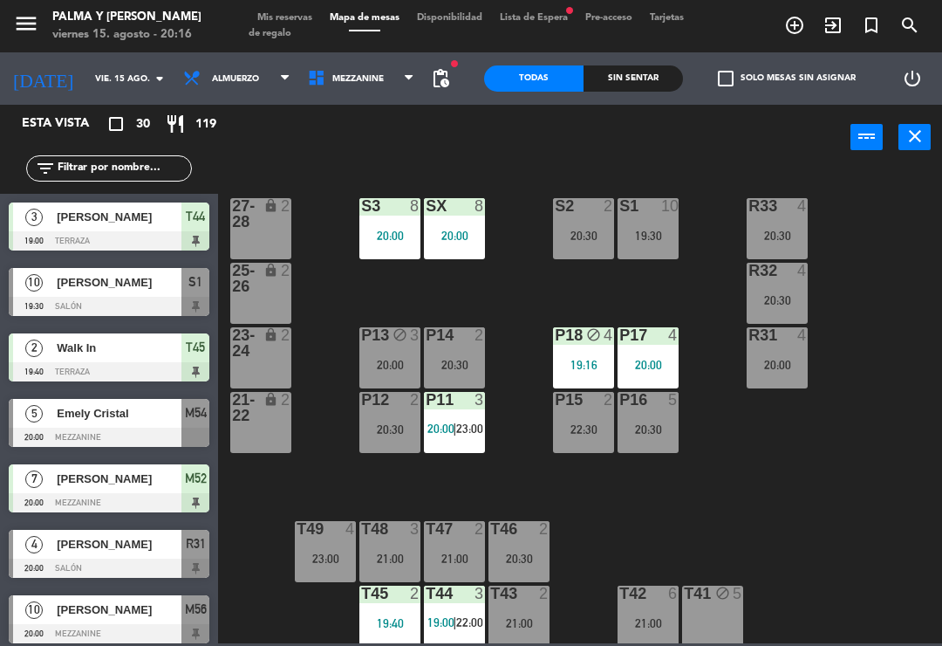
scroll to position [0, 0]
click at [366, 61] on span "Mezzanine" at bounding box center [361, 78] width 125 height 38
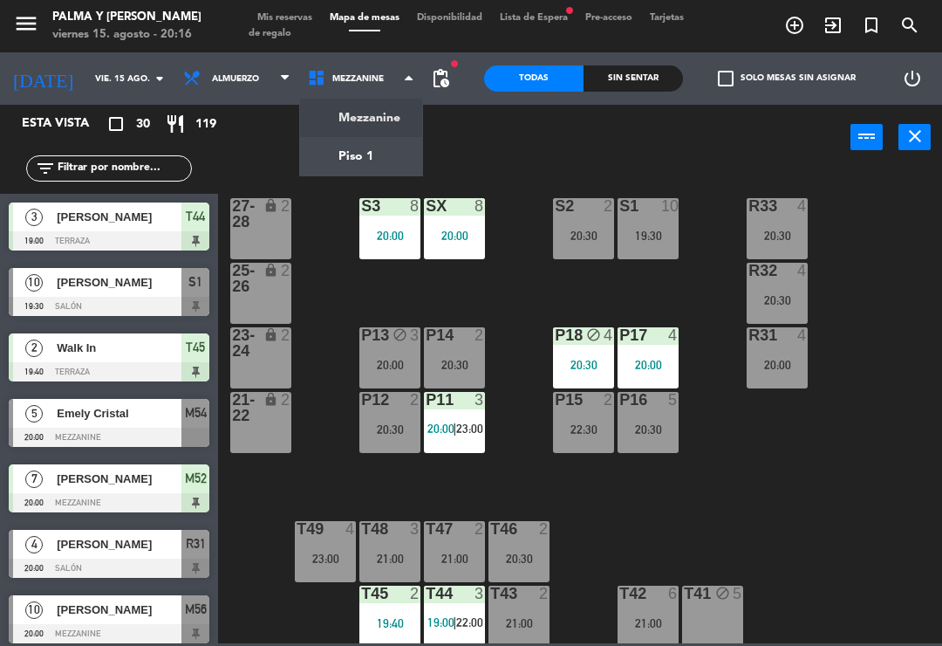
click at [381, 120] on ng-component "menu Palma y [PERSON_NAME] 15. [PERSON_NAME] - 20:16 Mis reservas Mapa de mesas…" at bounding box center [471, 321] width 942 height 643
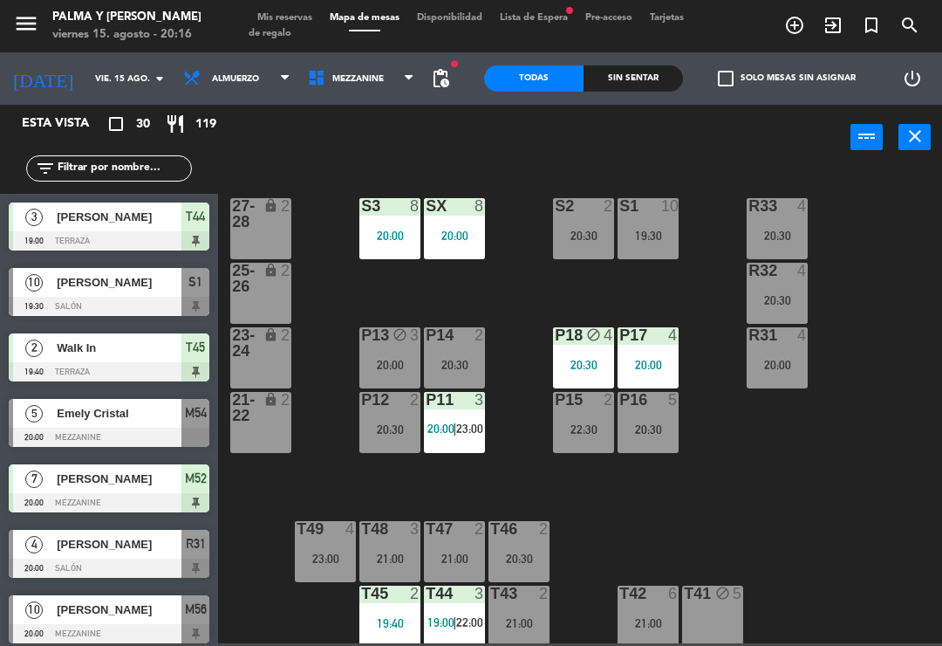
click at [362, 75] on span "Mezzanine" at bounding box center [357, 79] width 51 height 10
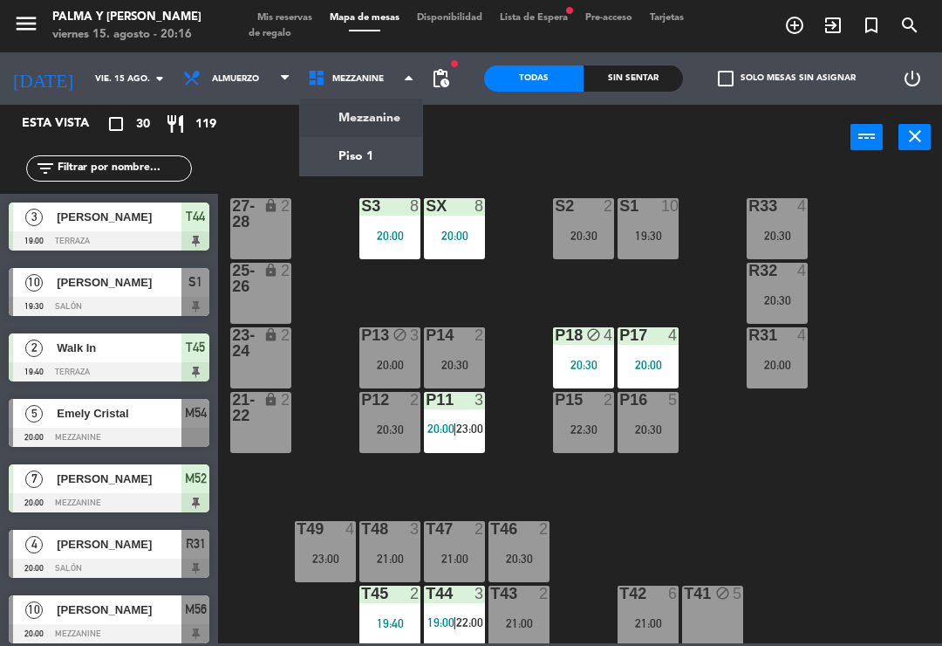
click at [374, 153] on ng-component "menu Palma y [PERSON_NAME] 15. [PERSON_NAME] - 20:16 Mis reservas Mapa de mesas…" at bounding box center [471, 321] width 942 height 643
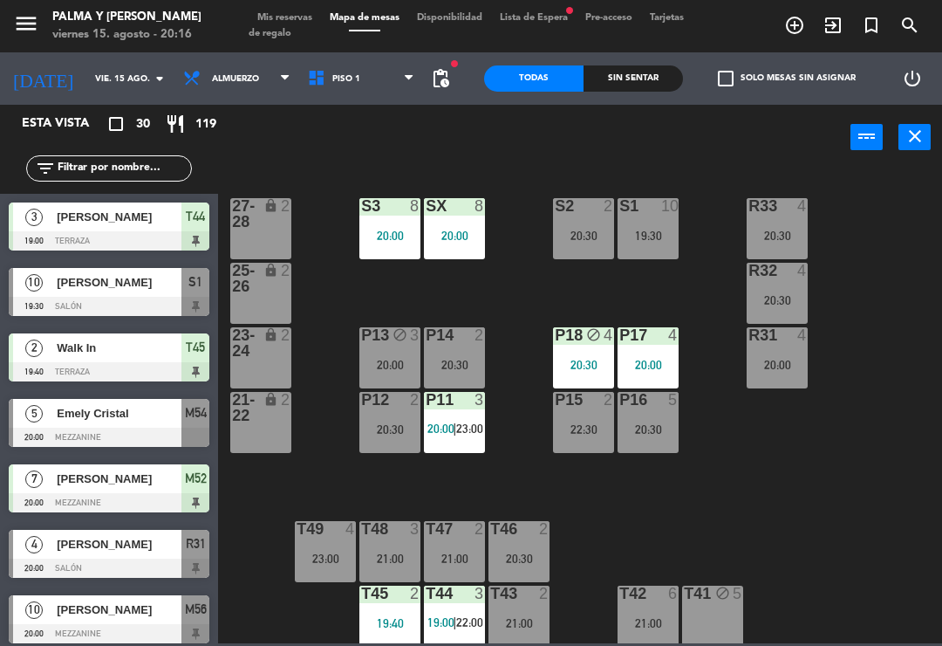
click at [353, 92] on span "Piso 1" at bounding box center [361, 78] width 125 height 38
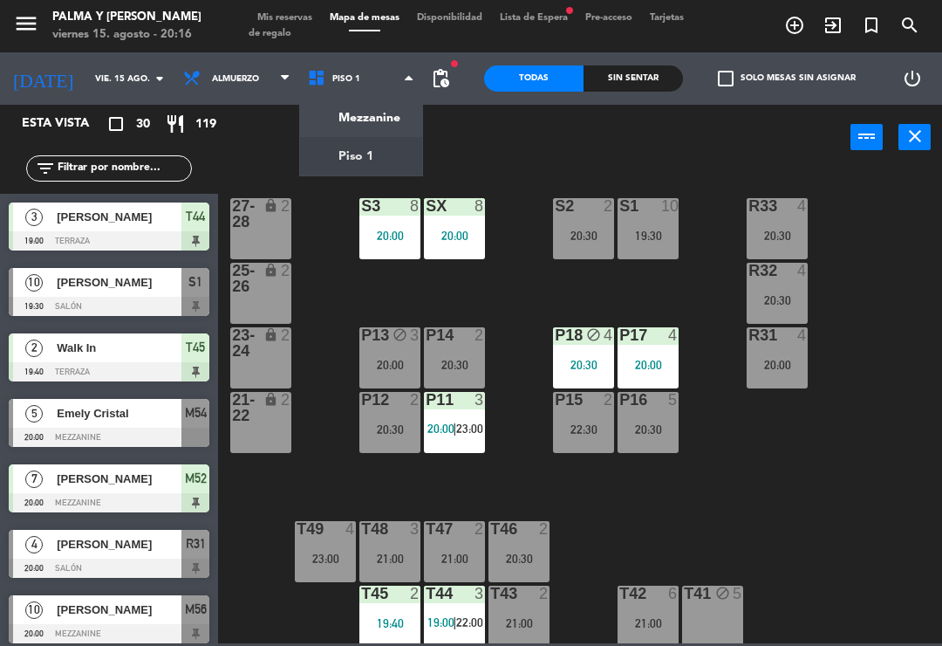
click at [368, 118] on ng-component "menu Palma y [PERSON_NAME] 15. [PERSON_NAME] - 20:16 Mis reservas Mapa de mesas…" at bounding box center [471, 321] width 942 height 643
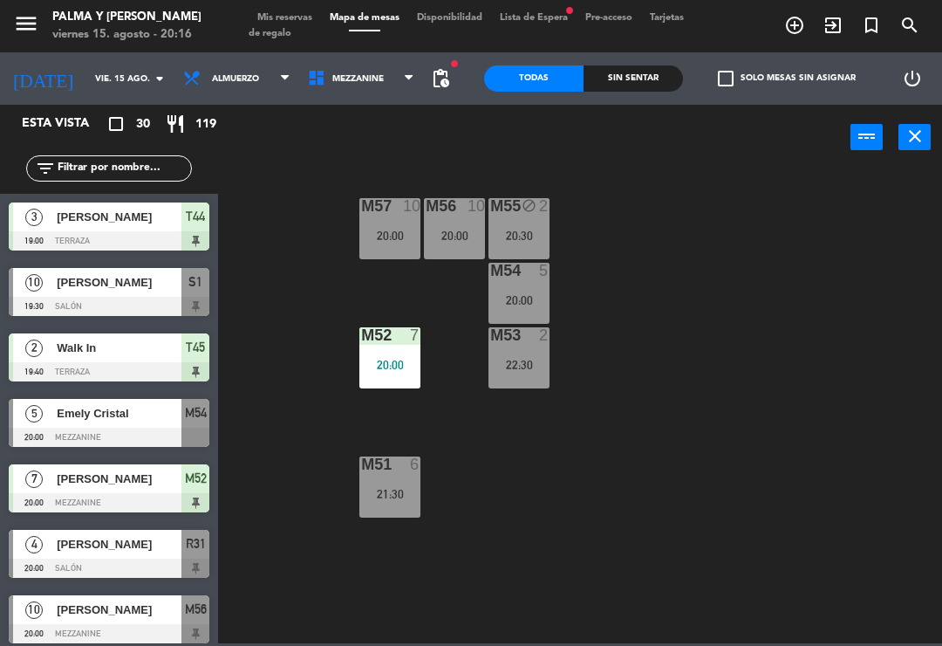
click at [393, 359] on div "20:00" at bounding box center [389, 365] width 61 height 12
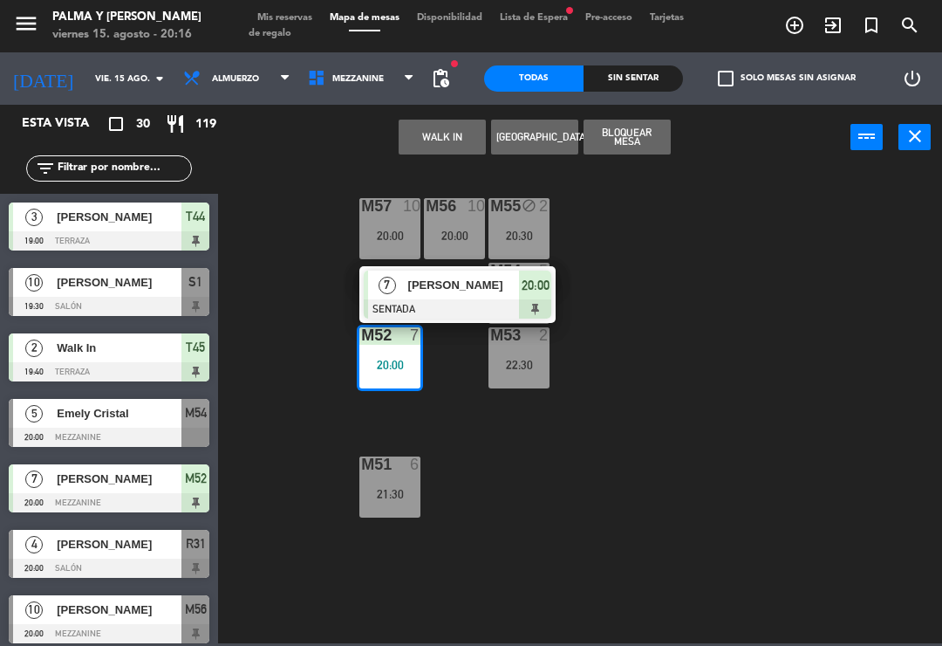
click at [474, 289] on span "[PERSON_NAME]" at bounding box center [464, 285] width 112 height 18
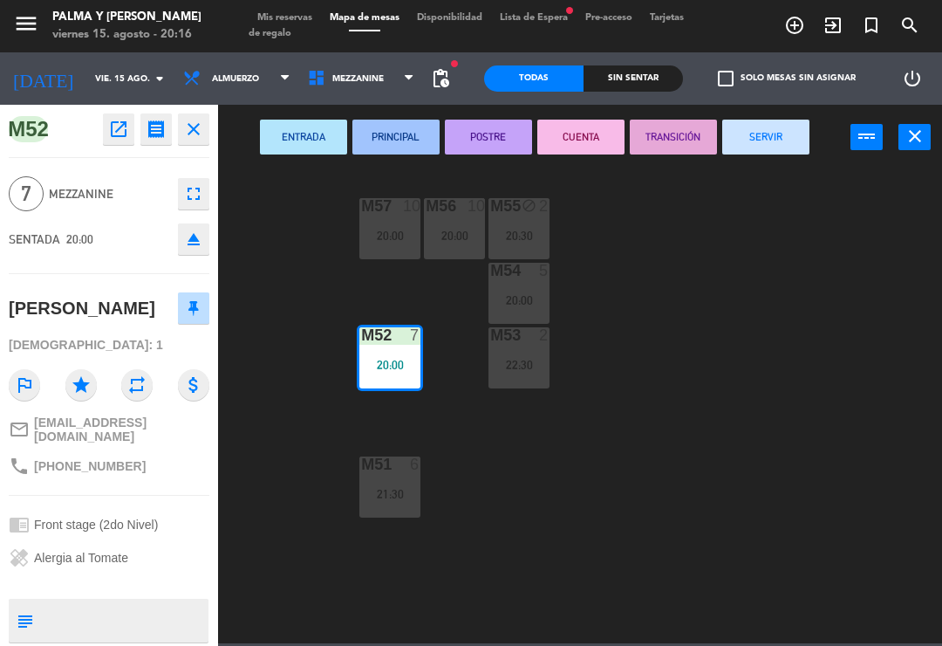
click at [120, 138] on icon "open_in_new" at bounding box center [118, 129] width 21 height 21
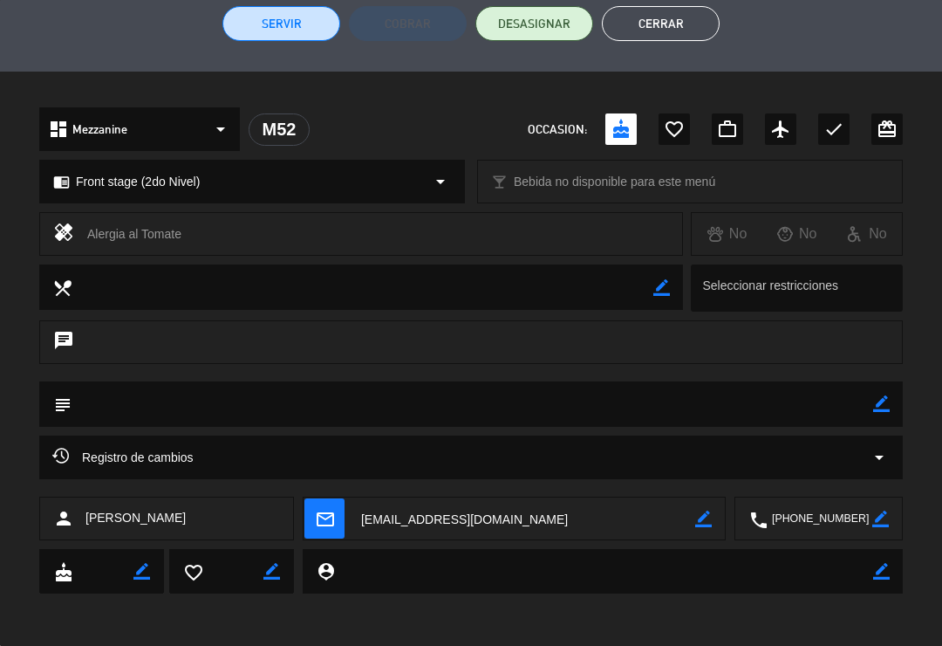
scroll to position [442, 0]
click at [439, 455] on div "Registro de cambios arrow_drop_down" at bounding box center [471, 458] width 838 height 21
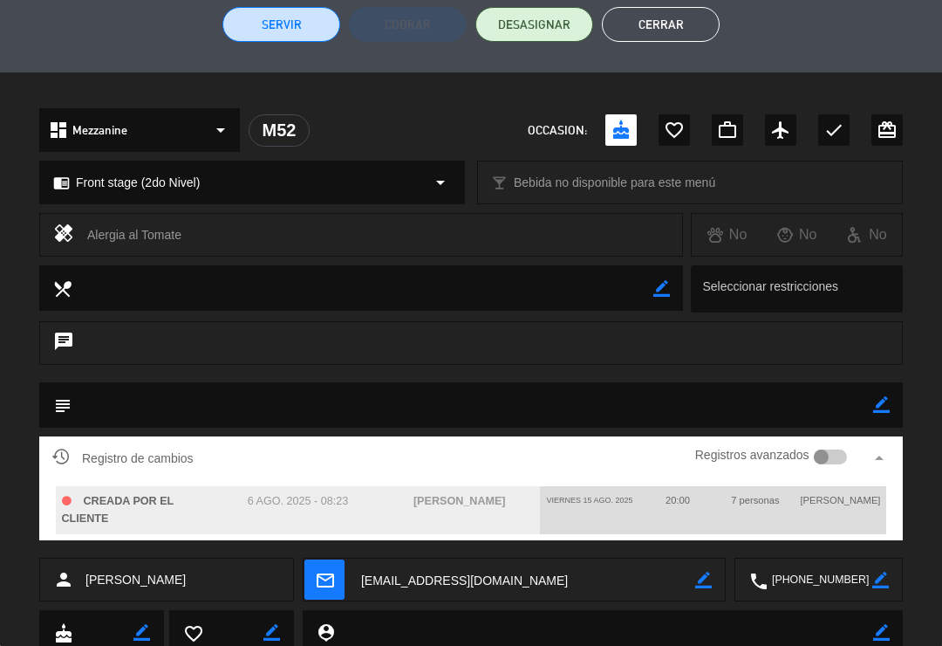
click at [368, 407] on textarea at bounding box center [473, 404] width 802 height 44
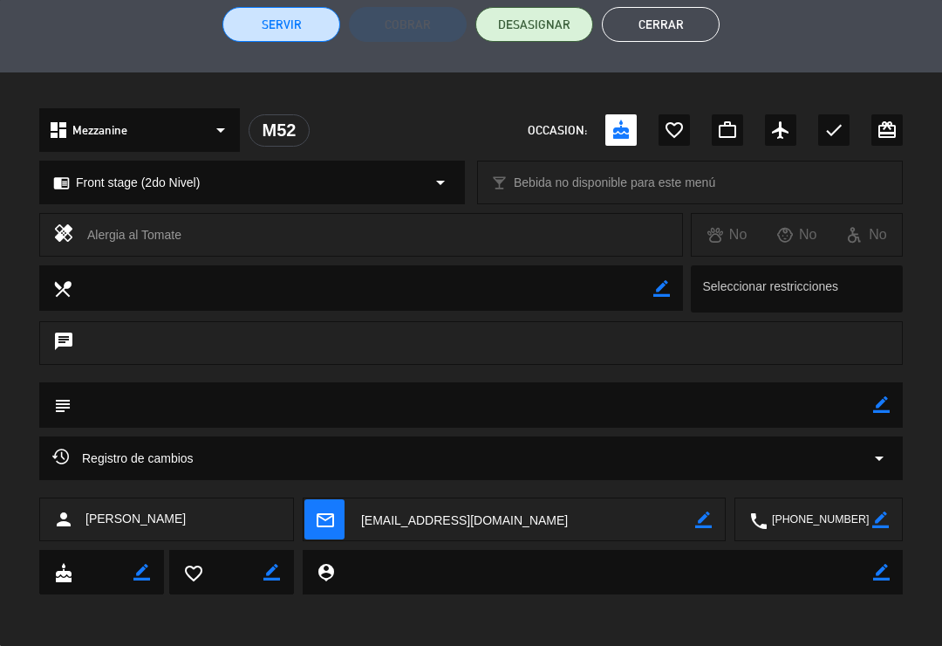
click at [660, 32] on button "Cerrar" at bounding box center [661, 24] width 118 height 35
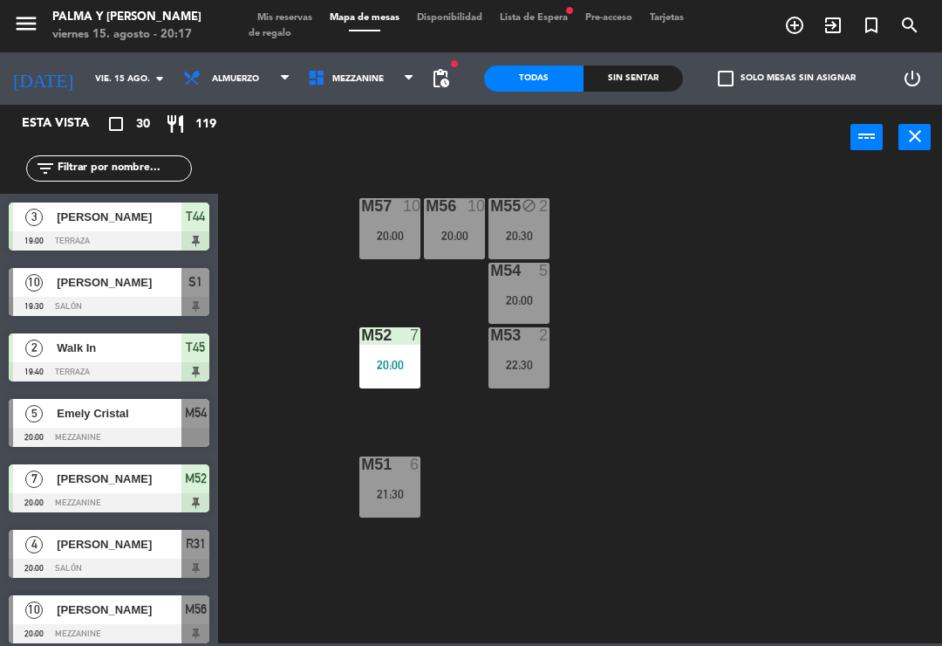
click at [282, 253] on div "M57 10 20:00 M56 10 20:00 M55 block 2 20:30 M54 5 20:00 M52 7 20:00 M53 2 22:30…" at bounding box center [585, 406] width 715 height 476
click at [144, 173] on input "text" at bounding box center [123, 168] width 135 height 19
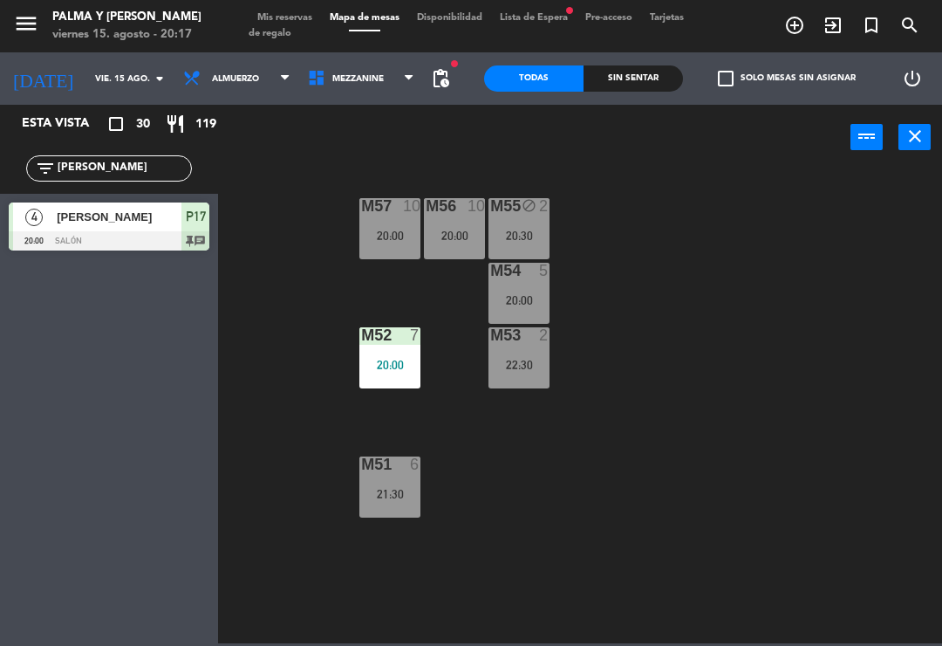
type input "[PERSON_NAME]"
click at [110, 221] on span "[PERSON_NAME]" at bounding box center [119, 217] width 125 height 18
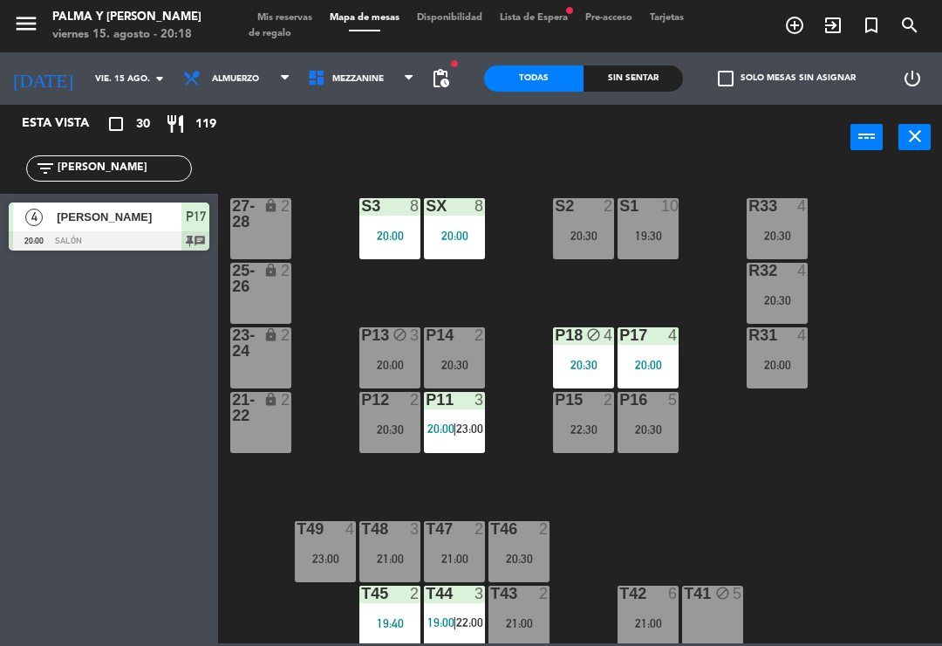
click at [110, 169] on input "[PERSON_NAME]" at bounding box center [123, 168] width 135 height 19
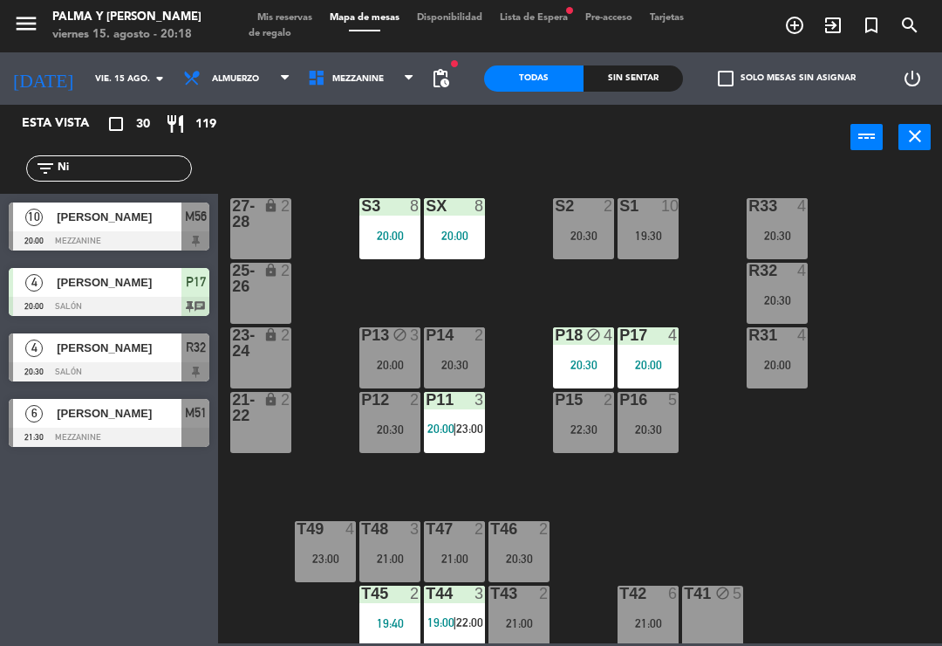
type input "N"
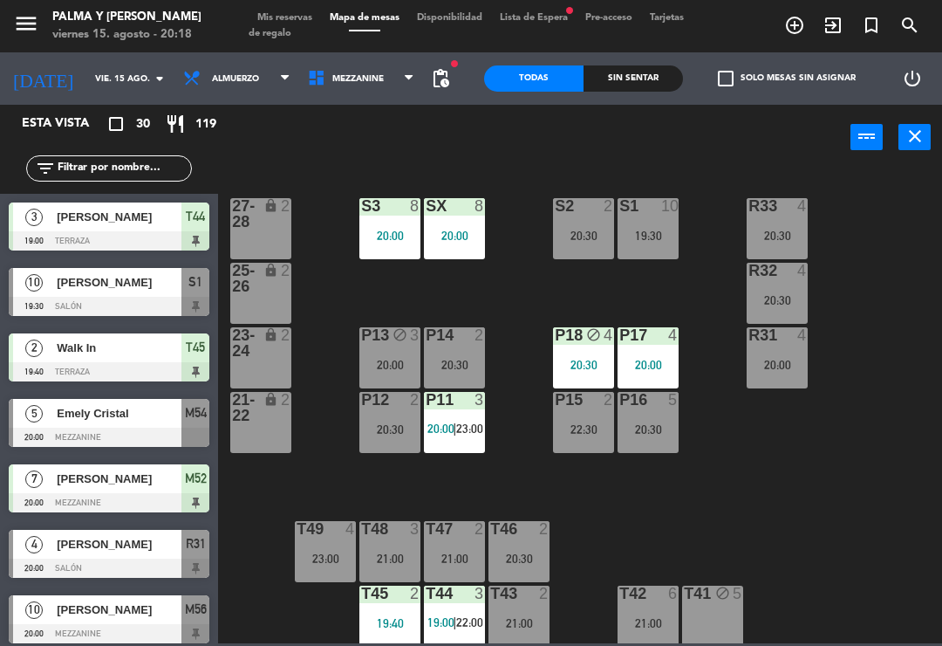
click at [903, 214] on div "R33 4 20:30 S1 10 19:30 S2 2 20:30 S3 8 20:00 SX 8 20:00 27-28 lock 2 R32 4 20:…" at bounding box center [585, 406] width 715 height 476
click at [369, 71] on span "Mezzanine" at bounding box center [361, 78] width 125 height 38
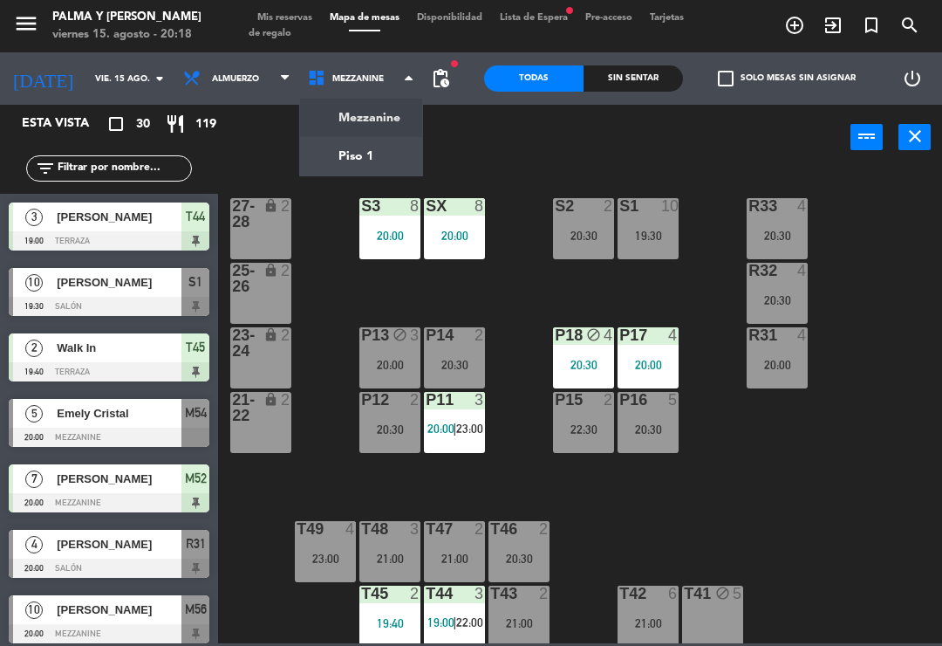
click at [381, 119] on ng-component "menu Palma y [PERSON_NAME] 15. [PERSON_NAME] - 20:18 Mis reservas Mapa de mesas…" at bounding box center [471, 321] width 942 height 643
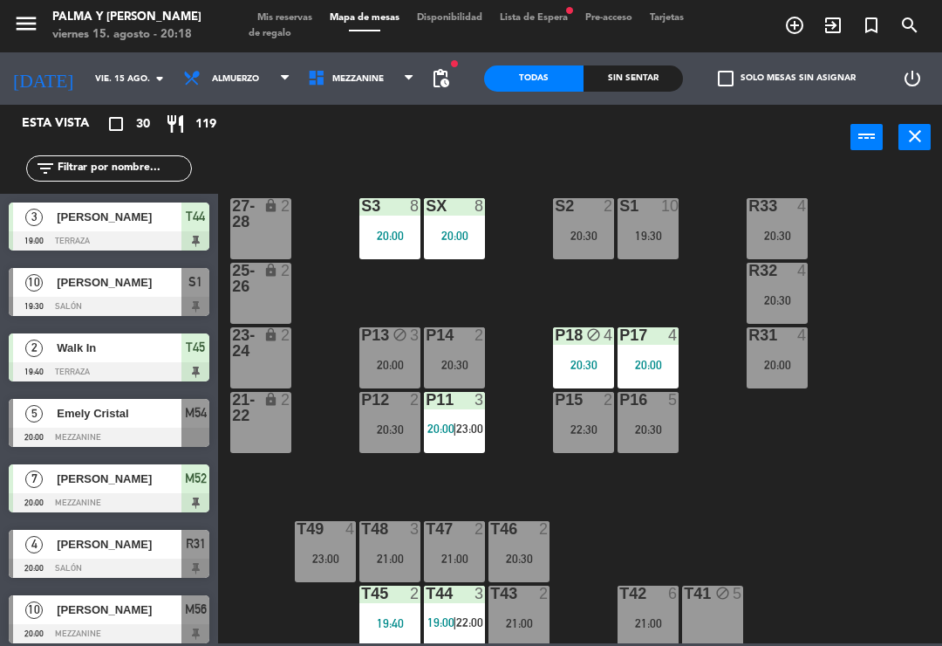
click at [368, 68] on span "Mezzanine" at bounding box center [361, 78] width 125 height 38
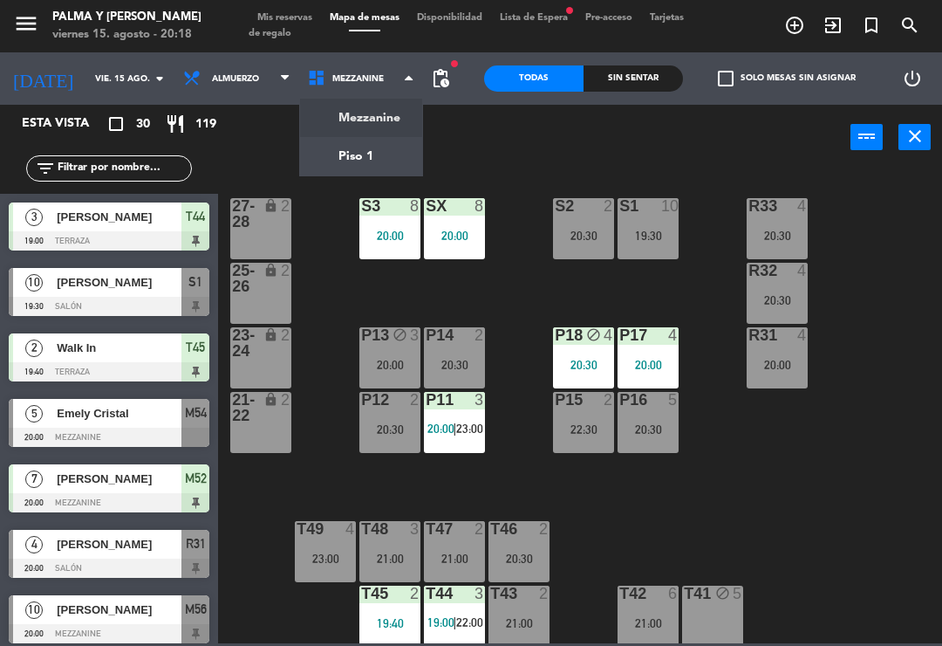
click at [373, 147] on ng-component "menu Palma y [PERSON_NAME] 15. [PERSON_NAME] - 20:18 Mis reservas Mapa de mesas…" at bounding box center [471, 321] width 942 height 643
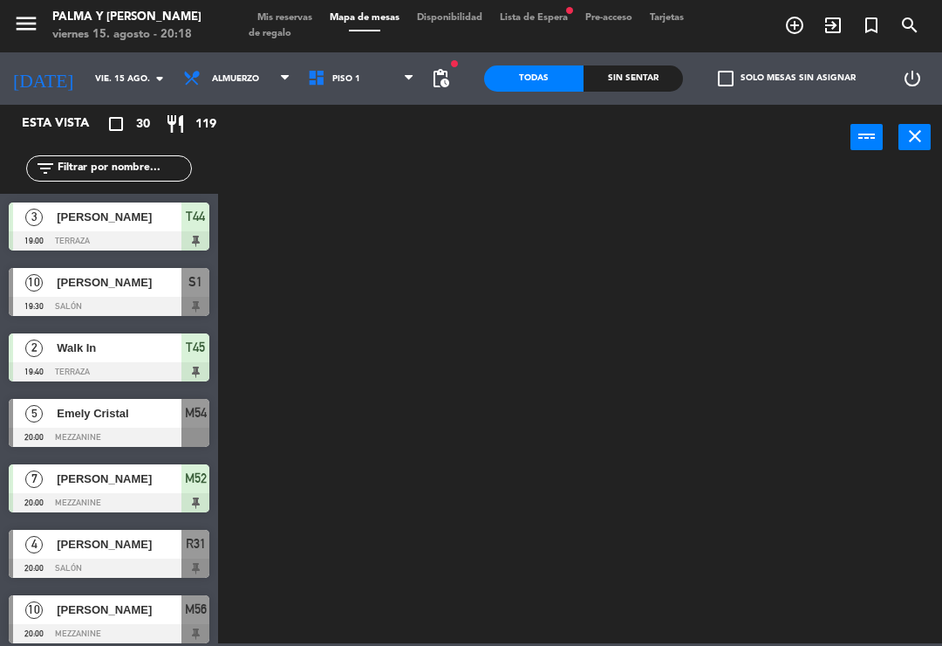
click at [379, 62] on span "Piso 1" at bounding box center [361, 78] width 125 height 38
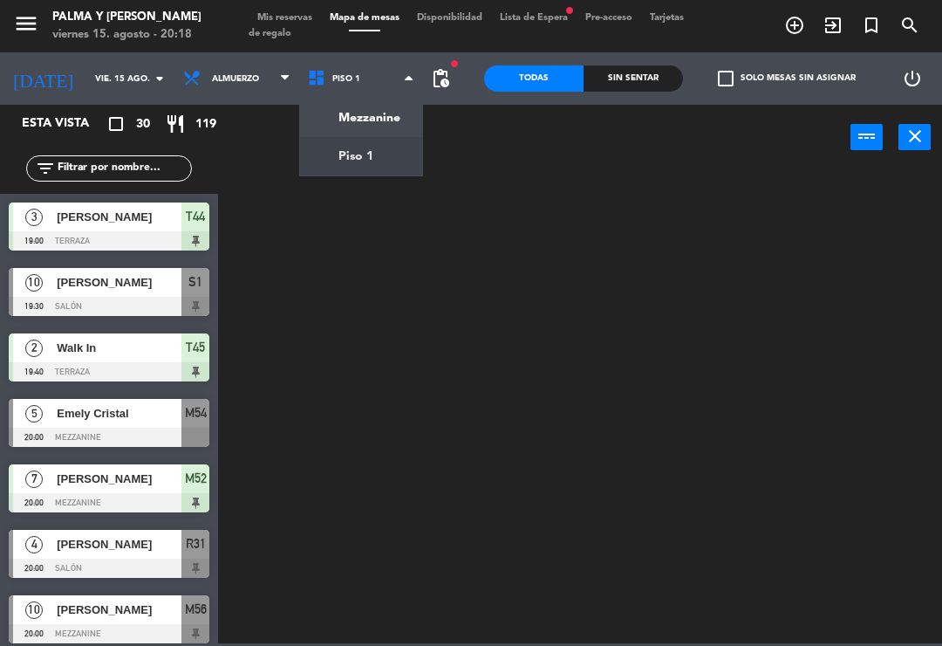
click at [363, 108] on ng-component "menu Palma y [PERSON_NAME] 15. [PERSON_NAME] - 20:18 Mis reservas Mapa de mesas…" at bounding box center [471, 321] width 942 height 643
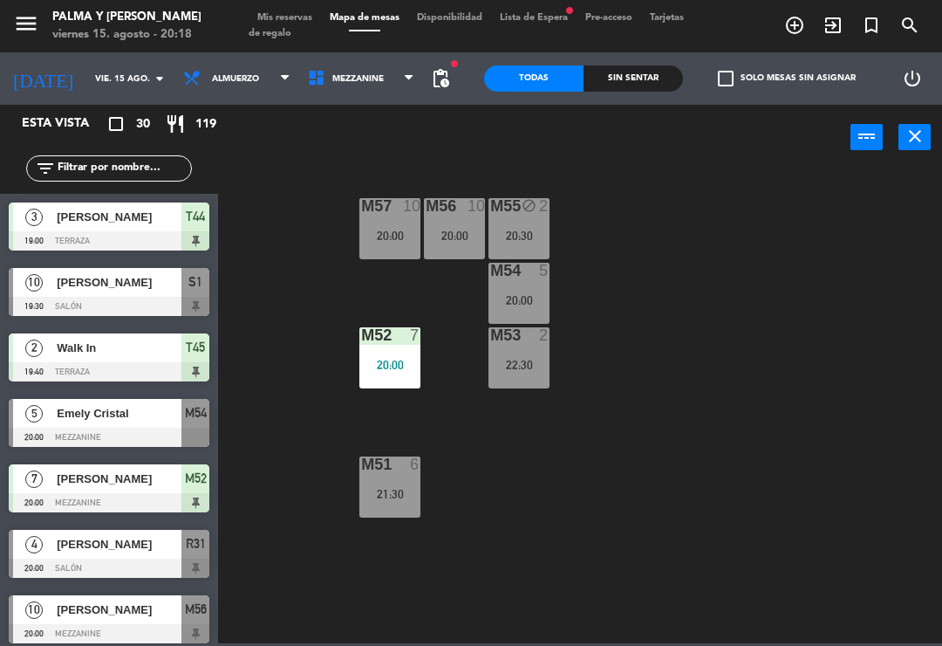
click at [352, 80] on span "Mezzanine" at bounding box center [357, 79] width 51 height 10
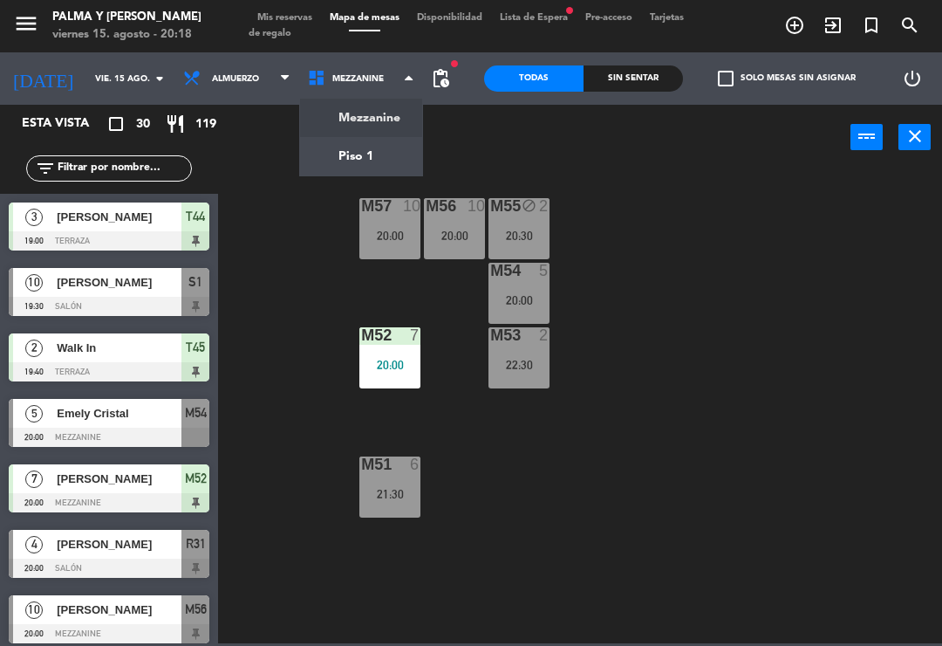
click at [607, 304] on div "M57 10 20:00 M56 10 20:00 M55 block 2 20:30 M54 5 20:00 M52 7 20:00 M53 2 22:30…" at bounding box center [585, 406] width 715 height 476
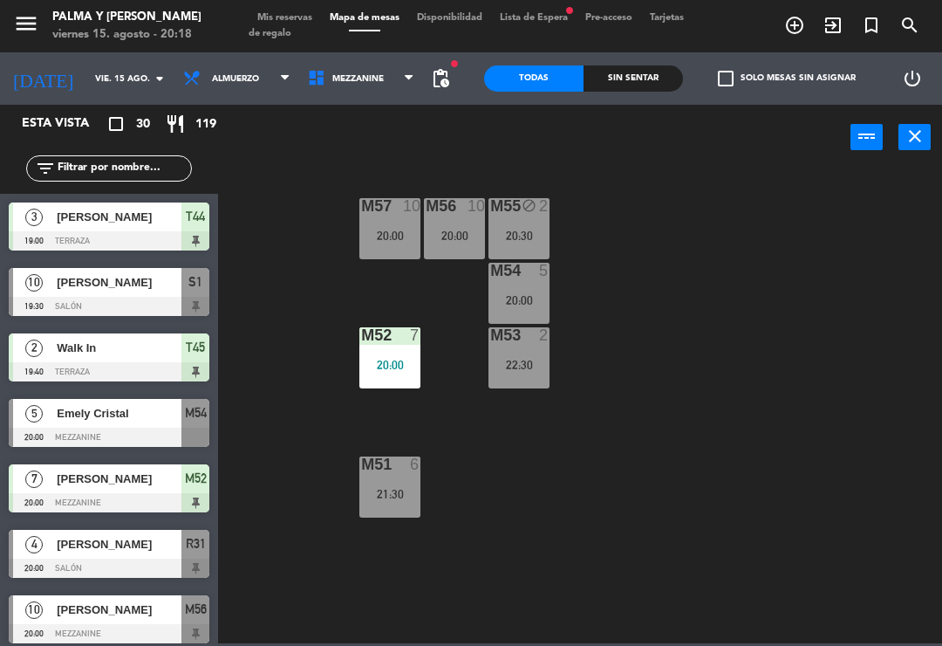
click at [400, 226] on div "M57 10 20:00" at bounding box center [389, 228] width 61 height 61
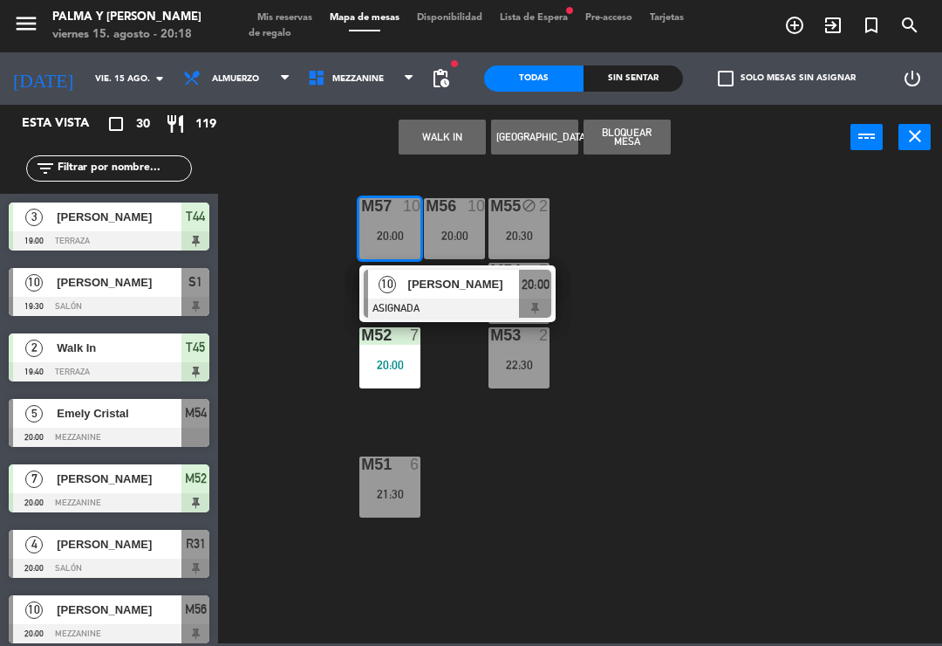
click at [469, 303] on div at bounding box center [458, 307] width 188 height 19
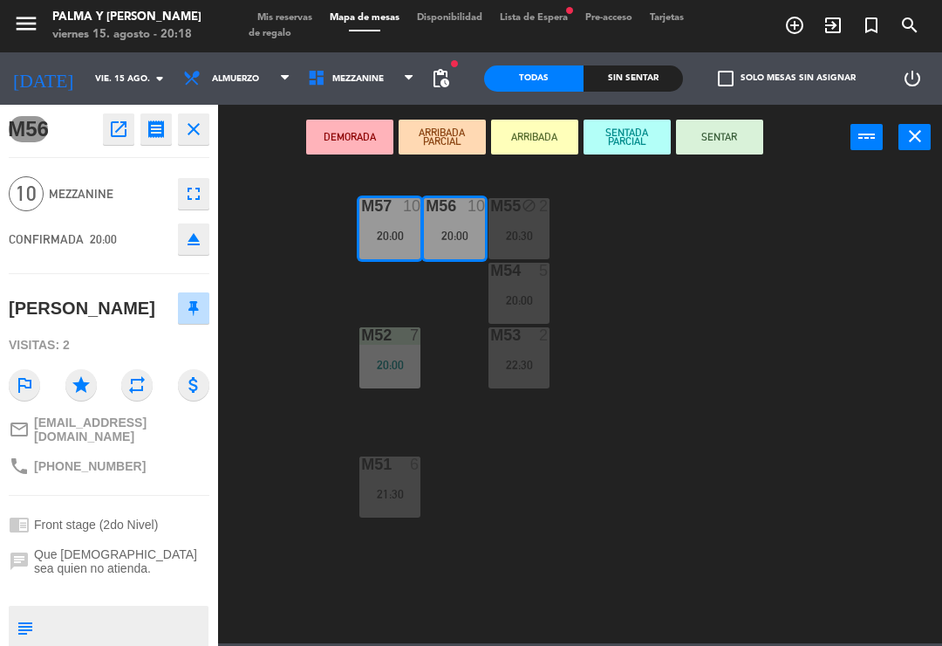
click at [710, 133] on button "SENTAR" at bounding box center [719, 137] width 87 height 35
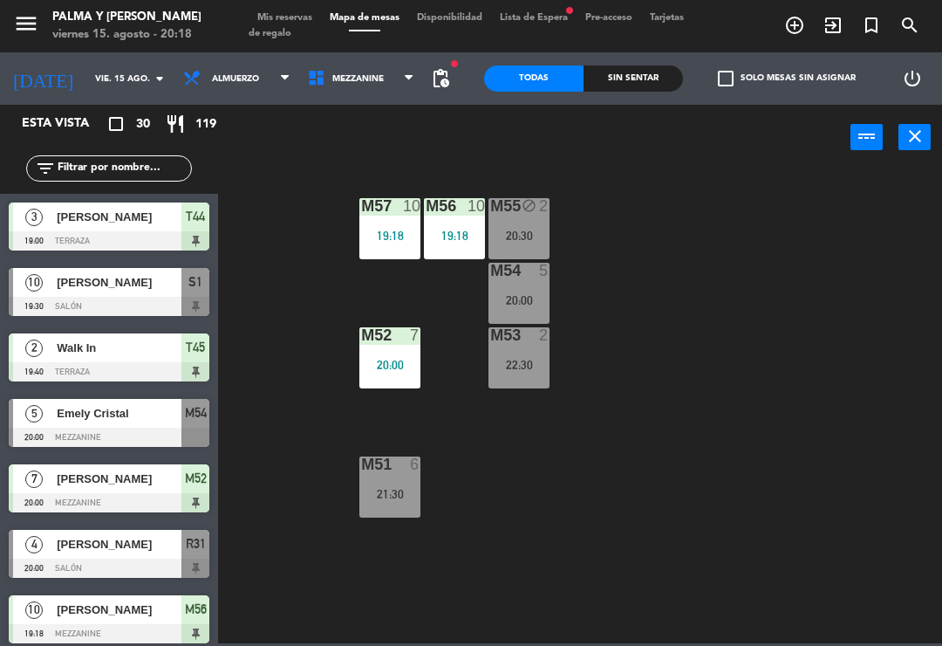
scroll to position [0, 0]
click at [491, 291] on div "M54 5 20:00" at bounding box center [519, 293] width 61 height 61
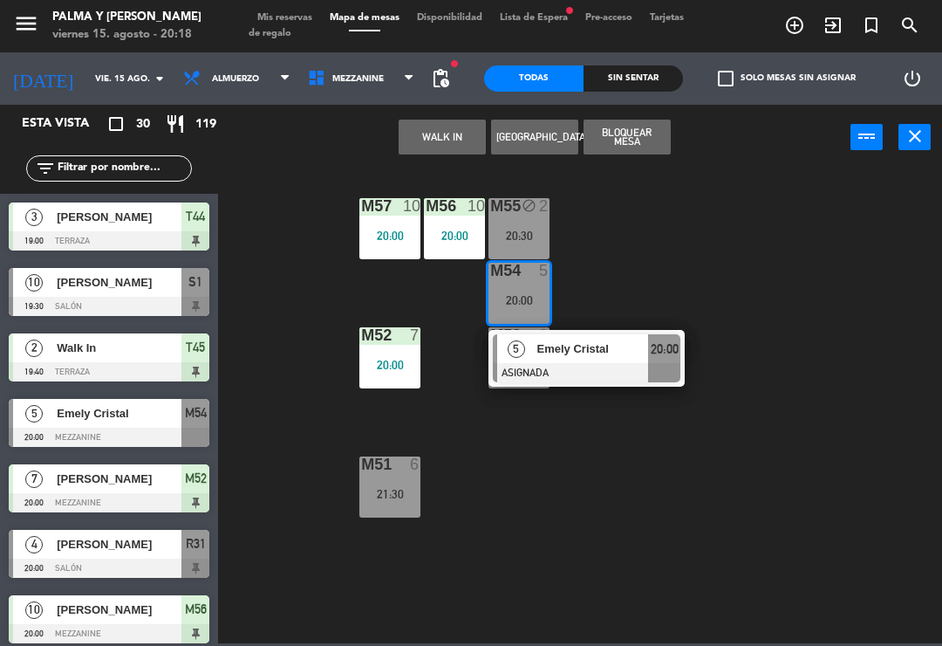
click at [602, 353] on span "Emely Cristal" at bounding box center [593, 348] width 112 height 18
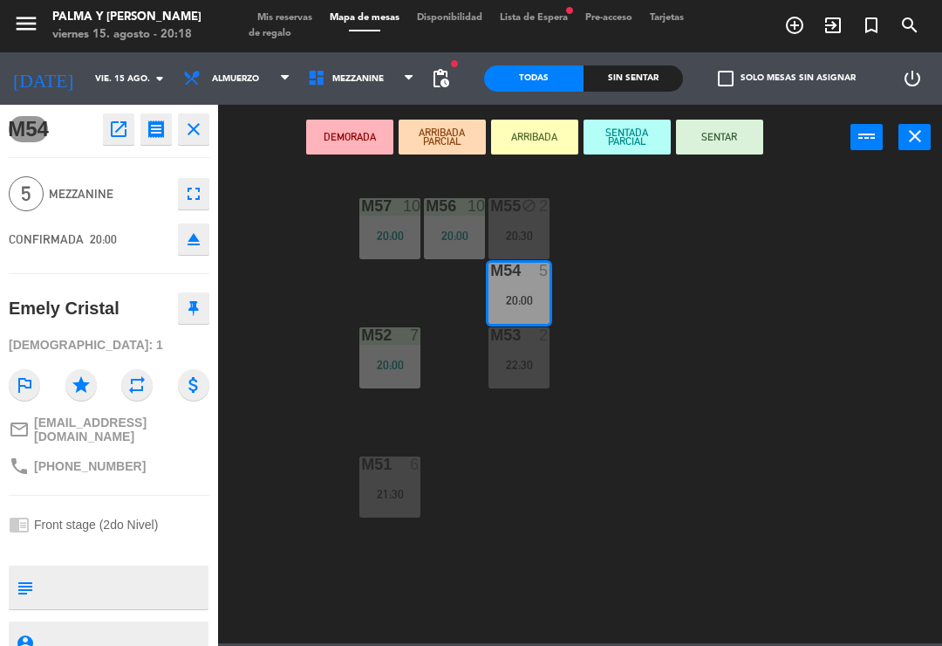
click at [722, 133] on button "SENTAR" at bounding box center [719, 137] width 87 height 35
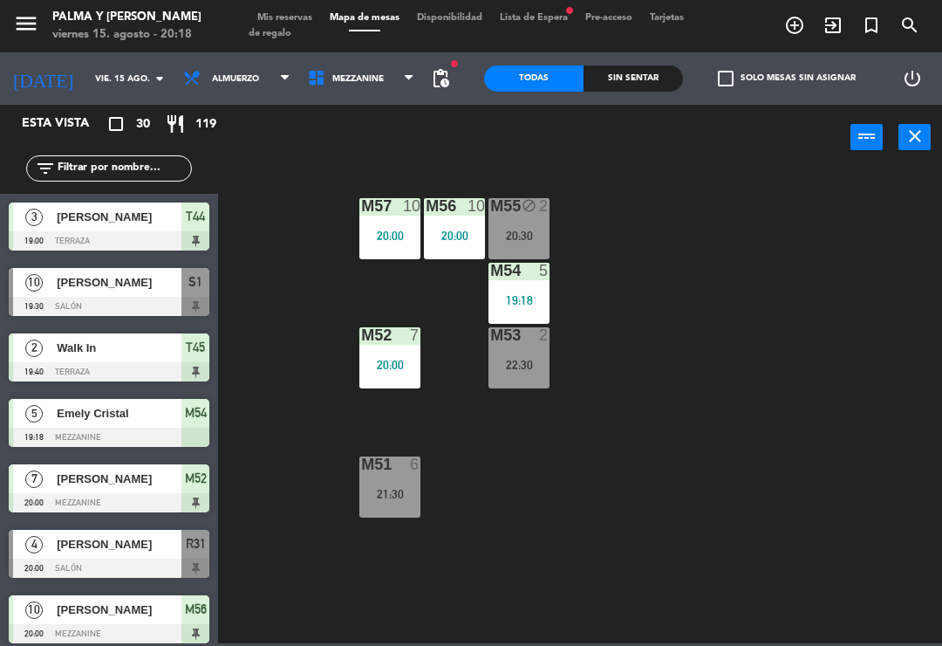
click at [576, 444] on div "M57 10 20:00 M56 10 20:00 M55 block 2 20:30 M54 5 19:18 M52 7 20:00 M53 2 22:30…" at bounding box center [585, 406] width 715 height 476
click at [599, 465] on div "M57 10 20:00 M56 10 20:00 M55 block 2 20:30 M54 5 20:00 M52 7 20:00 M53 2 22:30…" at bounding box center [585, 406] width 715 height 476
click at [338, 79] on span "Mezzanine" at bounding box center [357, 79] width 51 height 10
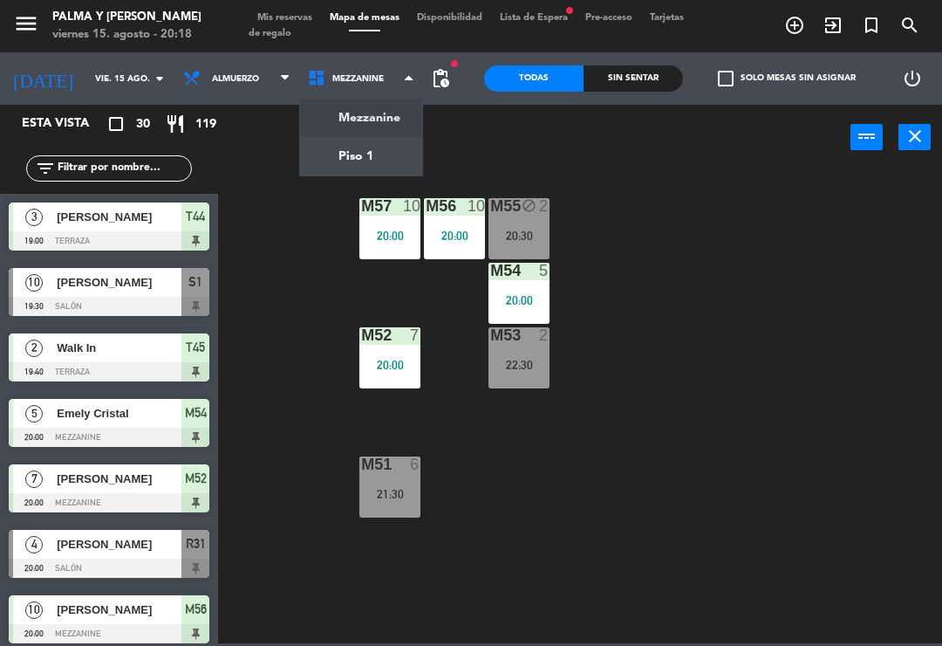
click at [393, 489] on div "21:30" at bounding box center [389, 494] width 61 height 12
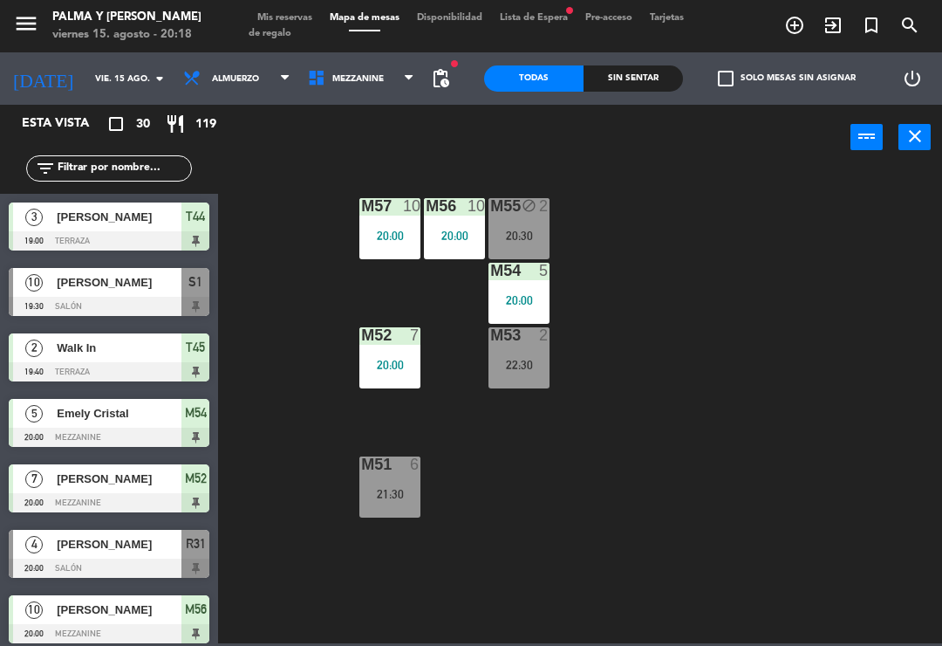
click at [605, 455] on div "M57 10 20:00 M56 10 20:00 M55 block 2 20:30 M54 5 20:00 M52 7 20:00 M53 2 22:30…" at bounding box center [585, 406] width 715 height 476
click at [495, 244] on div "M55 block 2 20:30" at bounding box center [519, 228] width 61 height 61
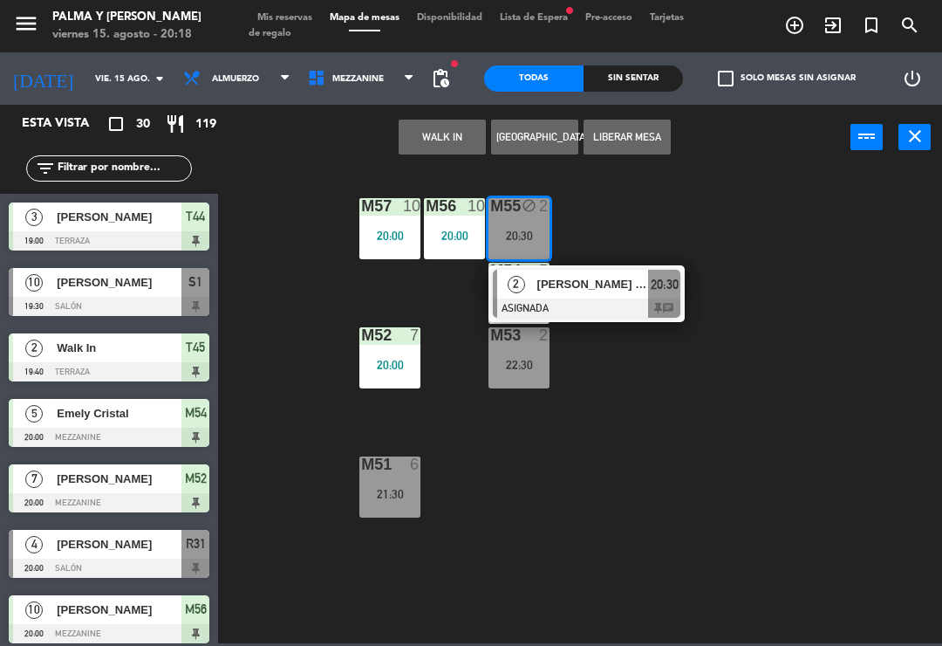
click at [624, 396] on div "M57 10 20:00 M56 10 20:00 M55 block 2 20:30 2 [PERSON_NAME] de la [PERSON_NAME]…" at bounding box center [585, 406] width 715 height 476
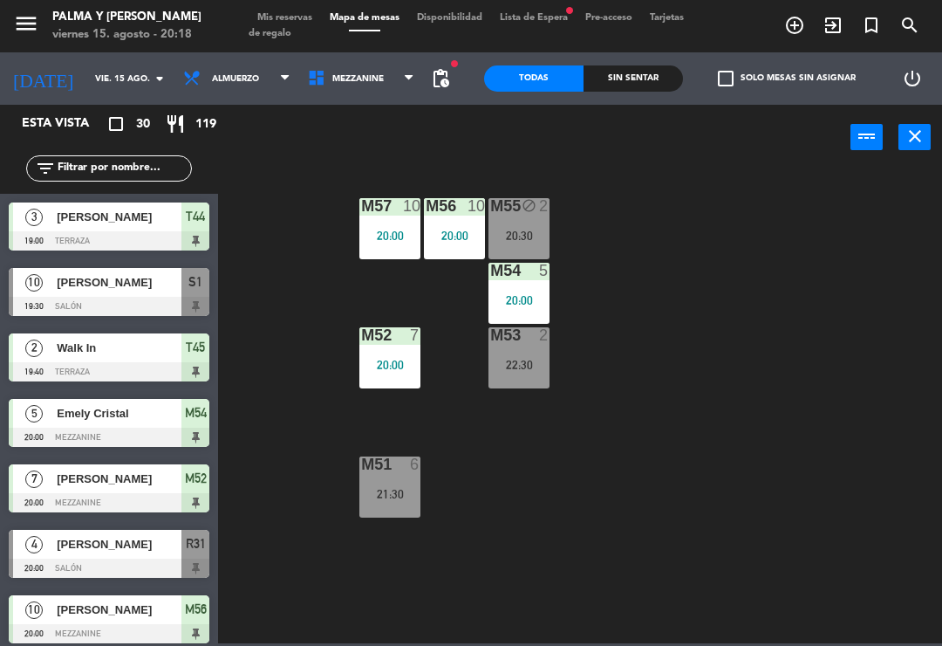
click at [503, 298] on div "20:00" at bounding box center [519, 300] width 61 height 12
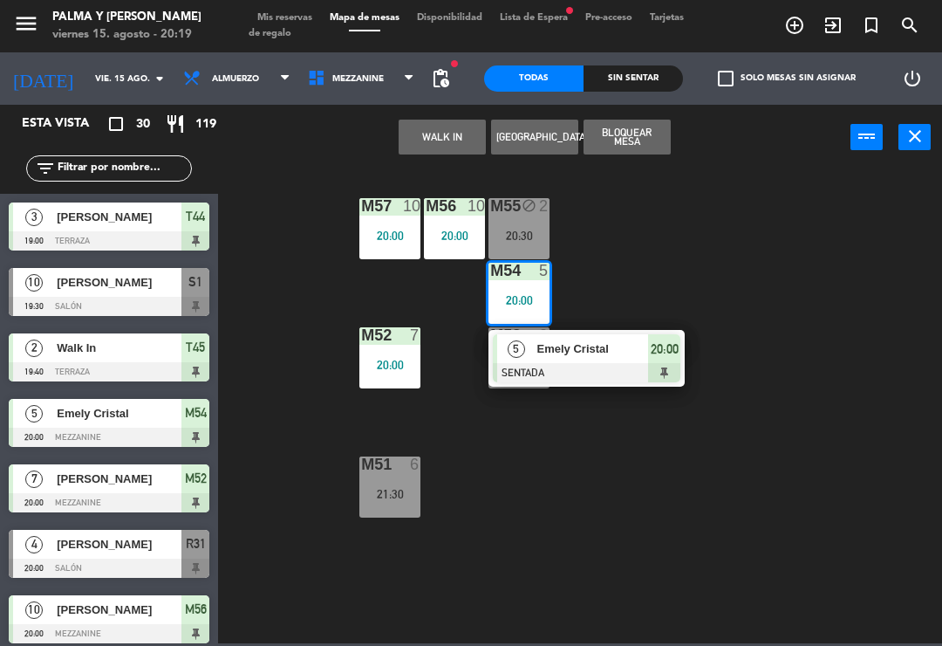
click at [441, 229] on div "20:00" at bounding box center [454, 235] width 61 height 13
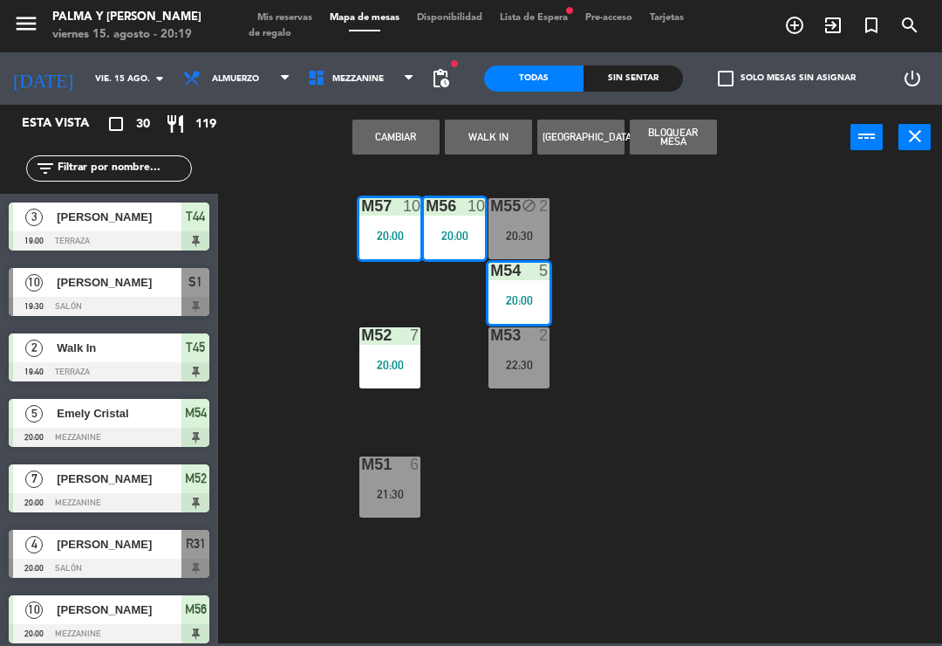
click at [12, 85] on icon "[DATE]" at bounding box center [43, 78] width 86 height 37
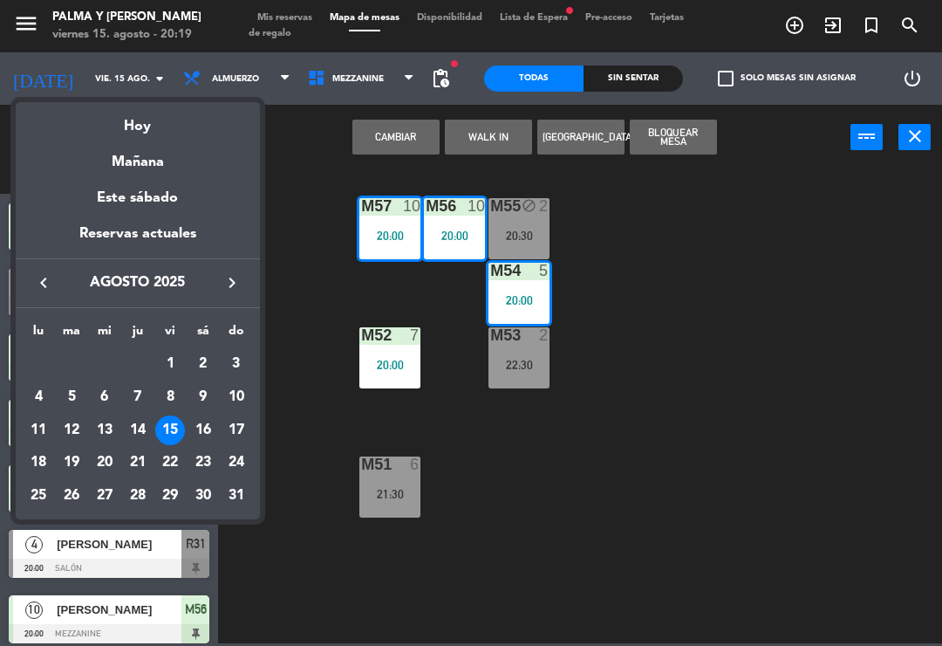
click at [10, 83] on div at bounding box center [471, 323] width 942 height 646
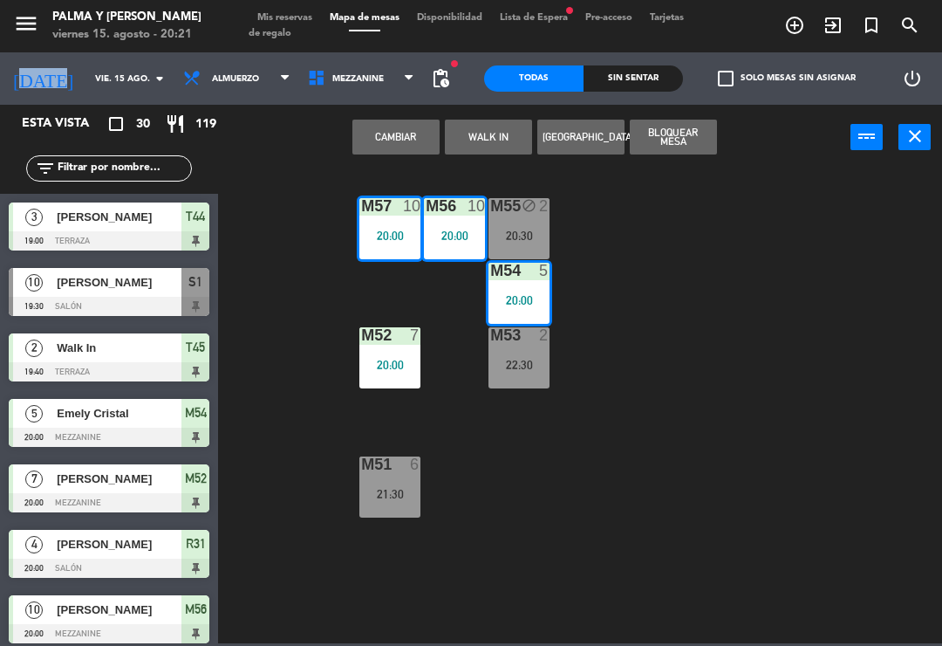
click at [391, 484] on div "M51 6 21:30" at bounding box center [389, 486] width 61 height 61
click at [537, 349] on div "M53 2 22:30" at bounding box center [519, 357] width 61 height 61
click at [386, 489] on div "21:30" at bounding box center [389, 494] width 61 height 12
click at [394, 500] on div "21:30" at bounding box center [389, 494] width 61 height 12
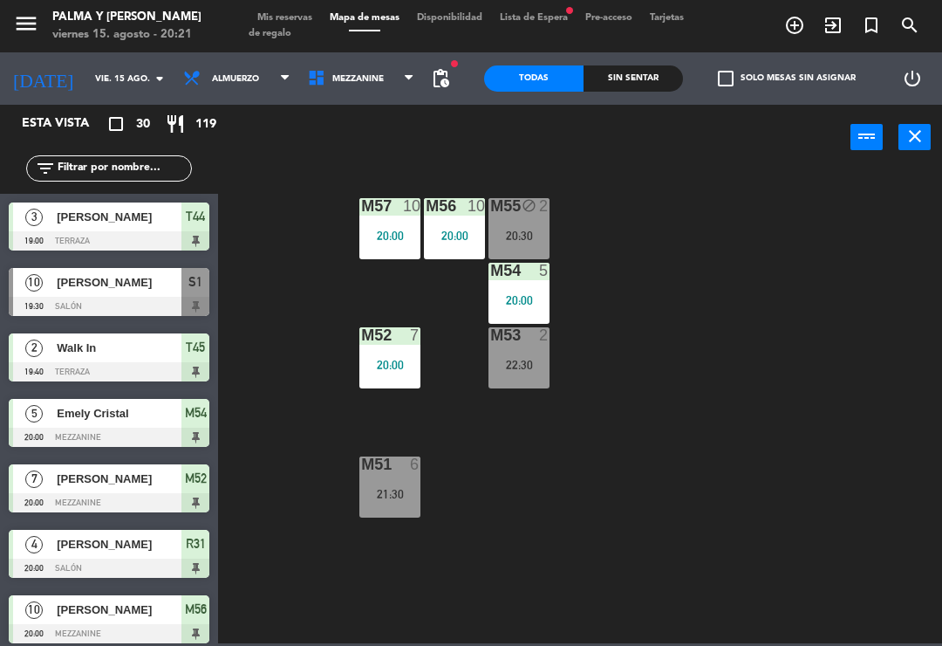
click at [673, 409] on div "M57 10 20:00 M56 10 20:00 M55 block 2 20:30 M54 5 20:00 M52 7 20:00 M53 2 22:30…" at bounding box center [585, 406] width 715 height 476
click at [522, 281] on div "M54 5 20:00" at bounding box center [519, 293] width 61 height 61
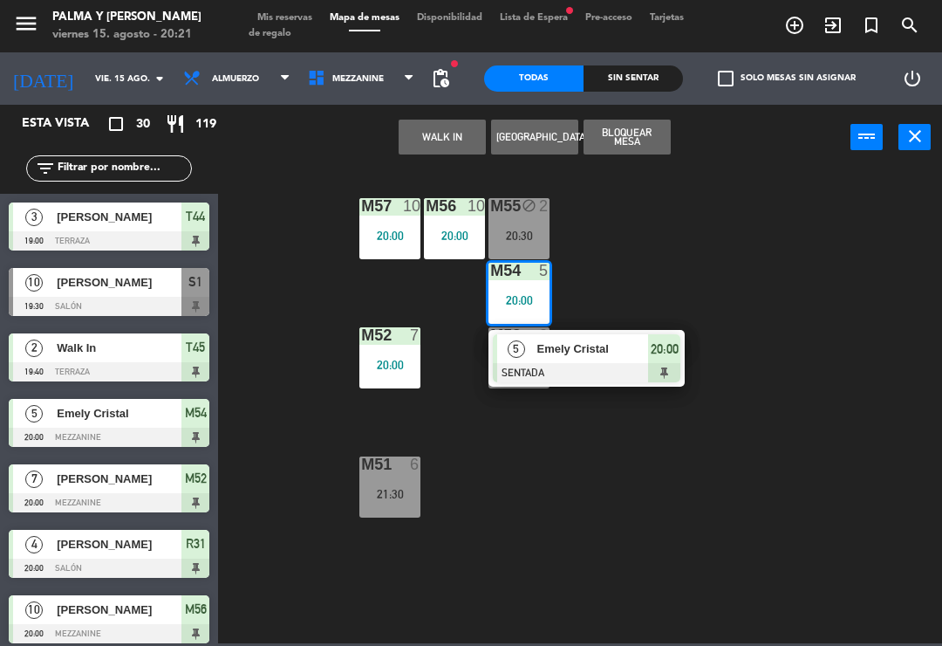
click at [568, 348] on span "Emely Cristal" at bounding box center [593, 348] width 112 height 18
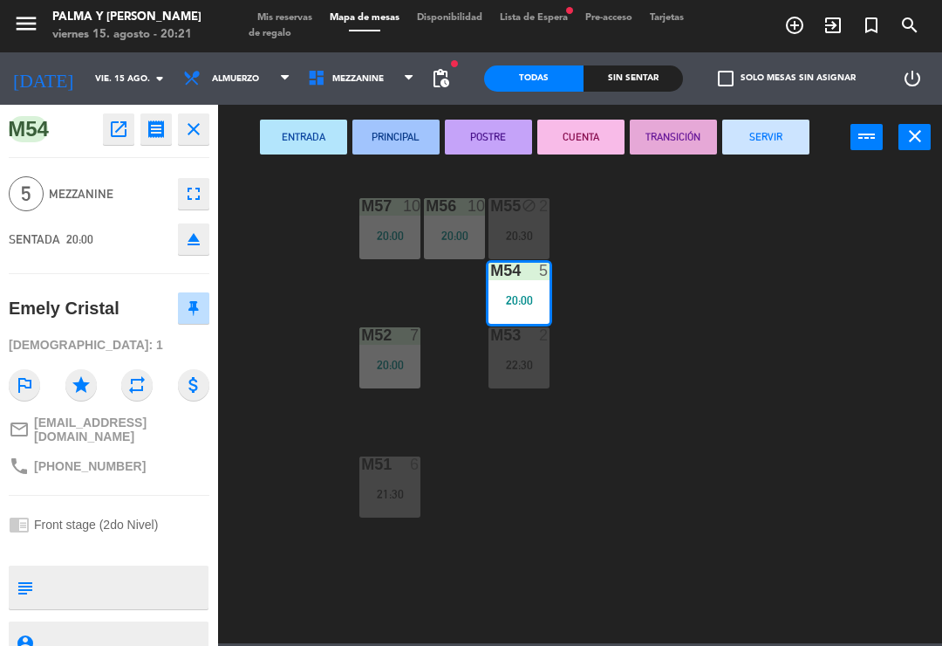
click at [383, 480] on div "M51 6 21:30" at bounding box center [389, 486] width 61 height 61
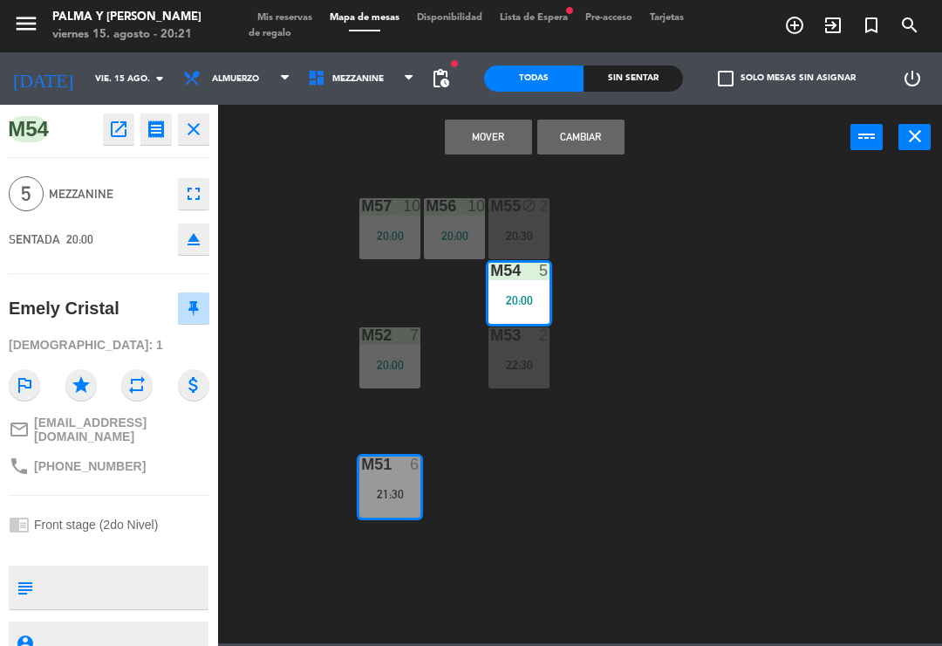
click at [598, 147] on button "Cambiar" at bounding box center [580, 137] width 87 height 35
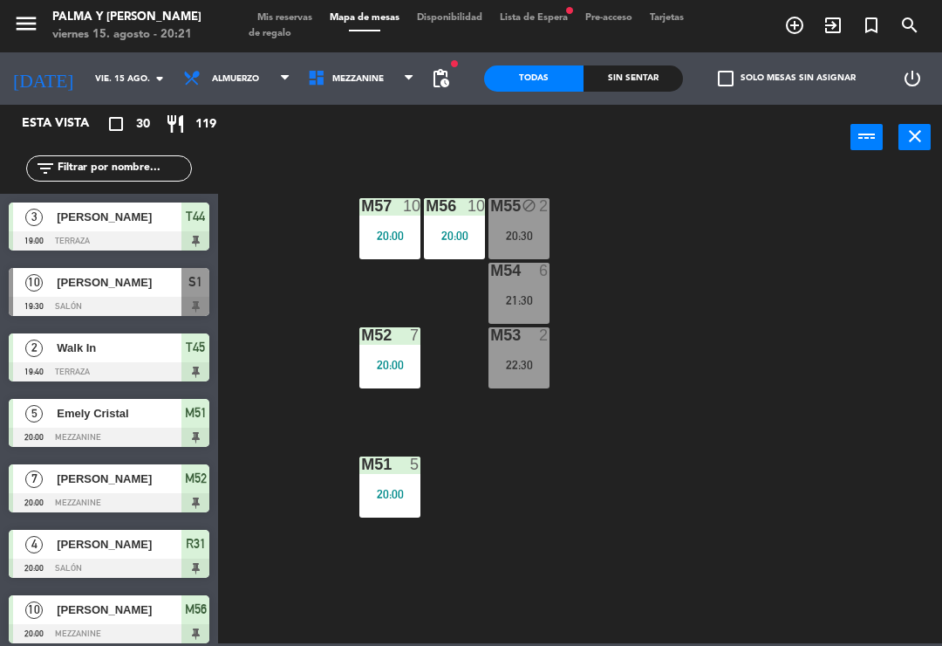
click at [395, 476] on div "M51 5 20:00" at bounding box center [389, 486] width 61 height 61
click at [621, 370] on div "M57 10 20:00 M56 10 20:00 M55 block 2 20:30 M54 6 21:30 M52 7 20:00 M53 2 22:30…" at bounding box center [585, 406] width 715 height 476
click at [523, 359] on div "22:30" at bounding box center [519, 365] width 61 height 12
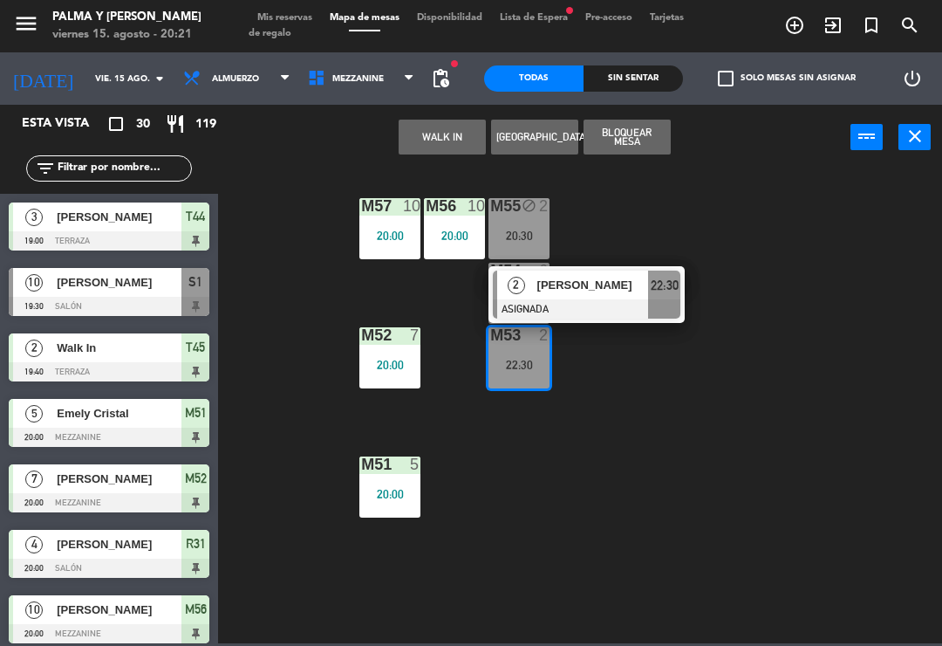
click at [550, 388] on div "M53 2 22:30 2 [PERSON_NAME] 22:30" at bounding box center [519, 357] width 61 height 61
click at [509, 365] on div "22:30" at bounding box center [519, 365] width 61 height 12
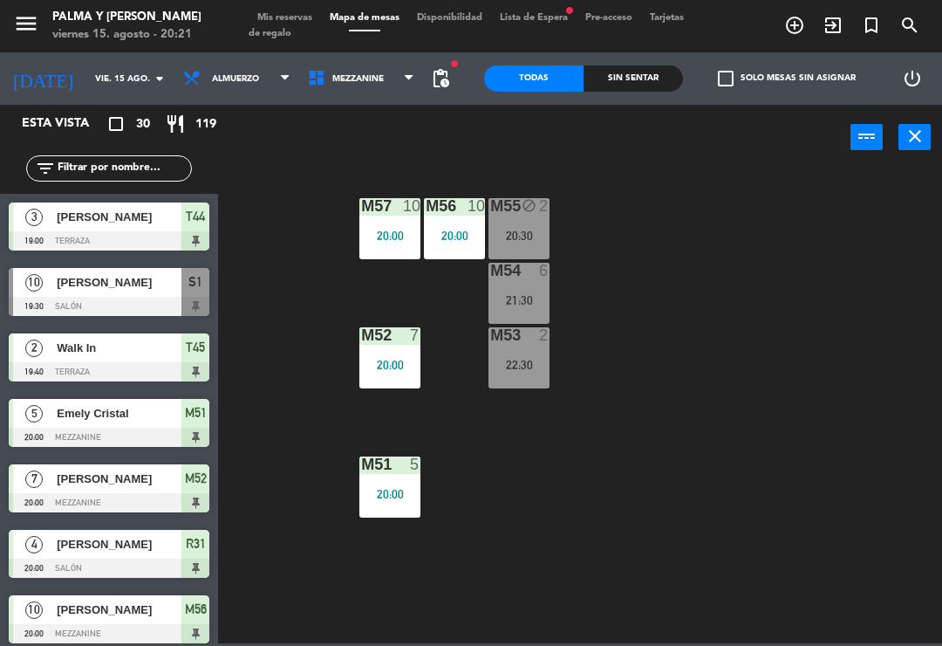
click at [642, 387] on div "M57 10 20:00 M56 10 20:00 M55 block 2 20:30 M54 6 21:30 M52 7 20:00 M53 2 22:30…" at bounding box center [585, 406] width 715 height 476
click at [519, 352] on div "M53 2 22:30" at bounding box center [519, 357] width 61 height 61
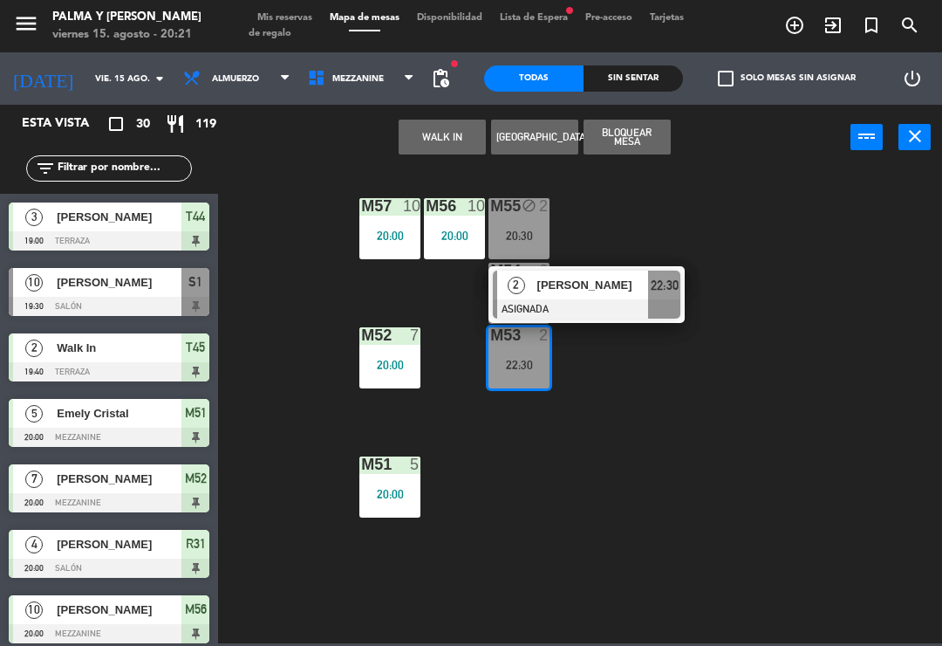
click at [601, 285] on span "[PERSON_NAME]" at bounding box center [593, 285] width 112 height 18
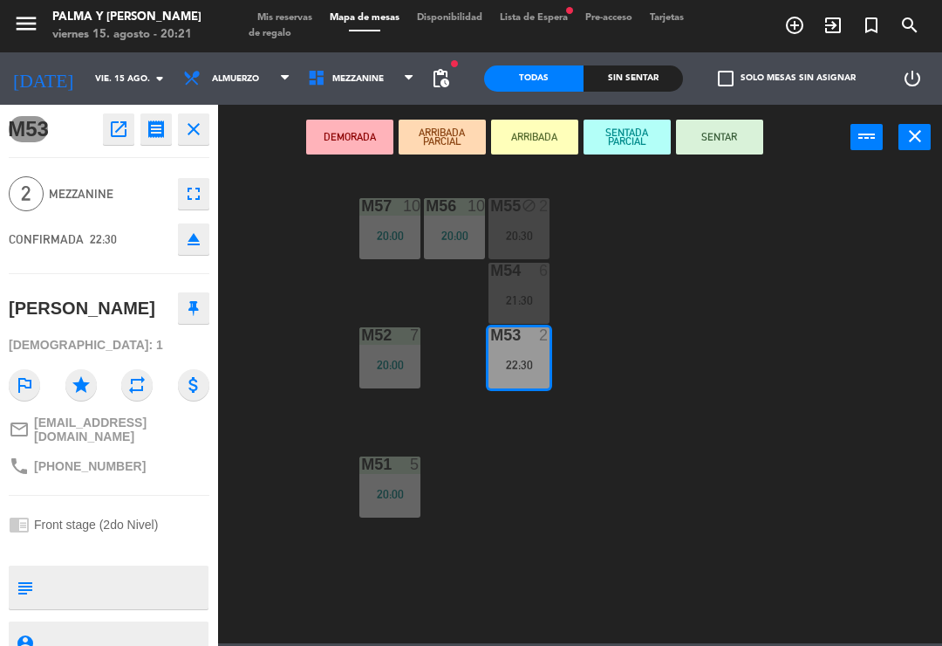
click at [523, 291] on div "M54 6 21:30" at bounding box center [519, 293] width 61 height 61
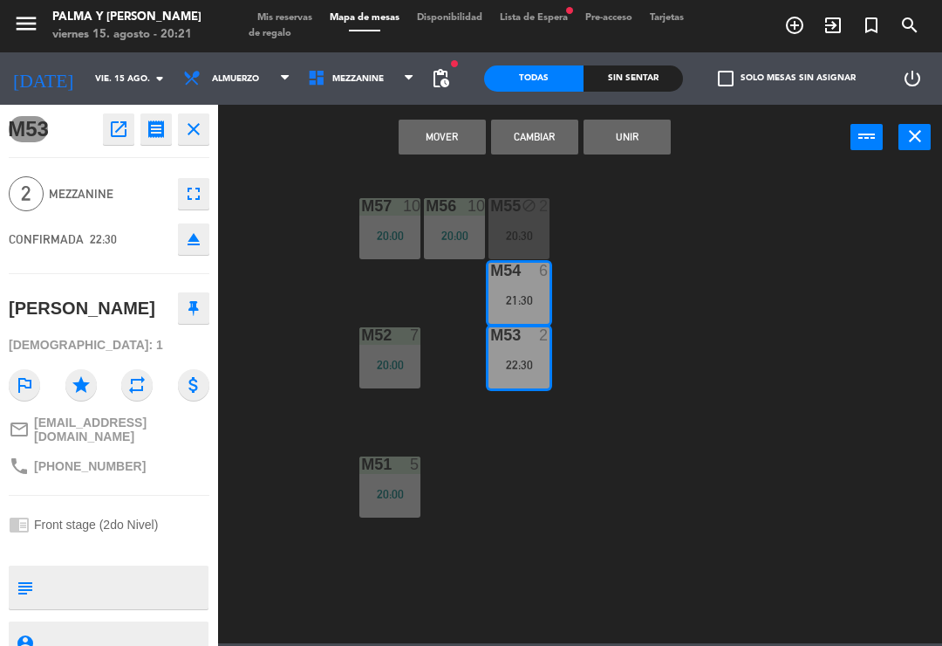
click at [542, 129] on button "Cambiar" at bounding box center [534, 137] width 87 height 35
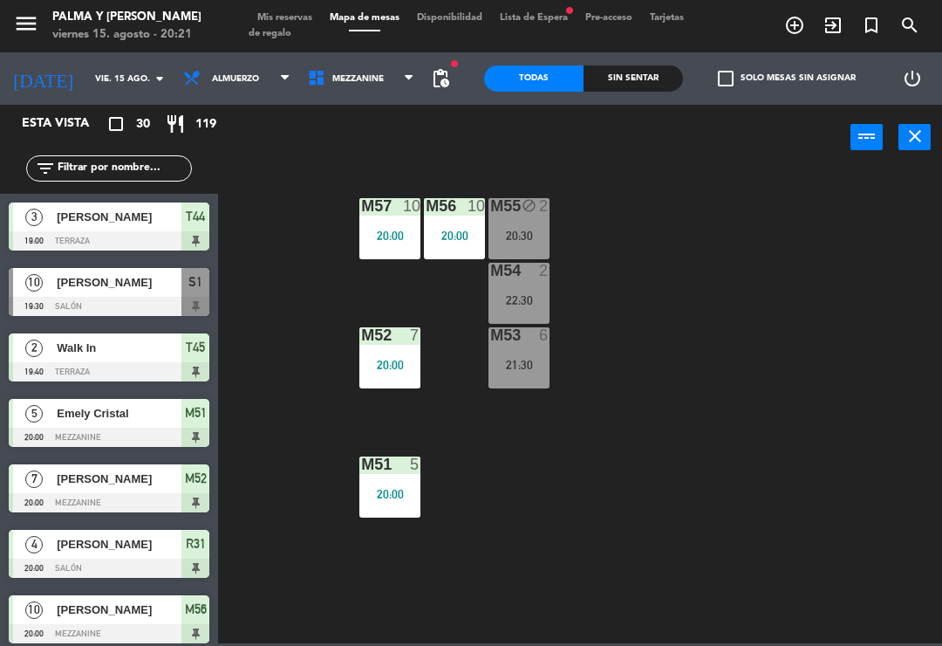
scroll to position [498, 0]
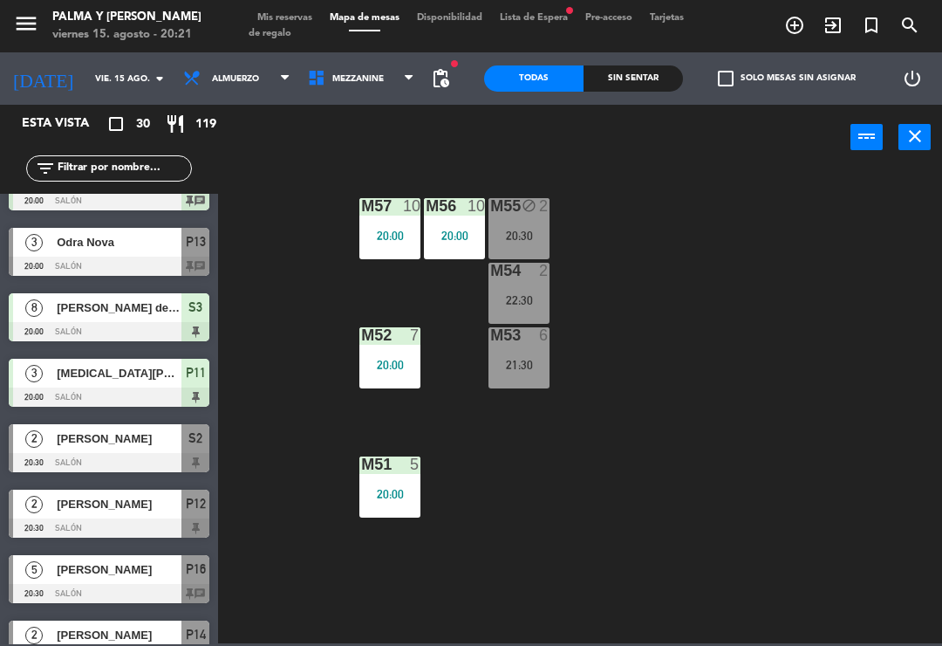
click at [525, 298] on div "22:30" at bounding box center [519, 300] width 61 height 12
click at [641, 248] on div "M57 10 20:00 M56 10 20:00 M55 block 2 20:30 M54 2 22:30 M52 7 20:00 M53 6 21:30…" at bounding box center [585, 406] width 715 height 476
click at [518, 219] on div "M55 block 2 20:30" at bounding box center [519, 228] width 61 height 61
click at [740, 229] on div "M57 10 20:00 M56 10 20:00 M55 block 2 20:30 M54 2 22:30 M52 7 20:00 M53 6 21:30…" at bounding box center [585, 406] width 715 height 476
click at [791, 517] on div "M57 10 20:00 M56 10 20:00 M55 block 2 20:30 M54 2 22:30 M52 7 20:00 M53 6 21:30…" at bounding box center [585, 406] width 715 height 476
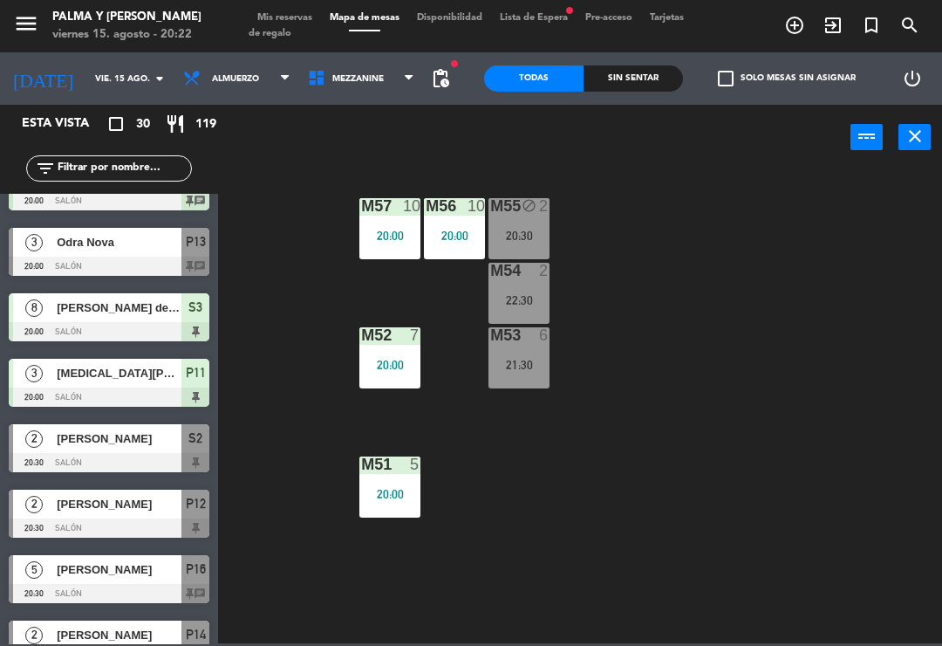
click at [708, 336] on div "M57 10 20:00 M56 10 20:00 M55 block 2 20:30 M54 2 22:30 M52 7 20:00 M53 6 21:30…" at bounding box center [585, 406] width 715 height 476
click at [372, 70] on span "Mezzanine" at bounding box center [361, 78] width 125 height 38
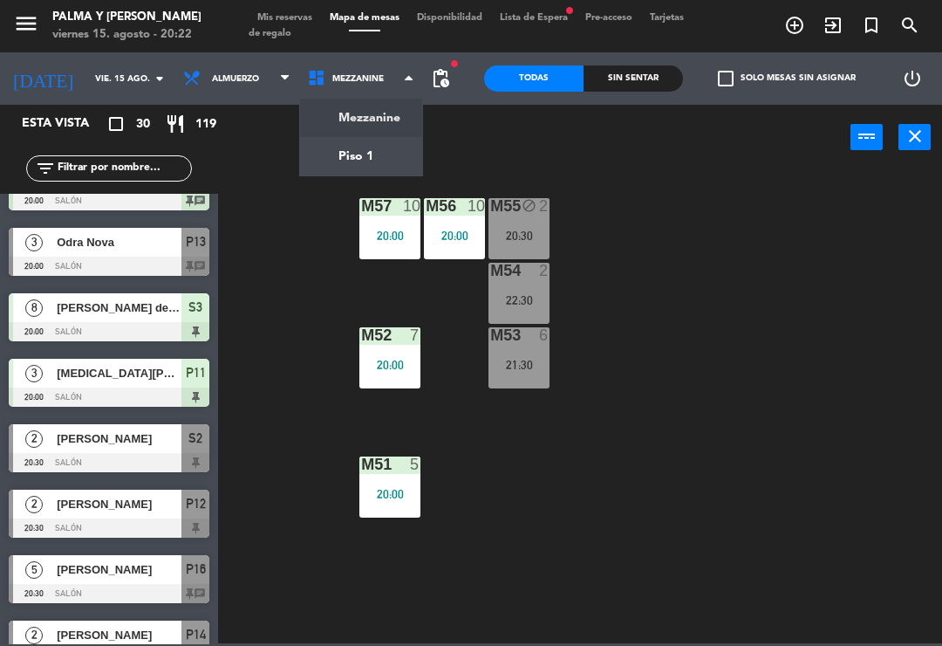
click at [387, 161] on ng-component "menu Palma y [PERSON_NAME] 15. [PERSON_NAME] - 20:22 Mis reservas Mapa de mesas…" at bounding box center [471, 321] width 942 height 643
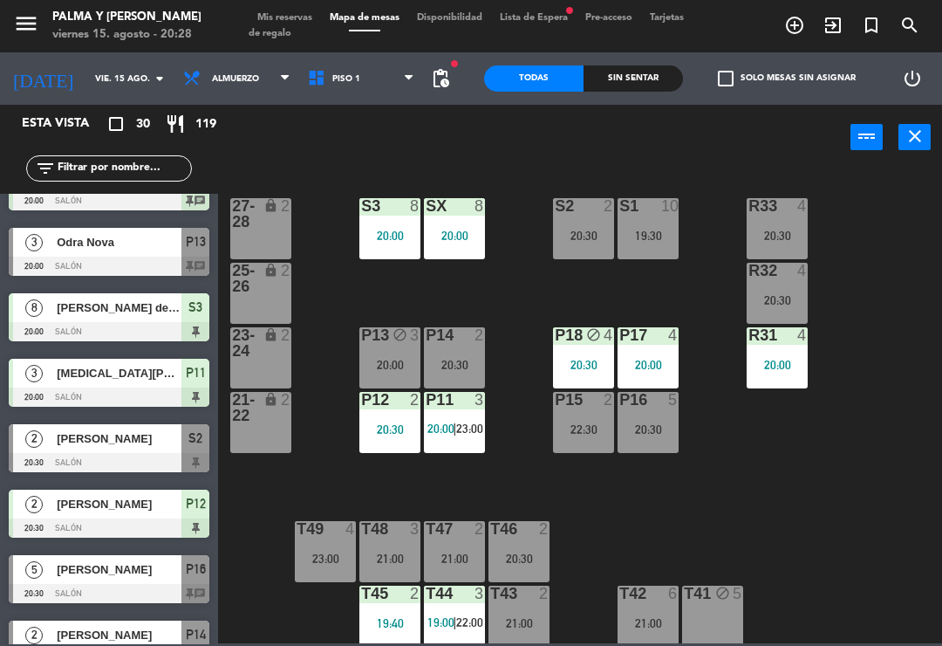
click at [786, 294] on div "20:30" at bounding box center [777, 300] width 61 height 12
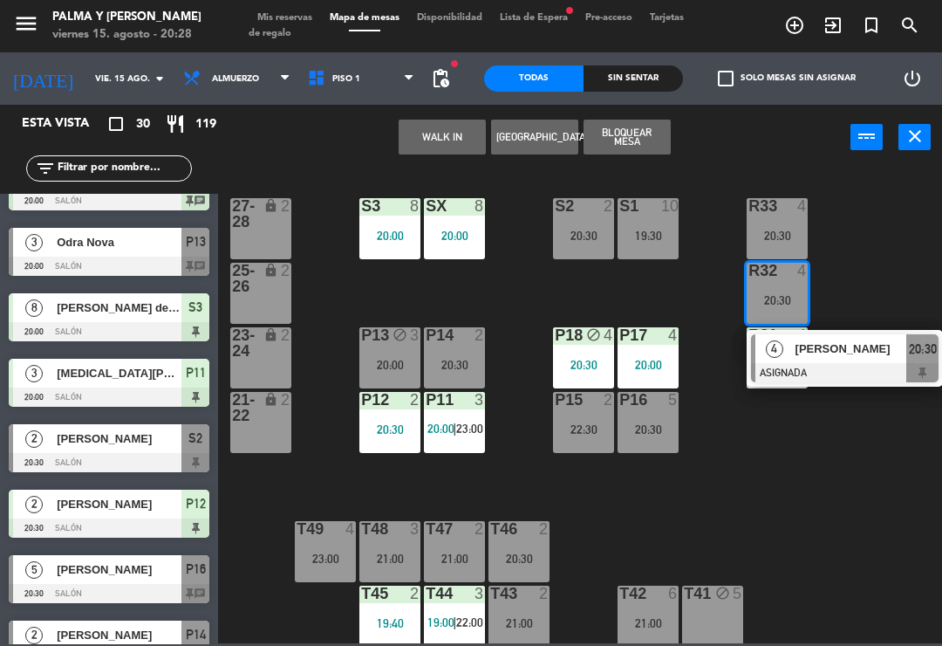
click at [852, 339] on div "[PERSON_NAME]" at bounding box center [850, 348] width 113 height 29
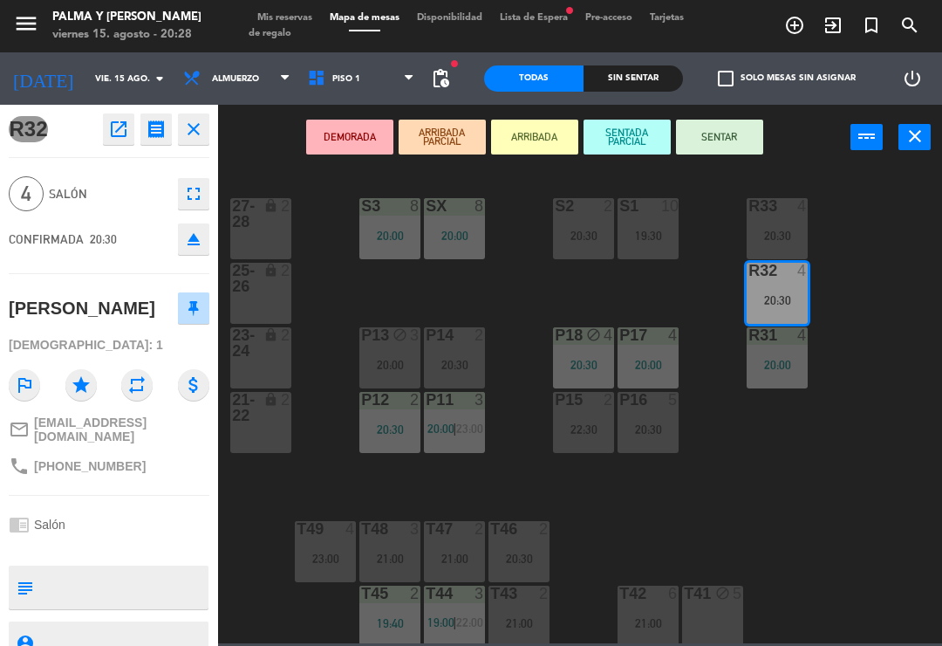
click at [402, 352] on div "P13 block 3 20:00" at bounding box center [389, 357] width 61 height 61
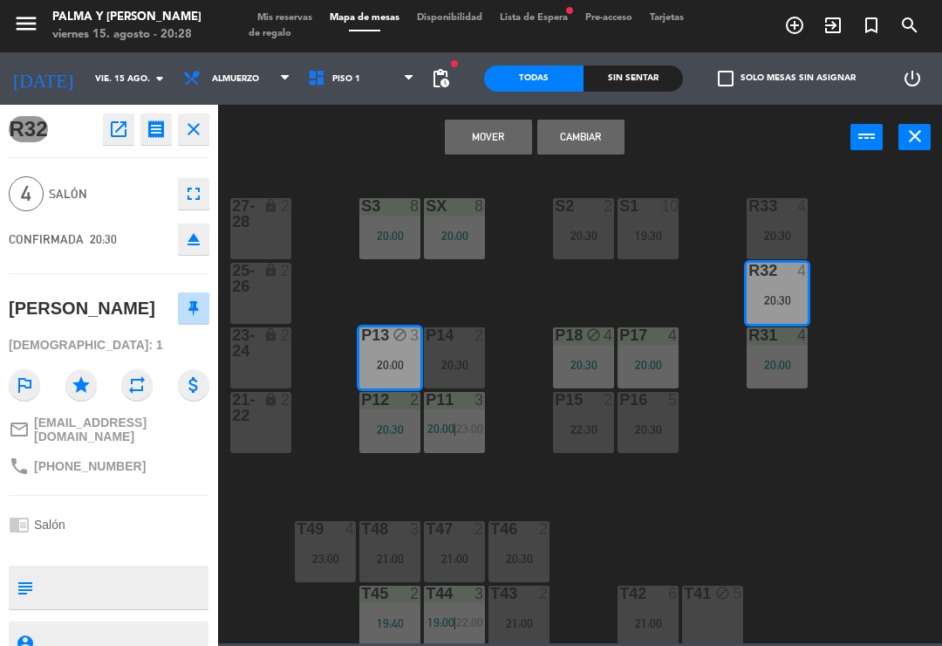
click at [510, 127] on button "Mover" at bounding box center [488, 137] width 87 height 35
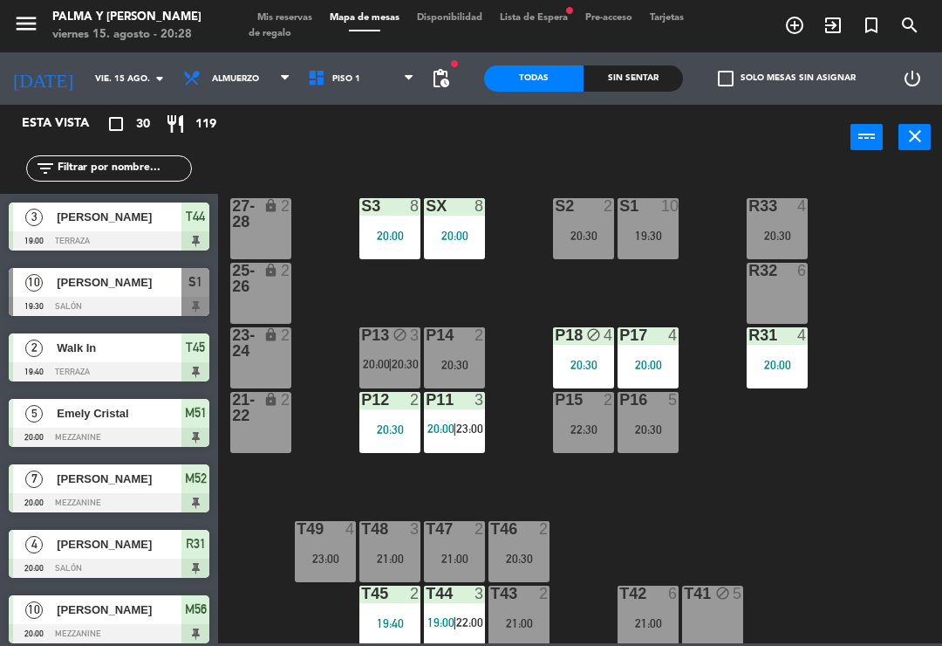
click at [391, 351] on div "P13 block 3 20:00 | 20:30" at bounding box center [389, 357] width 61 height 61
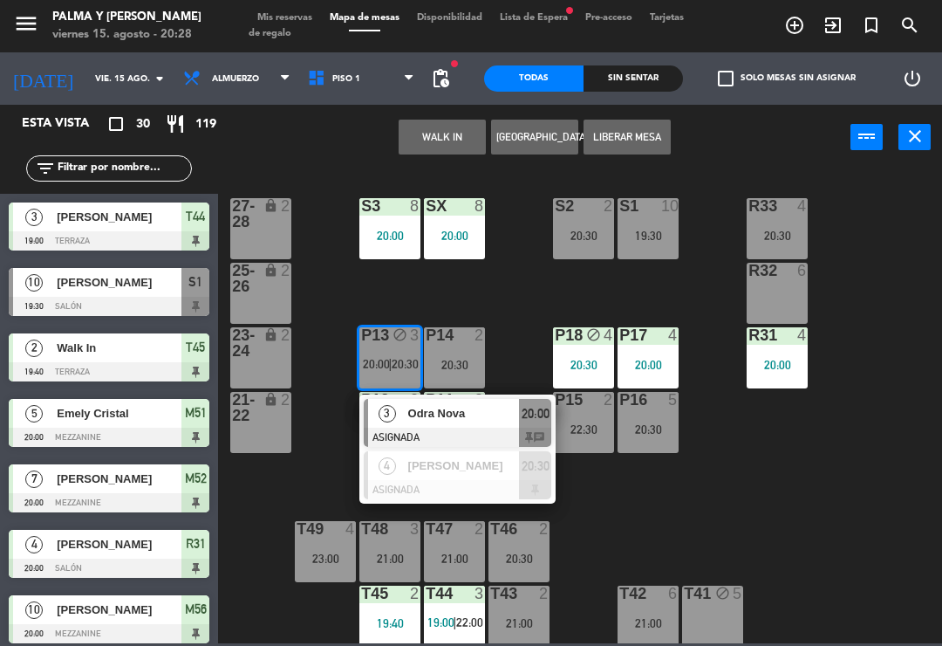
click at [420, 407] on span "Odra Nova" at bounding box center [464, 413] width 112 height 18
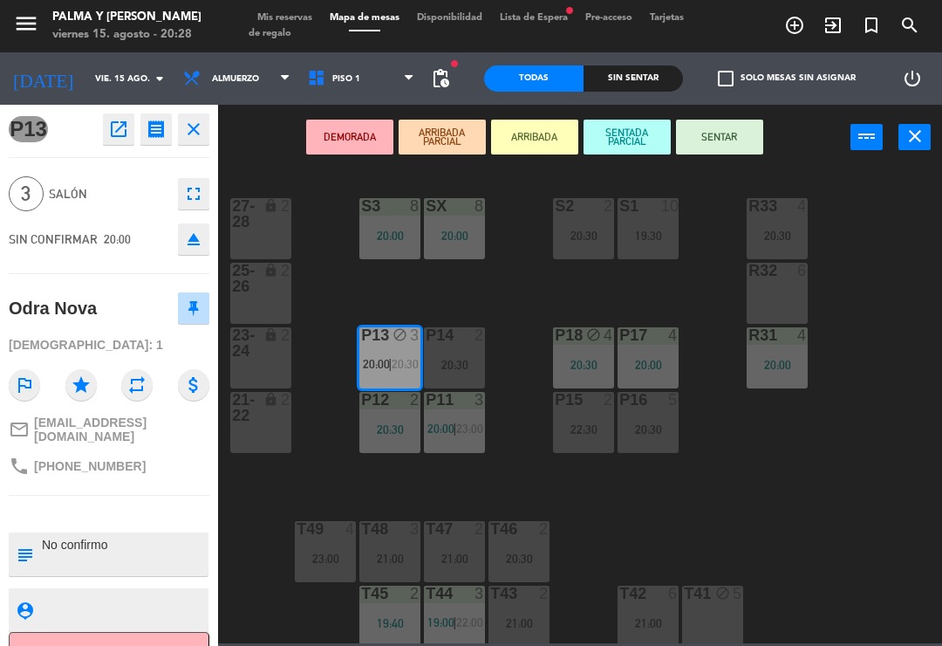
click at [271, 402] on icon "lock" at bounding box center [270, 399] width 15 height 15
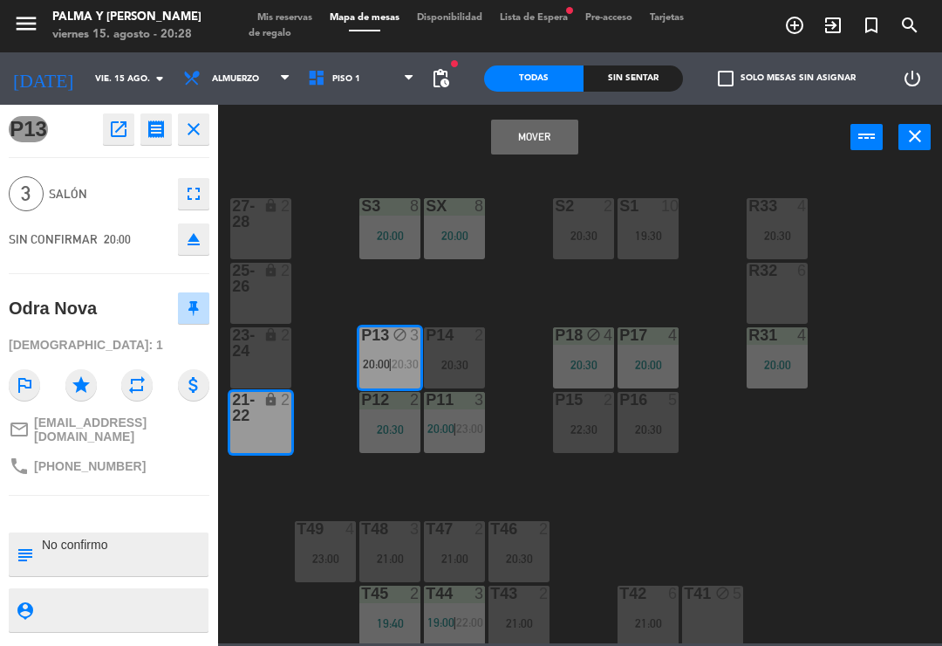
click at [500, 143] on button "Mover" at bounding box center [534, 137] width 87 height 35
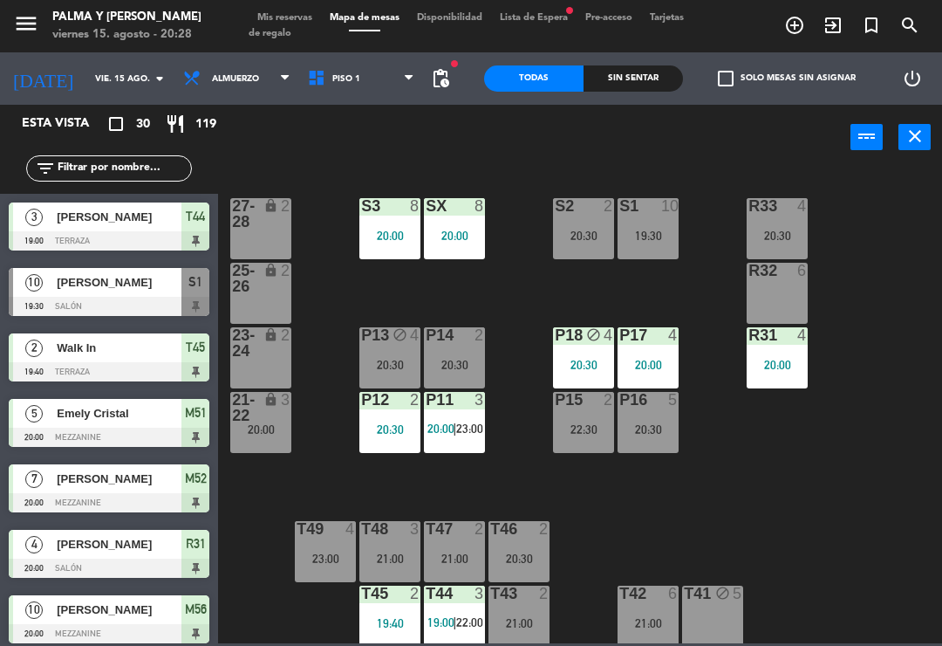
click at [785, 300] on div "R32 6" at bounding box center [777, 293] width 61 height 61
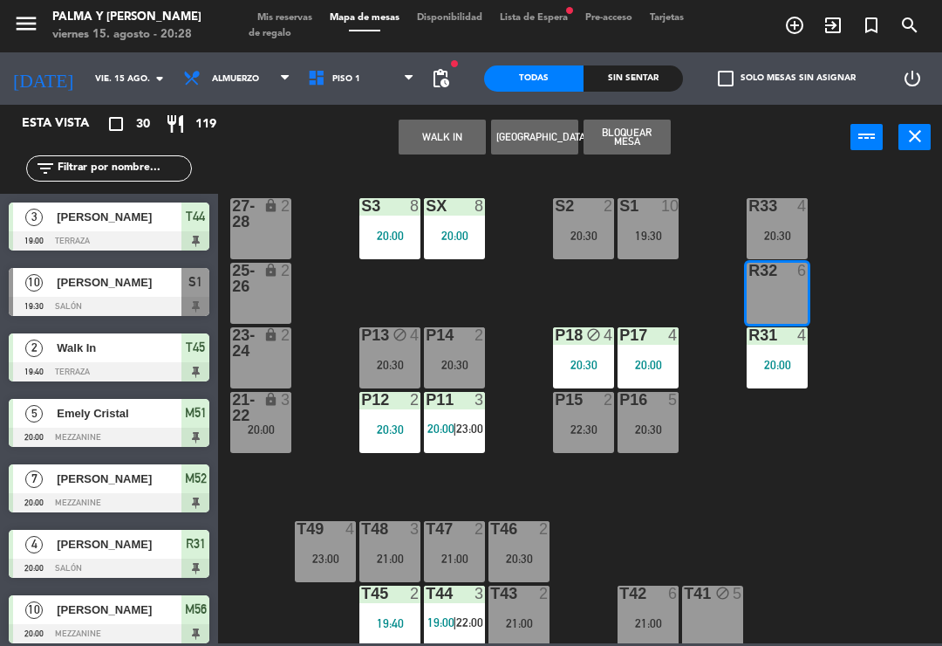
click at [451, 127] on button "WALK IN" at bounding box center [442, 137] width 87 height 35
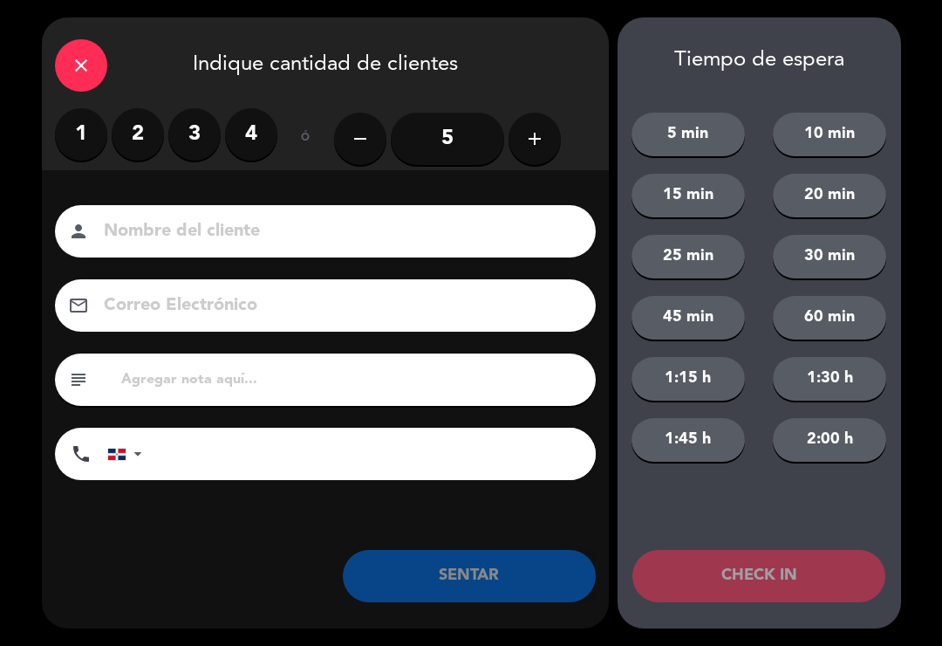
click at [257, 131] on label "4" at bounding box center [251, 134] width 52 height 52
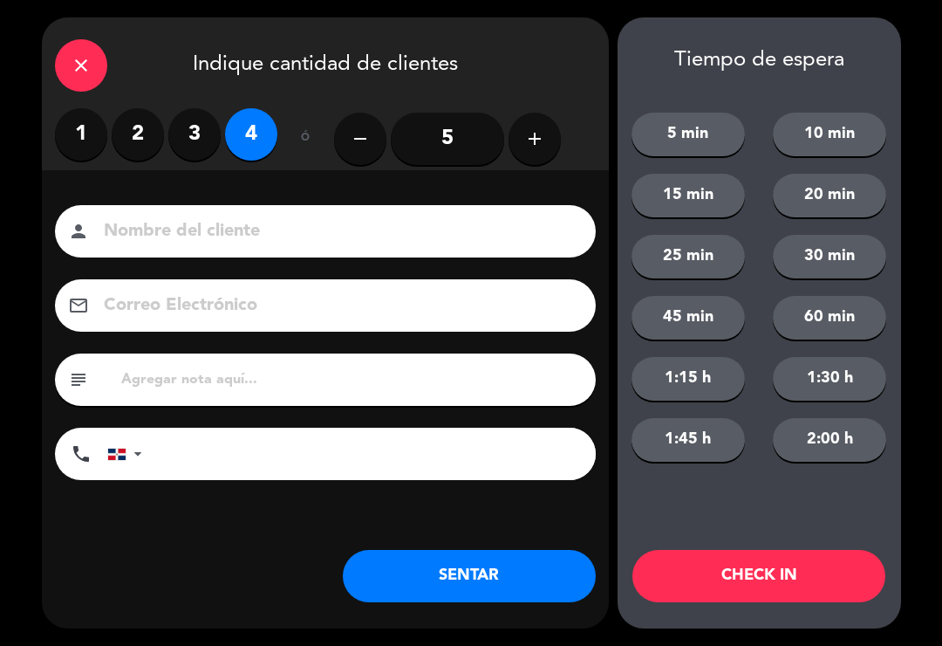
click at [517, 588] on button "SENTAR" at bounding box center [469, 576] width 253 height 52
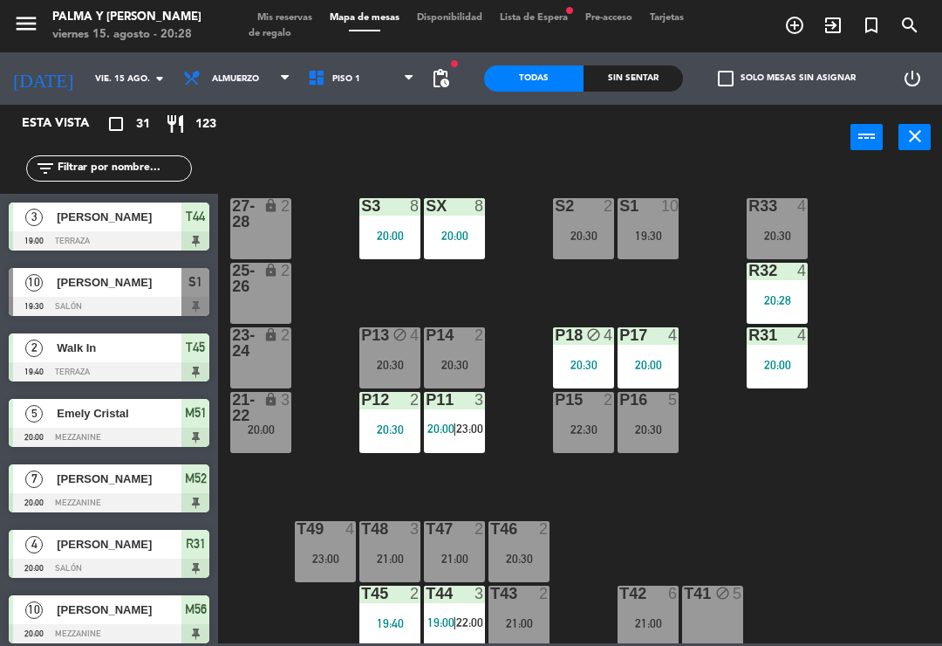
click at [573, 359] on div "20:30" at bounding box center [583, 365] width 61 height 12
click at [726, 532] on div "R33 4 20:30 S1 10 19:30 S2 2 20:30 S3 8 20:00 SX 8 20:00 27-28 lock 2 R32 4 20:…" at bounding box center [585, 406] width 715 height 476
click at [809, 472] on div "R33 4 20:30 S1 10 19:30 S2 2 20:30 S3 8 20:00 SX 8 20:00 27-28 lock 2 R32 4 20:…" at bounding box center [585, 406] width 715 height 476
click at [786, 298] on div "20:28" at bounding box center [777, 300] width 61 height 12
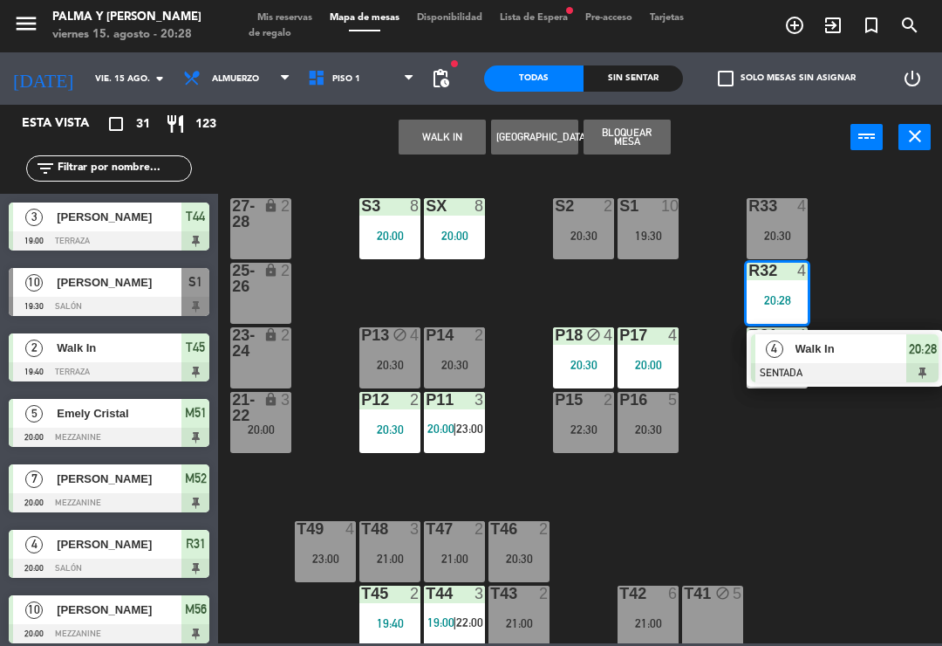
click at [884, 272] on div "R33 4 20:30 S1 10 19:30 S2 2 20:30 S3 8 20:00 SX 8 20:00 27-28 lock 2 R32 4 20:…" at bounding box center [585, 406] width 715 height 476
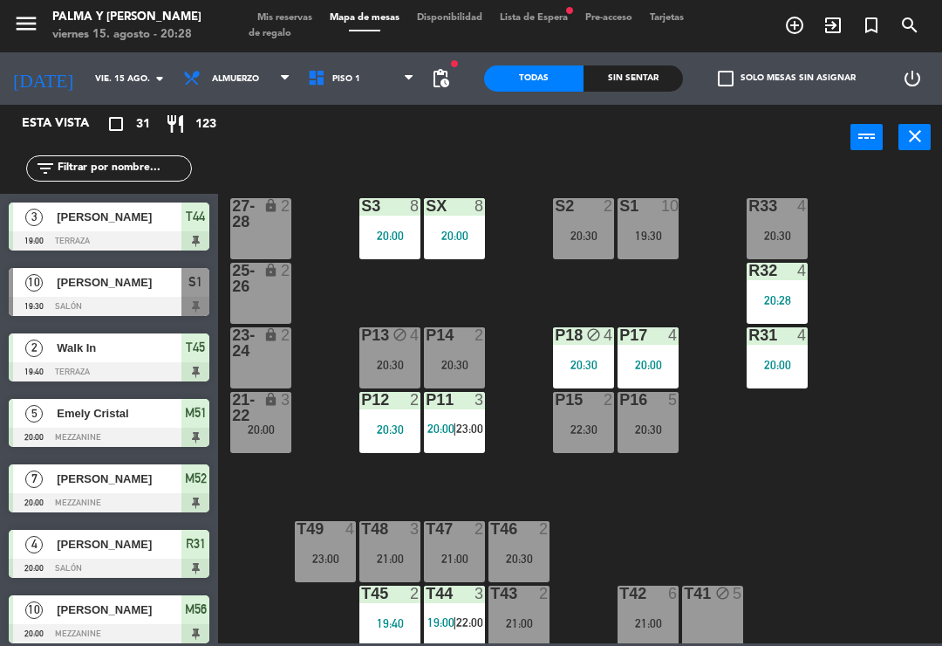
click at [591, 423] on div "22:30" at bounding box center [583, 429] width 61 height 12
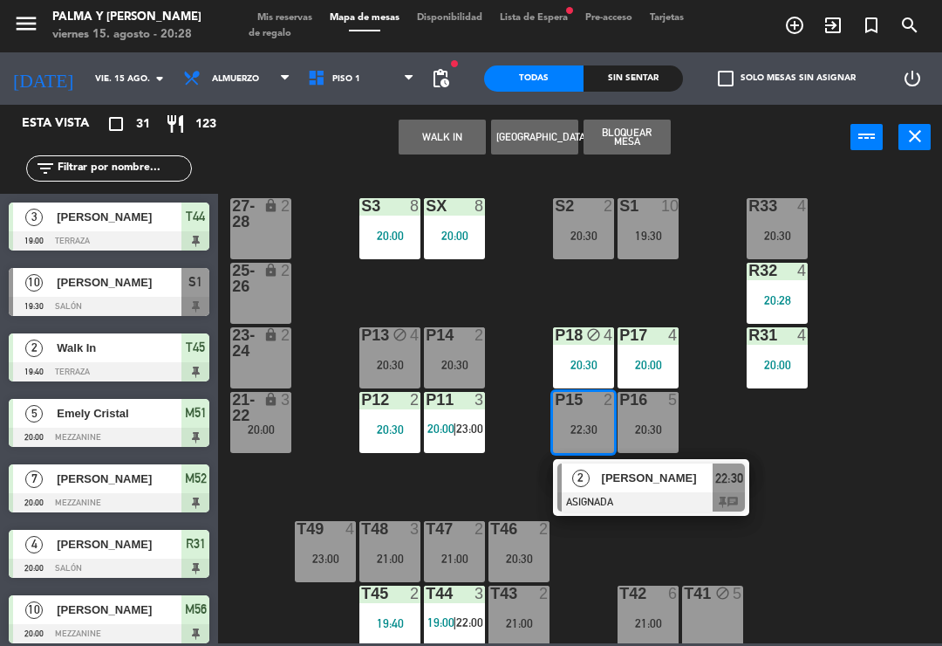
click at [811, 518] on div "R33 4 20:30 S1 10 19:30 S2 2 20:30 S3 8 20:00 SX 8 20:00 27-28 lock 2 R32 4 20:…" at bounding box center [585, 406] width 715 height 476
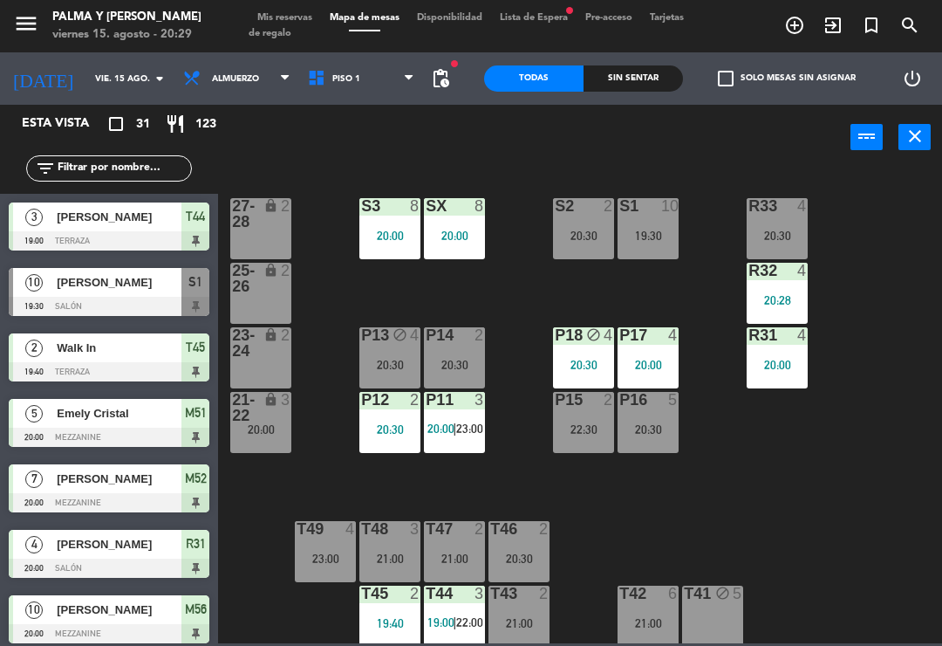
click at [584, 435] on div "22:30" at bounding box center [583, 429] width 61 height 12
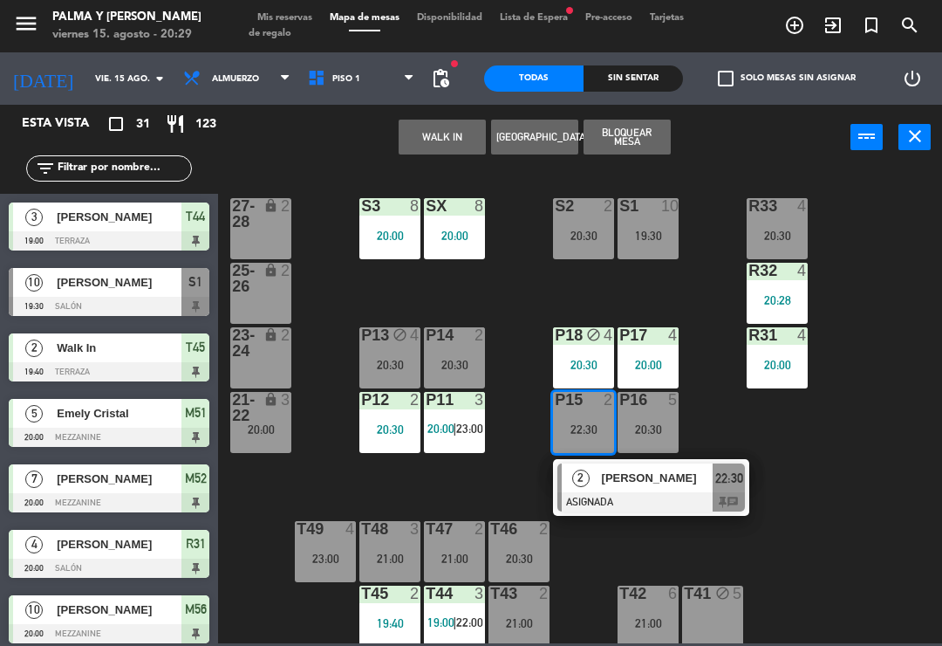
click at [662, 487] on span "[PERSON_NAME]" at bounding box center [658, 478] width 112 height 18
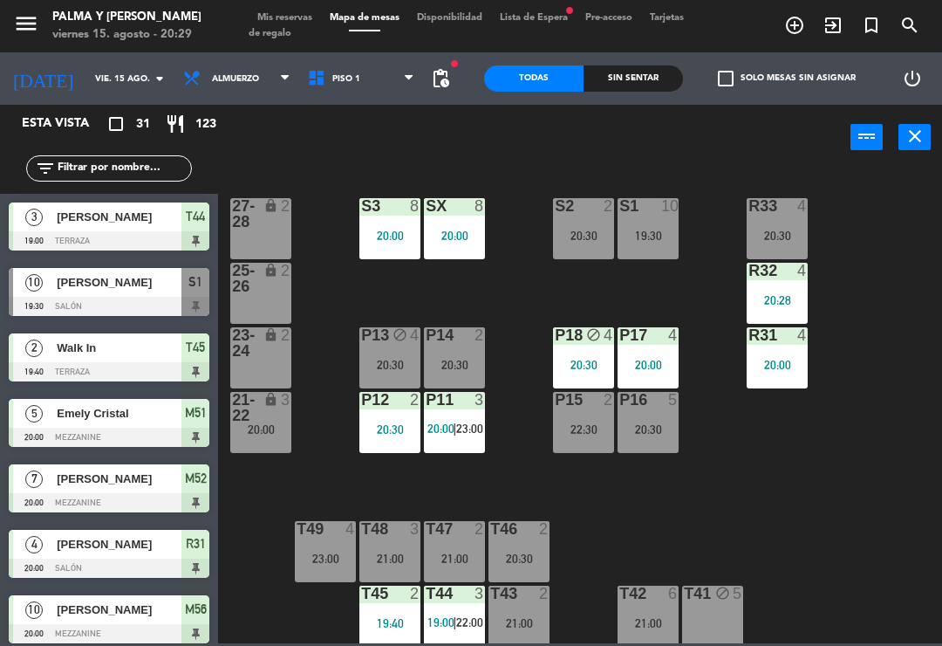
scroll to position [455, 0]
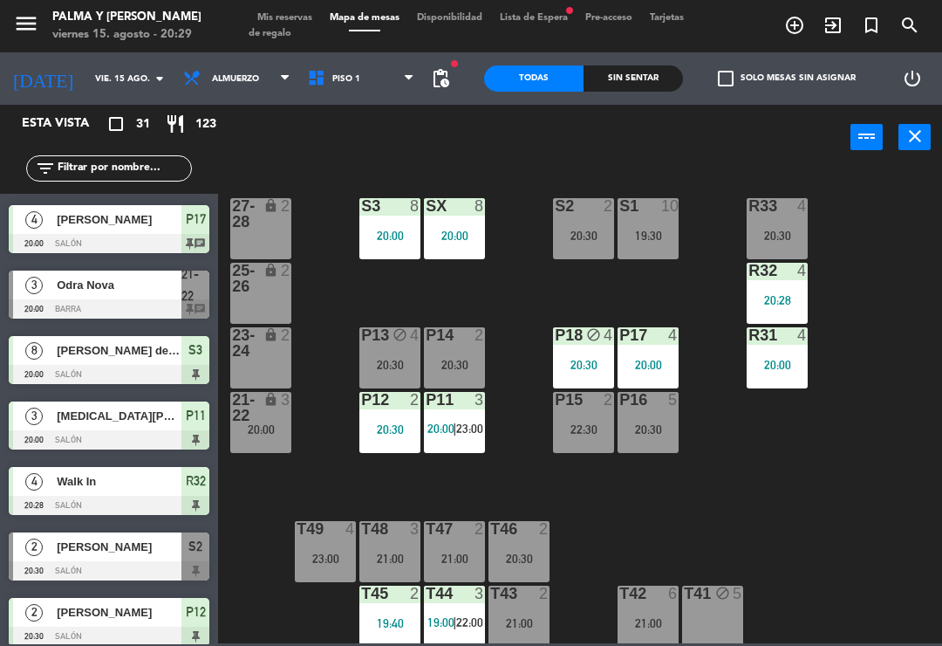
click at [264, 354] on div "lock" at bounding box center [261, 342] width 29 height 31
click at [311, 482] on div "R33 4 20:30 S1 10 19:30 S2 2 20:30 S3 8 20:00 SX 8 20:00 27-28 lock 2 R32 4 20:…" at bounding box center [585, 406] width 715 height 476
click at [254, 424] on div "20:00" at bounding box center [260, 429] width 61 height 12
click at [668, 517] on div "R33 4 20:30 S1 10 19:30 S2 2 20:30 S3 8 20:00 SX 8 20:00 27-28 lock 2 R32 4 20:…" at bounding box center [585, 406] width 715 height 476
click at [277, 448] on div "21-22 lock 3 20:00" at bounding box center [260, 422] width 61 height 61
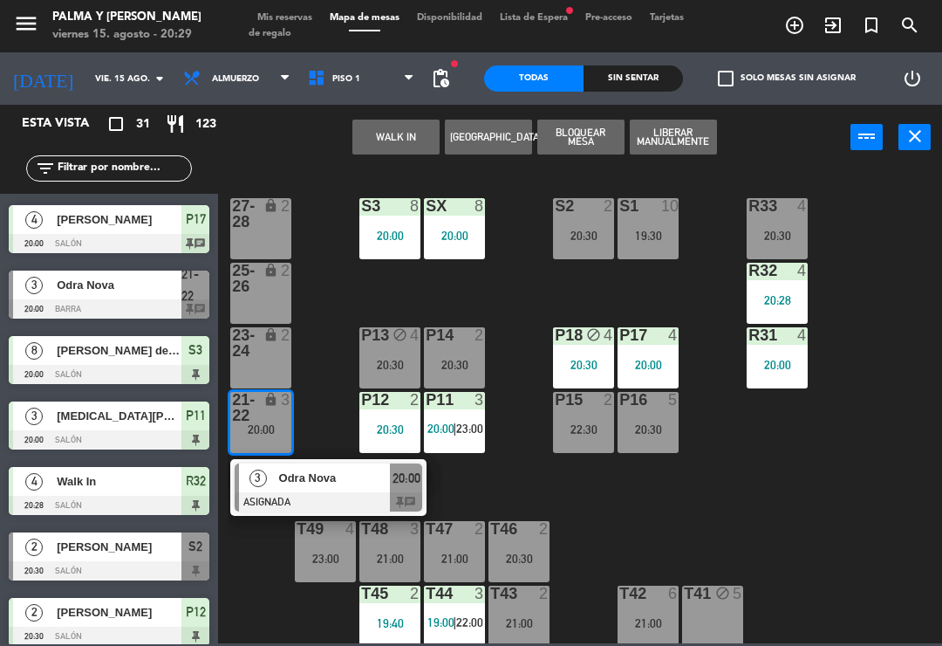
click at [373, 484] on span "Odra Nova" at bounding box center [335, 478] width 112 height 18
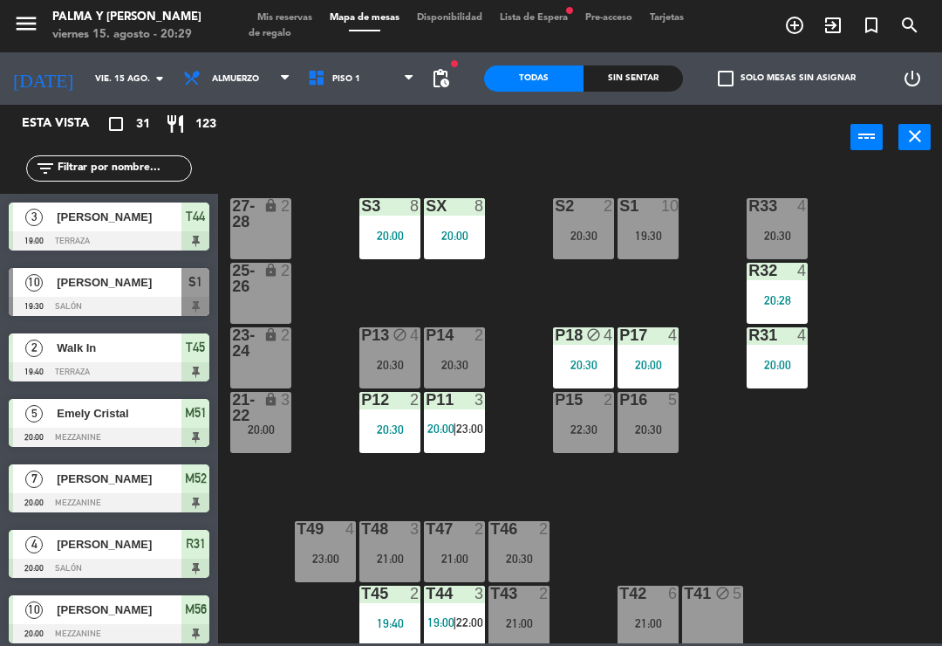
scroll to position [0, 0]
click at [528, 158] on div "power_input close" at bounding box center [534, 138] width 633 height 66
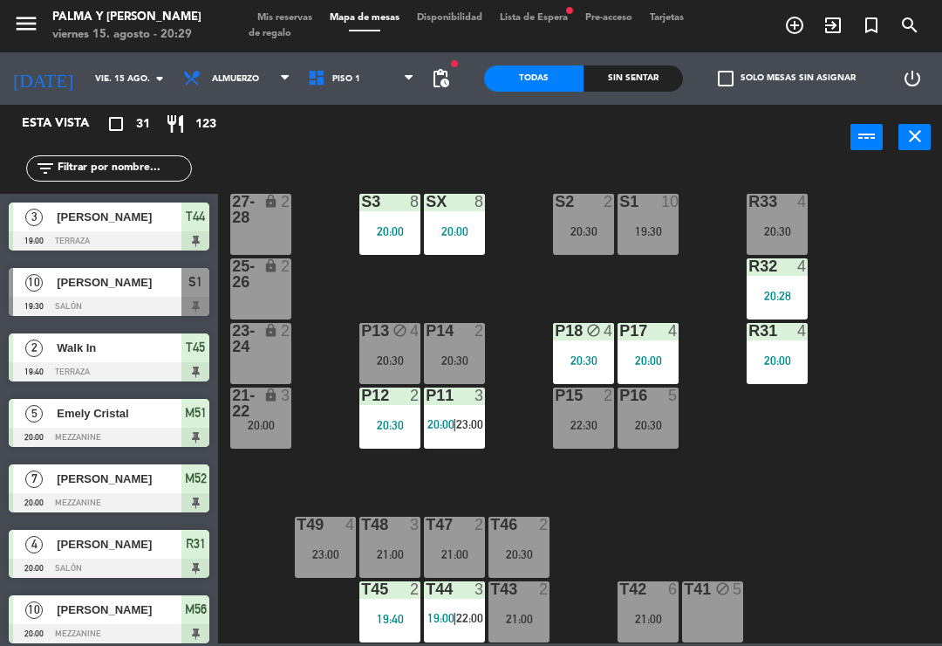
scroll to position [4, 0]
click at [806, 224] on div "20:30" at bounding box center [777, 230] width 61 height 13
click at [861, 214] on div "R33 4 20:30 S1 10 19:30 S2 2 20:30 S3 8 20:00 SX 8 20:00 27-28 lock 2 R32 4 20:…" at bounding box center [585, 406] width 715 height 476
click at [455, 355] on div "20:30" at bounding box center [454, 360] width 61 height 12
click at [680, 480] on div "R33 4 20:30 S1 10 19:30 S2 2 20:30 S3 8 20:00 SX 8 20:00 27-28 lock 2 R32 4 20:…" at bounding box center [585, 406] width 715 height 476
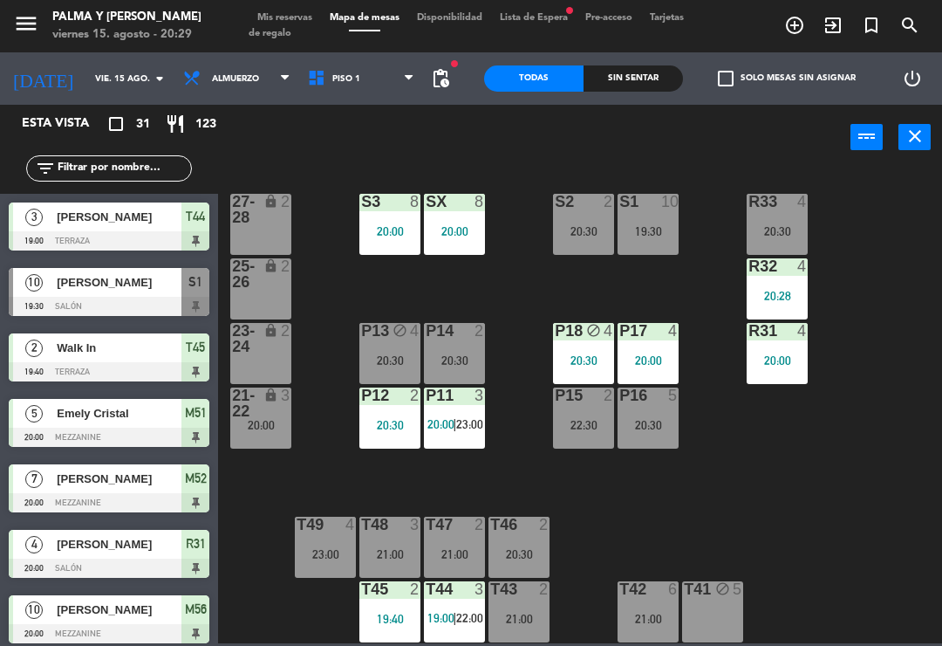
click at [389, 354] on div "20:30" at bounding box center [389, 360] width 61 height 12
click at [519, 311] on div "R33 4 20:30 S1 10 19:30 S2 2 20:30 S3 8 20:00 SX 8 20:00 27-28 lock 2 R32 4 20:…" at bounding box center [585, 406] width 715 height 476
click at [271, 421] on div "20:00" at bounding box center [260, 425] width 61 height 12
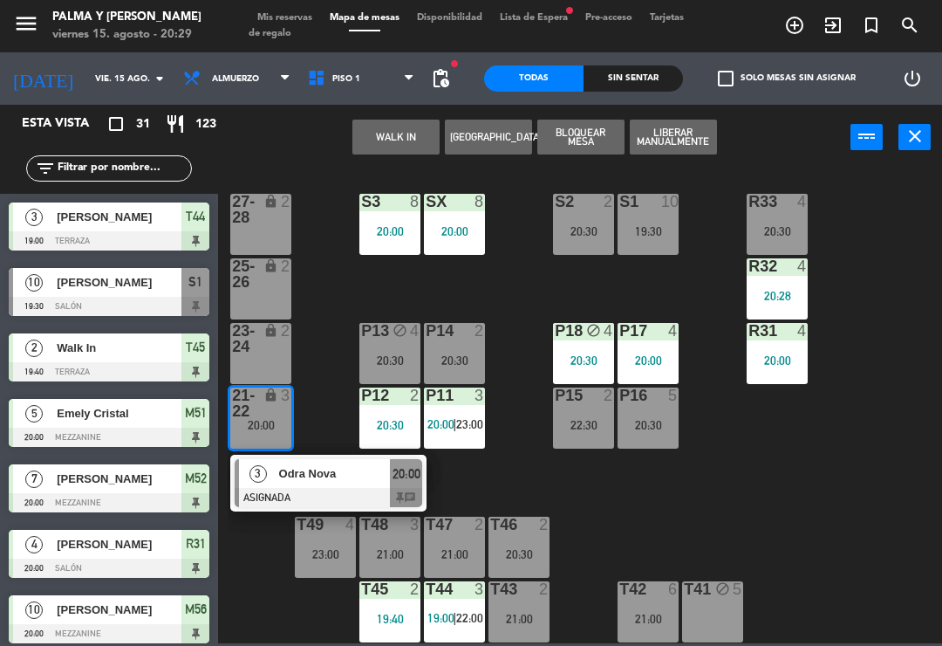
click at [389, 495] on div at bounding box center [329, 497] width 188 height 19
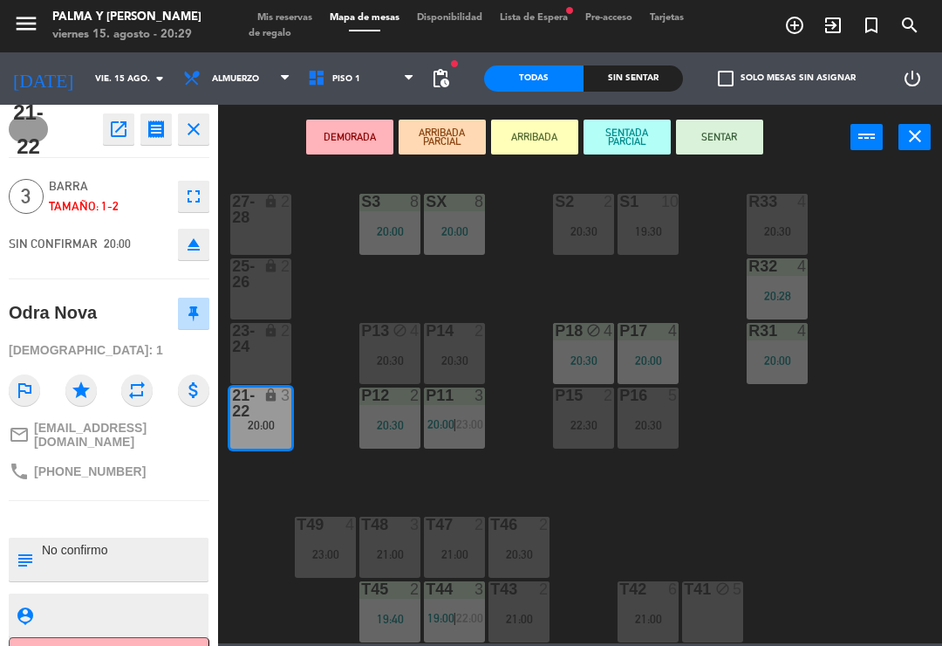
scroll to position [0, 0]
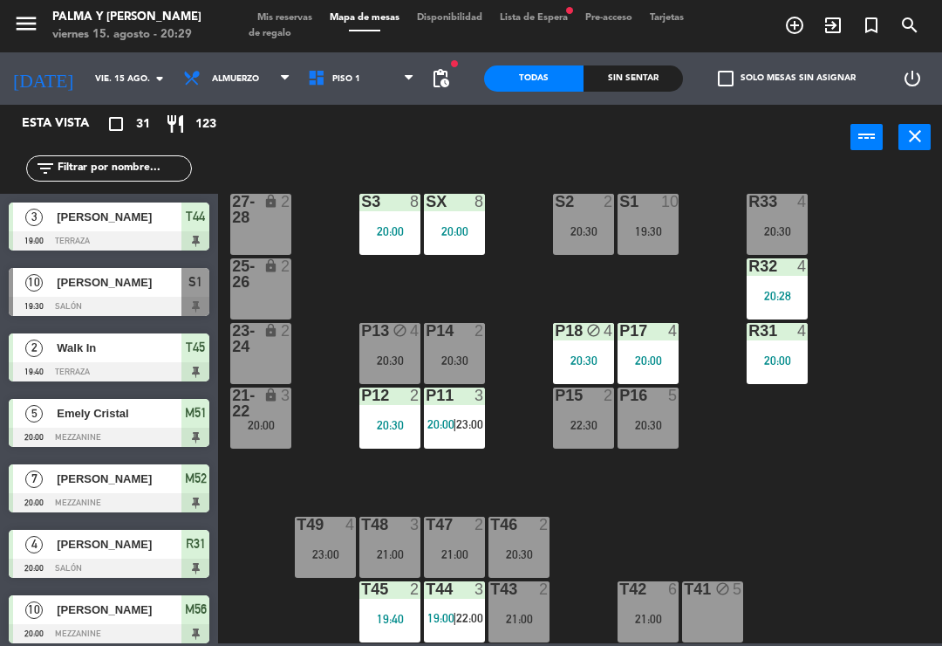
click at [603, 420] on div "22:30" at bounding box center [583, 425] width 61 height 12
click at [524, 626] on div "T43 2 21:00" at bounding box center [519, 611] width 61 height 61
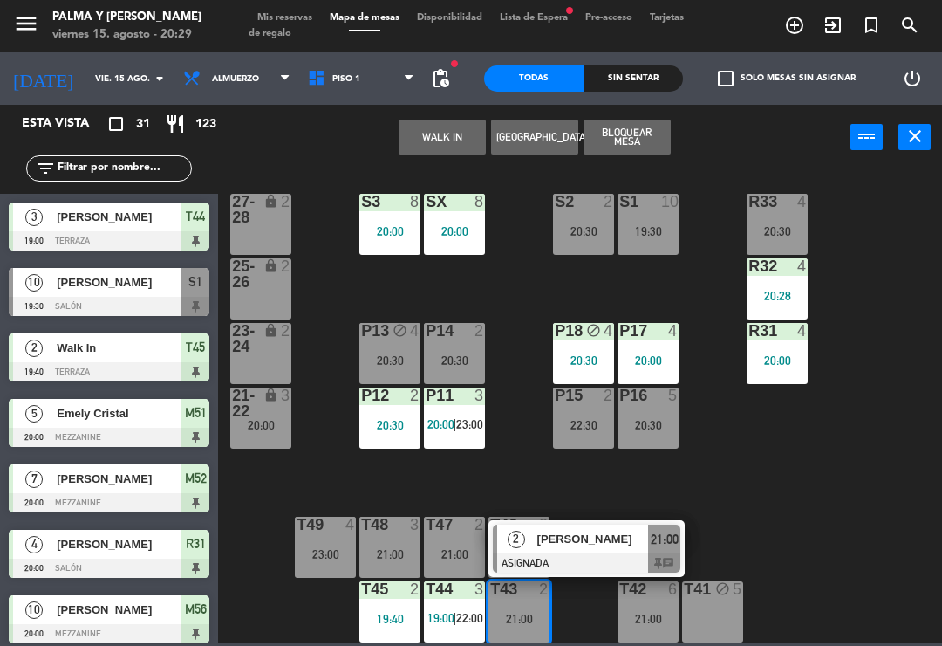
click at [272, 17] on span "Mis reservas" at bounding box center [285, 18] width 72 height 10
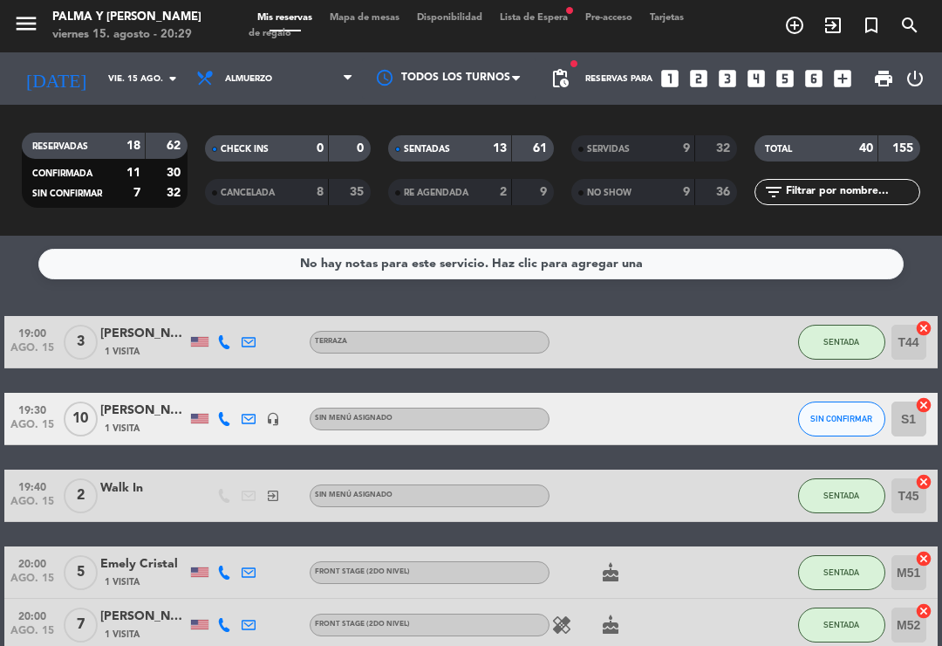
click at [397, 13] on span "Mapa de mesas" at bounding box center [364, 18] width 87 height 10
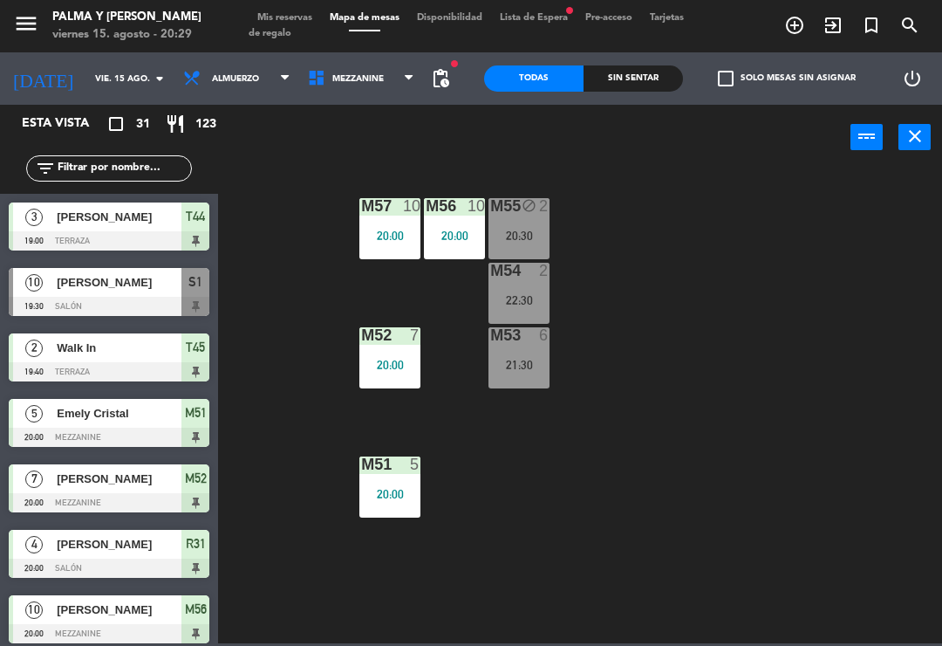
click at [732, 243] on div "M57 10 20:00 M56 10 20:00 M55 block 2 20:30 M54 2 22:30 M52 7 20:00 M53 6 21:30…" at bounding box center [585, 406] width 715 height 476
click at [369, 60] on span "Mezzanine" at bounding box center [361, 78] width 125 height 38
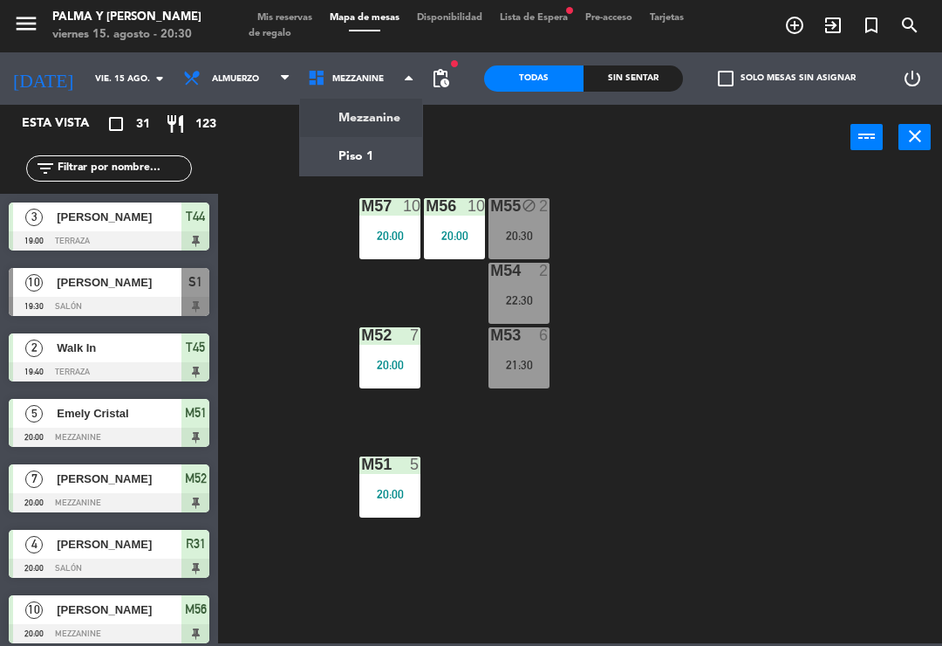
click at [291, 326] on div "M57 10 20:00 M56 10 20:00 M55 block 2 20:30 M54 2 22:30 M52 7 20:00 M53 6 21:30…" at bounding box center [585, 406] width 715 height 476
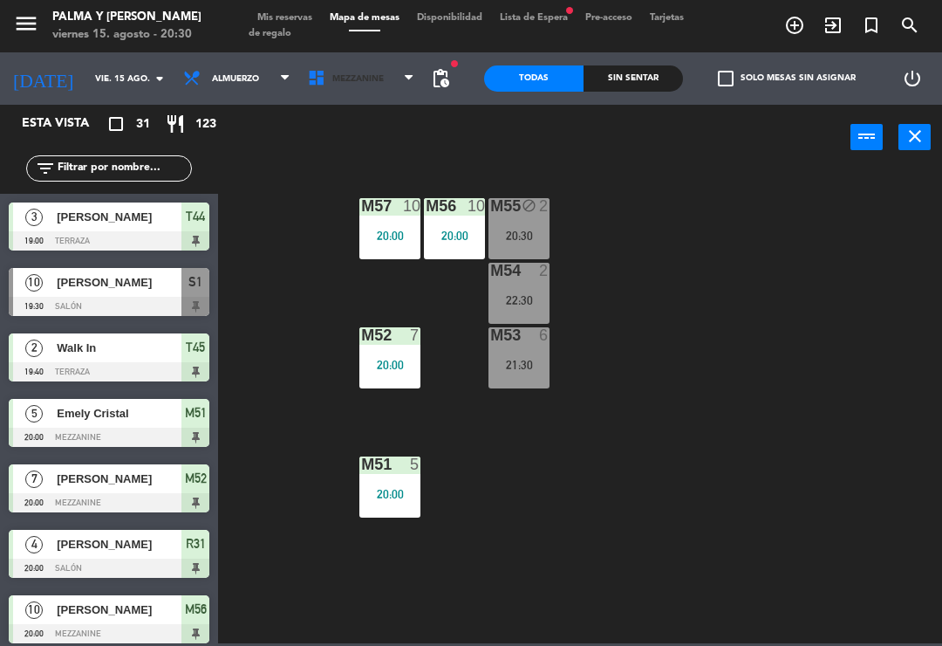
click at [342, 69] on span "Mezzanine" at bounding box center [361, 78] width 125 height 38
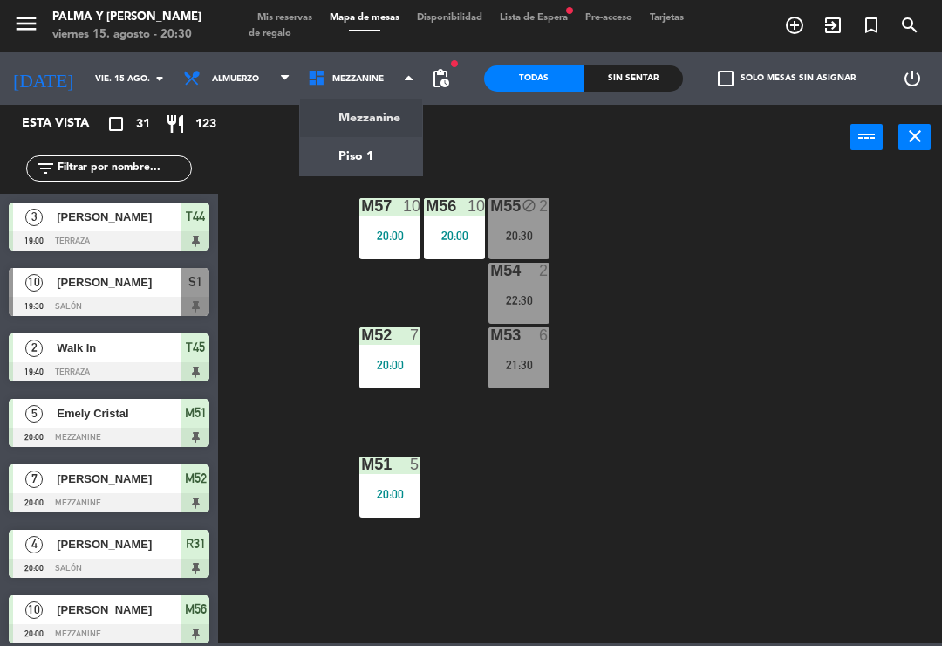
click at [380, 150] on ng-component "menu Palma y [PERSON_NAME] 15. [PERSON_NAME] - 20:30 Mis reservas Mapa de mesas…" at bounding box center [471, 321] width 942 height 643
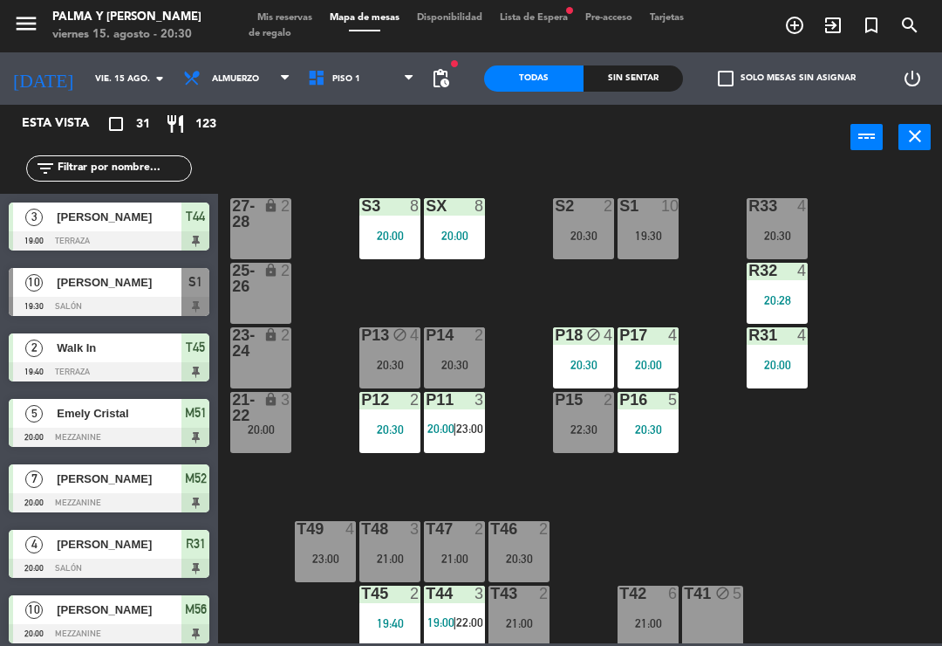
click at [393, 336] on icon "block" at bounding box center [400, 334] width 15 height 15
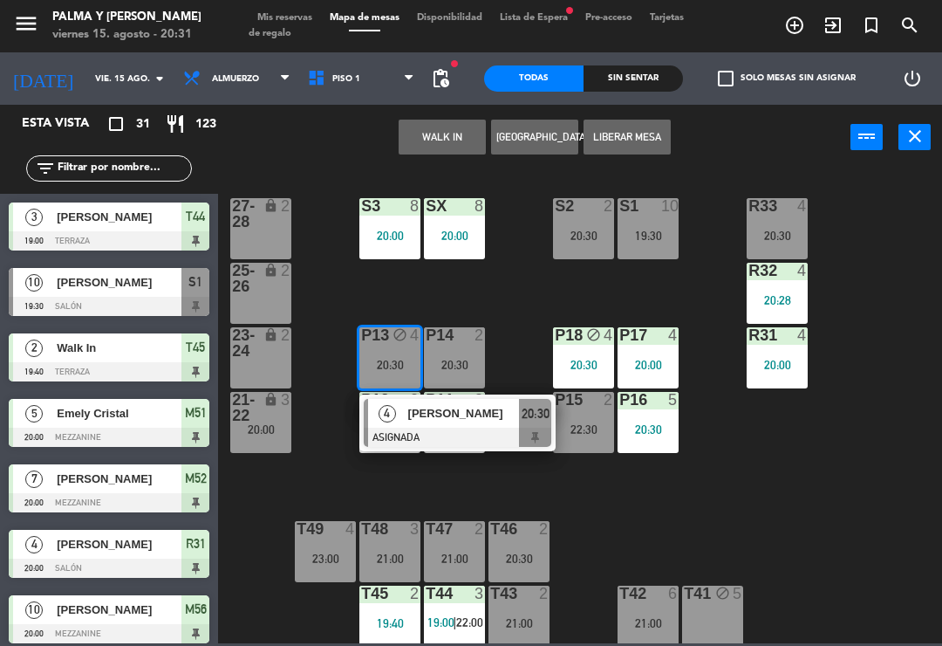
click at [397, 277] on div "R33 4 20:30 S1 10 19:30 S2 2 20:30 S3 8 20:00 SX 8 20:00 27-28 lock 2 R32 4 20:…" at bounding box center [585, 406] width 715 height 476
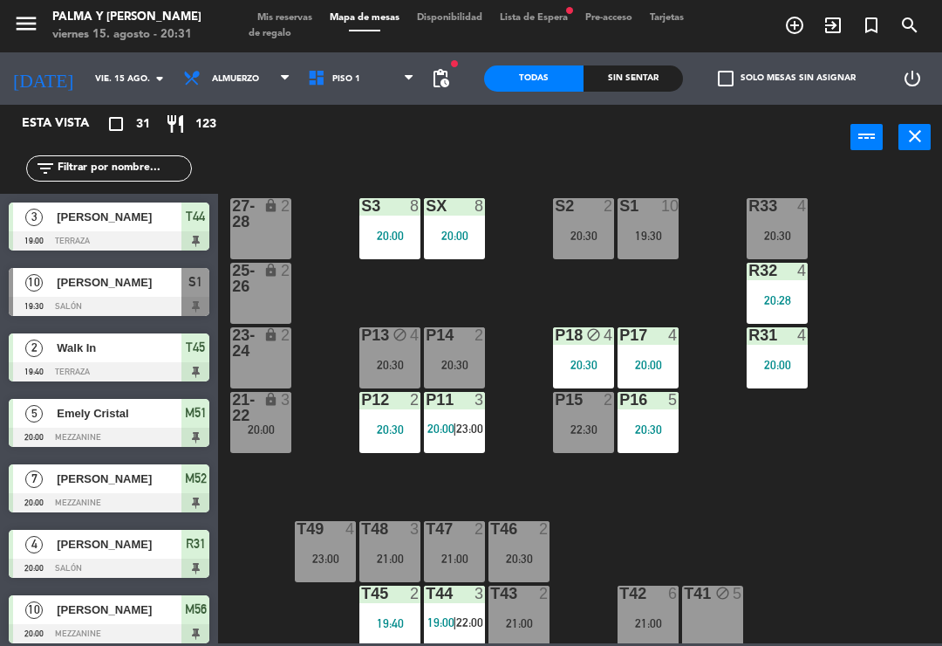
click at [389, 336] on div "block" at bounding box center [390, 335] width 29 height 17
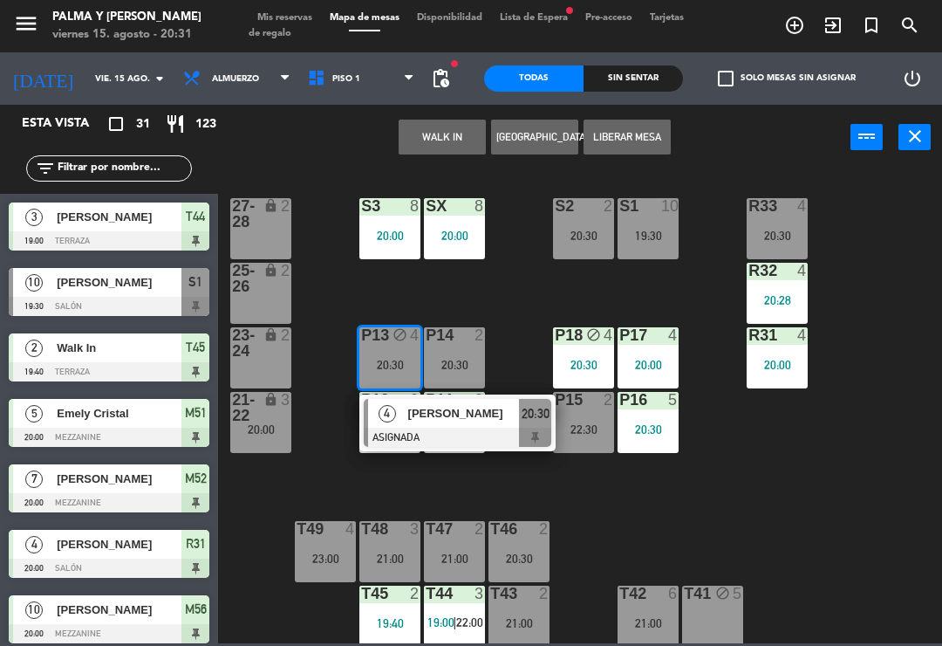
click at [518, 413] on span "[PERSON_NAME]" at bounding box center [464, 413] width 112 height 18
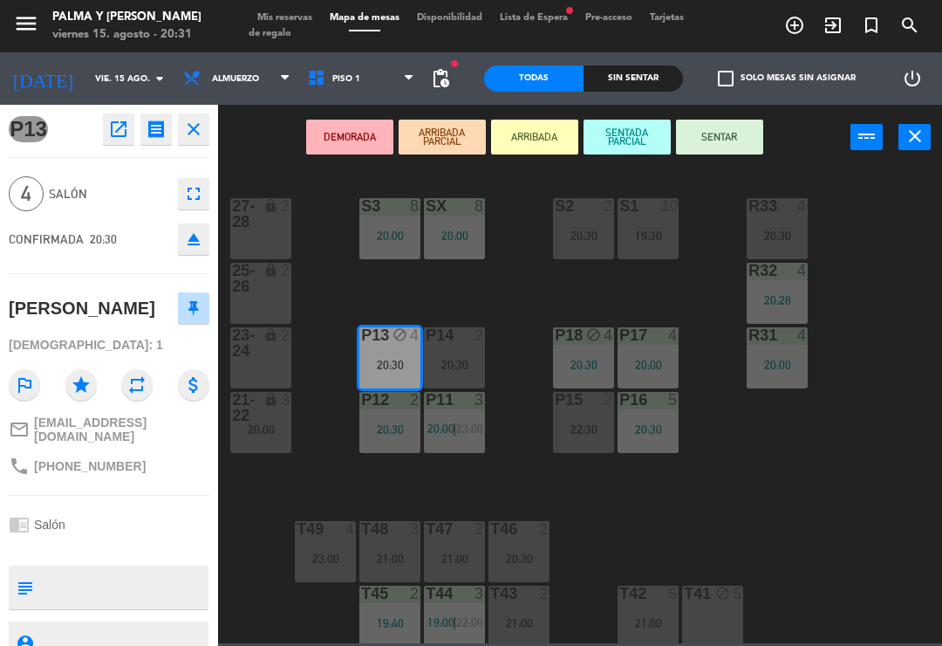
click at [751, 131] on button "SENTAR" at bounding box center [719, 137] width 87 height 35
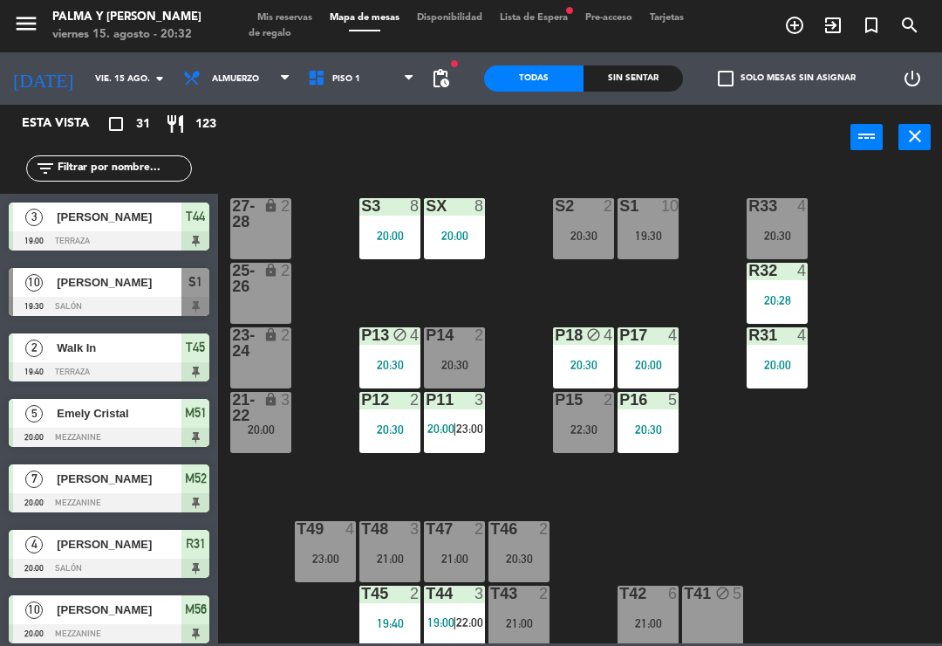
click at [479, 361] on div "20:30" at bounding box center [454, 365] width 61 height 12
click at [647, 531] on div "R33 4 20:30 S1 10 19:30 S2 2 20:30 S3 8 20:00 SX 8 20:00 27-28 lock 2 R32 4 20:…" at bounding box center [585, 406] width 715 height 476
click at [466, 365] on div "20:30" at bounding box center [454, 365] width 61 height 12
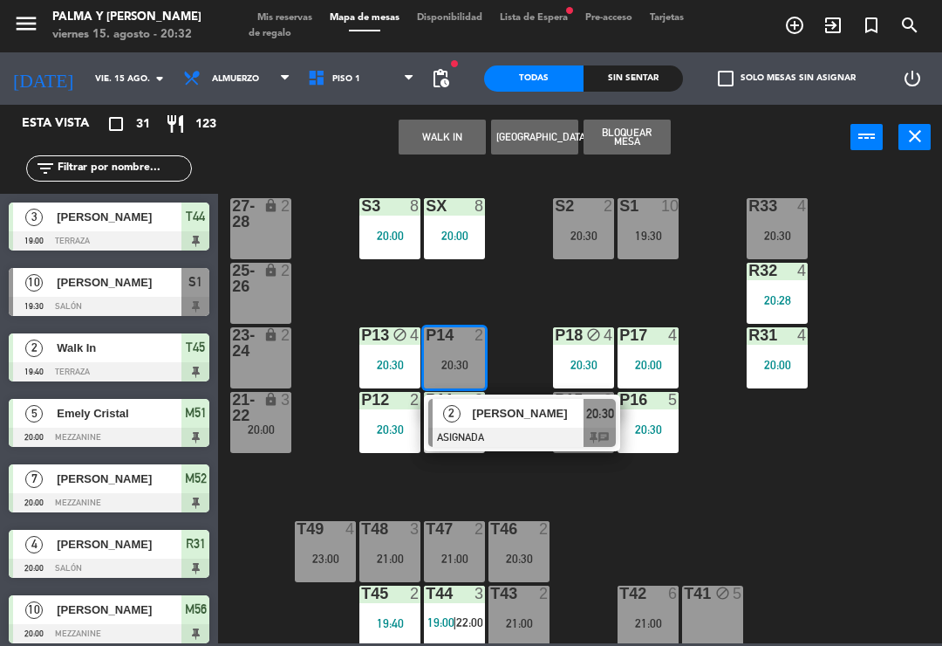
click at [567, 420] on span "[PERSON_NAME]" at bounding box center [529, 413] width 112 height 18
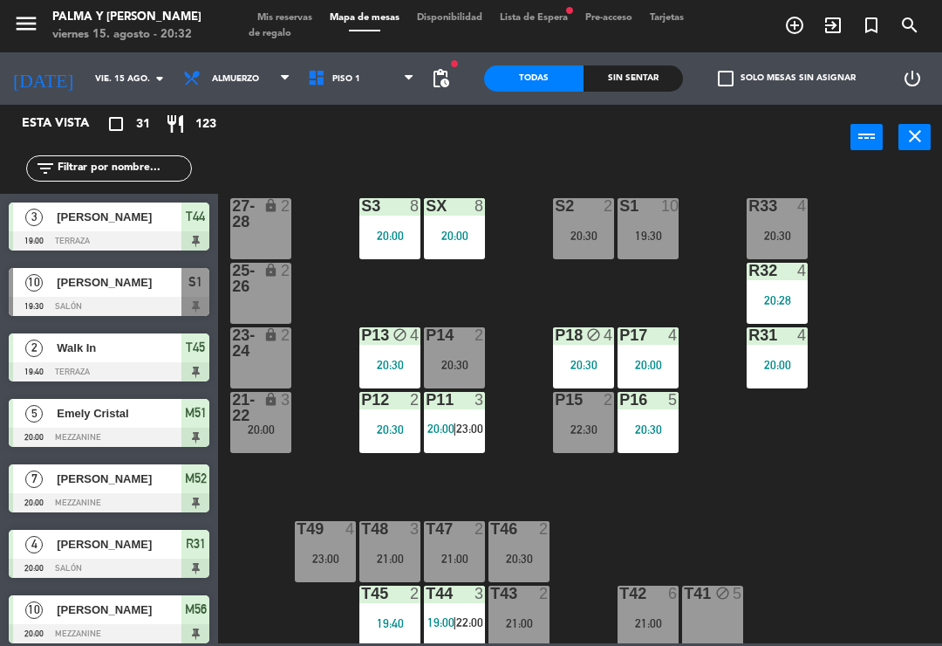
click at [792, 337] on div "4" at bounding box center [806, 335] width 29 height 16
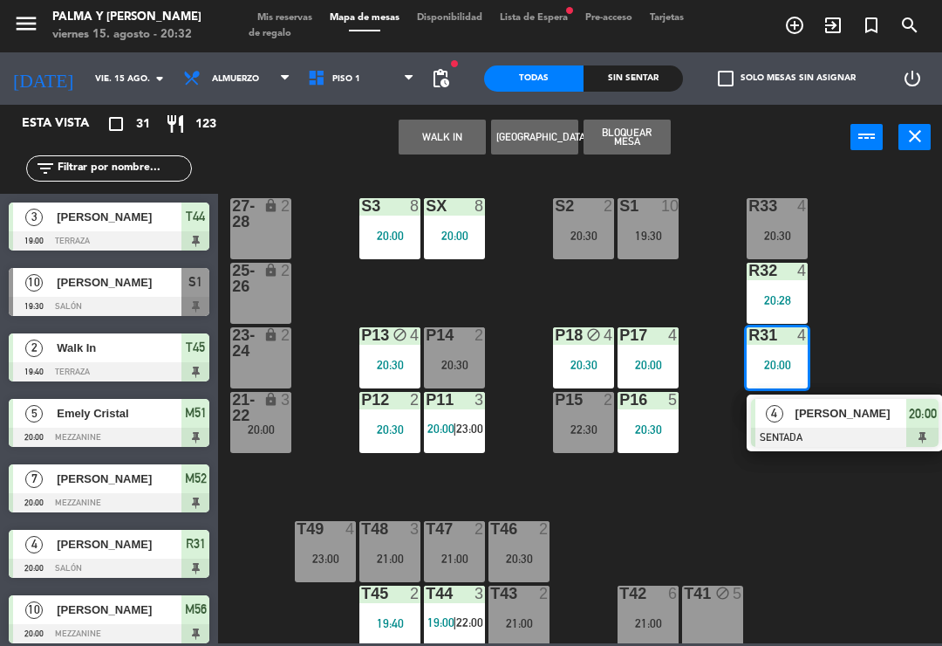
click at [900, 271] on div "R33 4 20:30 S1 10 19:30 S2 2 20:30 S3 8 20:00 SX 8 20:00 27-28 lock 2 R32 4 20:…" at bounding box center [585, 406] width 715 height 476
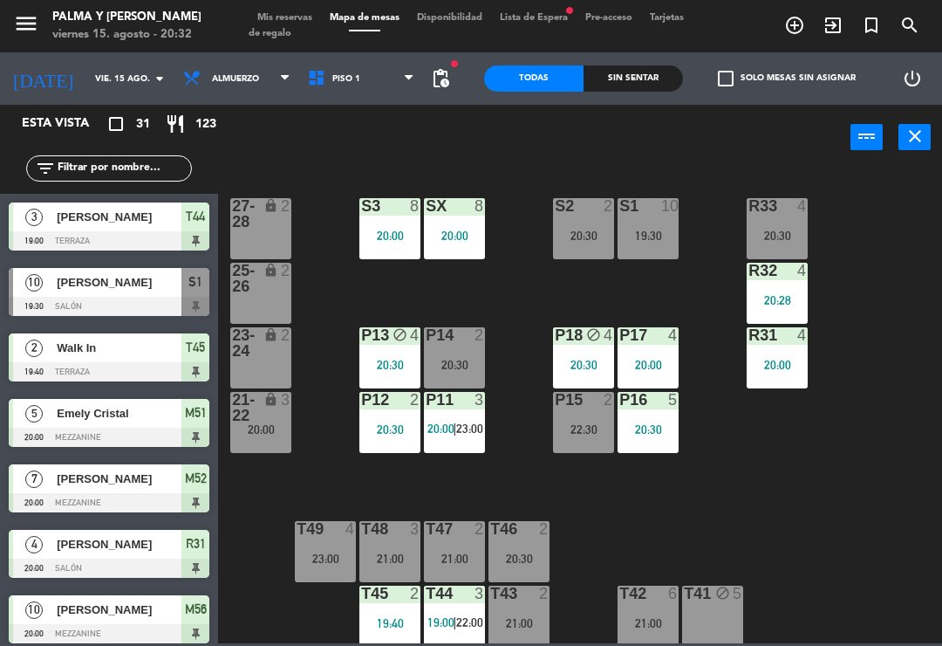
click at [792, 298] on div "20:28" at bounding box center [777, 300] width 61 height 12
click at [871, 279] on div "R33 4 20:30 S1 10 19:30 S2 2 20:30 S3 8 20:00 SX 8 20:00 27-28 lock 2 R32 4 20:…" at bounding box center [585, 406] width 715 height 476
click at [794, 358] on div "20:00" at bounding box center [777, 364] width 61 height 13
click at [900, 345] on div "R33 4 20:30 S1 10 19:30 S2 2 20:30 S3 8 20:00 SX 8 20:00 27-28 lock 2 R32 4 20:…" at bounding box center [585, 406] width 715 height 476
click at [774, 239] on div "20:30" at bounding box center [777, 235] width 61 height 12
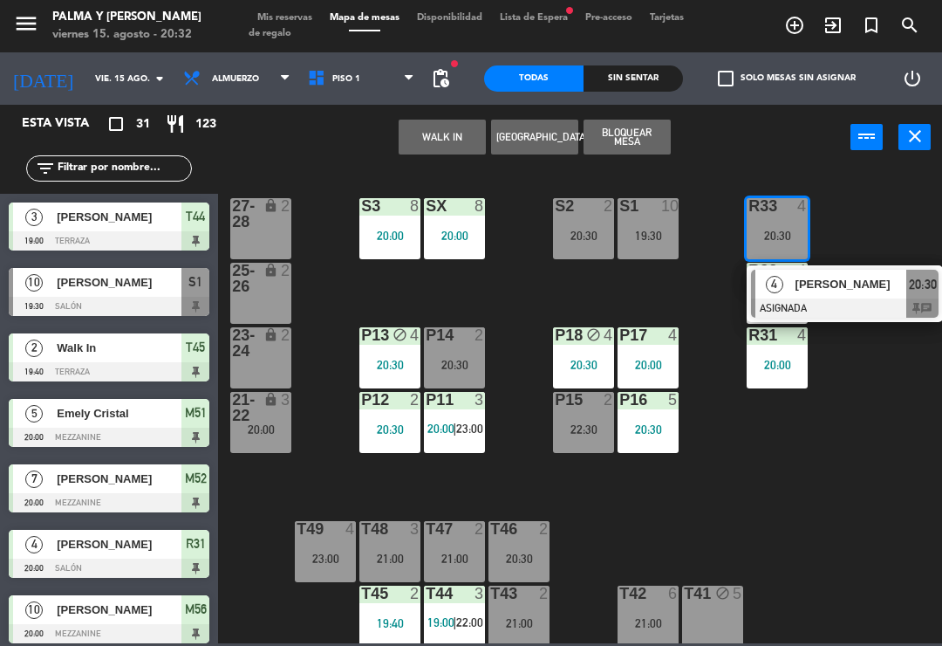
click at [879, 291] on span "[PERSON_NAME]" at bounding box center [852, 284] width 112 height 18
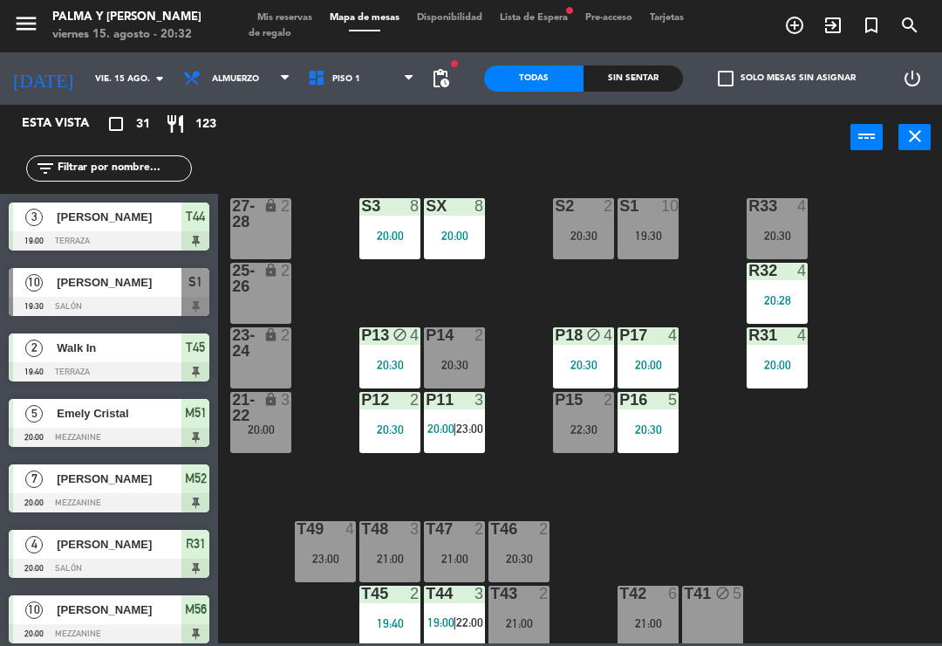
click at [872, 482] on div "R33 4 20:30 S1 10 19:30 S2 2 20:30 S3 8 20:00 SX 8 20:00 27-28 lock 2 R32 4 20:…" at bounding box center [585, 406] width 715 height 476
click at [411, 229] on div "20:00" at bounding box center [389, 235] width 61 height 12
click at [823, 478] on div "R33 4 20:30 S1 10 19:30 S2 2 20:30 S3 8 20:00 SX 8 20:00 27-28 lock 2 R32 4 20:…" at bounding box center [585, 406] width 715 height 476
click at [788, 438] on div "R33 4 20:30 S1 10 19:30 S2 2 20:30 S3 8 20:00 SX 8 20:00 27-28 lock 2 R32 4 20:…" at bounding box center [585, 406] width 715 height 476
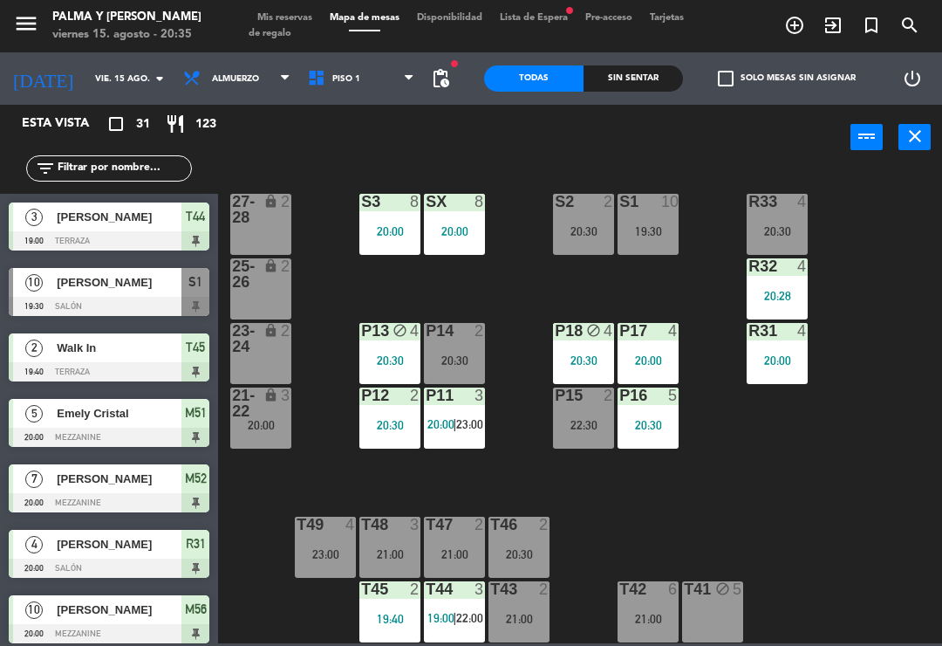
scroll to position [4, 0]
click at [536, 614] on div "21:00" at bounding box center [519, 618] width 61 height 12
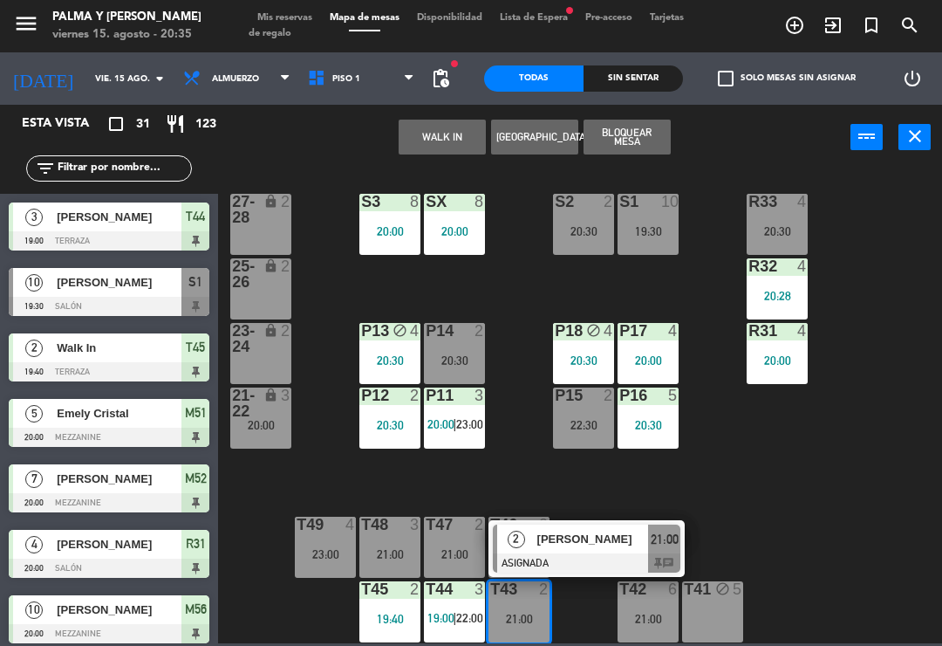
click at [14, 324] on div "10 [PERSON_NAME] 19:30 Salón S1" at bounding box center [109, 291] width 218 height 65
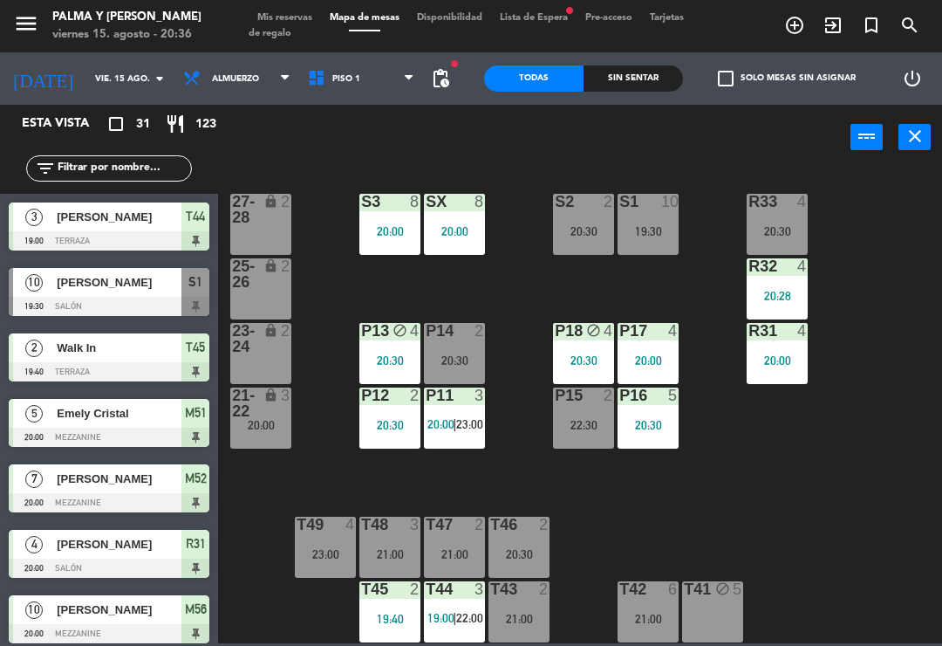
click at [722, 547] on div "R33 4 20:30 S1 10 19:30 S2 2 20:30 S3 8 20:00 SX 8 20:00 27-28 lock 2 R32 4 20:…" at bounding box center [585, 406] width 715 height 476
click at [341, 537] on div "T49 4 23:00" at bounding box center [325, 547] width 61 height 61
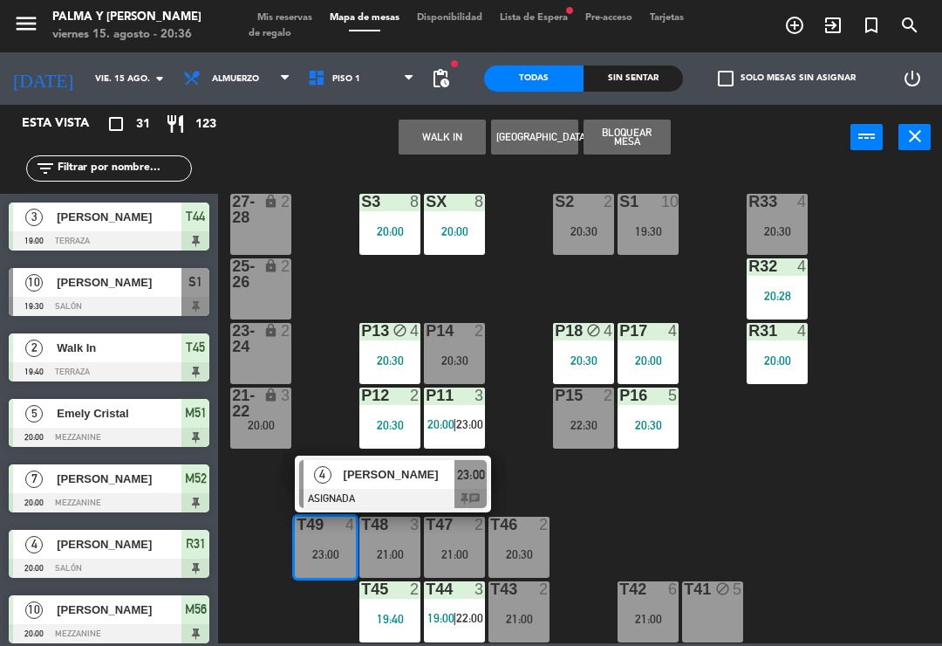
click at [405, 493] on div at bounding box center [393, 498] width 188 height 19
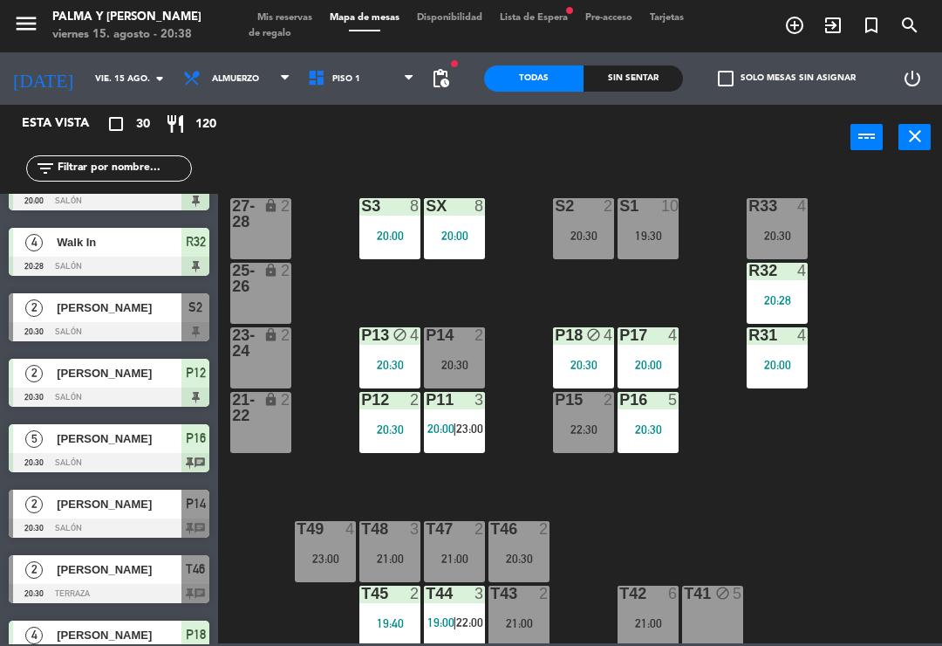
scroll to position [0, 0]
click at [744, 469] on div "R33 4 20:30 S1 10 19:30 S2 2 20:30 S3 8 20:00 SX 8 20:00 27-28 lock 2 R32 4 20:…" at bounding box center [585, 406] width 715 height 476
click at [696, 277] on div "R33 4 20:30 S1 10 19:30 S2 2 20:30 S3 8 20:00 SX 8 20:00 27-28 lock 2 R32 4 20:…" at bounding box center [585, 406] width 715 height 476
click at [658, 225] on div "S1 10 19:30" at bounding box center [648, 228] width 61 height 61
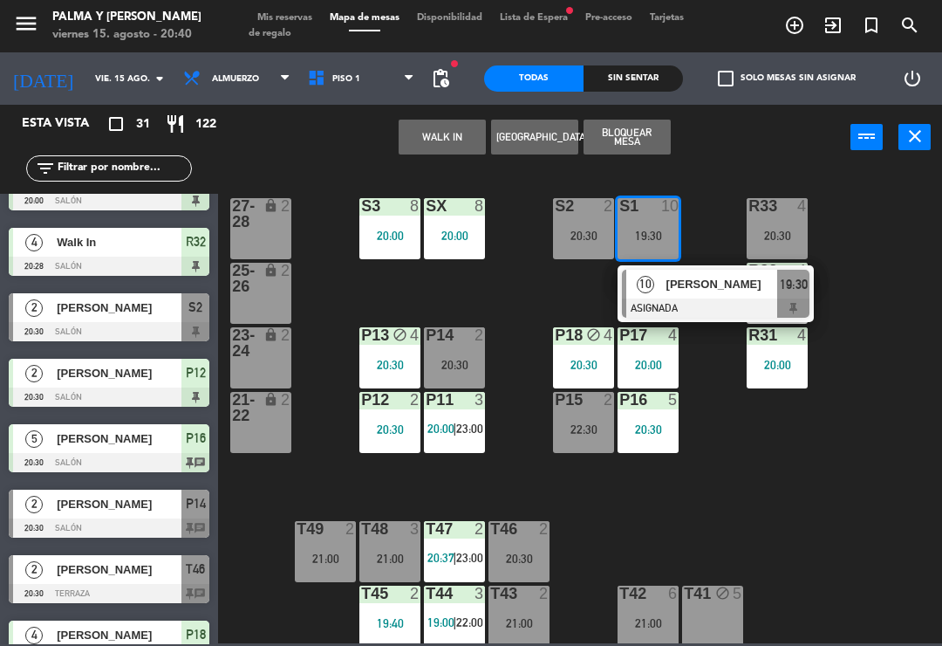
click at [705, 300] on div at bounding box center [716, 307] width 188 height 19
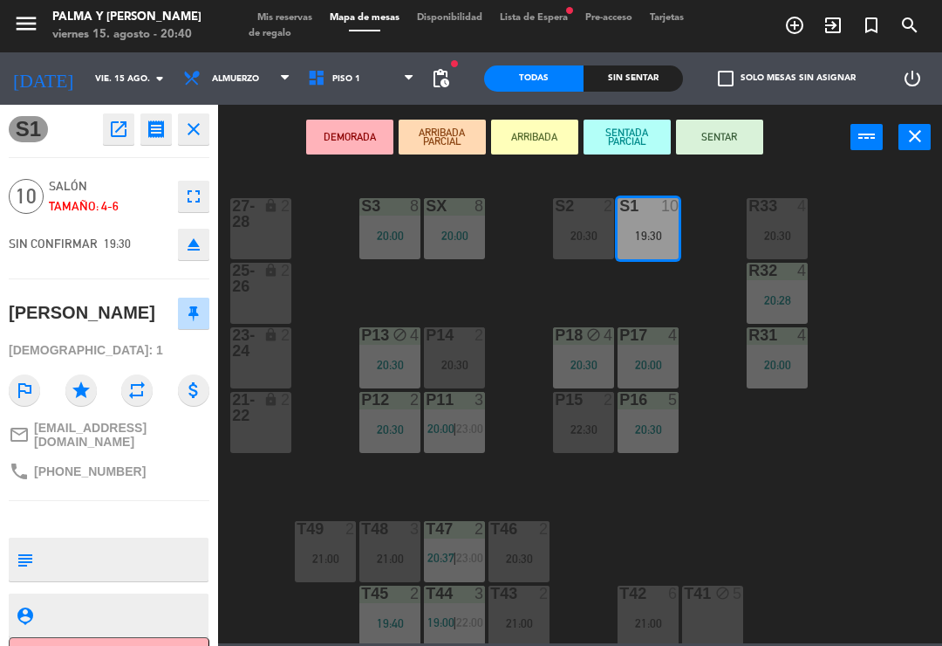
click at [275, 158] on div "DEMORADA ARRIBADA PARCIAL ARRIBADA SENTADA PARCIAL SENTAR power_input close" at bounding box center [534, 138] width 633 height 66
click at [207, 128] on button "close" at bounding box center [193, 128] width 31 height 31
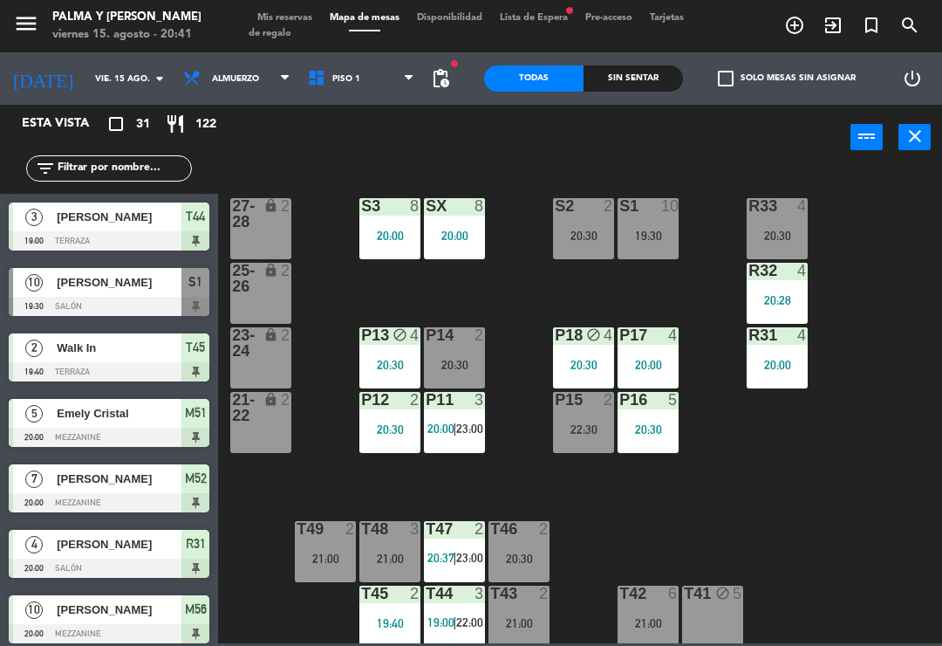
click at [123, 172] on input "text" at bounding box center [123, 168] width 135 height 19
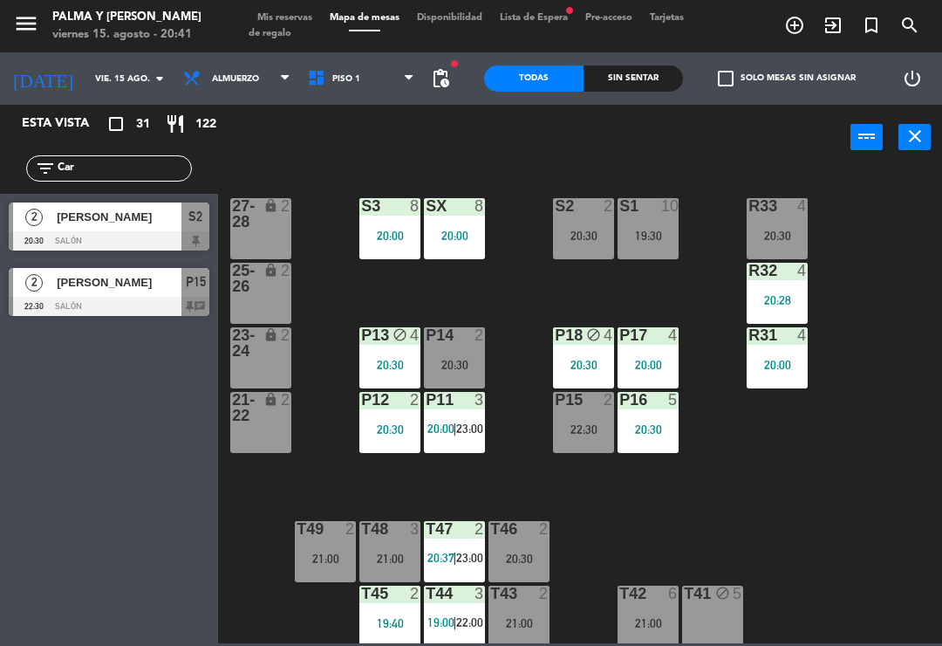
type input "Car"
click at [150, 223] on span "[PERSON_NAME]" at bounding box center [119, 217] width 125 height 18
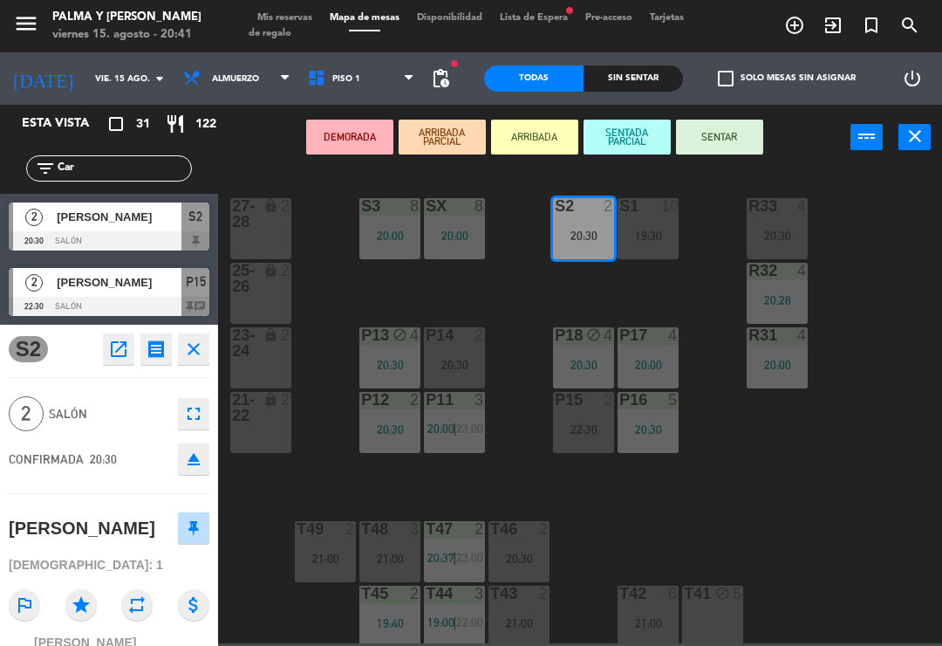
click at [135, 437] on div "CONFIRMADA 20:30 eject" at bounding box center [109, 459] width 201 height 44
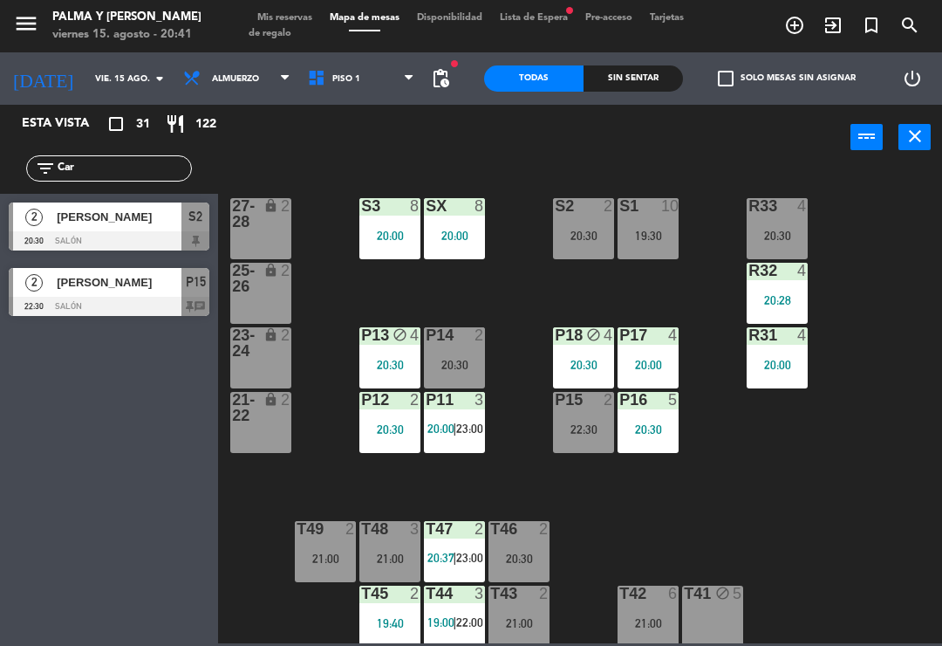
click at [588, 219] on div "S2 2 20:30" at bounding box center [583, 228] width 61 height 61
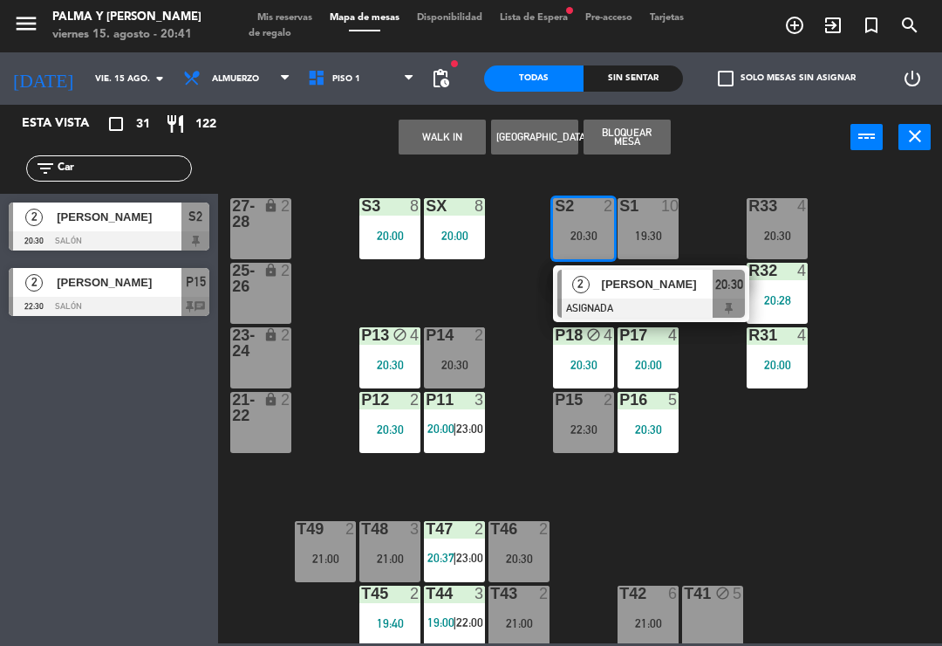
click at [676, 301] on div at bounding box center [652, 307] width 188 height 19
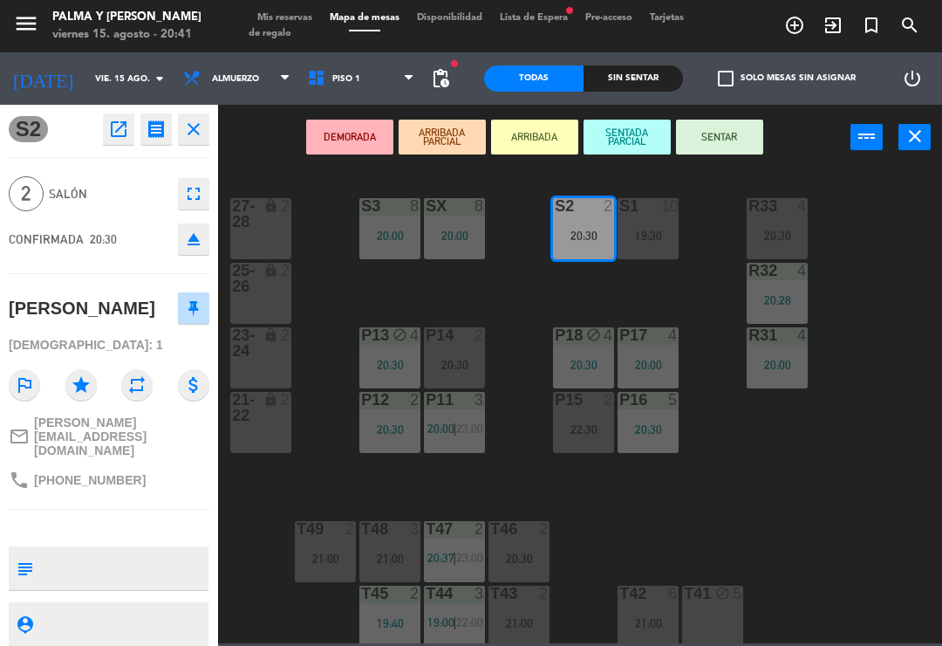
click at [741, 133] on button "SENTAR" at bounding box center [719, 137] width 87 height 35
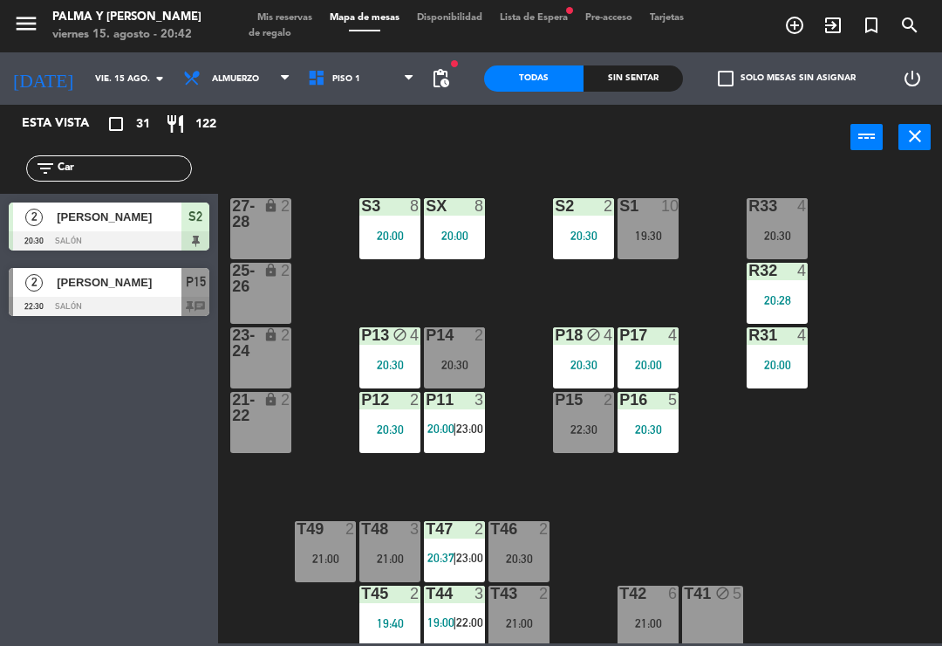
click at [900, 490] on div "R33 4 20:30 S1 10 19:30 S2 2 20:30 S3 8 20:00 SX 8 20:00 27-28 lock 2 R32 4 20:…" at bounding box center [585, 406] width 715 height 476
click at [147, 177] on input "Car" at bounding box center [123, 168] width 135 height 19
type input "C"
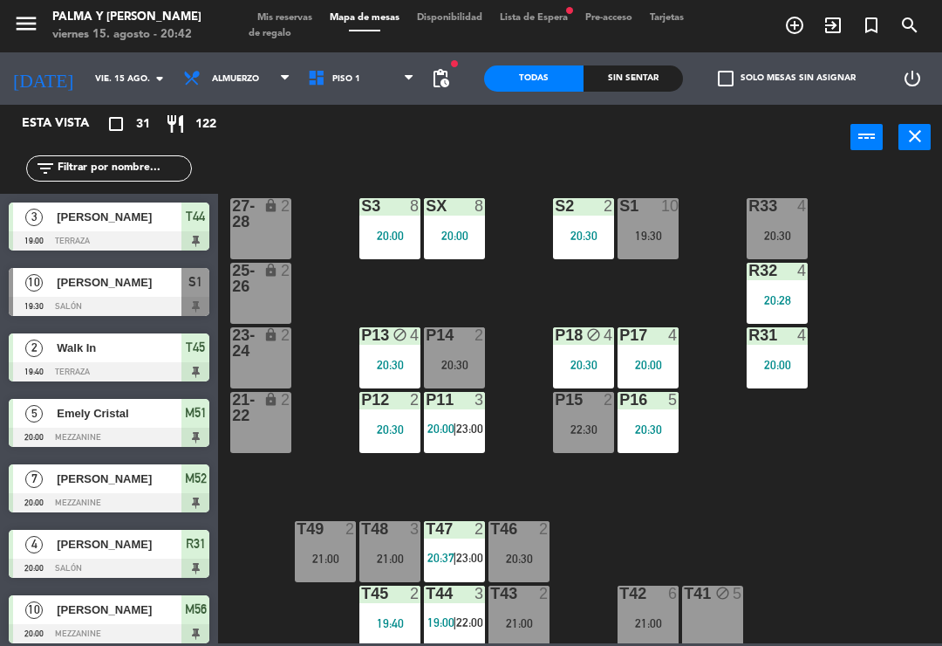
click at [880, 208] on div "R33 4 20:30 S1 10 19:30 S2 2 20:30 S3 8 20:00 SX 8 20:00 27-28 lock 2 R32 4 20:…" at bounding box center [585, 406] width 715 height 476
click at [644, 232] on div "19:30" at bounding box center [648, 235] width 61 height 12
click at [734, 517] on div "R33 4 20:30 S1 10 19:30 S2 2 20:30 S3 8 20:00 SX 8 20:00 27-28 lock 2 R32 4 20:…" at bounding box center [585, 406] width 715 height 476
click at [460, 359] on div "20:30" at bounding box center [454, 365] width 61 height 12
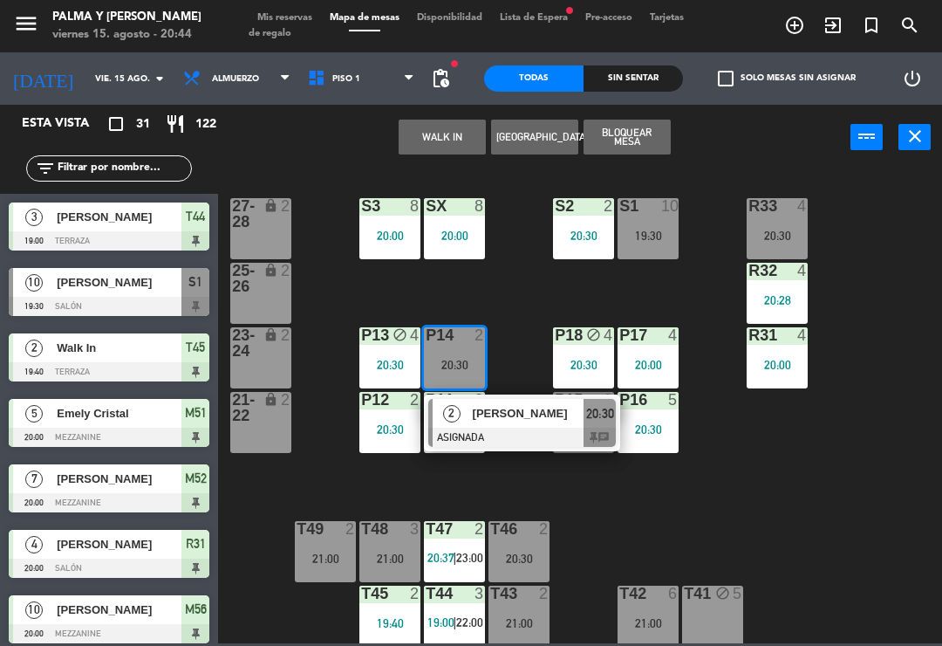
click at [542, 433] on div at bounding box center [522, 437] width 188 height 19
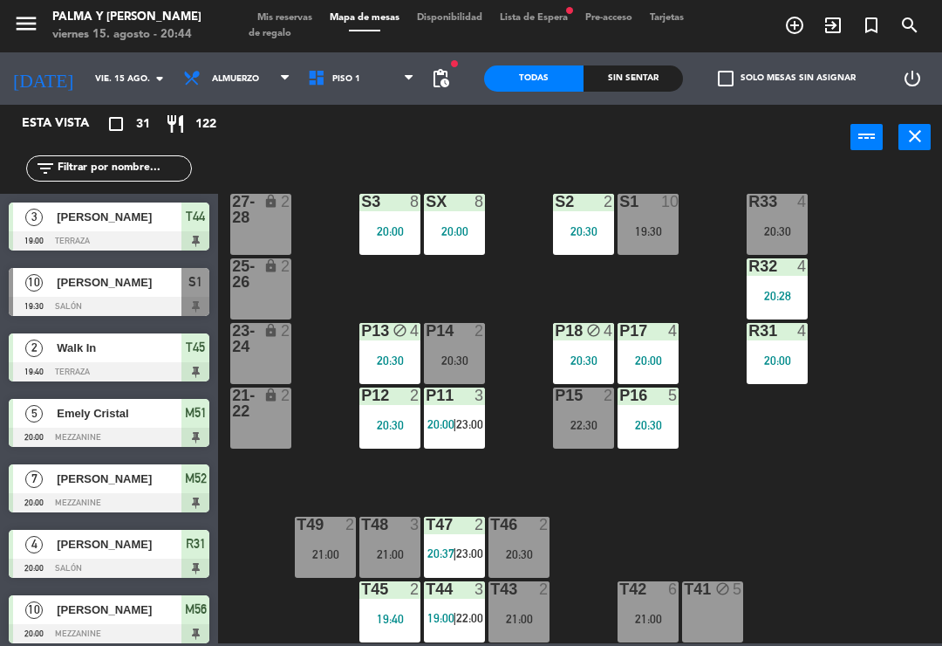
scroll to position [4, 0]
click at [443, 351] on div "P14 2 20:30" at bounding box center [454, 353] width 61 height 61
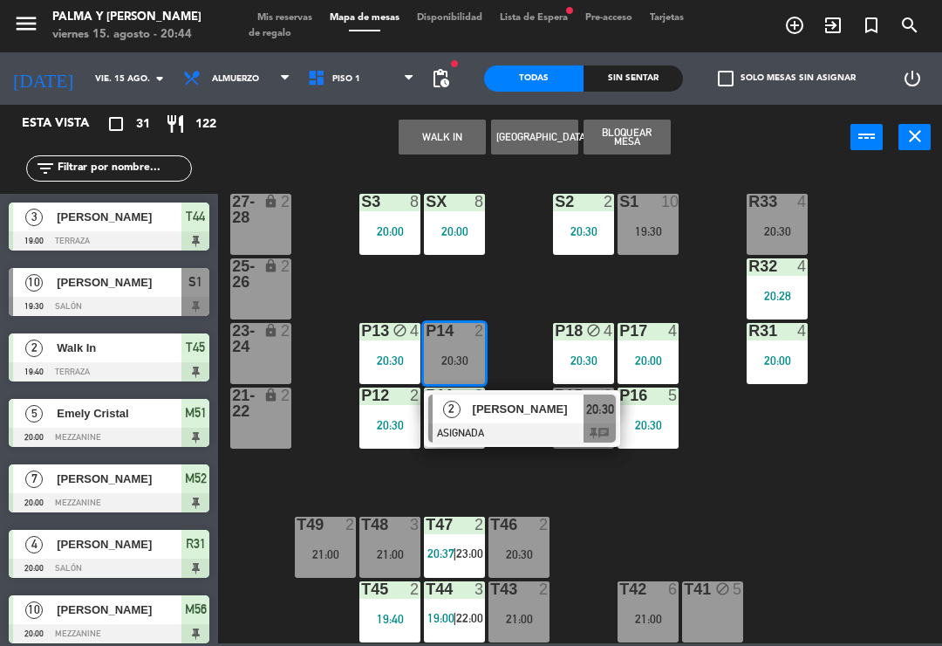
click at [523, 409] on span "[PERSON_NAME]" at bounding box center [529, 409] width 112 height 18
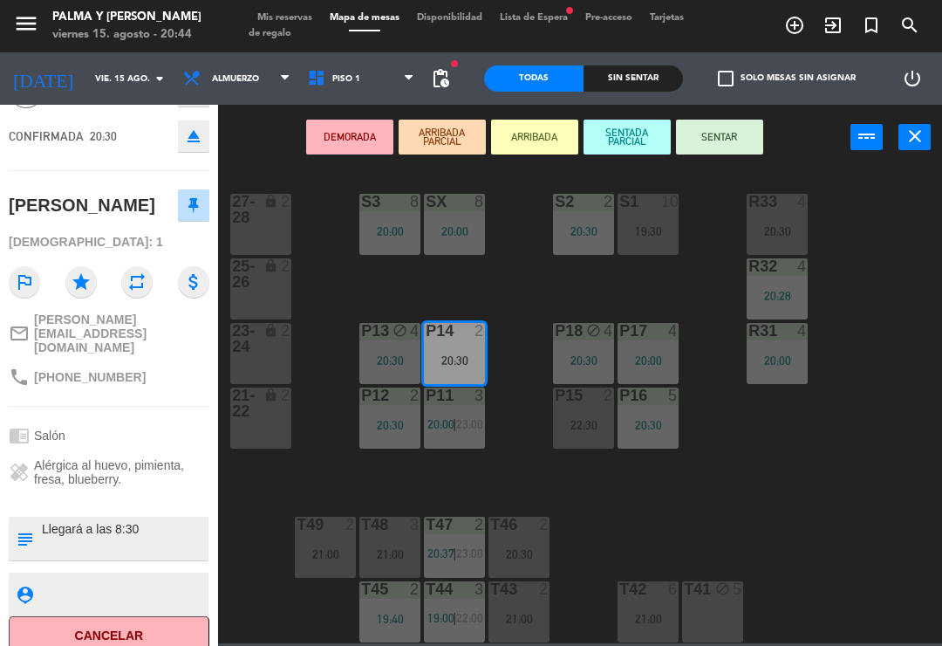
scroll to position [0, 0]
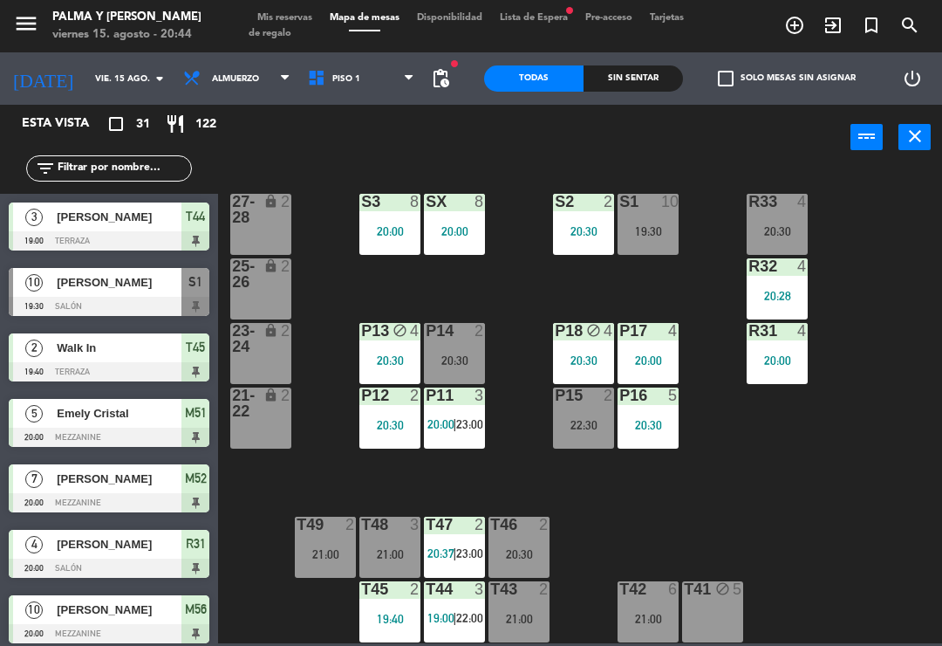
click at [581, 219] on div "S2 2 20:30" at bounding box center [583, 224] width 61 height 61
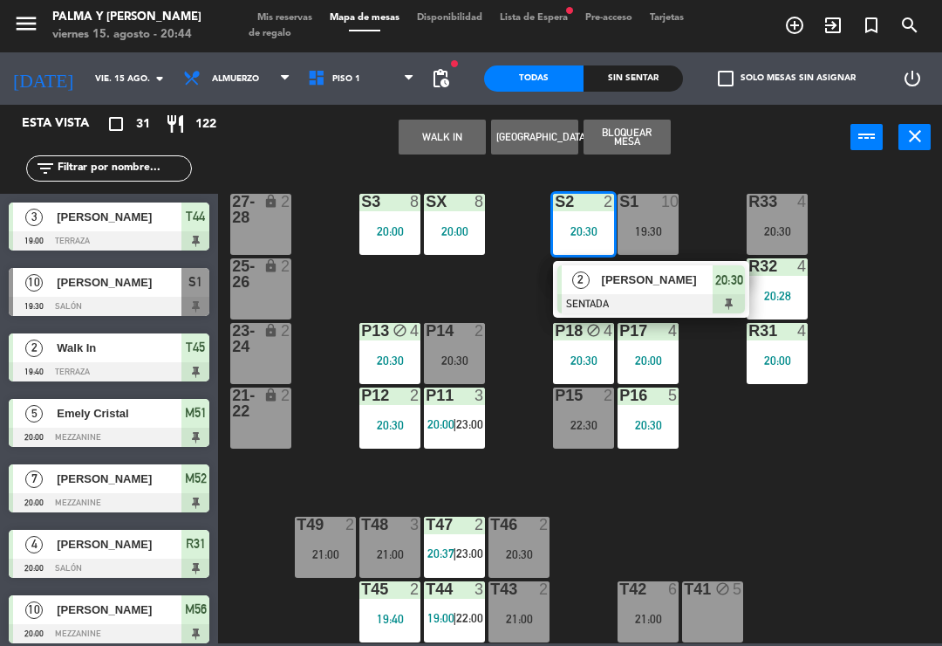
click at [770, 454] on div "R33 4 20:30 S1 10 19:30 S2 2 20:30 2 [PERSON_NAME] SENTADA 20:30 S3 8 20:00 SX …" at bounding box center [585, 406] width 715 height 476
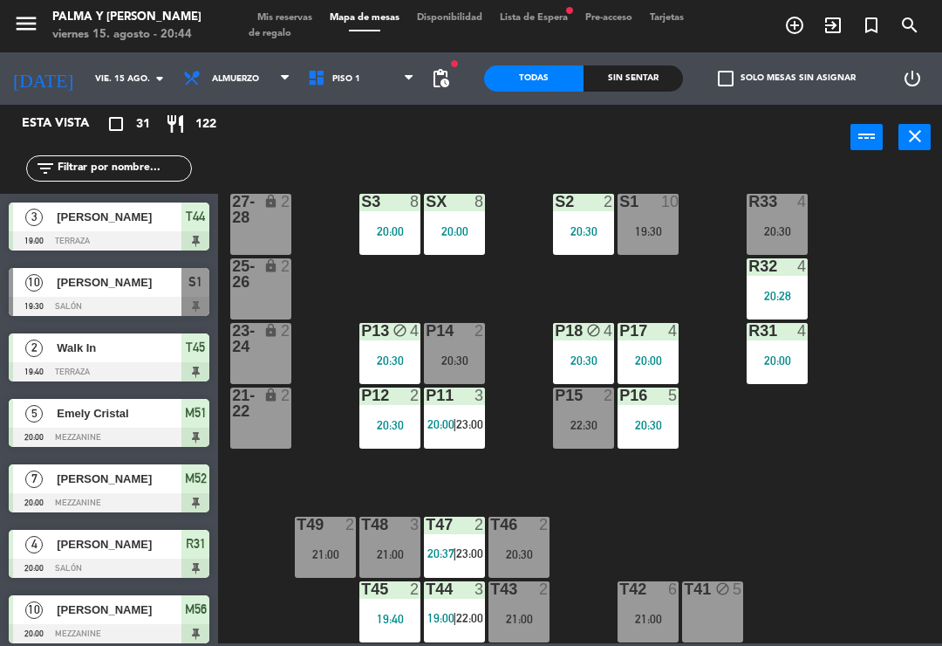
click at [588, 441] on div "P15 2 22:30" at bounding box center [583, 417] width 61 height 61
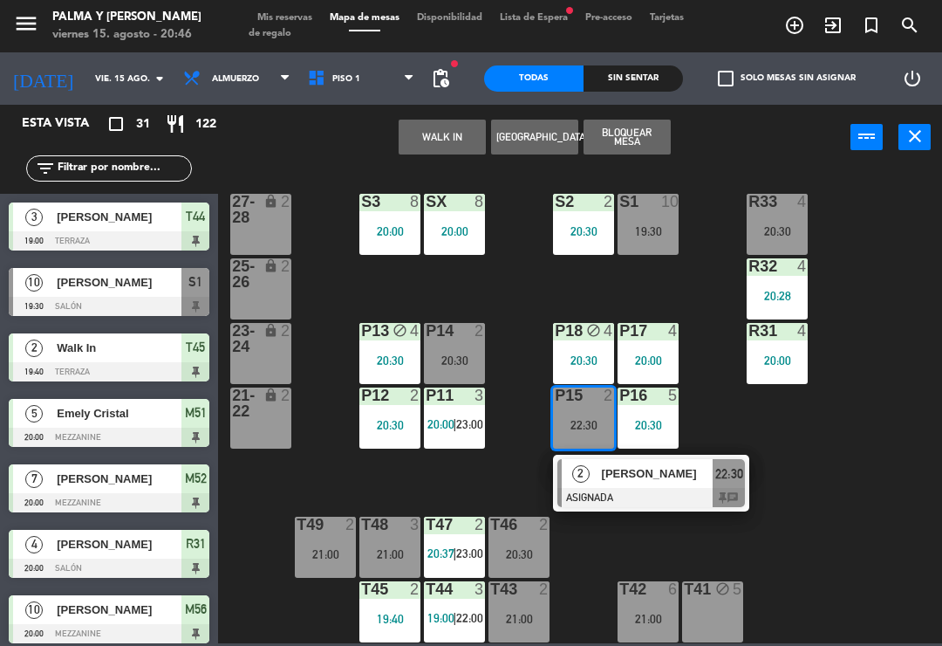
click at [913, 140] on icon "close" at bounding box center [915, 136] width 21 height 21
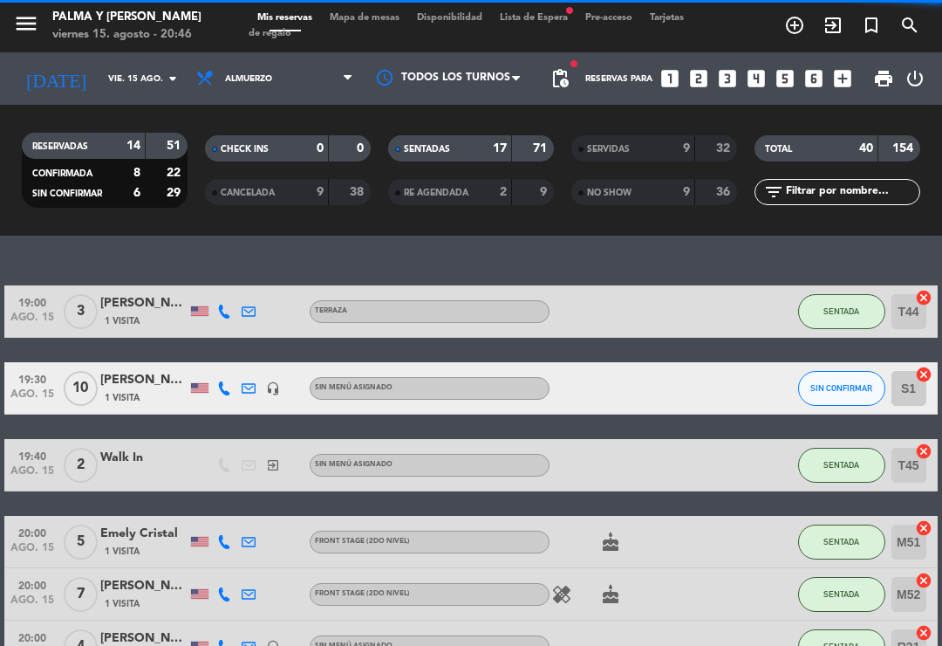
click at [392, 13] on span "Mapa de mesas" at bounding box center [364, 18] width 87 height 10
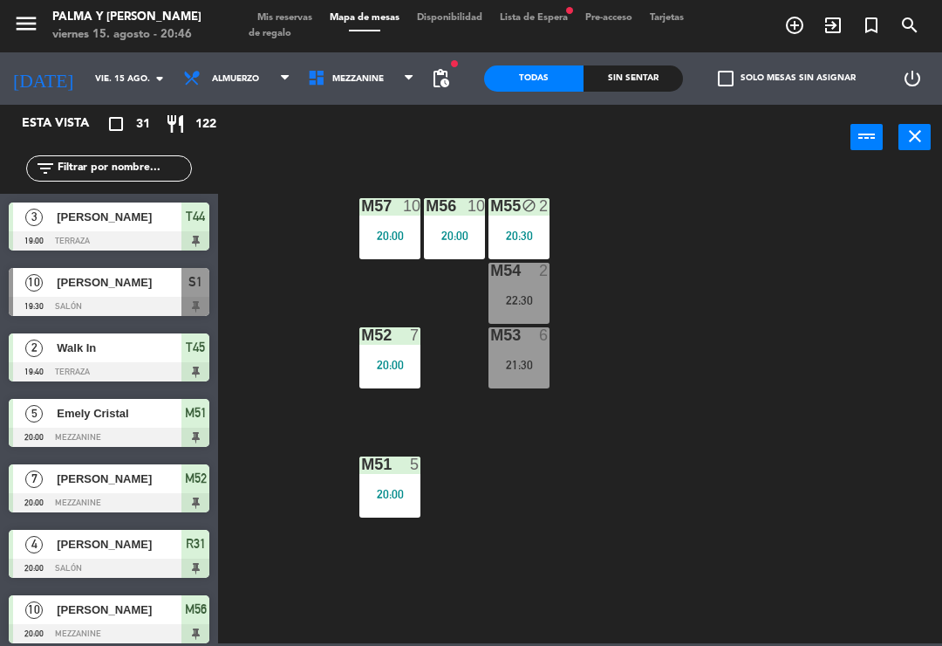
click at [358, 84] on span "Mezzanine" at bounding box center [357, 79] width 51 height 10
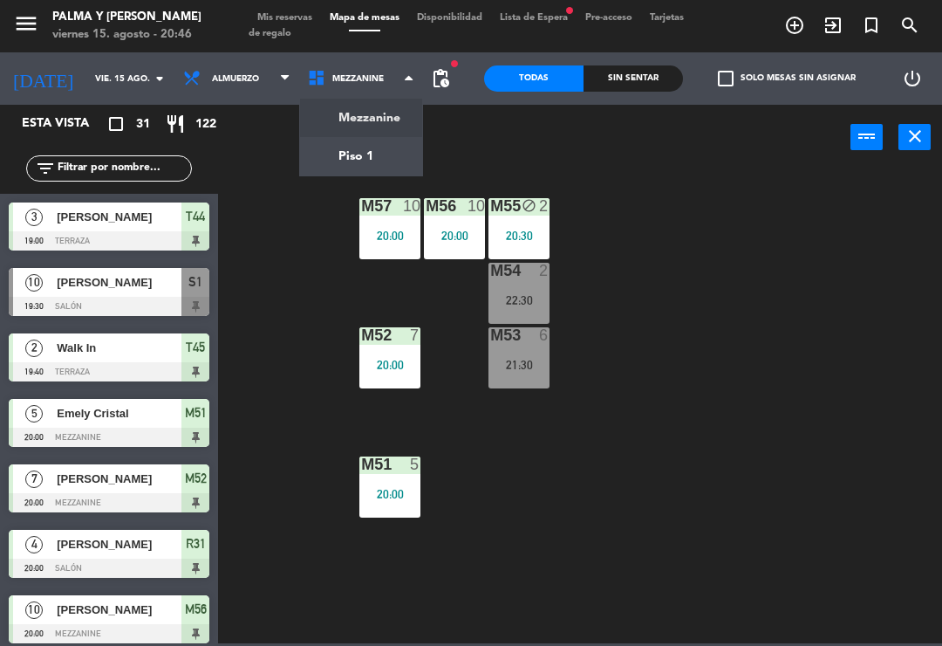
click at [384, 162] on ng-component "menu Palma y [PERSON_NAME] 15. [PERSON_NAME] - 20:46 Mis reservas Mapa de mesas…" at bounding box center [471, 321] width 942 height 643
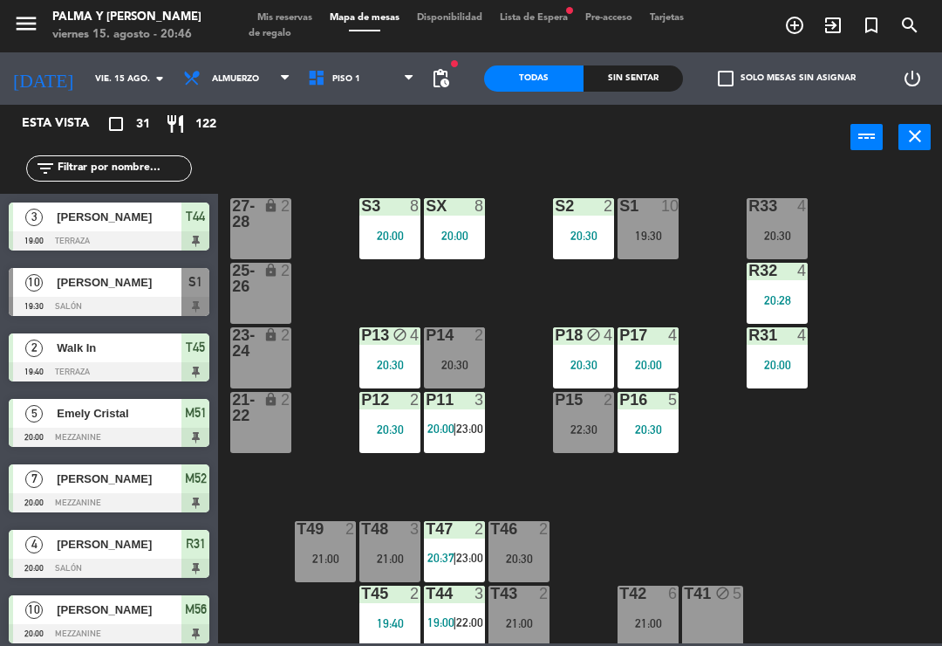
click at [876, 506] on div "R33 4 20:30 S1 10 19:30 S2 2 20:30 S3 8 20:00 SX 8 20:00 27-28 lock 2 R32 4 20:…" at bounding box center [585, 406] width 715 height 476
click at [582, 441] on div "P15 2 22:30" at bounding box center [583, 422] width 61 height 61
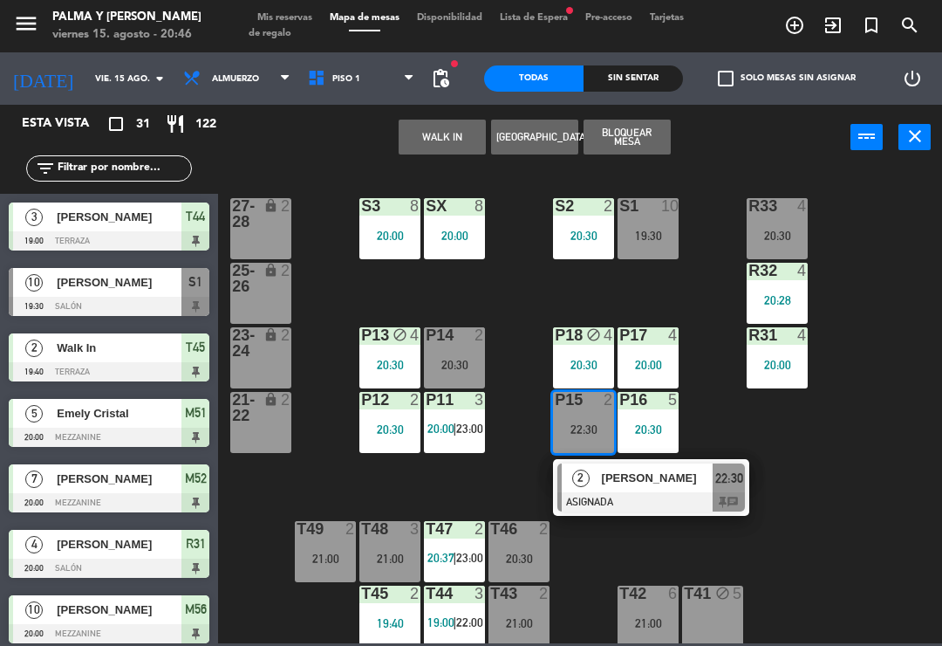
click at [653, 492] on div at bounding box center [652, 501] width 188 height 19
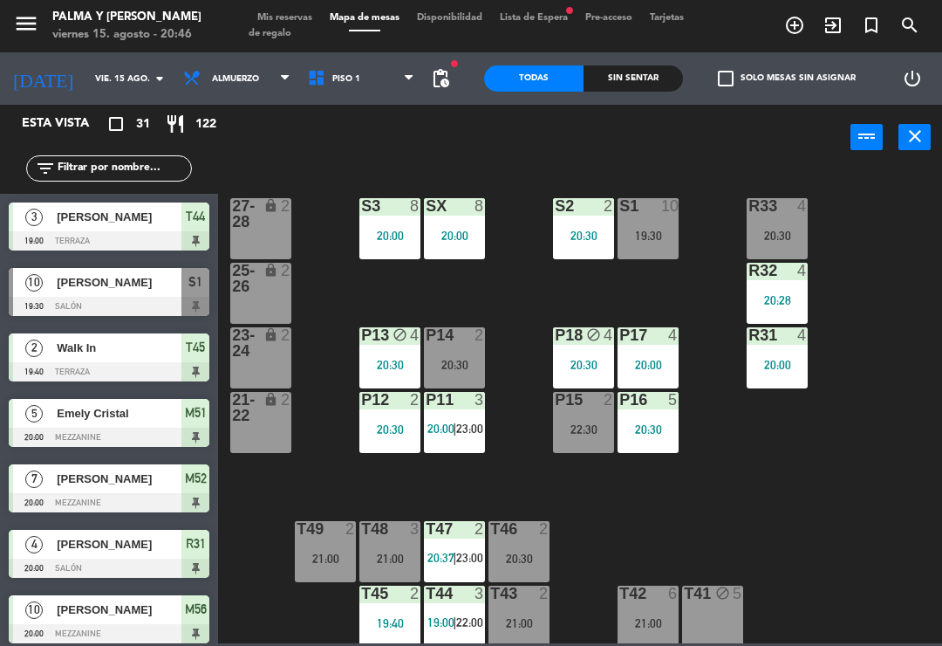
scroll to position [455, 0]
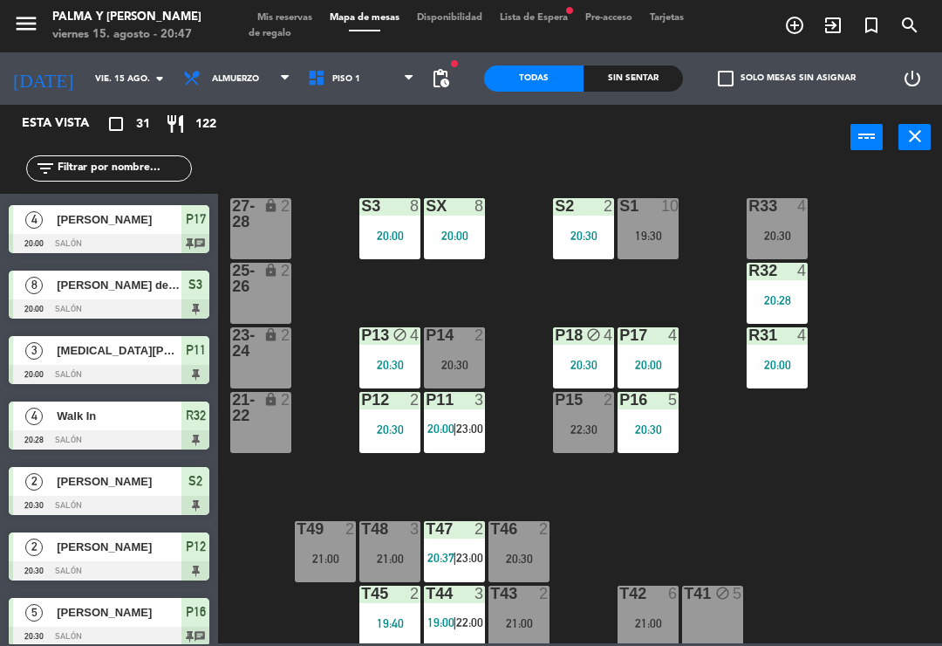
click at [791, 513] on div "R33 4 20:30 S1 10 19:30 S2 2 20:30 S3 8 20:00 SX 8 20:00 27-28 lock 2 R32 4 20:…" at bounding box center [585, 406] width 715 height 476
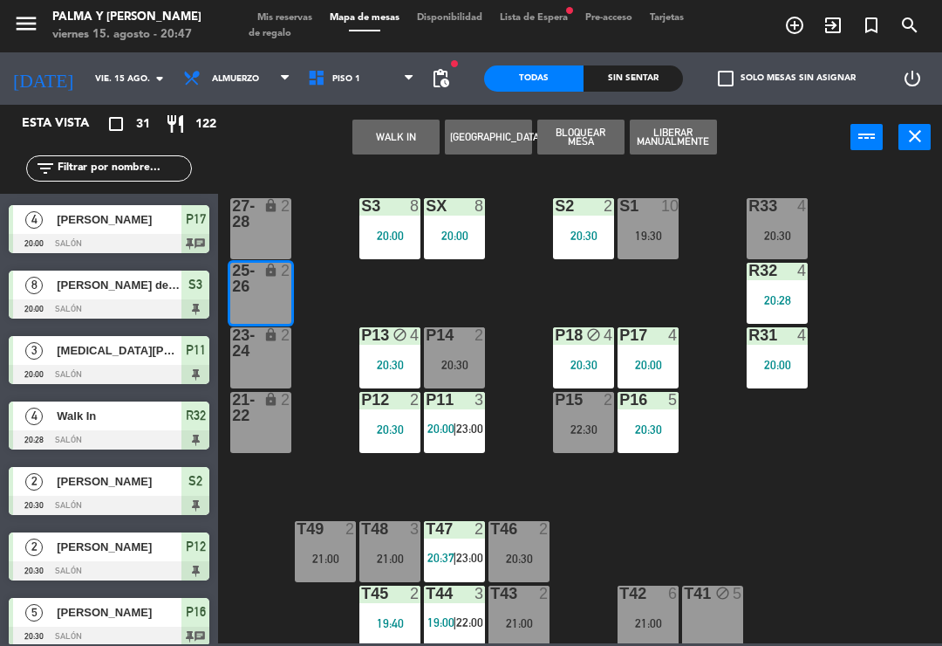
click at [404, 153] on button "WALK IN" at bounding box center [395, 137] width 87 height 35
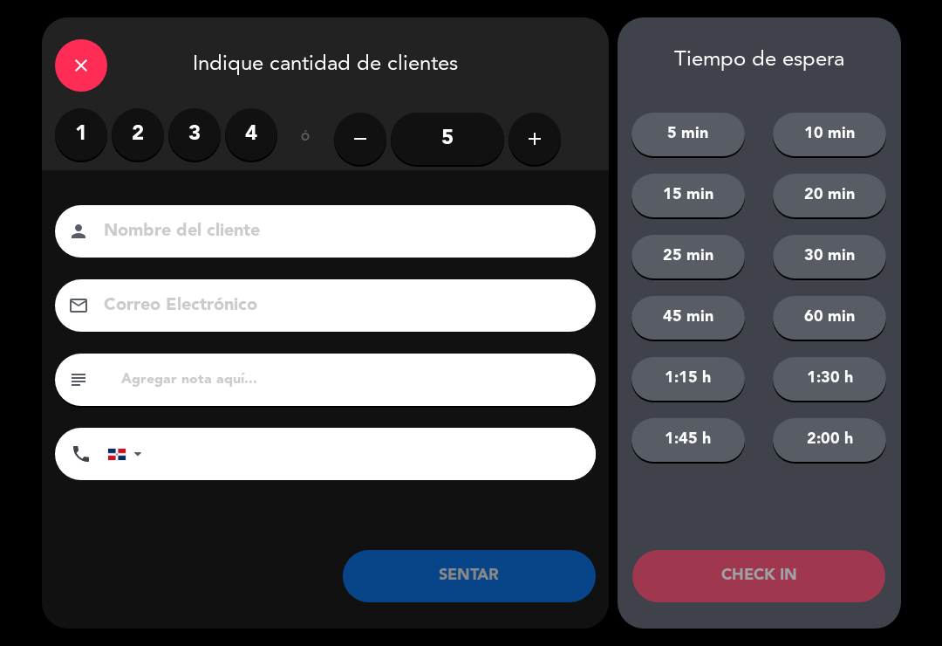
click at [130, 132] on label "2" at bounding box center [138, 134] width 52 height 52
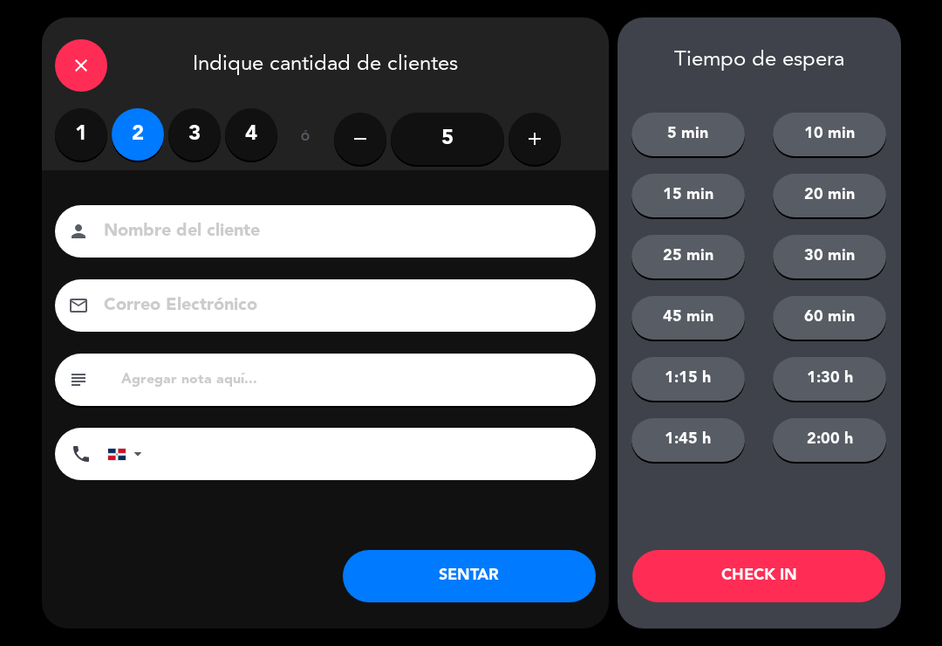
click at [415, 592] on button "SENTAR" at bounding box center [469, 576] width 253 height 52
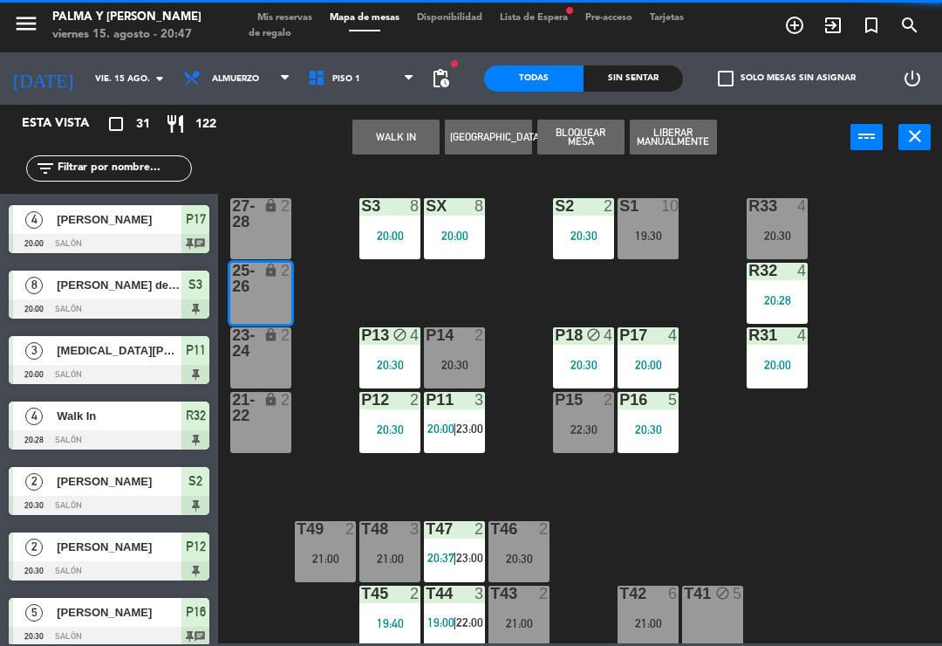
scroll to position [0, 0]
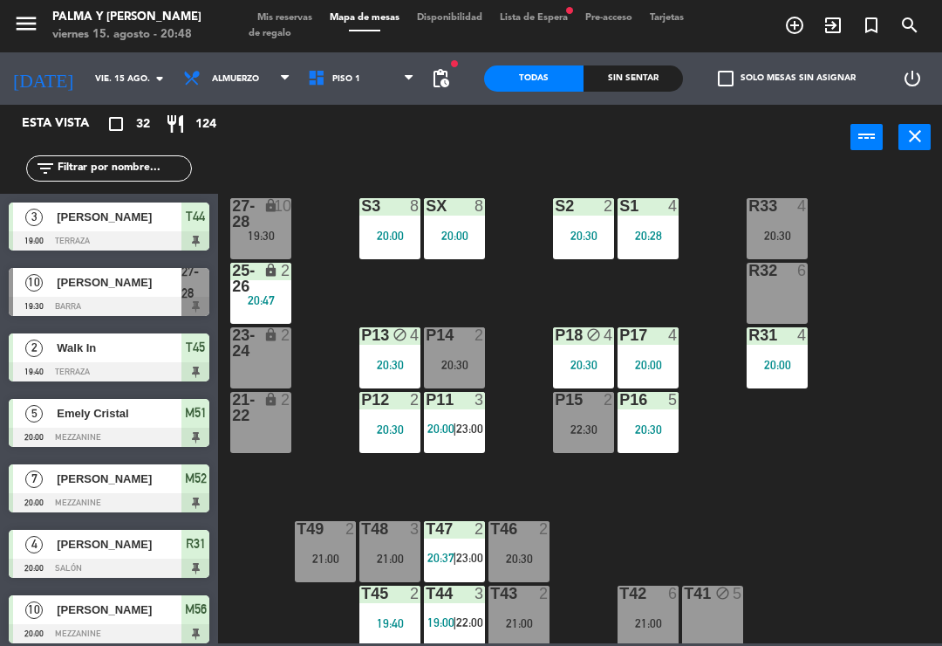
click at [863, 469] on div "R33 4 20:30 S1 4 20:28 S2 2 20:30 S3 8 20:00 SX 8 20:00 27-28 lock 10 19:30 R32…" at bounding box center [585, 406] width 715 height 476
click at [886, 524] on div "R33 4 20:30 S1 4 20:28 S2 2 20:30 S3 8 20:00 SX 8 20:00 27-28 lock 10 19:30 R32…" at bounding box center [585, 406] width 715 height 476
click at [895, 466] on div "R33 4 20:30 S1 4 20:28 S2 2 20:30 S3 8 20:00 SX 8 20:00 27-28 lock 10 19:30 R32…" at bounding box center [585, 406] width 715 height 476
click at [787, 229] on div "20:30" at bounding box center [777, 235] width 61 height 12
click at [895, 226] on div "R33 4 20:30 S1 4 20:28 S2 2 20:30 S3 8 20:00 SX 8 20:00 27-28 lock 10 19:30 R32…" at bounding box center [585, 406] width 715 height 476
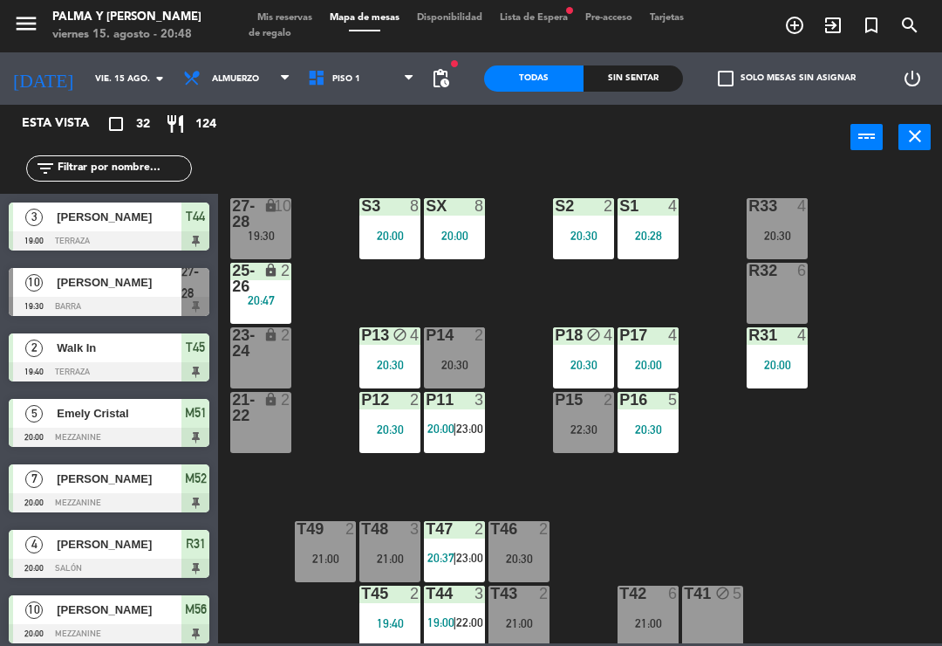
click at [891, 241] on div "R33 4 20:30 S1 4 20:28 S2 2 20:30 S3 8 20:00 SX 8 20:00 27-28 lock 10 19:30 R32…" at bounding box center [585, 406] width 715 height 476
click at [893, 219] on div "R33 4 20:30 S1 4 20:28 S2 2 20:30 S3 8 20:00 SX 8 20:00 27-28 lock 10 19:30 R32…" at bounding box center [585, 406] width 715 height 476
click at [594, 233] on div "20:30" at bounding box center [583, 235] width 61 height 12
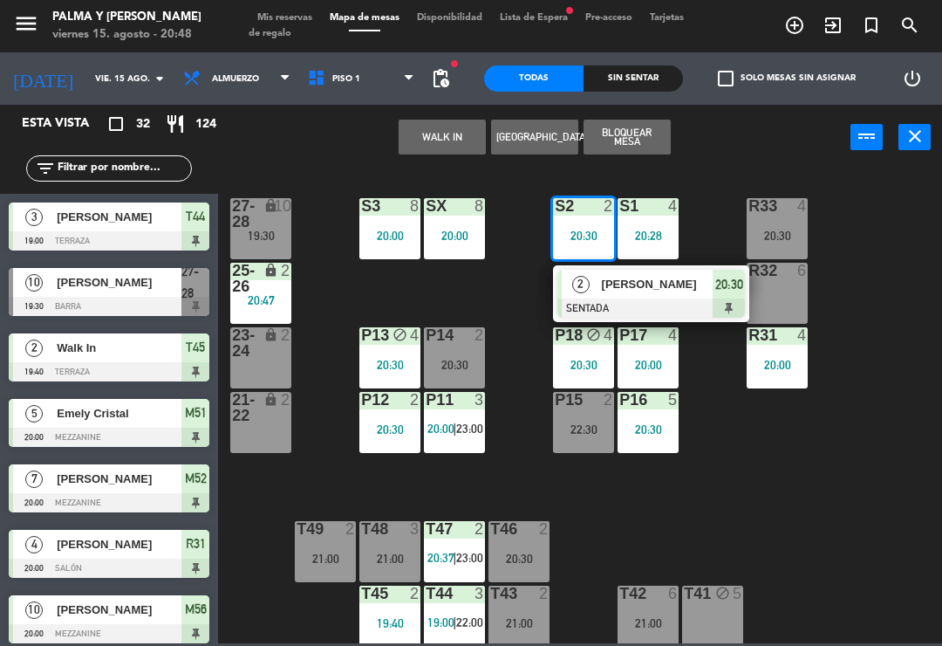
click at [907, 378] on div "R33 4 20:30 S1 4 20:28 S2 2 20:30 2 [PERSON_NAME] SENTADA 20:30 S3 8 20:00 SX 8…" at bounding box center [585, 406] width 715 height 476
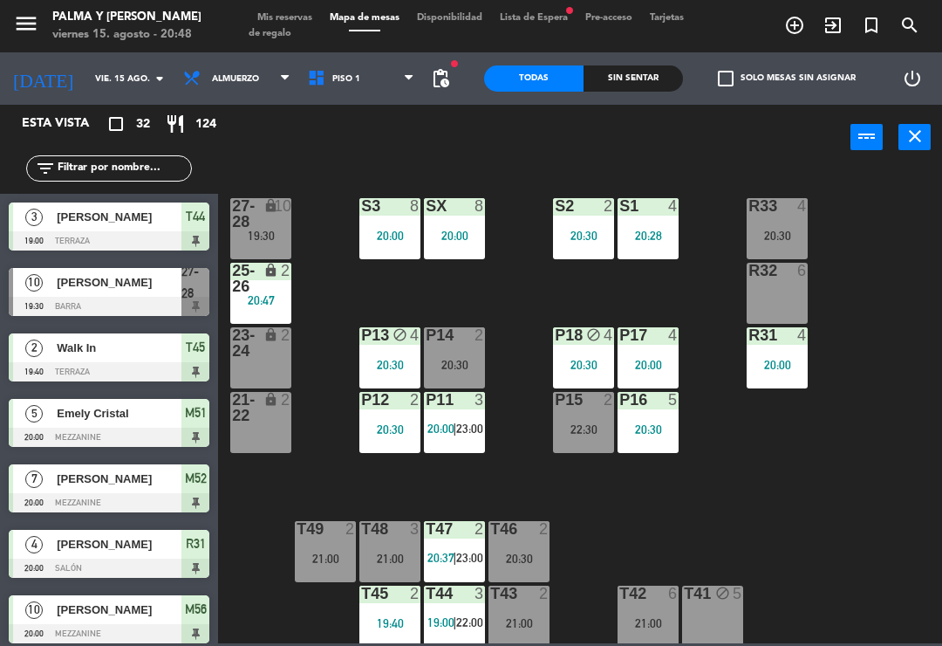
click at [591, 237] on div "20:30" at bounding box center [583, 235] width 61 height 12
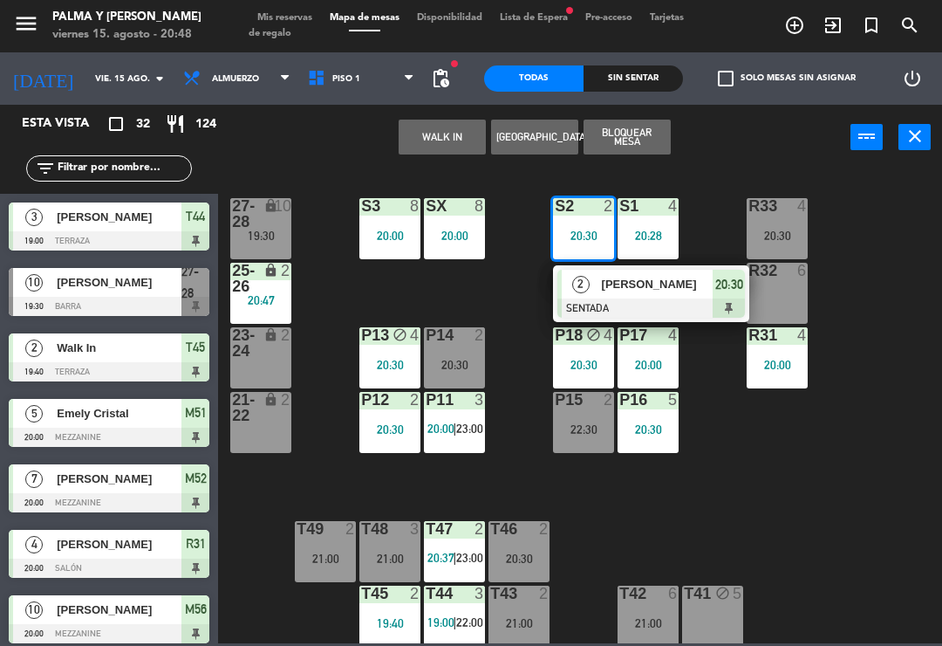
click at [860, 457] on div "R33 4 20:30 S1 4 20:28 S2 2 20:30 2 [PERSON_NAME] SENTADA 20:30 S3 8 20:00 SX 8…" at bounding box center [585, 406] width 715 height 476
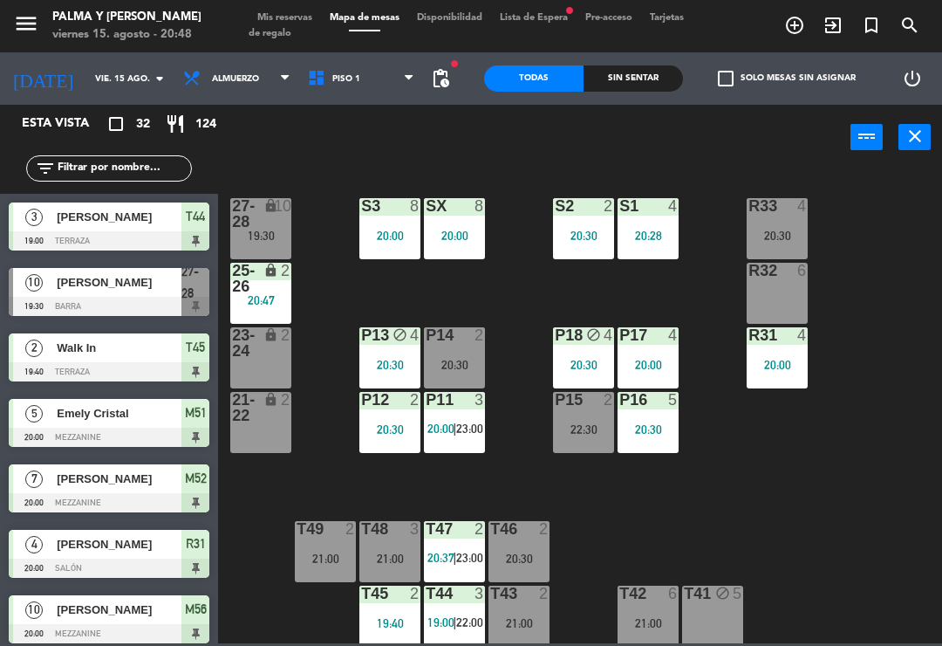
click at [592, 236] on div "20:30" at bounding box center [583, 235] width 61 height 12
click at [919, 218] on div "R33 4 20:30 S1 4 20:28 S2 2 20:30 S3 8 20:00 SX 8 20:00 27-28 lock 10 19:30 R32…" at bounding box center [585, 406] width 715 height 476
click at [596, 234] on div "20:30" at bounding box center [583, 235] width 61 height 12
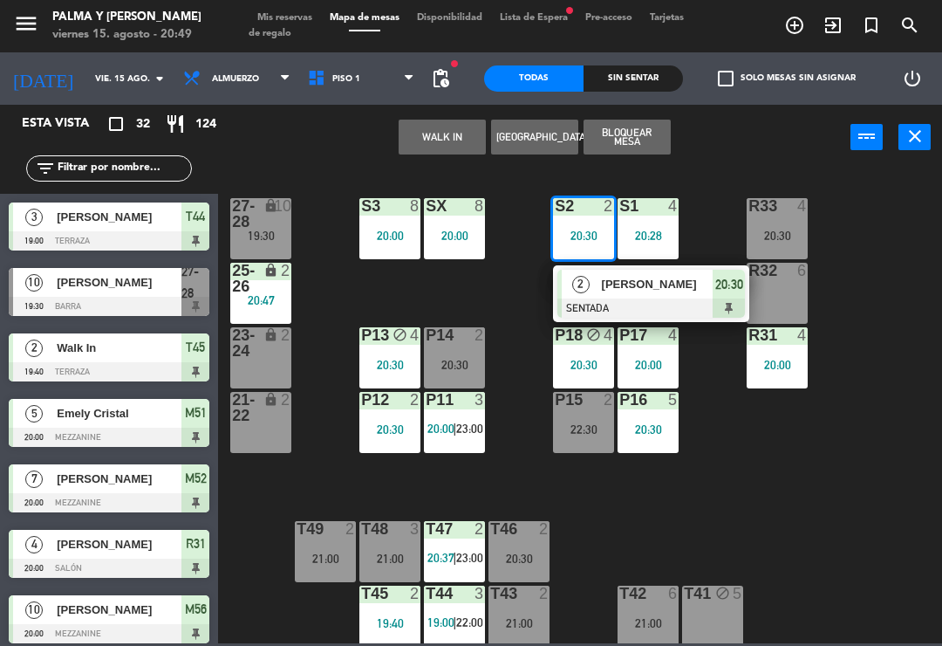
click at [869, 431] on div "R33 4 20:30 S1 4 20:28 S2 2 20:30 2 [PERSON_NAME] SENTADA 20:30 S3 8 20:00 SX 8…" at bounding box center [585, 406] width 715 height 476
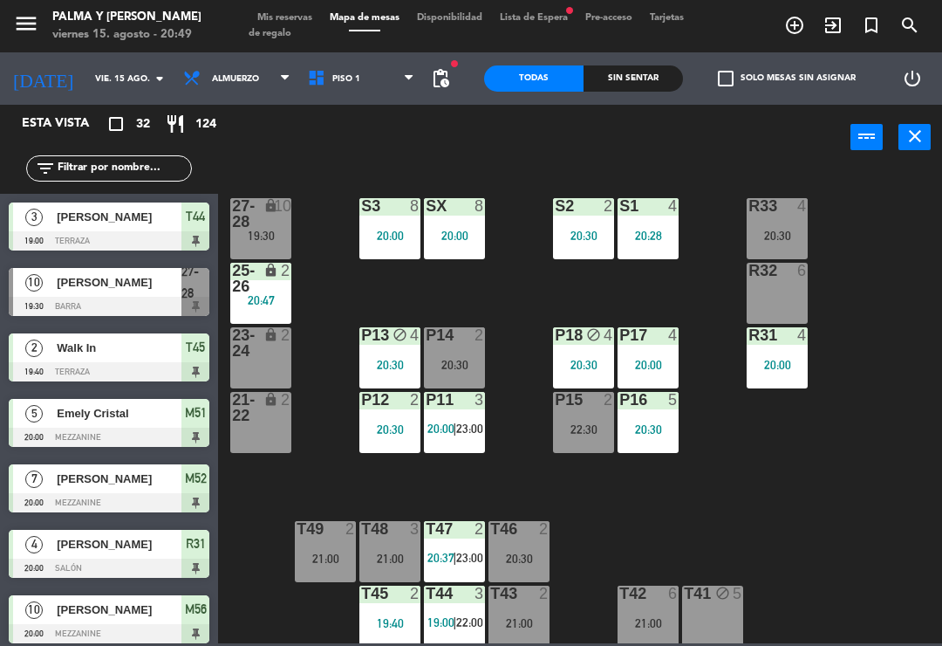
click at [590, 220] on div "S2 2 20:30" at bounding box center [583, 228] width 61 height 61
click at [888, 253] on div "R33 4 20:30 S1 4 20:28 S2 2 20:30 S3 8 20:00 SX 8 20:00 27-28 lock 10 19:30 R32…" at bounding box center [585, 406] width 715 height 476
click at [433, 368] on div "20:30" at bounding box center [454, 365] width 61 height 12
click at [708, 265] on div "R33 4 20:30 S1 4 20:28 S2 2 20:30 S3 8 20:00 SX 8 20:00 27-28 lock 10 19:30 R32…" at bounding box center [585, 406] width 715 height 476
click at [784, 263] on div at bounding box center [777, 271] width 29 height 16
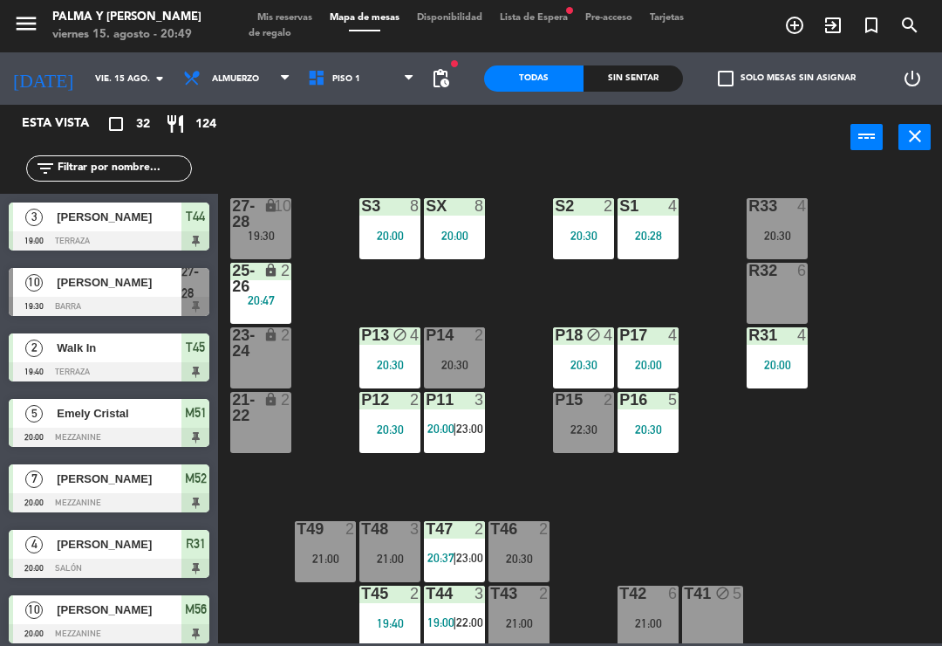
click at [680, 304] on div "R33 4 20:30 S1 4 20:28 S2 2 20:30 S3 8 20:00 SX 8 20:00 27-28 lock 10 19:30 R32…" at bounding box center [585, 406] width 715 height 476
click at [643, 236] on div "20:28" at bounding box center [648, 235] width 61 height 12
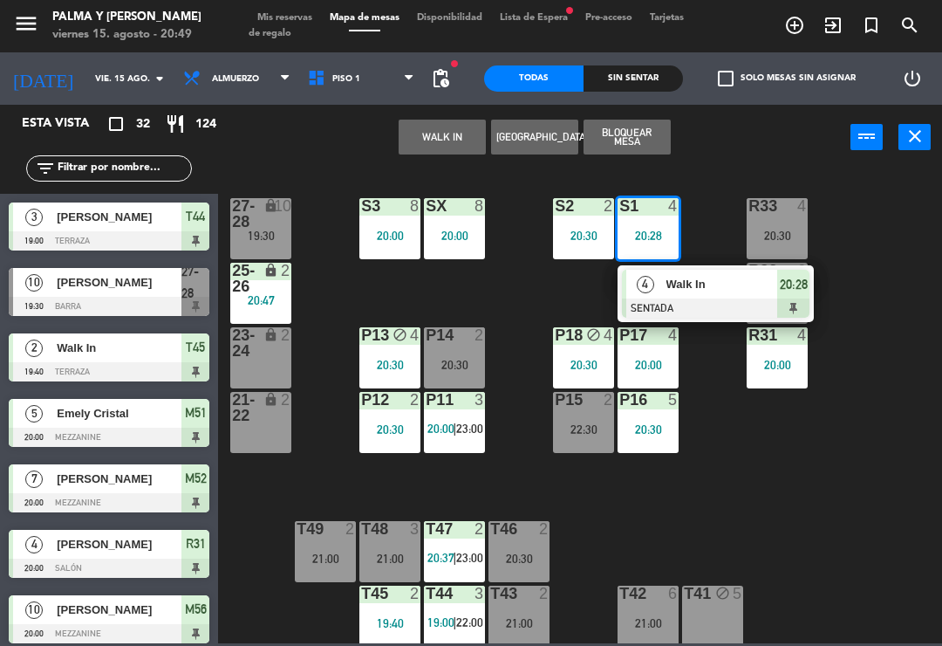
click at [466, 359] on div "20:30" at bounding box center [454, 365] width 61 height 12
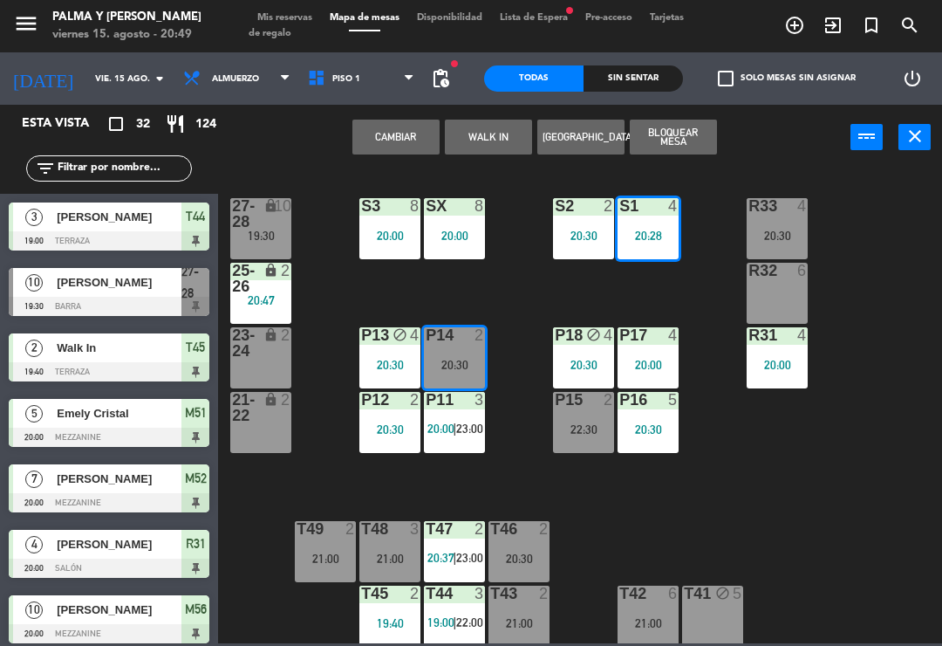
click at [400, 151] on button "Cambiar" at bounding box center [395, 137] width 87 height 35
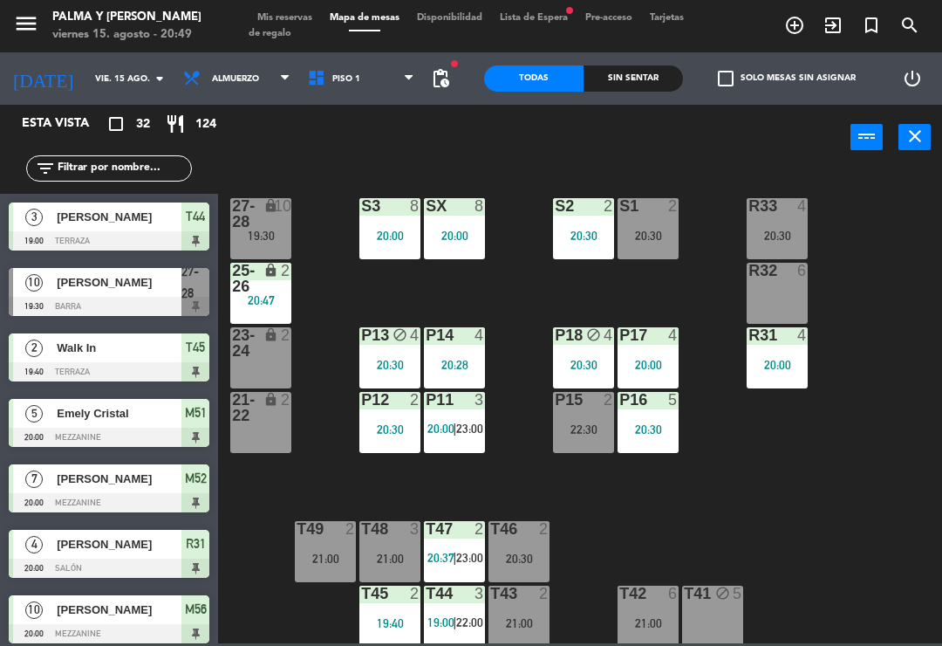
click at [797, 476] on div "R33 4 20:30 S1 2 20:30 S2 2 20:30 S3 8 20:00 SX 8 20:00 27-28 lock 10 19:30 R32…" at bounding box center [585, 406] width 715 height 476
click at [707, 202] on div "R33 4 20:30 S1 2 20:30 S2 2 20:30 S3 8 20:00 SX 8 20:00 27-28 lock 10 19:30 R32…" at bounding box center [585, 406] width 715 height 476
click at [701, 222] on div "R33 4 20:30 S1 2 20:30 S2 2 20:30 S3 8 20:00 SX 8 20:00 27-28 lock 10 19:30 R32…" at bounding box center [585, 406] width 715 height 476
click at [848, 455] on div "R33 4 20:30 S1 2 20:30 S2 2 20:30 S3 8 20:00 SX 8 20:00 27-28 lock 10 19:30 R32…" at bounding box center [585, 406] width 715 height 476
click at [262, 224] on div "lock" at bounding box center [261, 213] width 29 height 31
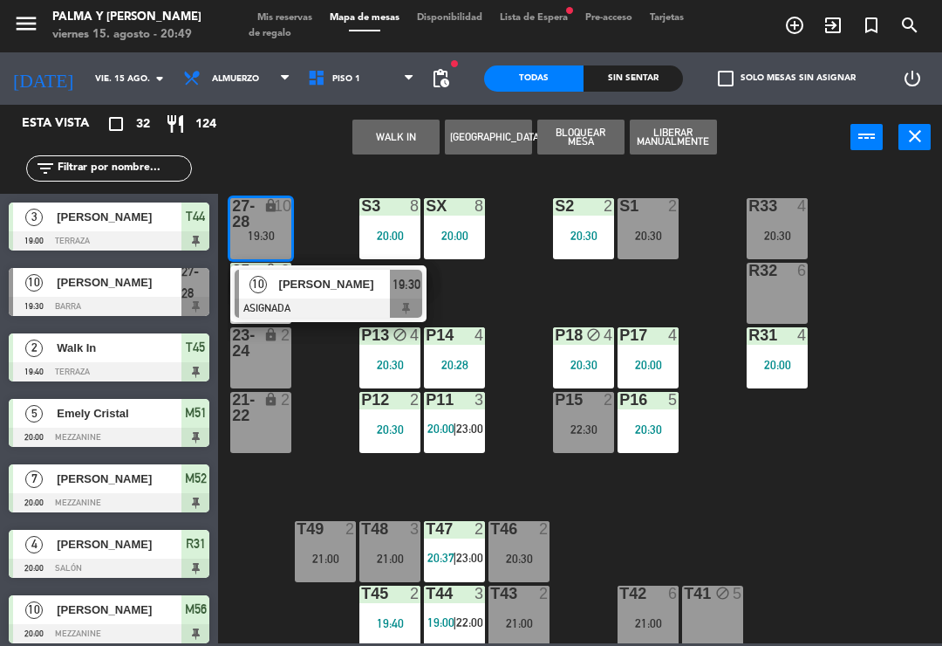
click at [319, 305] on div at bounding box center [329, 307] width 188 height 19
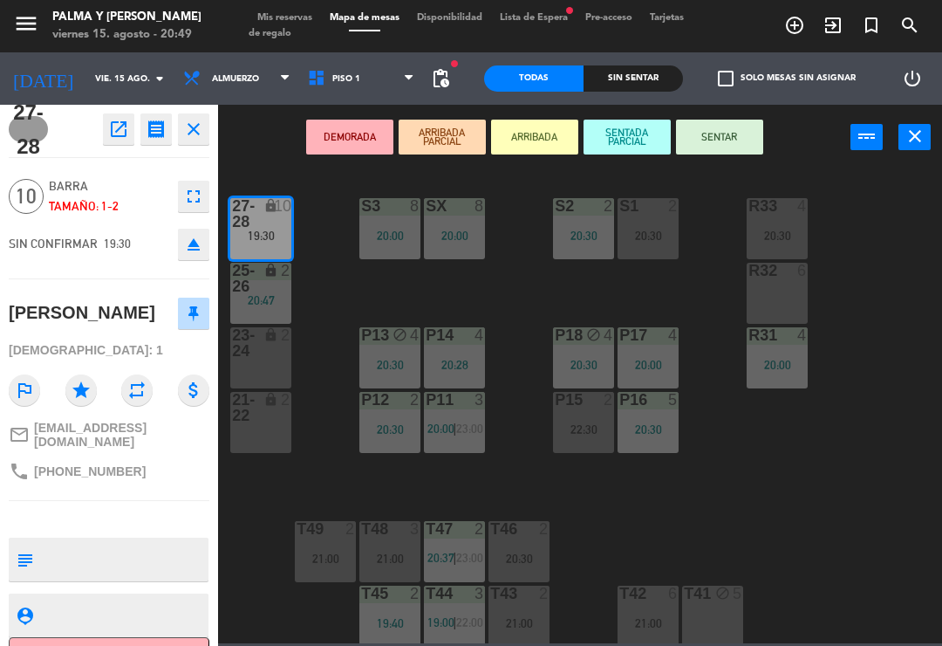
click at [119, 138] on icon "open_in_new" at bounding box center [118, 129] width 21 height 21
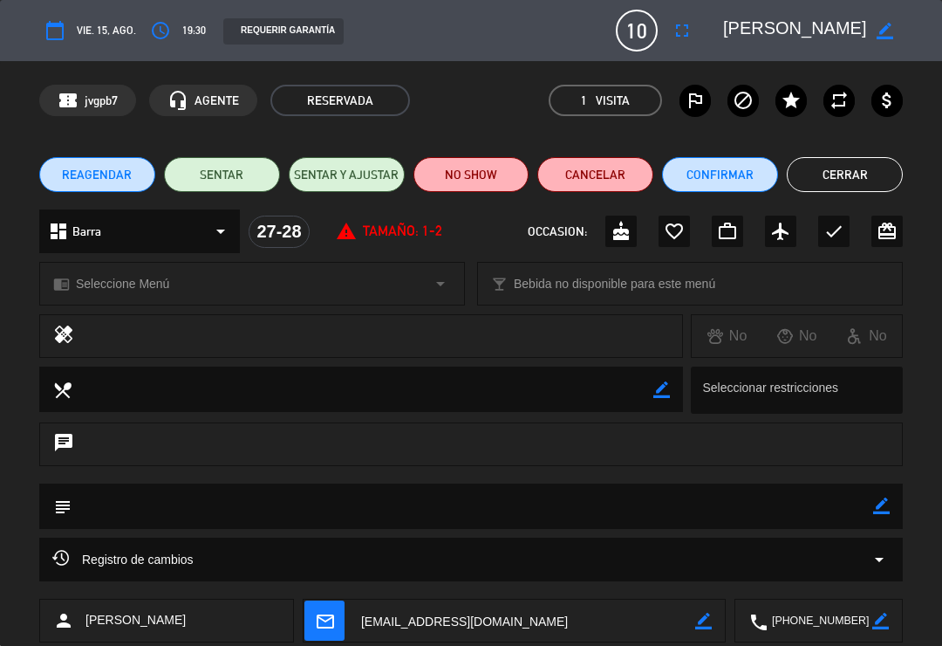
click at [481, 183] on button "NO SHOW" at bounding box center [472, 174] width 116 height 35
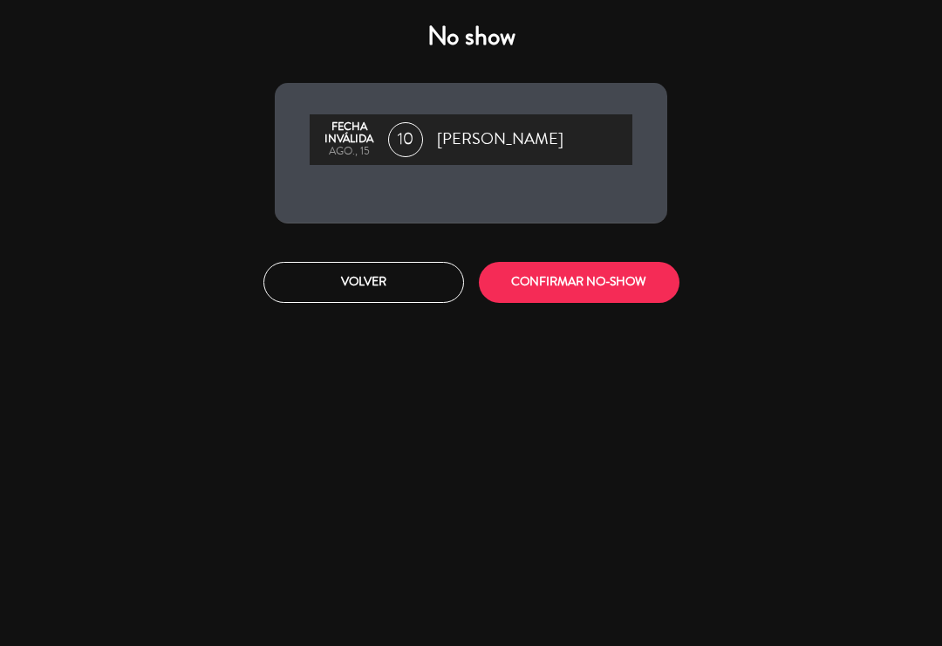
click at [606, 291] on button "CONFIRMAR NO-SHOW" at bounding box center [579, 282] width 201 height 41
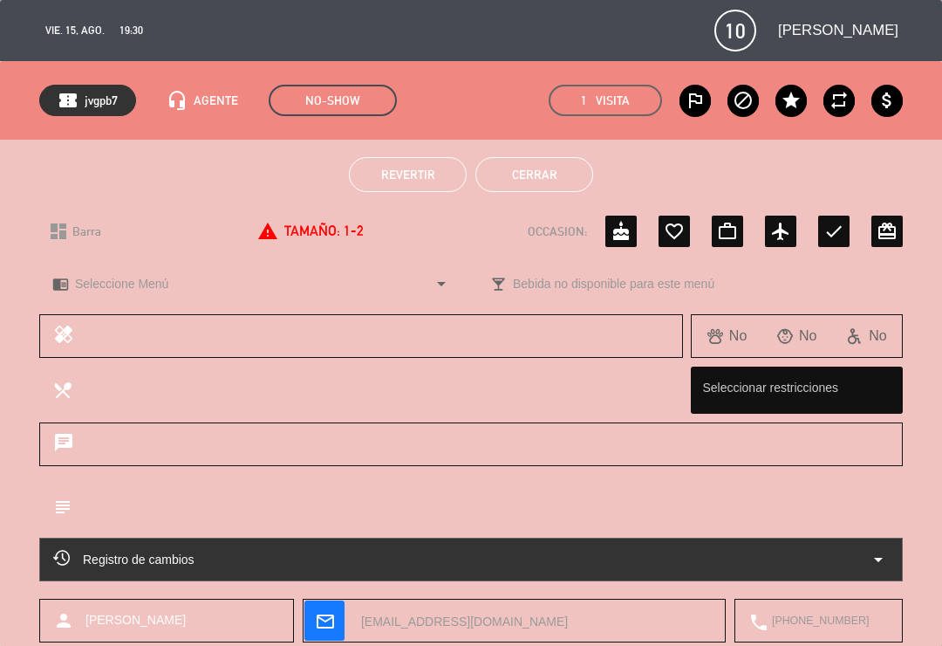
click at [553, 186] on button "Cerrar" at bounding box center [535, 174] width 118 height 35
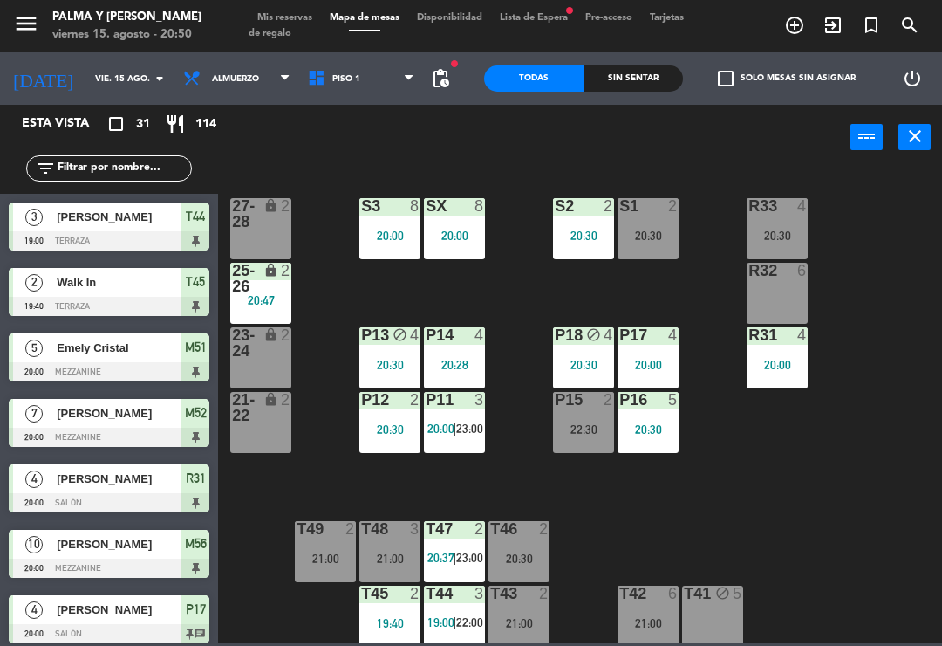
click at [919, 204] on div "R33 4 20:30 S1 2 20:30 S2 2 20:30 S3 8 20:00 SX 8 20:00 27-28 lock 2 R32 6 25-2…" at bounding box center [585, 406] width 715 height 476
click at [662, 229] on div "20:30" at bounding box center [648, 235] width 61 height 13
click at [868, 584] on div "R33 4 20:30 S1 2 20:30 S2 2 20:30 S3 8 20:00 SX 8 20:00 27-28 lock 2 R32 6 25-2…" at bounding box center [585, 406] width 715 height 476
click at [607, 420] on div "P15 2 22:30" at bounding box center [583, 422] width 61 height 61
click at [857, 524] on div "R33 4 20:30 S1 2 20:30 S2 2 20:30 S3 8 20:00 SX 8 20:00 27-28 lock 2 R32 6 25-2…" at bounding box center [585, 406] width 715 height 476
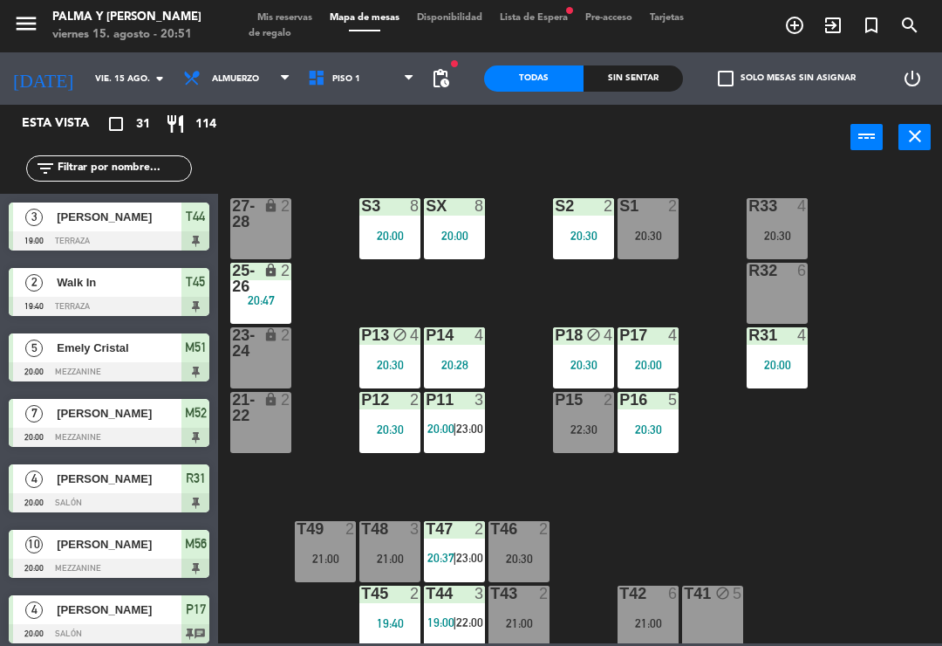
click at [659, 236] on div "20:30" at bounding box center [648, 235] width 61 height 12
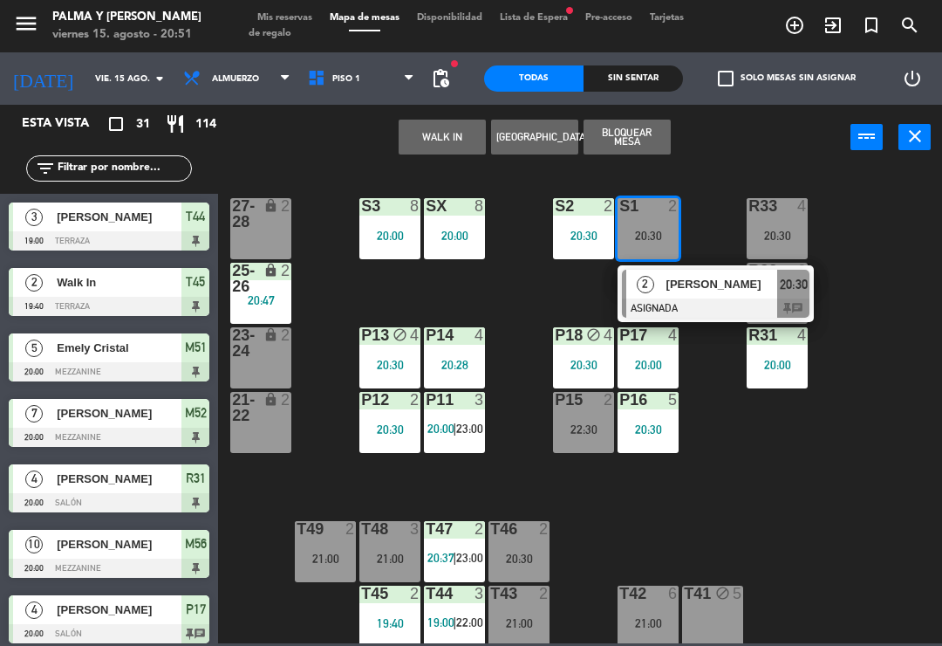
click at [774, 517] on div "R33 4 20:30 S1 2 20:30 2 [PERSON_NAME] ASIGNADA 20:30 chat S2 2 20:30 S3 8 20:0…" at bounding box center [585, 406] width 715 height 476
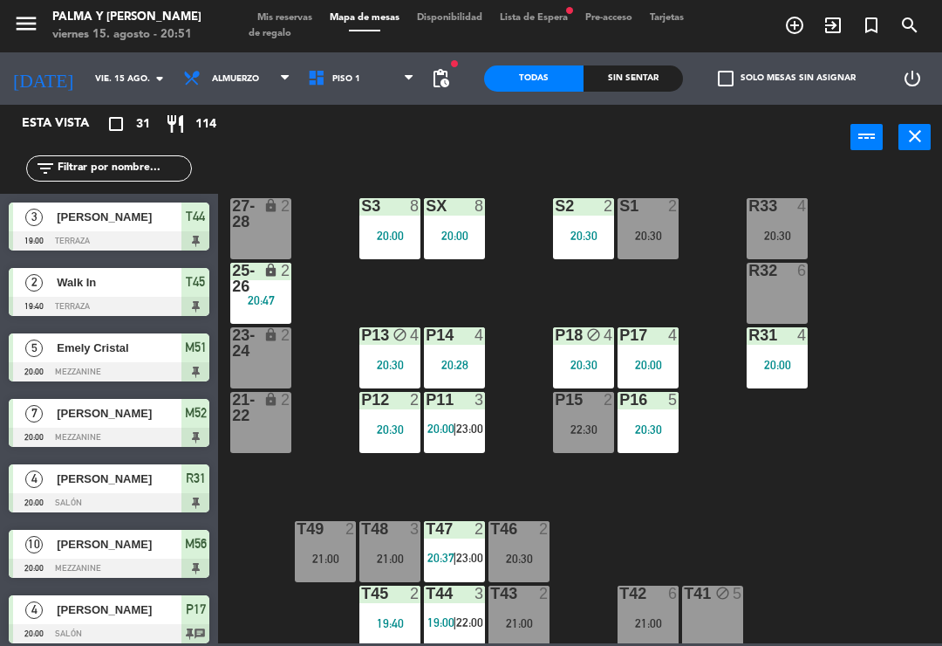
click at [829, 455] on div "R33 4 20:30 S1 2 20:30 S2 2 20:30 S3 8 20:00 SX 8 20:00 27-28 lock 2 R32 6 25-2…" at bounding box center [585, 406] width 715 height 476
click at [655, 220] on div "S1 2 20:30" at bounding box center [648, 228] width 61 height 61
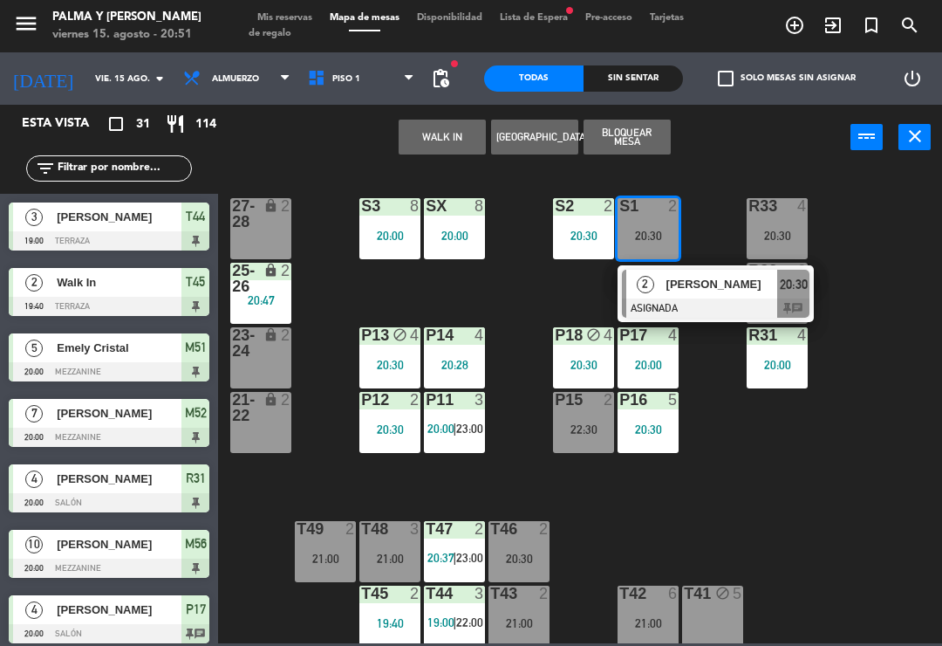
click at [834, 504] on div "R33 4 20:30 S1 2 20:30 2 [PERSON_NAME] ASIGNADA 20:30 chat S2 2 20:30 S3 8 20:0…" at bounding box center [585, 406] width 715 height 476
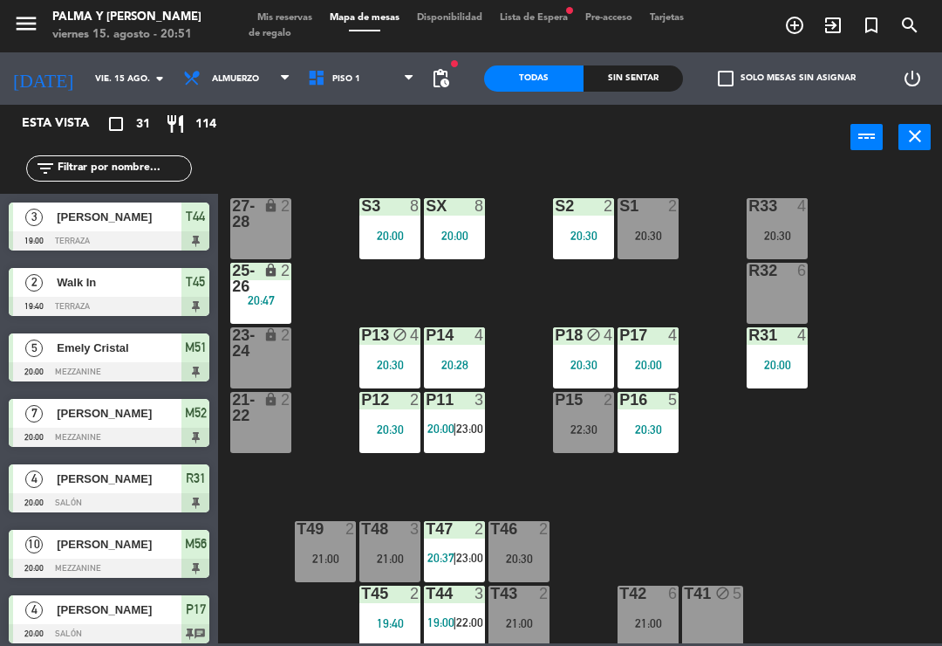
click at [656, 236] on div "20:30" at bounding box center [648, 235] width 61 height 12
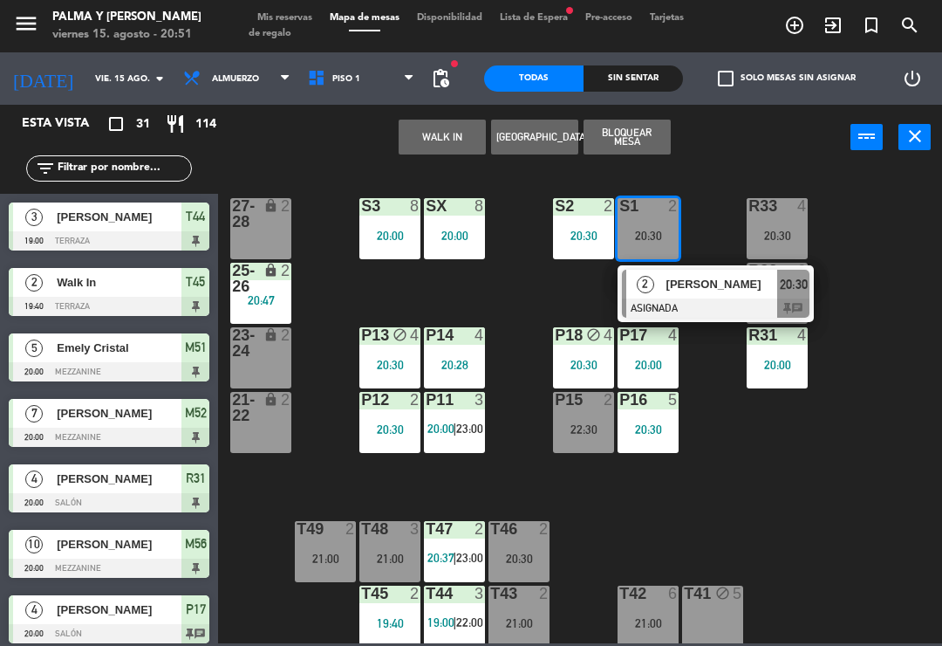
click at [587, 242] on div "20:30" at bounding box center [583, 235] width 61 height 12
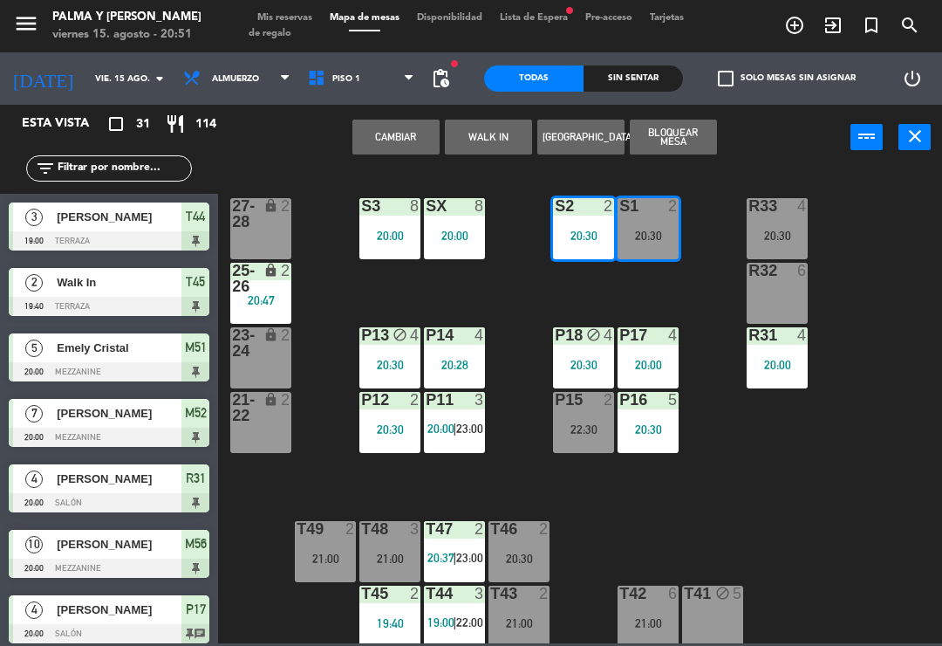
click at [407, 140] on button "Cambiar" at bounding box center [395, 137] width 87 height 35
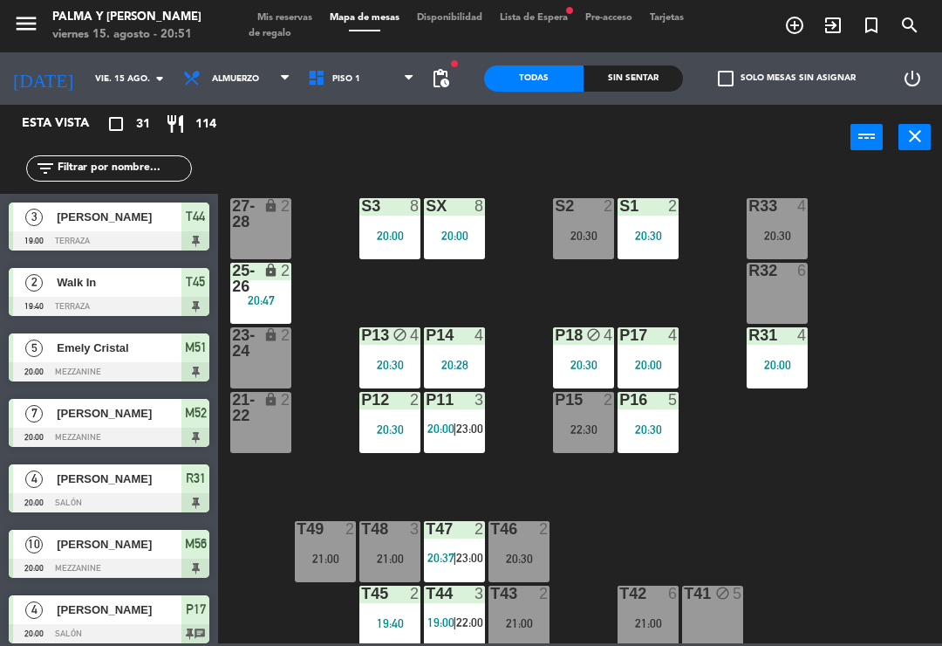
click at [772, 505] on div "R33 4 20:30 S1 2 20:30 S2 2 20:30 S3 8 20:00 SX 8 20:00 27-28 lock 2 R32 6 25-2…" at bounding box center [585, 406] width 715 height 476
click at [263, 226] on div "lock" at bounding box center [261, 213] width 29 height 31
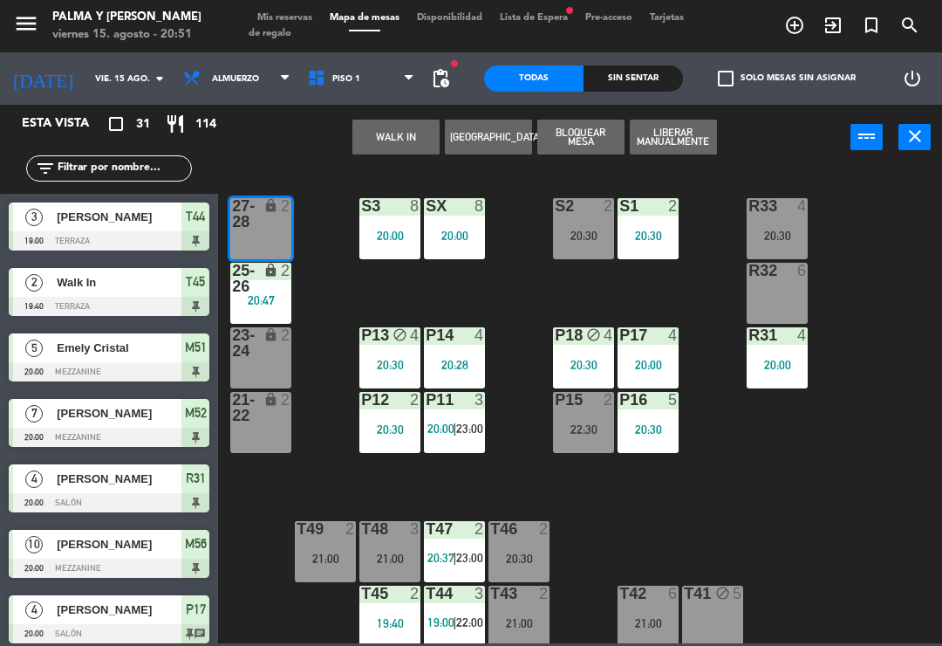
click at [403, 146] on button "WALK IN" at bounding box center [395, 137] width 87 height 35
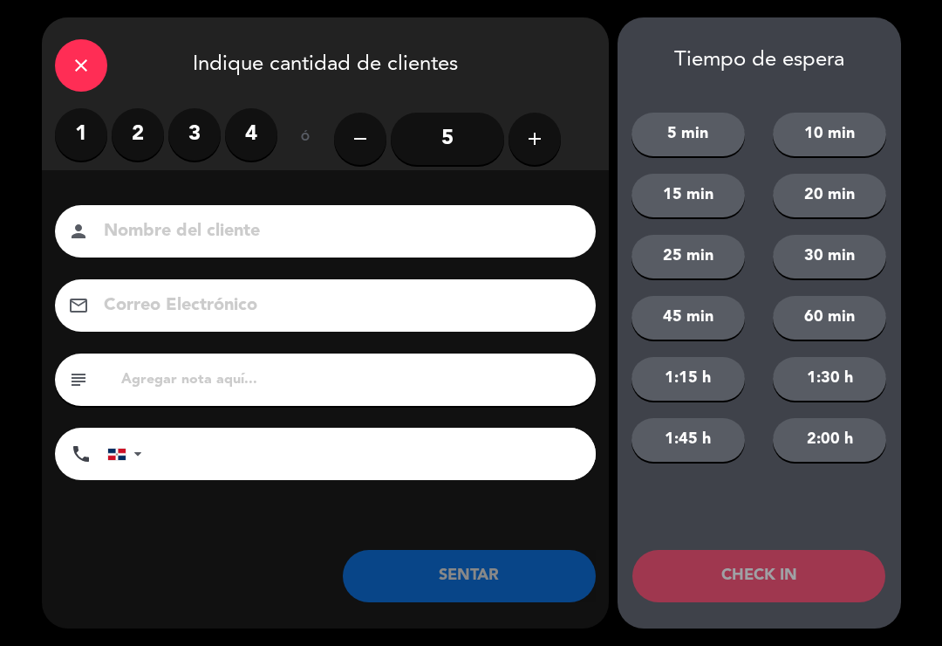
click at [138, 121] on label "2" at bounding box center [138, 134] width 52 height 52
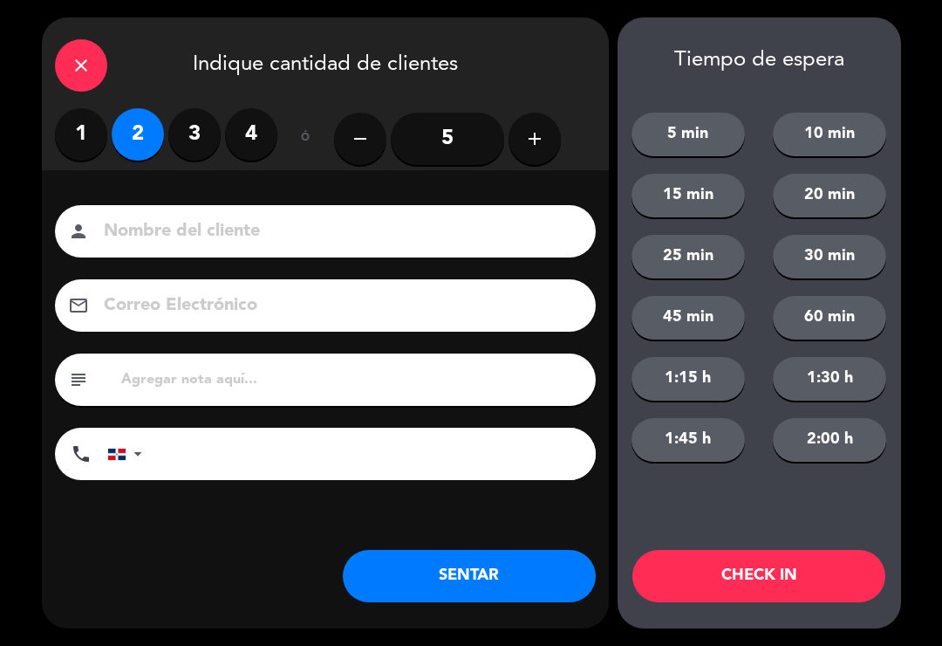
click at [316, 240] on input at bounding box center [337, 231] width 471 height 31
type input "S2"
click at [522, 576] on button "SENTAR" at bounding box center [469, 576] width 253 height 52
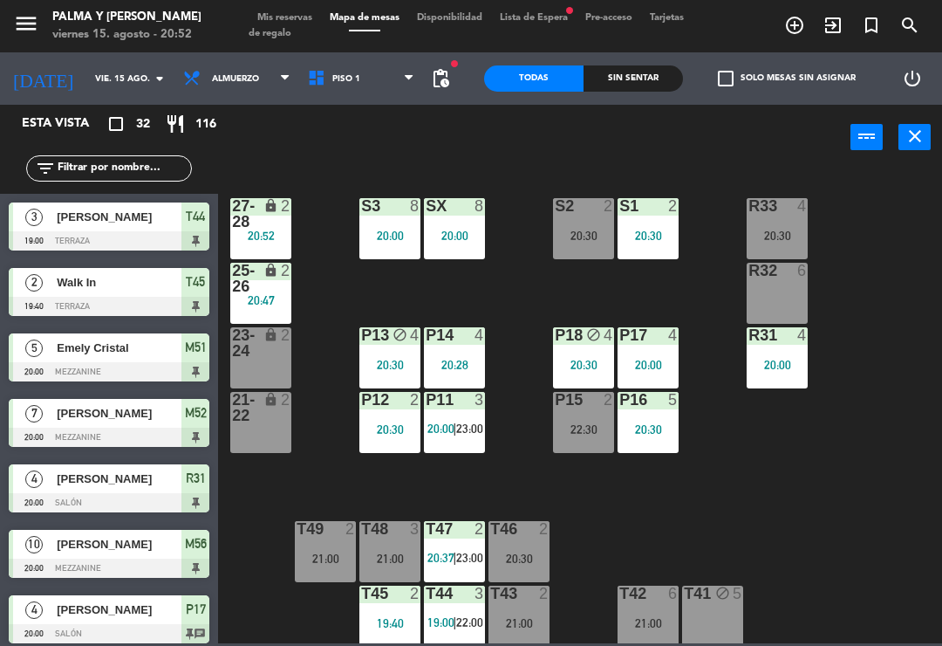
click at [892, 307] on div "R33 4 20:30 S1 2 20:30 S2 2 20:30 S3 8 20:00 SX 8 20:00 27-28 lock 2 20:52 R32 …" at bounding box center [585, 406] width 715 height 476
click at [281, 222] on div "2" at bounding box center [290, 213] width 29 height 31
click at [817, 459] on div "R33 4 20:30 S1 2 20:30 S2 2 20:30 S3 8 20:00 SX 8 20:00 27-28 lock 2 20:52 R32 …" at bounding box center [585, 406] width 715 height 476
click at [268, 314] on div "25-26 lock 2 20:47" at bounding box center [260, 293] width 61 height 61
click at [824, 493] on div "R33 4 20:30 S1 2 20:30 S2 2 20:30 S3 8 20:00 SX 8 20:00 27-28 lock 2 20:52 R32 …" at bounding box center [585, 406] width 715 height 476
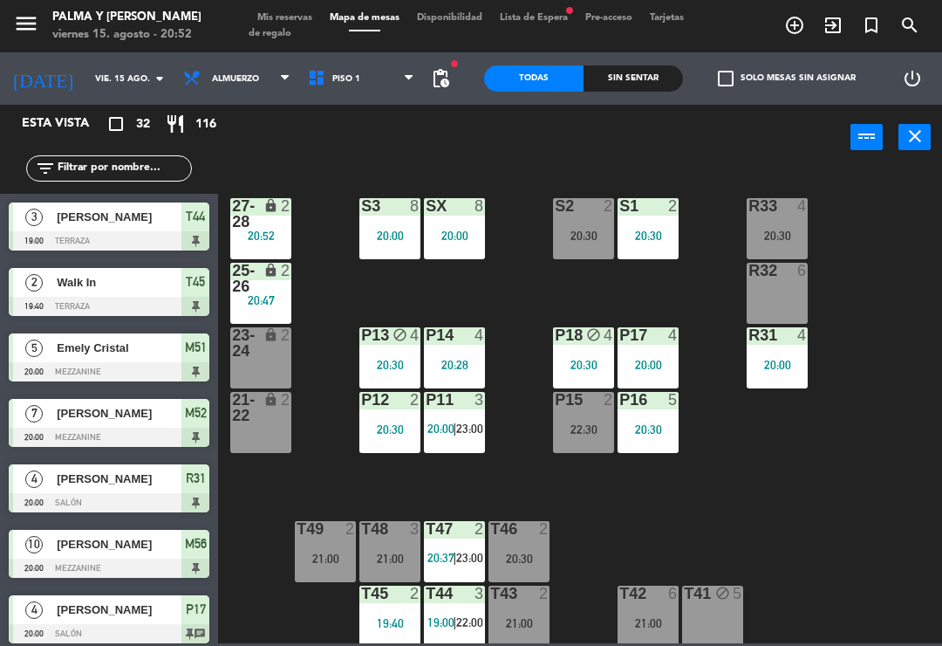
click at [780, 369] on div "20:00" at bounding box center [777, 365] width 61 height 12
click at [828, 539] on div "R33 4 20:30 S1 2 20:30 S2 2 20:30 S3 8 20:00 SX 8 20:00 27-28 lock 2 20:52 R32 …" at bounding box center [585, 406] width 715 height 476
click at [586, 238] on div "20:30" at bounding box center [583, 235] width 61 height 12
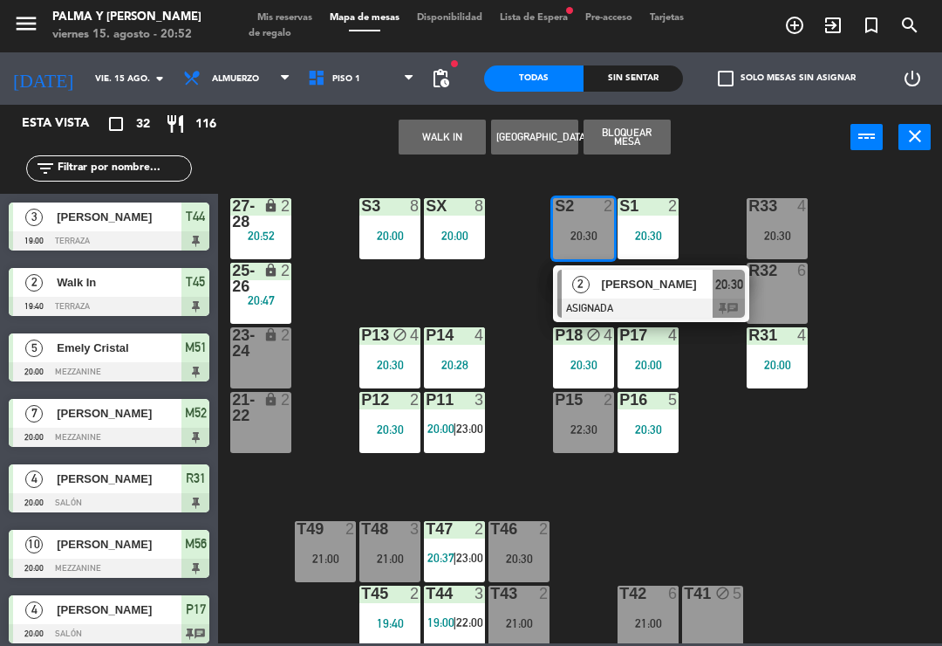
click at [643, 303] on div at bounding box center [652, 307] width 188 height 19
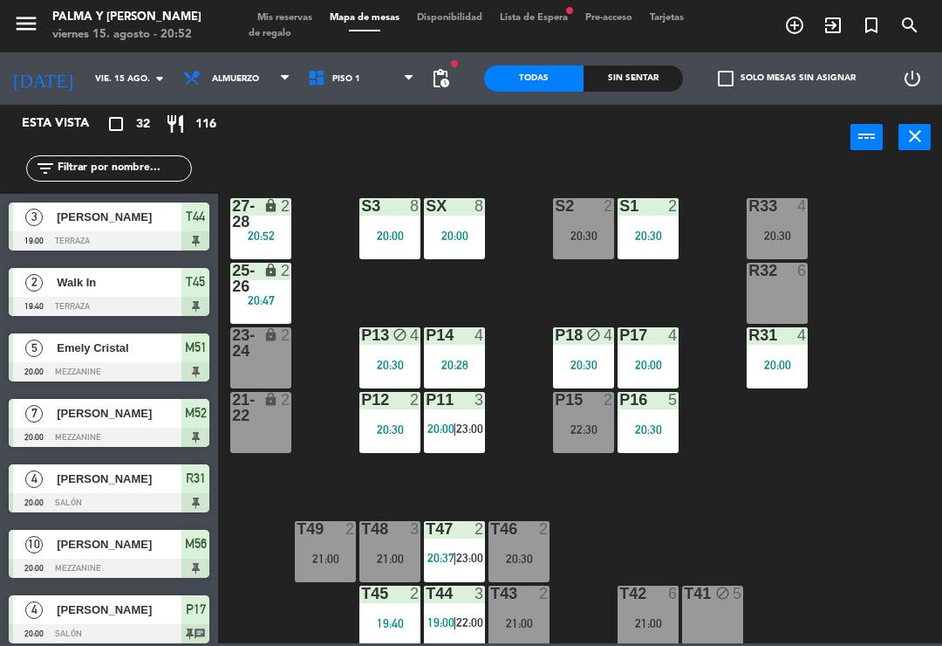
click at [469, 416] on div "P11 3 20:00 | 23:00" at bounding box center [454, 422] width 61 height 61
click at [852, 454] on div "R33 4 20:30 S1 2 20:30 S2 2 20:30 S3 8 20:00 SX 8 20:00 27-28 lock 2 20:52 R32 …" at bounding box center [585, 406] width 715 height 476
click at [774, 240] on div "20:30" at bounding box center [777, 235] width 61 height 12
click at [897, 547] on div "R33 4 20:30 S1 2 20:30 S2 2 20:30 S3 8 20:00 SX 8 20:00 27-28 lock 2 20:52 R32 …" at bounding box center [585, 406] width 715 height 476
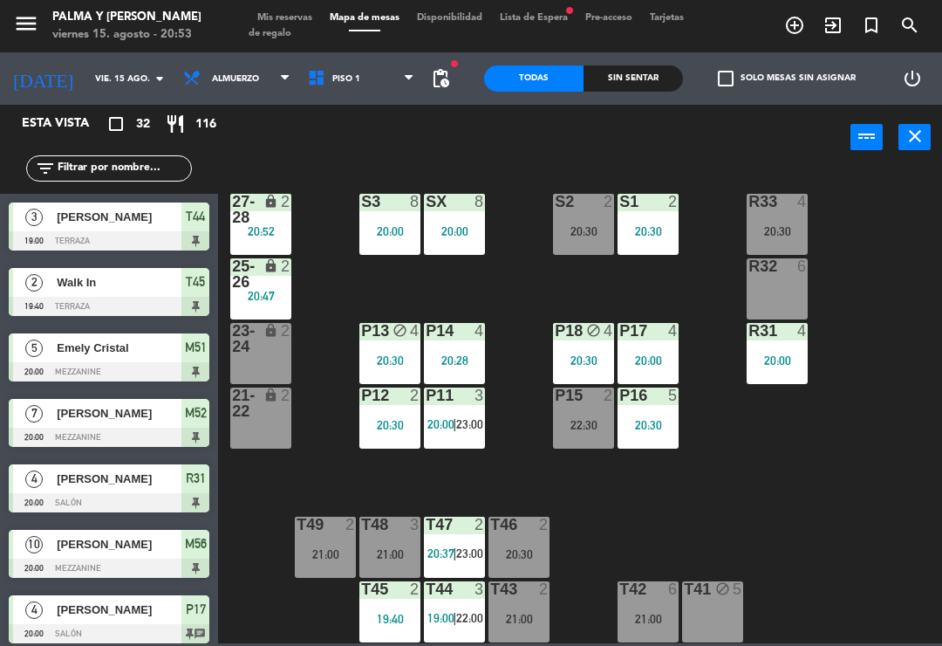
scroll to position [4, 0]
click at [880, 188] on div "R33 4 20:30 S1 2 20:30 S2 2 20:30 S3 8 20:00 SX 8 20:00 27-28 lock 2 20:52 R32 …" at bounding box center [585, 406] width 715 height 476
click at [172, 170] on input "text" at bounding box center [123, 168] width 135 height 19
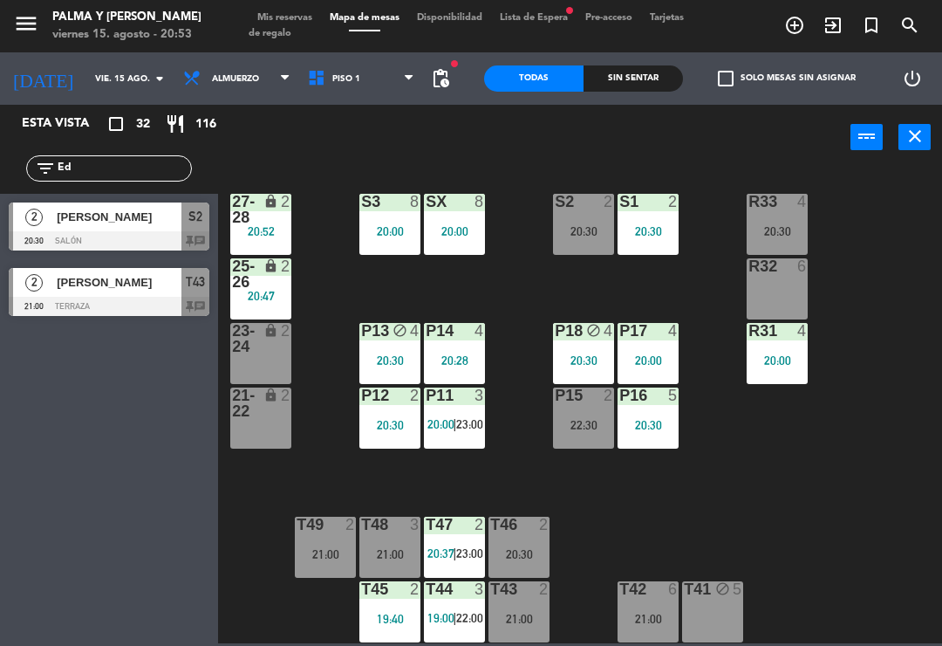
type input "Ed"
click at [888, 238] on div "R33 4 20:30 S1 2 20:30 S2 2 20:30 S3 8 20:00 SX 8 20:00 27-28 lock 2 20:52 R32 …" at bounding box center [585, 406] width 715 height 476
click at [131, 234] on div at bounding box center [109, 240] width 201 height 19
click at [163, 168] on input "Ed" at bounding box center [123, 168] width 135 height 19
type input "E"
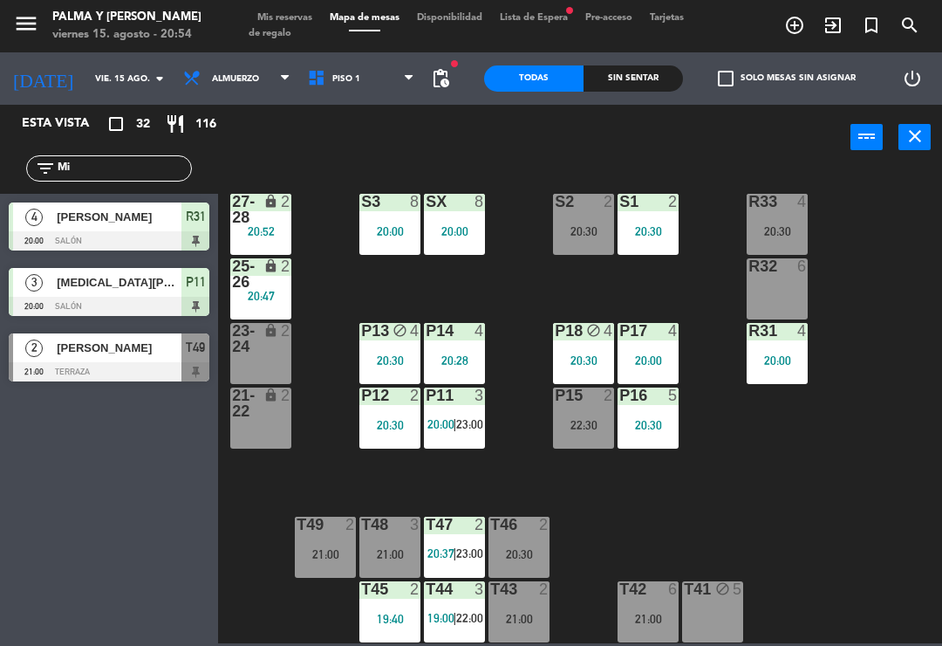
type input "Mi"
click at [898, 249] on div "R33 4 20:30 S1 2 20:30 S2 2 20:30 S3 8 20:00 SX 8 20:00 27-28 lock 2 20:52 R32 …" at bounding box center [585, 406] width 715 height 476
click at [126, 342] on span "[PERSON_NAME]" at bounding box center [119, 348] width 125 height 18
click at [313, 550] on div "21:00" at bounding box center [325, 554] width 61 height 12
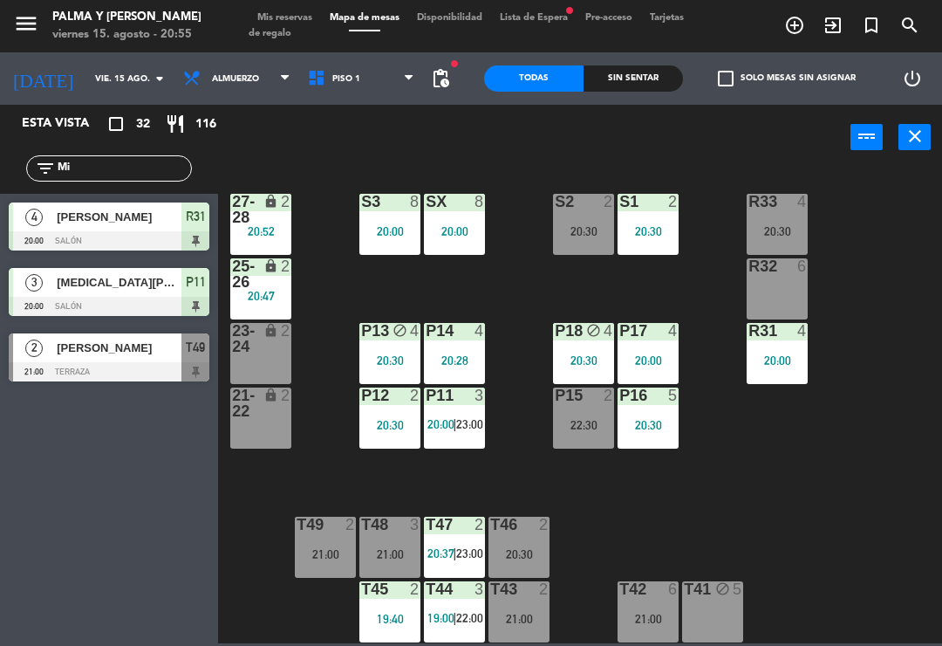
click at [884, 542] on div "R33 4 20:30 S1 2 20:30 S2 2 20:30 S3 8 20:00 SX 8 20:00 27-28 lock 2 20:52 R32 …" at bounding box center [585, 406] width 715 height 476
click at [941, 605] on html "close × Palma y [PERSON_NAME] × chrome_reader_mode Listado de Reservas account_…" at bounding box center [471, 323] width 942 height 646
click at [880, 543] on div "R33 4 20:30 S1 2 20:30 S2 2 20:30 S3 8 20:00 SX 8 20:00 27-28 lock 2 20:52 R32 …" at bounding box center [585, 406] width 715 height 476
